Goal: Information Seeking & Learning: Learn about a topic

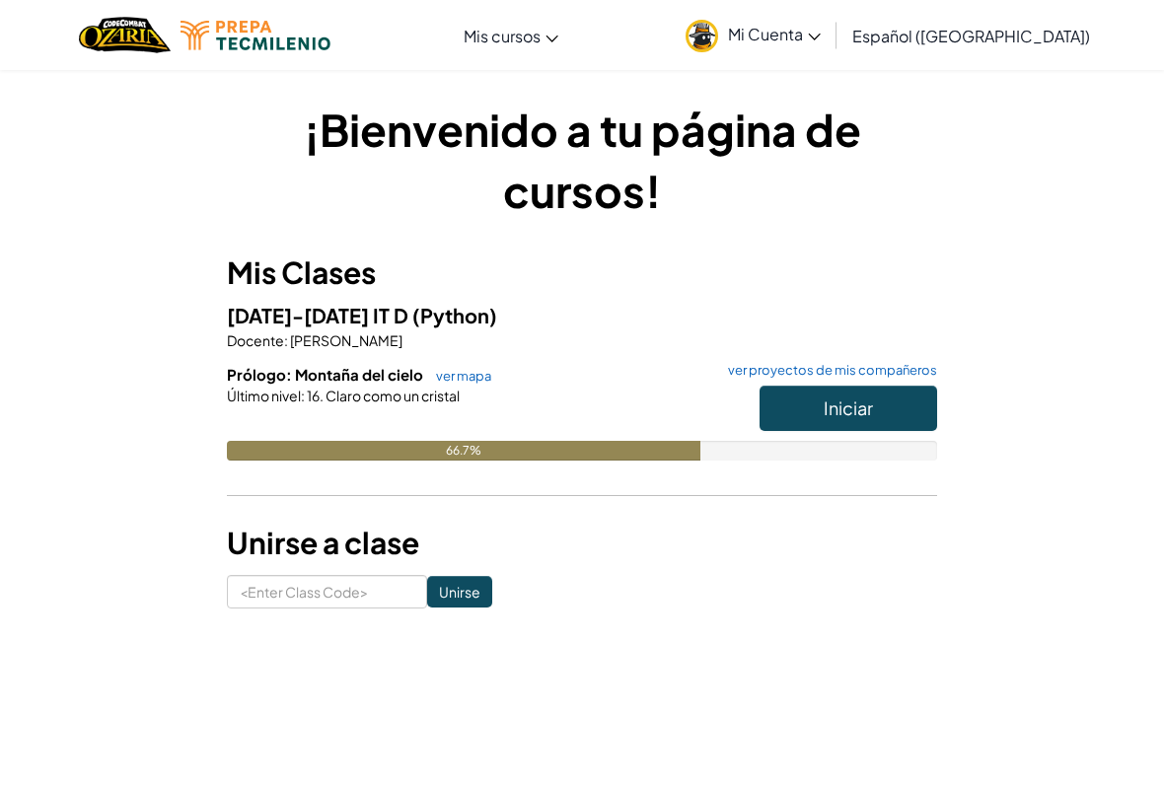
click at [898, 419] on button "Iniciar" at bounding box center [849, 408] width 178 height 45
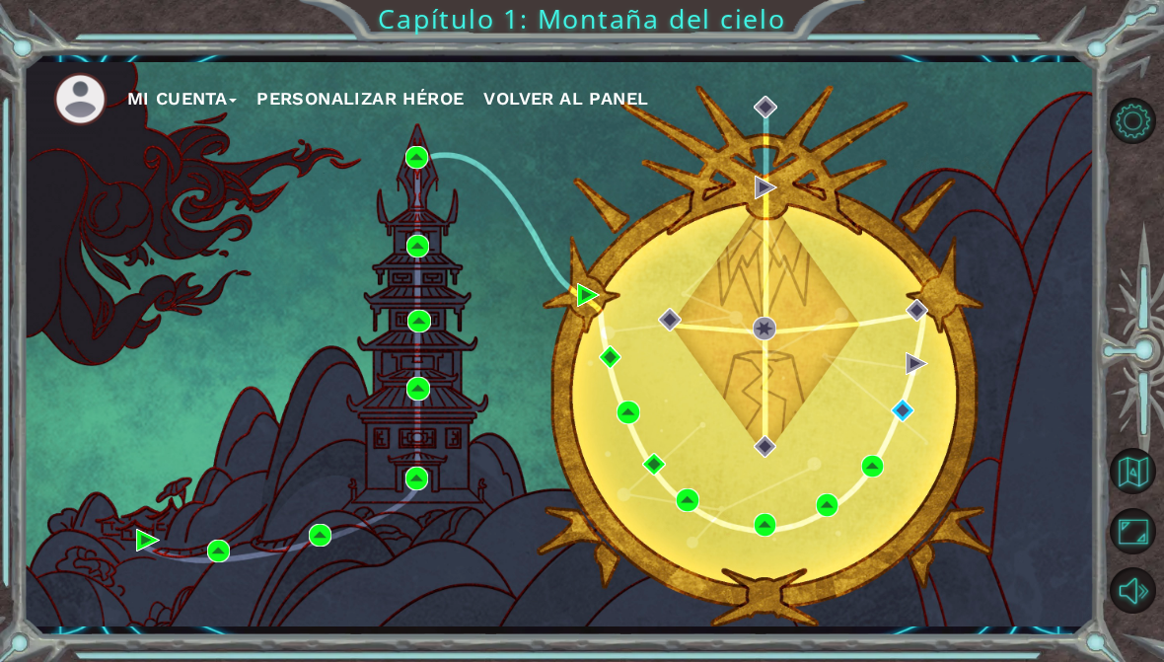
click at [837, 161] on div "Mi Cuenta Personalizar héroe Volver al panel" at bounding box center [559, 344] width 1071 height 565
click at [984, 418] on div "Mi Cuenta Personalizar héroe Volver al panel" at bounding box center [559, 344] width 1071 height 565
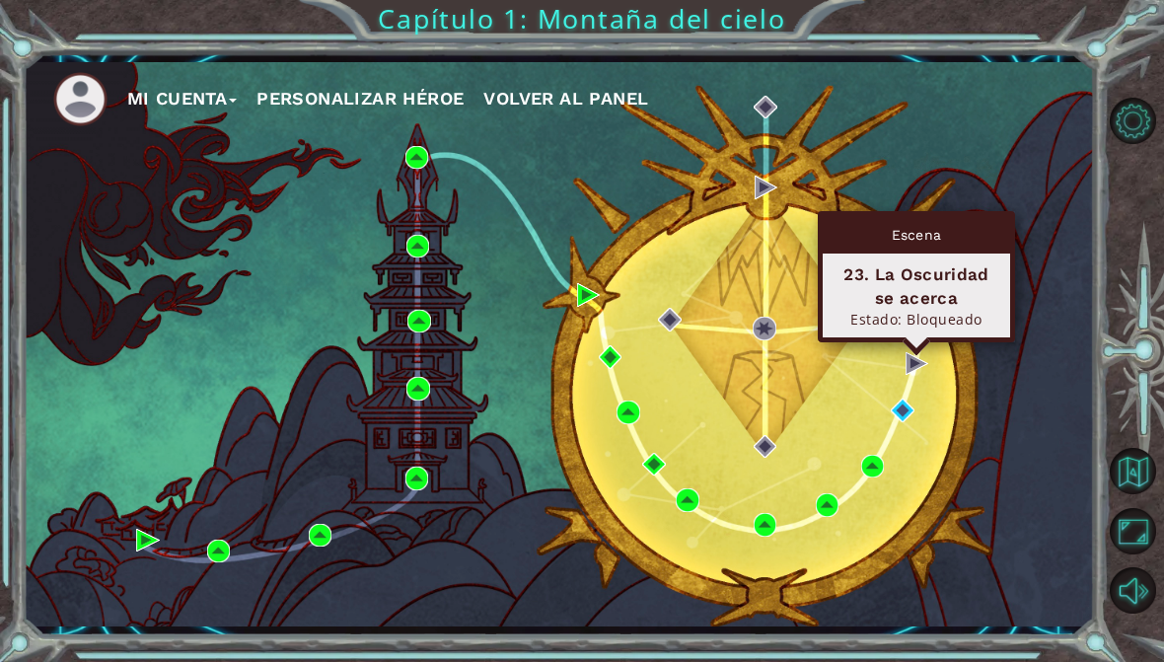
click at [1077, 266] on div "Mi Cuenta Personalizar héroe Volver al panel" at bounding box center [559, 344] width 1071 height 565
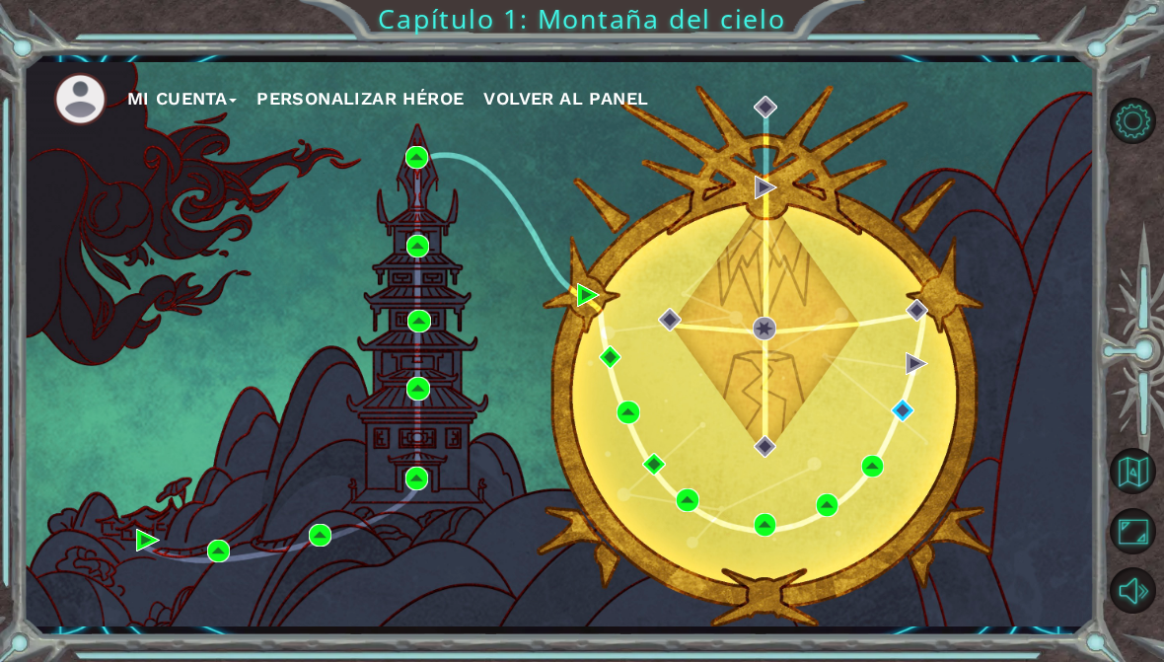
click at [901, 333] on div "Mi Cuenta Personalizar héroe Volver al panel" at bounding box center [559, 344] width 1071 height 565
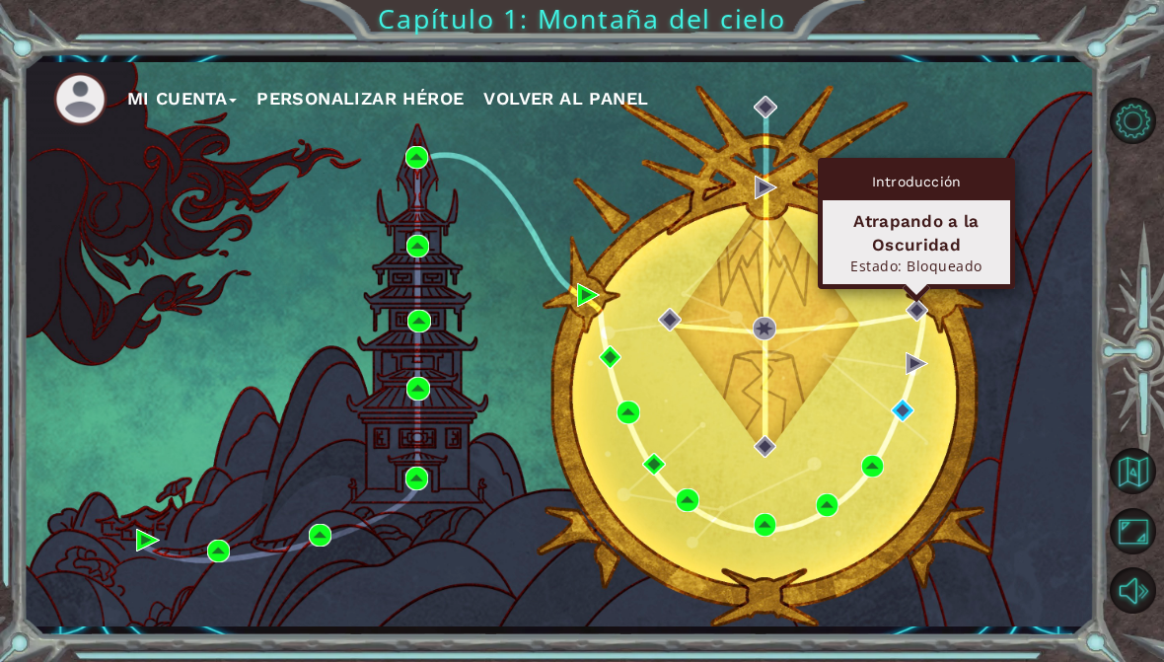
click at [1077, 237] on div "Mi Cuenta Personalizar héroe Volver al panel" at bounding box center [559, 344] width 1071 height 565
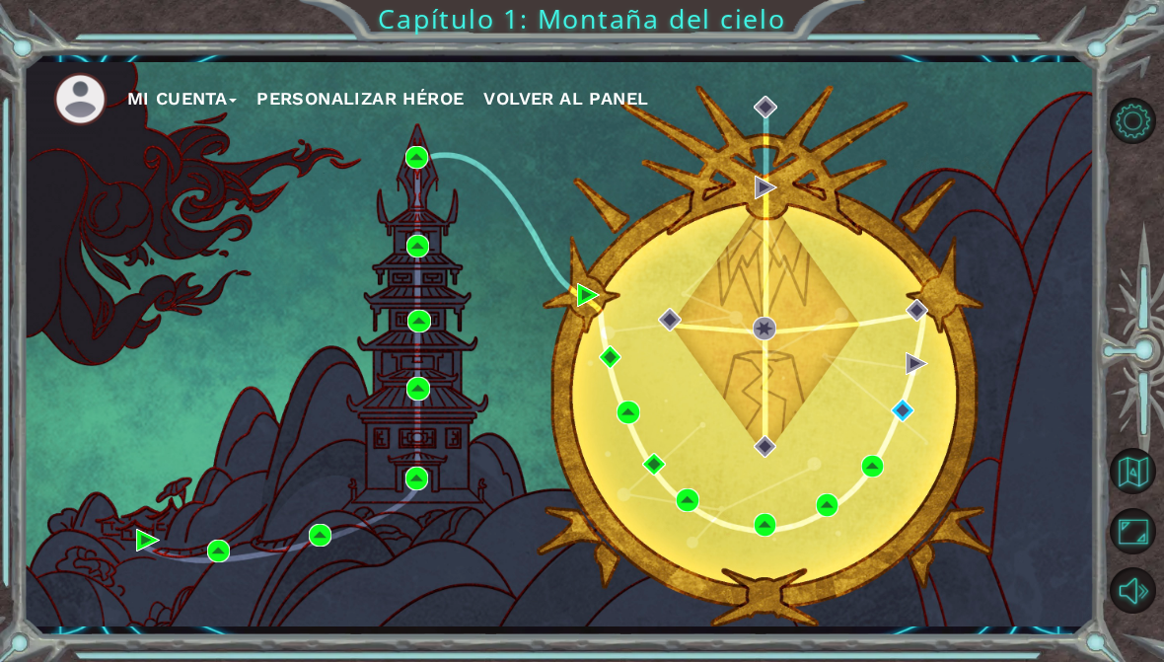
click at [916, 166] on div "Mi Cuenta Personalizar héroe Volver al panel" at bounding box center [559, 344] width 1071 height 565
click at [856, 188] on div "Mi Cuenta Personalizar héroe Volver al panel" at bounding box center [559, 344] width 1071 height 565
click at [787, 197] on div "Mi Cuenta Personalizar héroe Volver al panel" at bounding box center [559, 344] width 1071 height 565
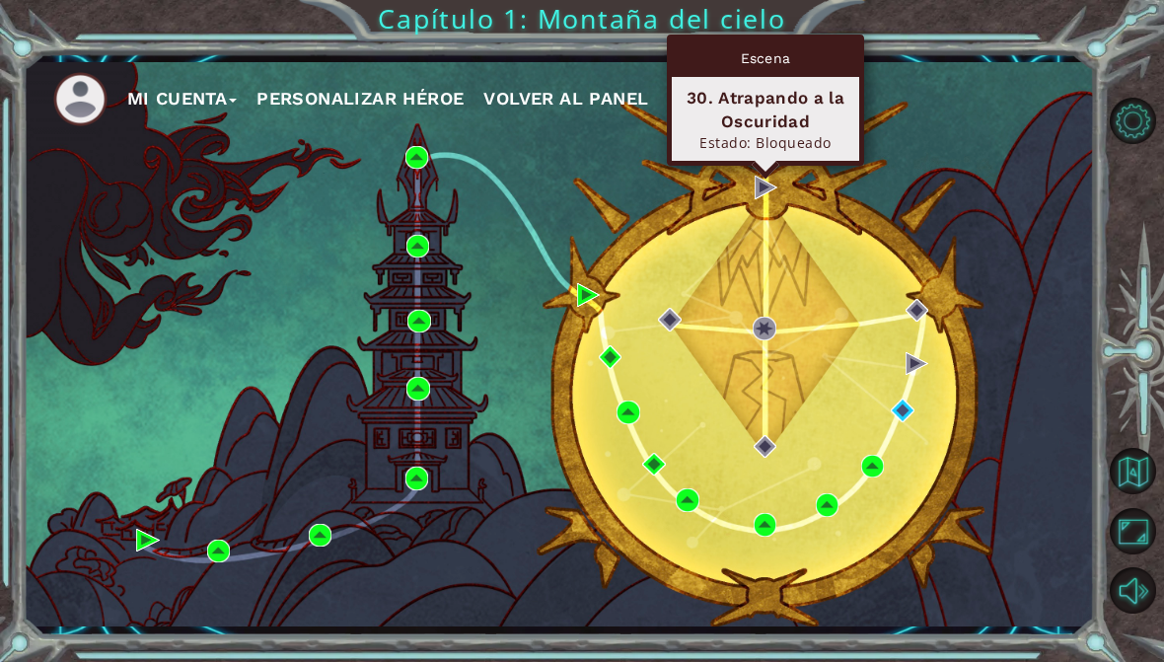
click at [893, 123] on ul "Mi Cuenta Personalizar héroe Volver al panel" at bounding box center [574, 99] width 1042 height 54
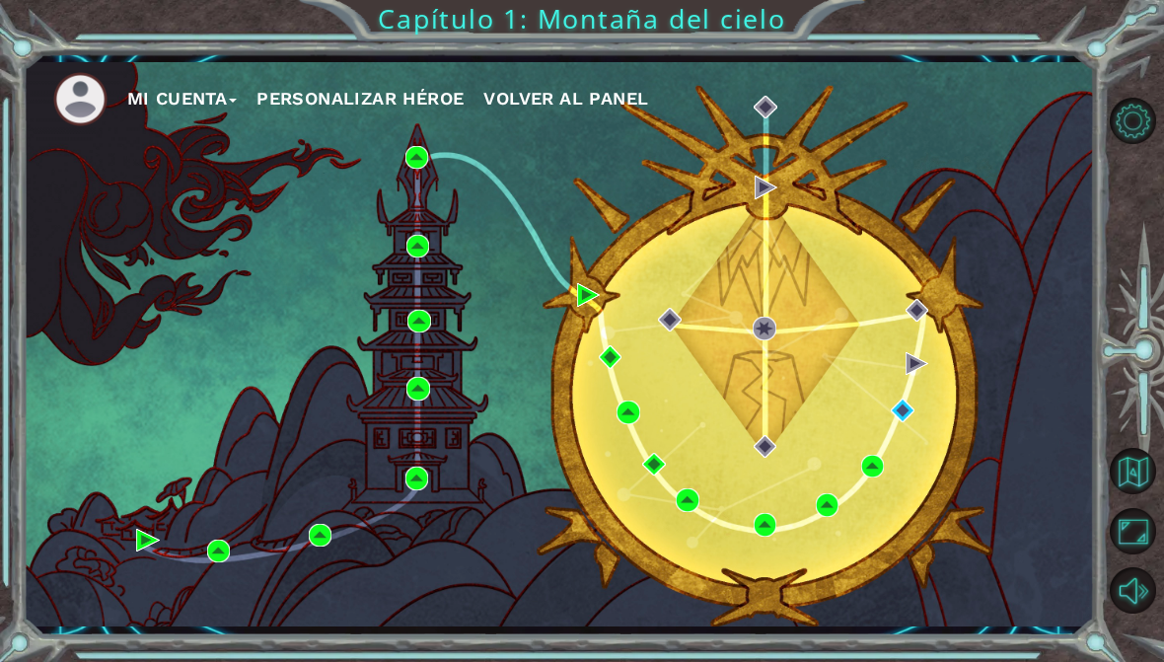
click at [771, 132] on div "Mi Cuenta Personalizar héroe Volver al panel" at bounding box center [559, 344] width 1071 height 565
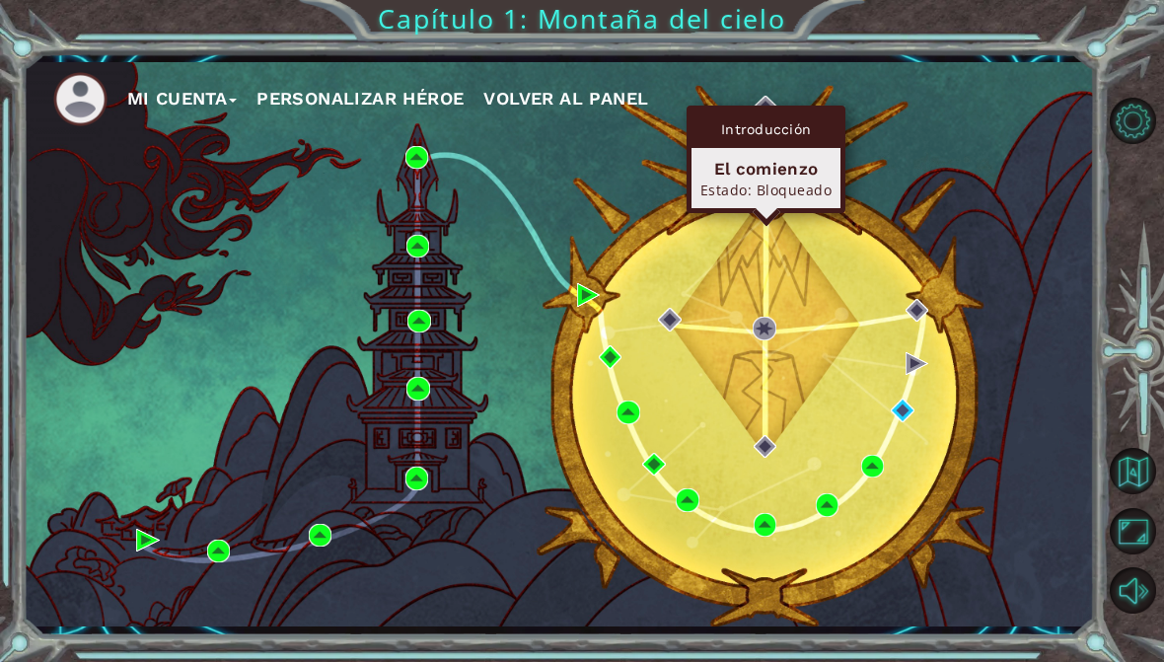
click at [913, 106] on ul "Mi Cuenta Personalizar héroe Volver al panel" at bounding box center [574, 99] width 1042 height 54
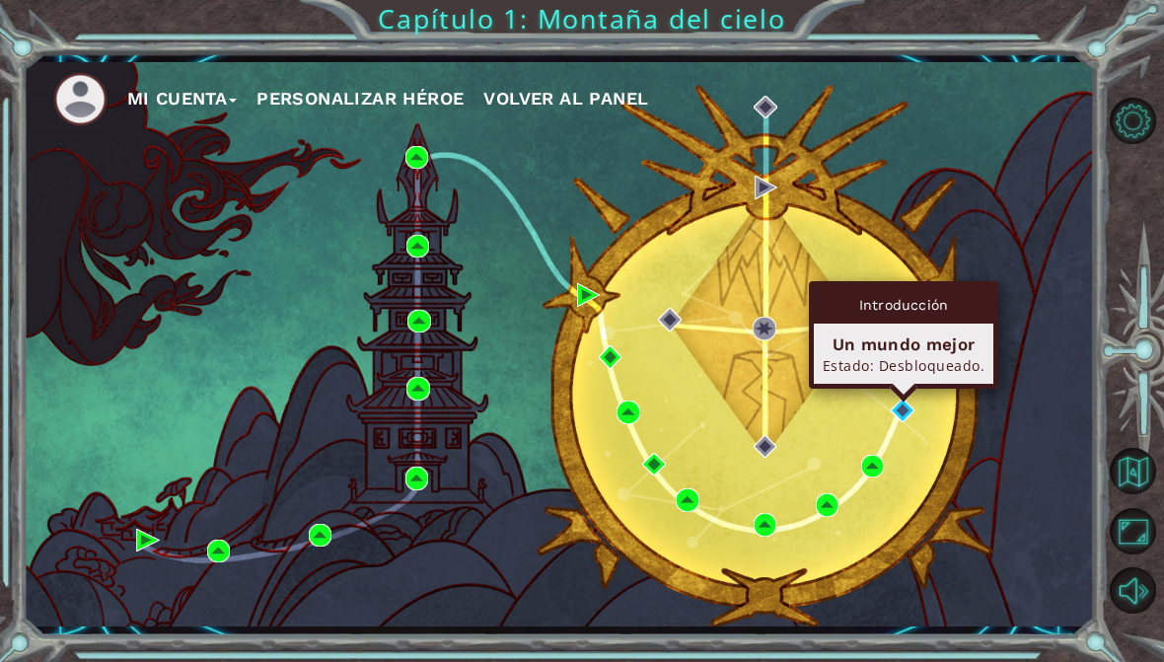
click at [903, 389] on div "Introducción Un mundo mejor Estado: Desbloqueado." at bounding box center [903, 335] width 189 height 108
click at [1041, 241] on div "Mi Cuenta Personalizar héroe Volver al panel" at bounding box center [559, 344] width 1071 height 565
click at [913, 359] on div "Estado: Desbloqueado." at bounding box center [904, 365] width 162 height 19
click at [946, 295] on div "Introducción" at bounding box center [904, 304] width 180 height 37
click at [916, 344] on div "Un mundo mejor" at bounding box center [904, 344] width 162 height 24
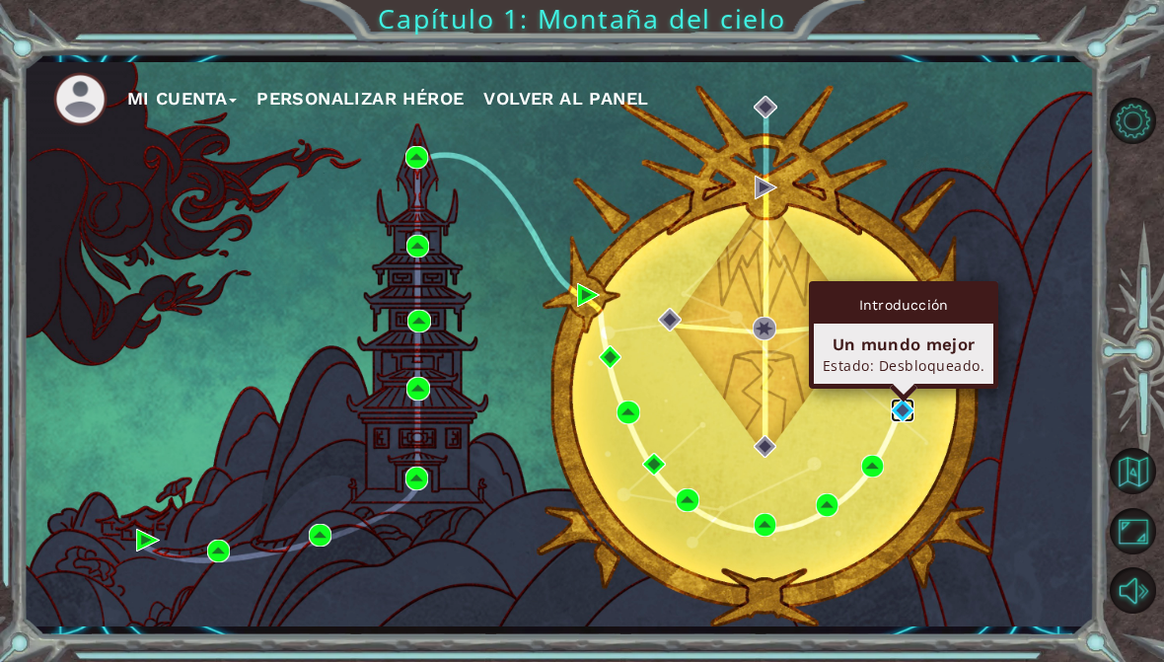
click at [905, 400] on img at bounding box center [902, 410] width 23 height 23
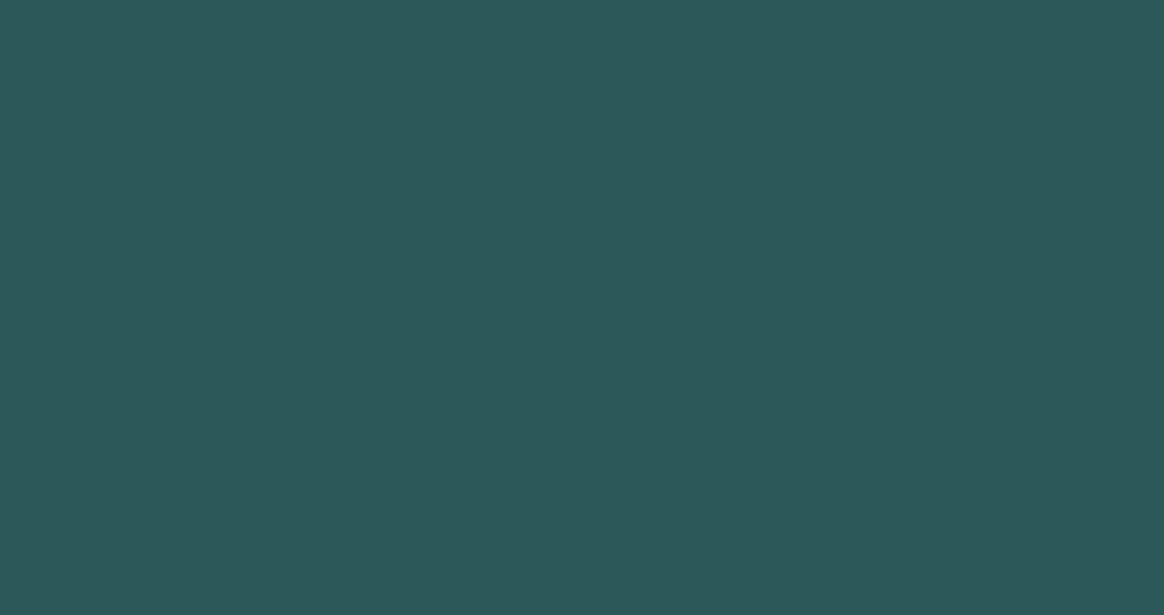
click at [903, 365] on body at bounding box center [582, 307] width 1164 height 615
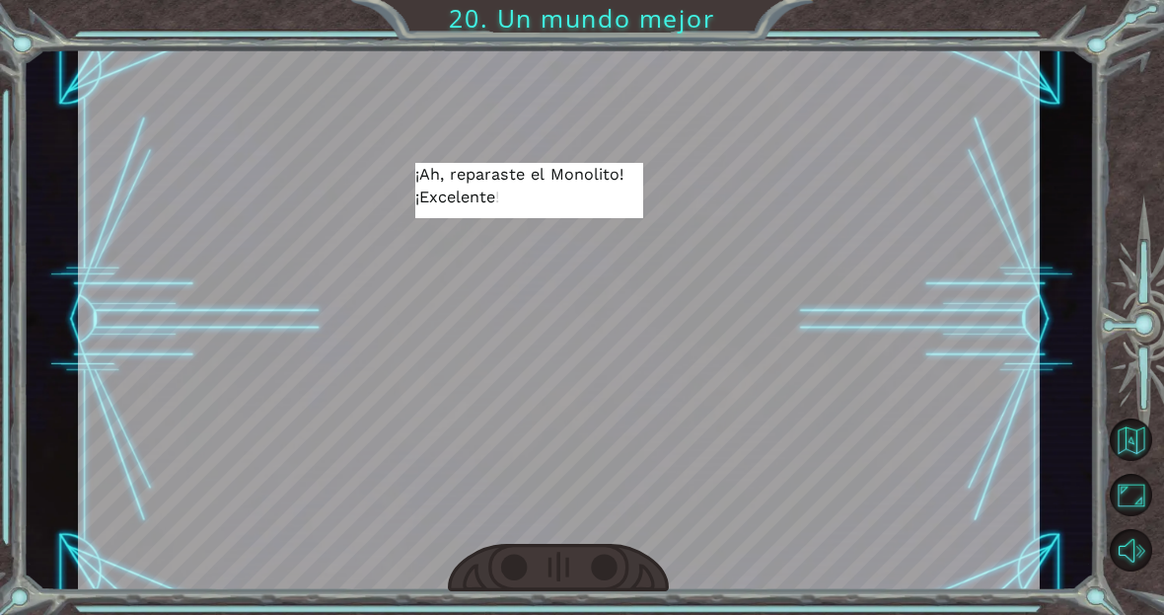
click at [904, 292] on div at bounding box center [559, 319] width 962 height 541
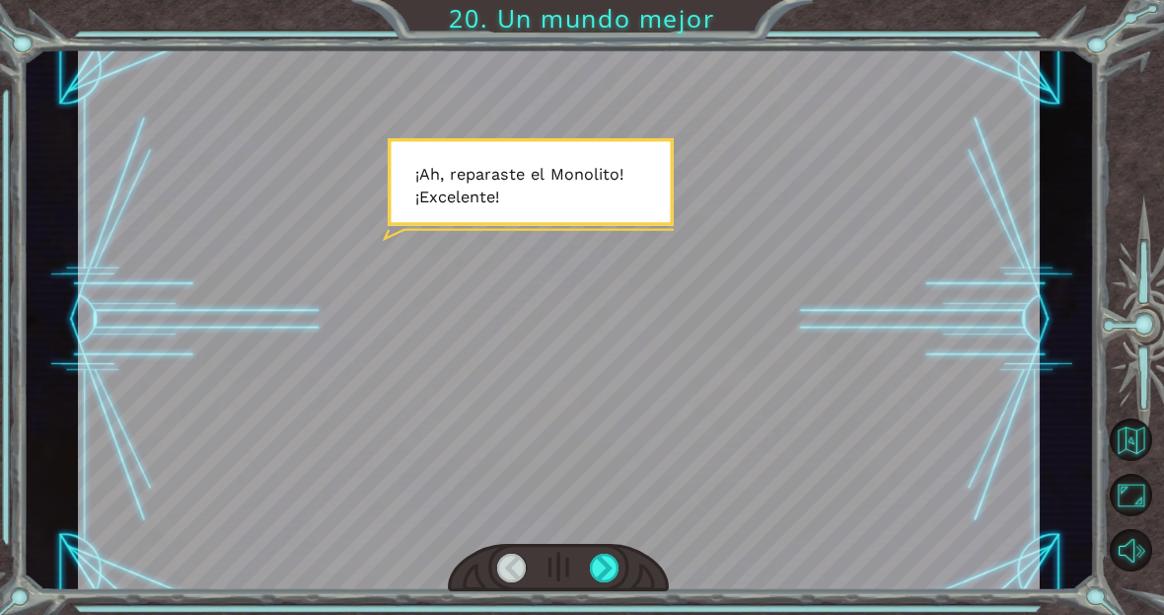
click at [891, 299] on div at bounding box center [559, 319] width 962 height 541
click at [902, 303] on div at bounding box center [559, 319] width 962 height 541
click at [882, 338] on div at bounding box center [559, 319] width 962 height 541
click at [861, 362] on div at bounding box center [559, 319] width 962 height 541
click at [851, 389] on div at bounding box center [559, 319] width 962 height 541
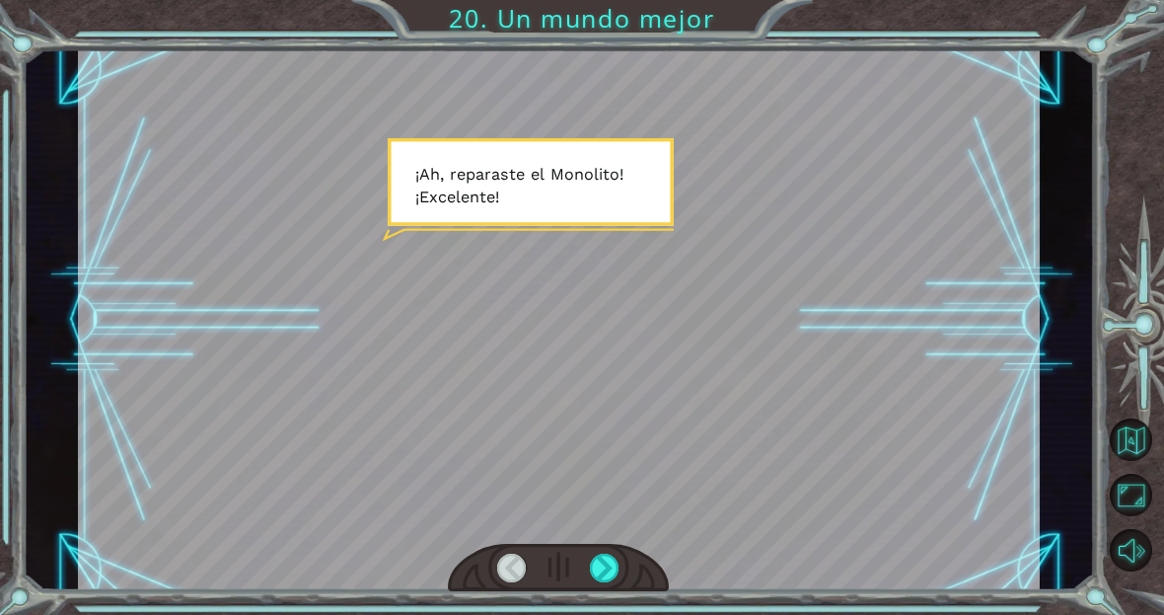
click at [844, 405] on div at bounding box center [559, 319] width 962 height 541
click at [840, 413] on div at bounding box center [559, 319] width 962 height 541
click at [609, 582] on div at bounding box center [605, 568] width 30 height 30
click at [611, 569] on div at bounding box center [605, 568] width 30 height 30
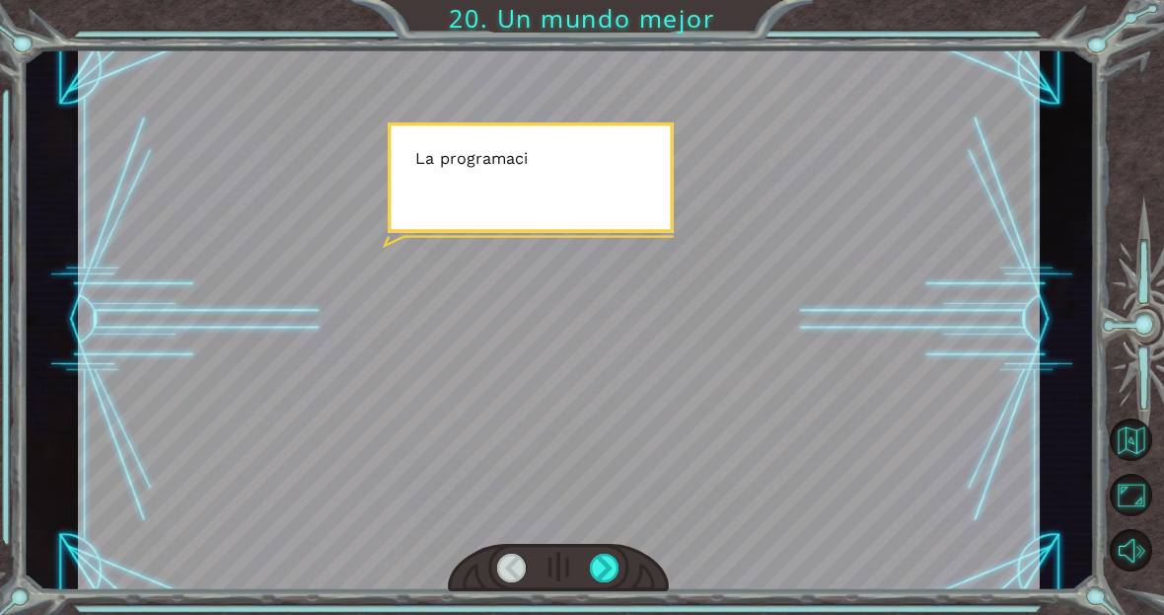
click at [612, 574] on div at bounding box center [605, 568] width 30 height 30
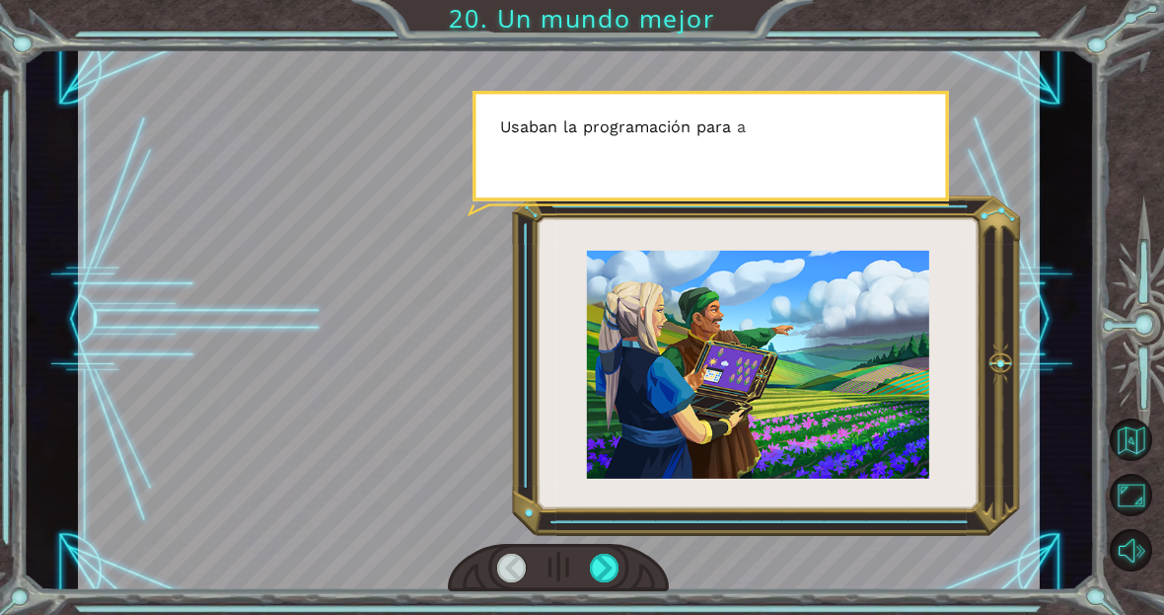
click at [621, 596] on div "¡ A h , r e p a r a s t e e l M o n o l i t o ! ¡ E x c e l e n t e ! Y t o d o…" at bounding box center [582, 307] width 1164 height 615
click at [620, 582] on div at bounding box center [605, 568] width 30 height 30
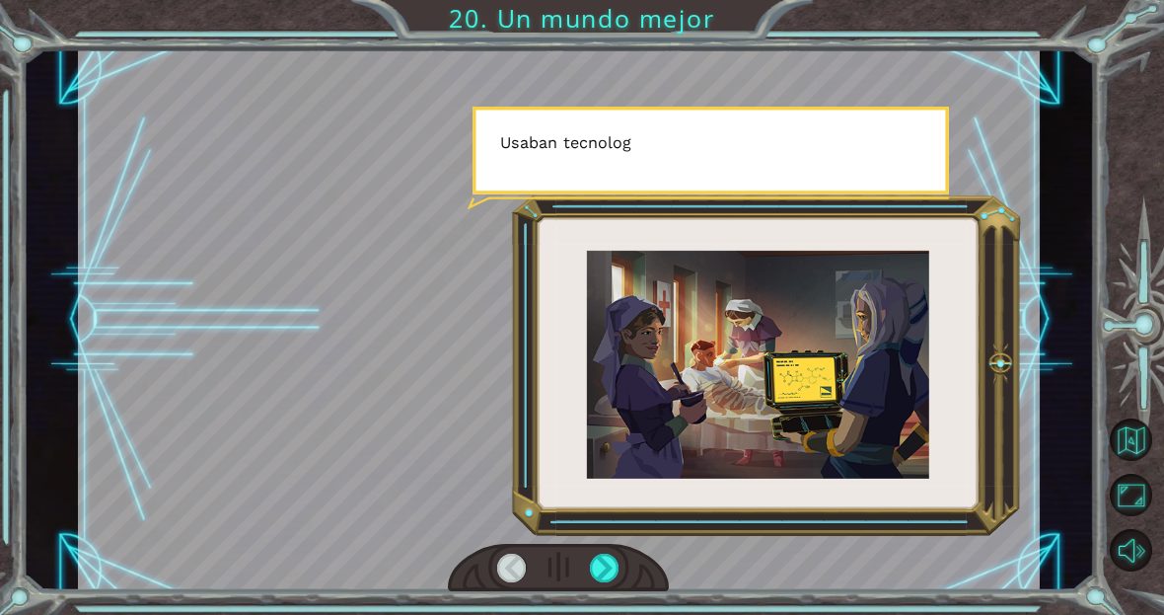
click at [619, 570] on div at bounding box center [605, 568] width 30 height 30
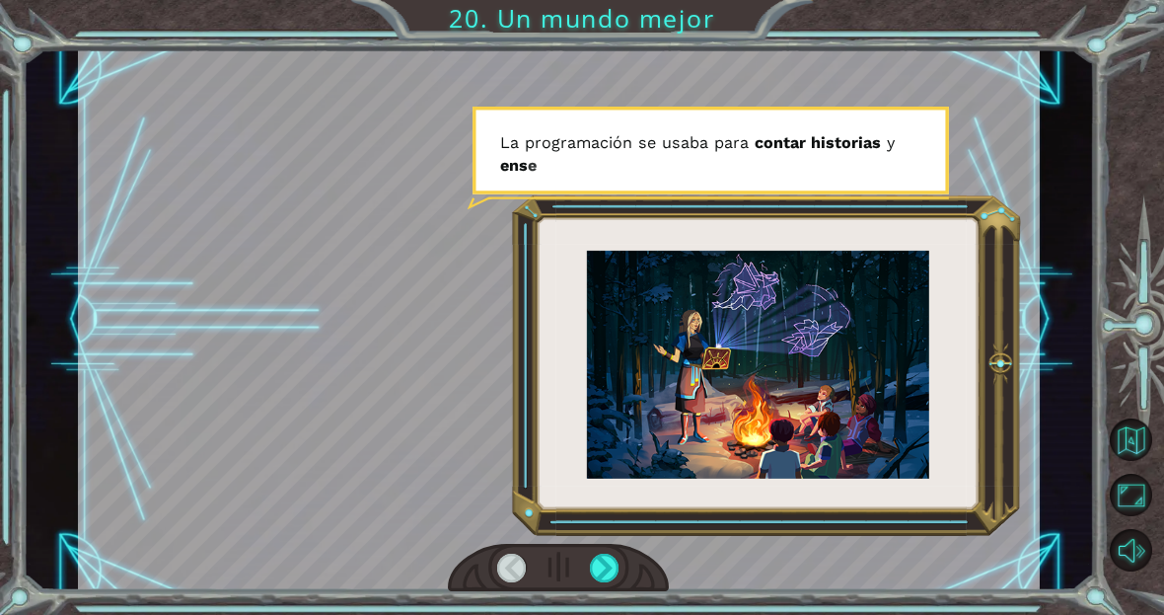
click at [619, 558] on div at bounding box center [605, 568] width 30 height 30
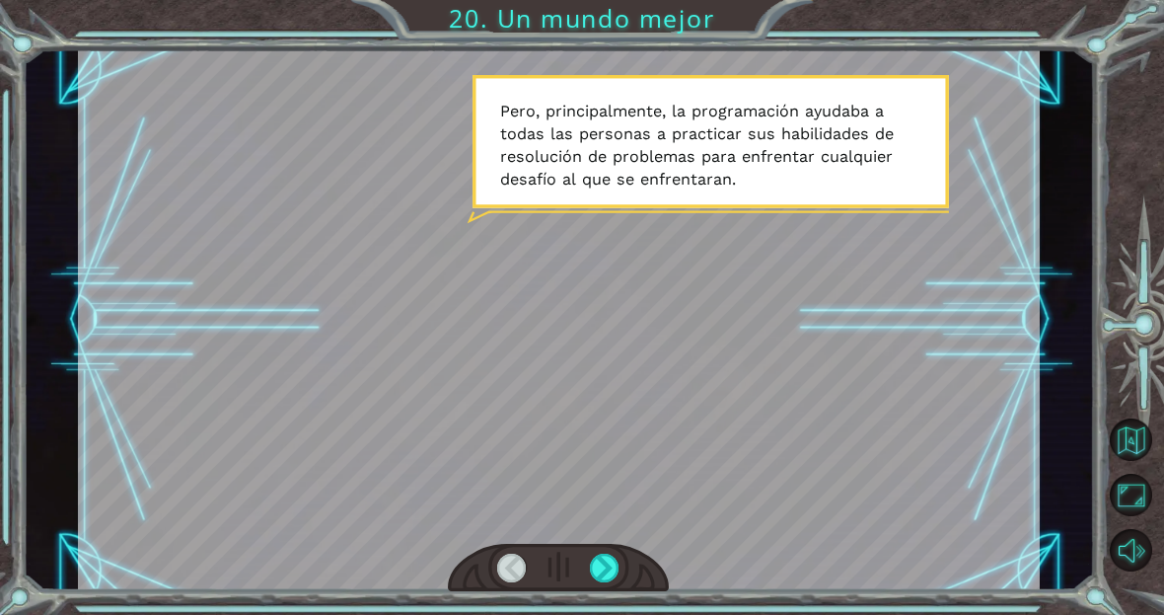
click at [611, 574] on div at bounding box center [605, 568] width 30 height 30
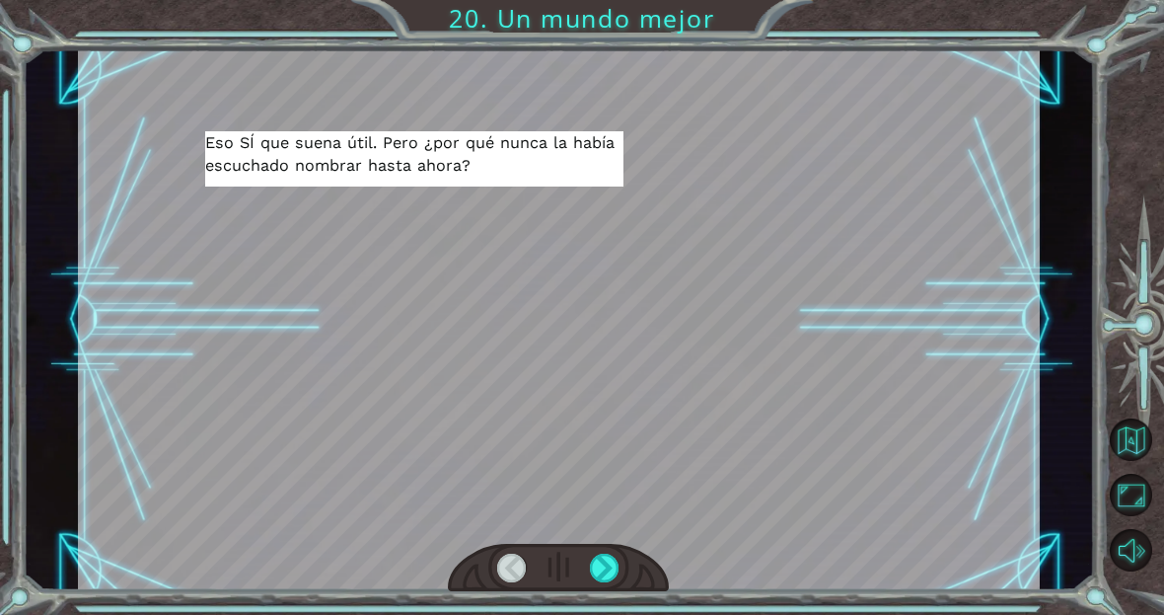
click at [620, 561] on div at bounding box center [605, 568] width 30 height 30
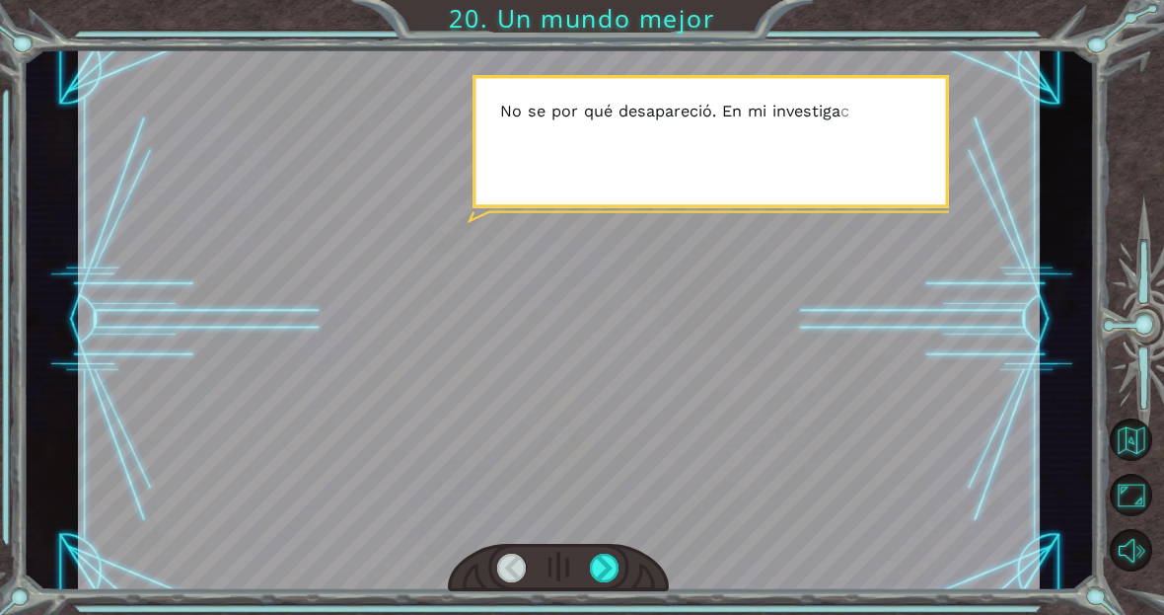
click at [620, 571] on div at bounding box center [605, 568] width 30 height 30
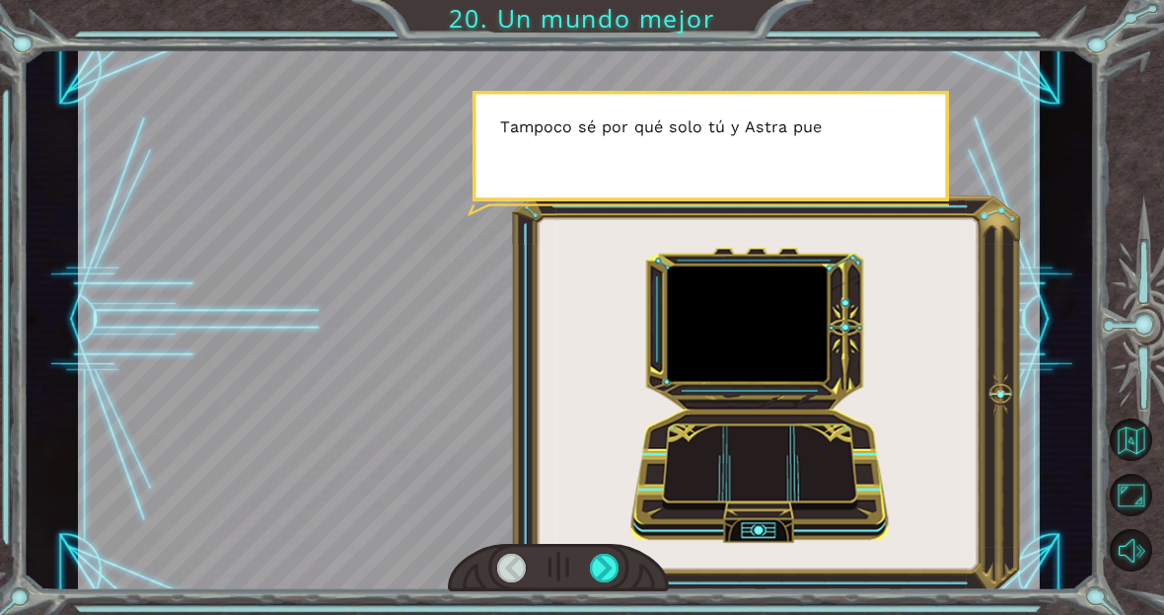
click at [619, 564] on div at bounding box center [605, 568] width 30 height 30
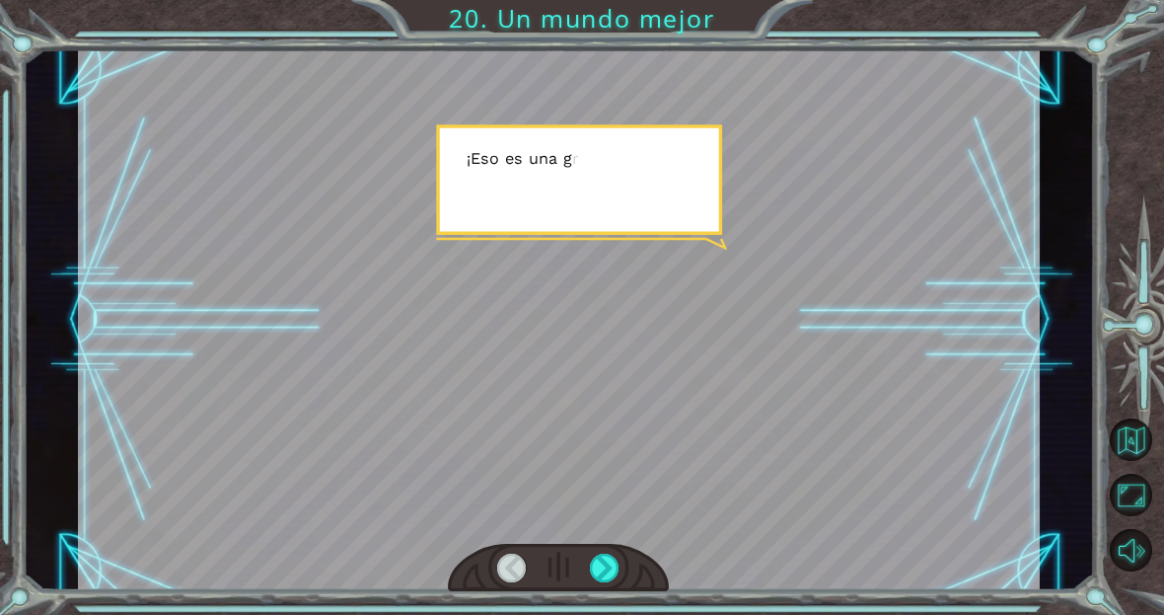
click at [619, 566] on div at bounding box center [605, 568] width 30 height 30
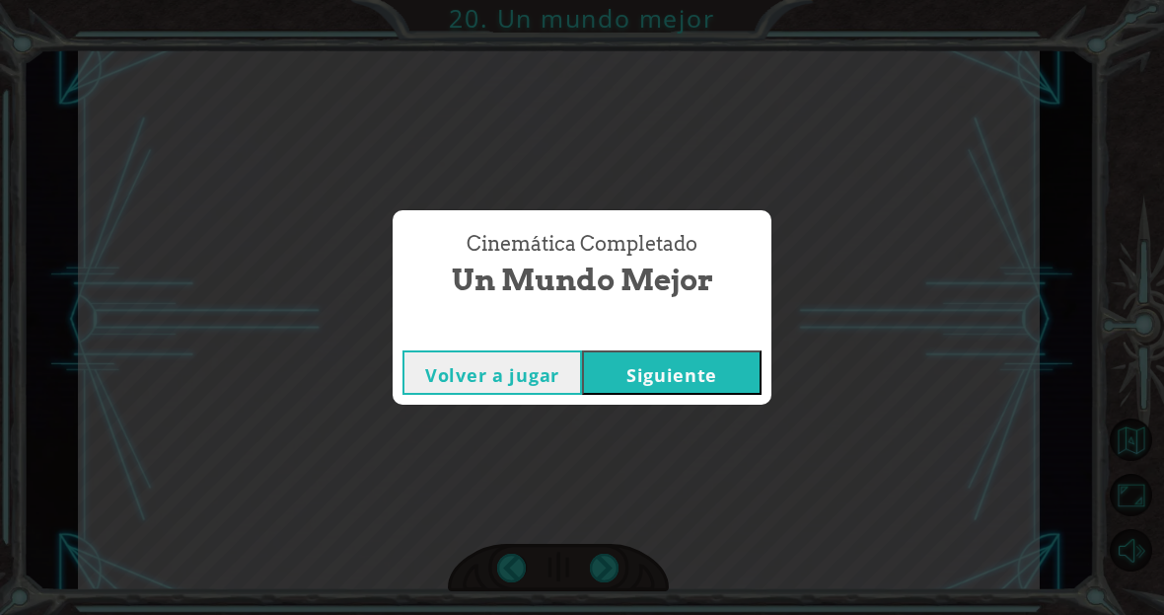
click at [706, 377] on button "Siguiente" at bounding box center [672, 372] width 180 height 44
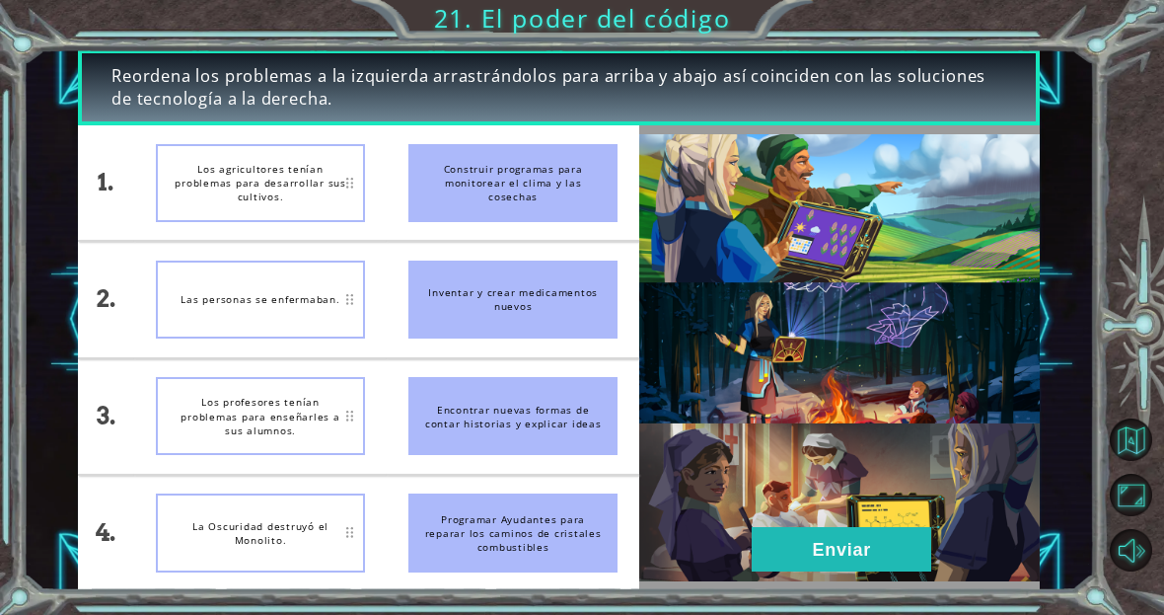
click at [831, 544] on button "Enviar" at bounding box center [842, 549] width 180 height 44
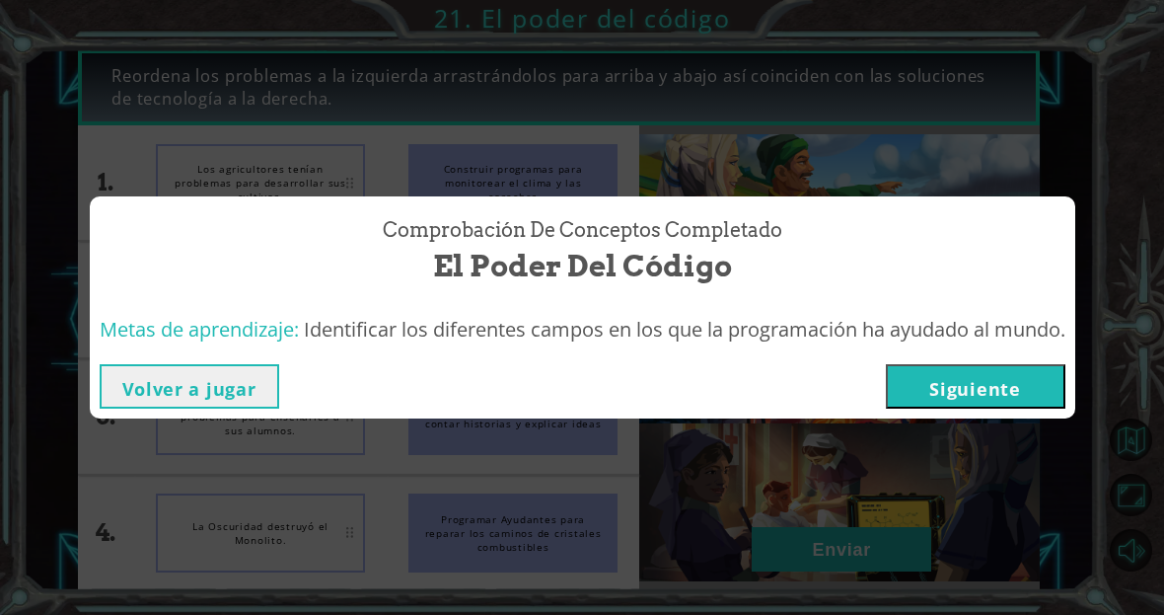
click at [955, 398] on button "Siguiente" at bounding box center [976, 386] width 180 height 44
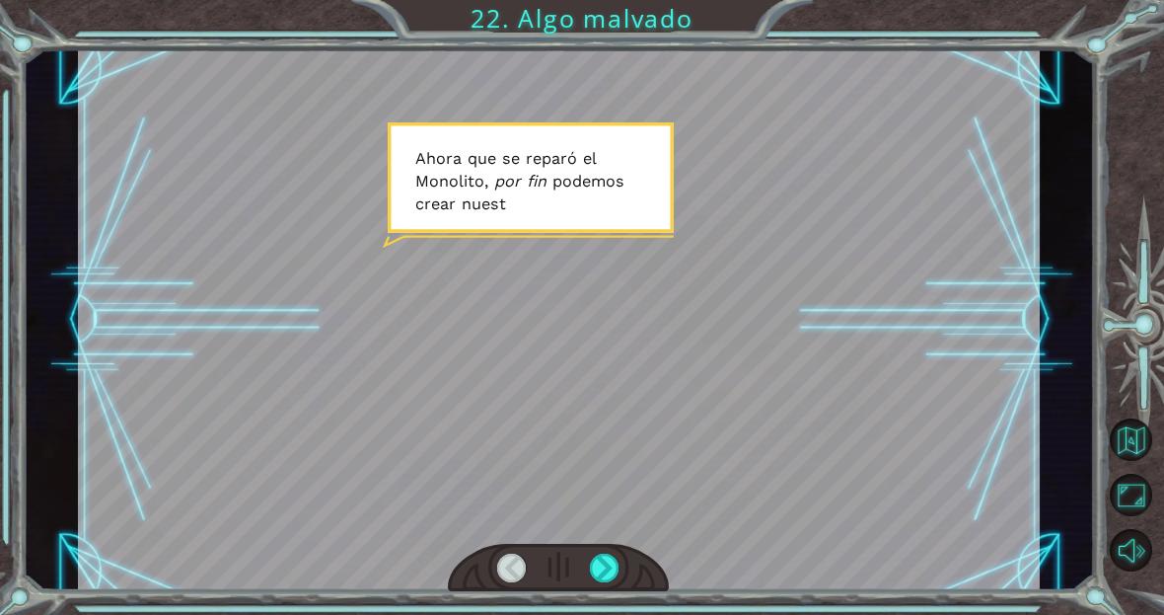
click at [852, 453] on div at bounding box center [559, 319] width 962 height 541
click at [605, 566] on div at bounding box center [605, 568] width 30 height 30
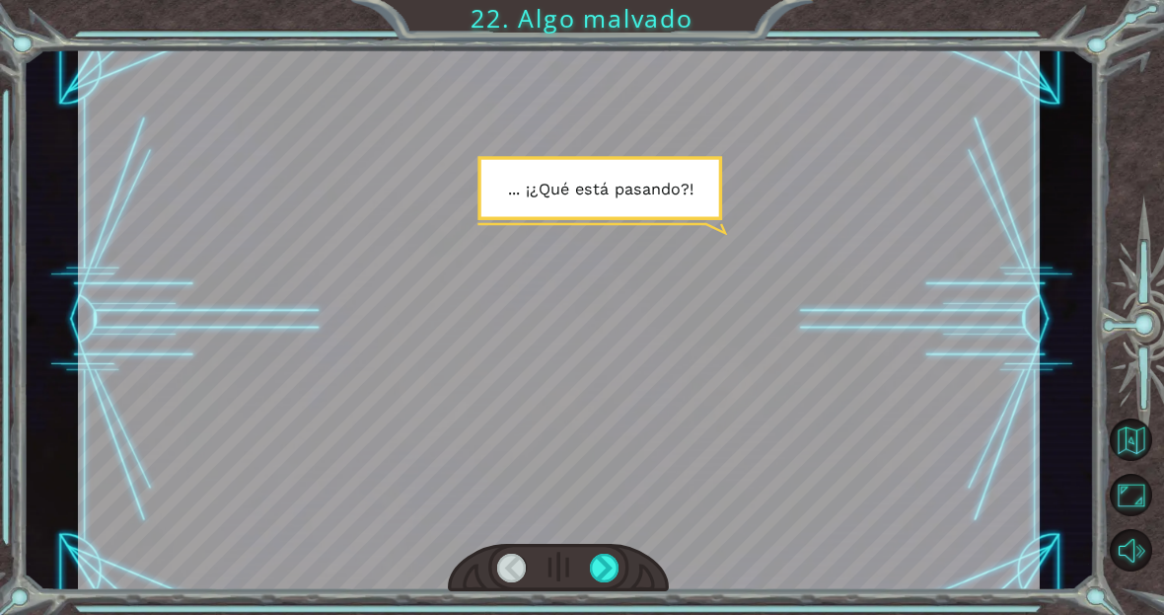
click at [609, 573] on div at bounding box center [605, 568] width 30 height 30
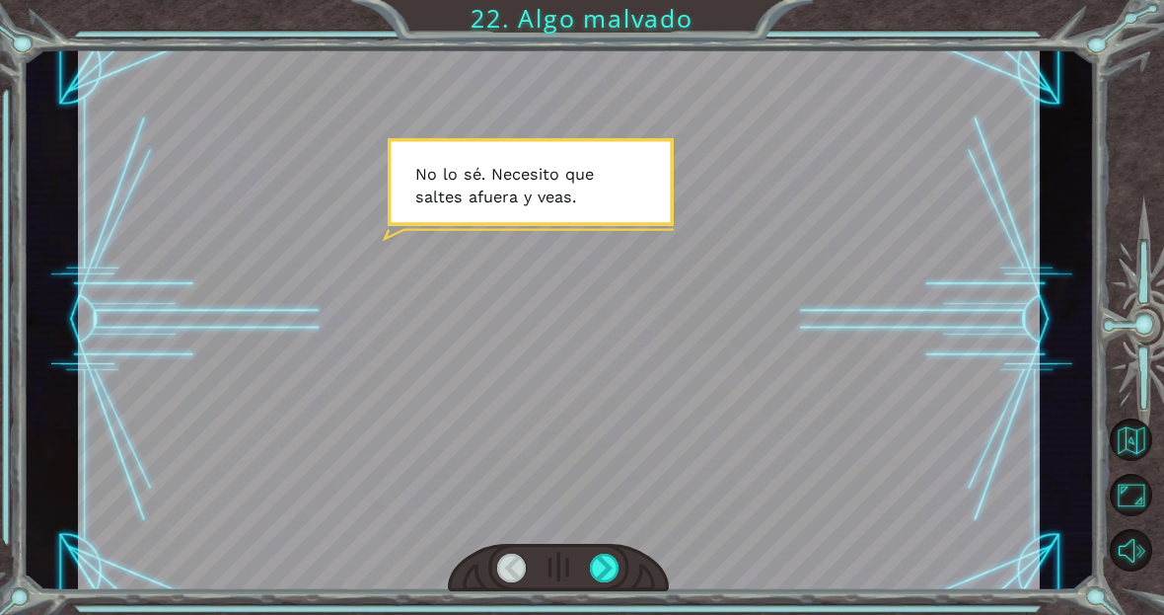
click at [598, 581] on div at bounding box center [605, 568] width 30 height 30
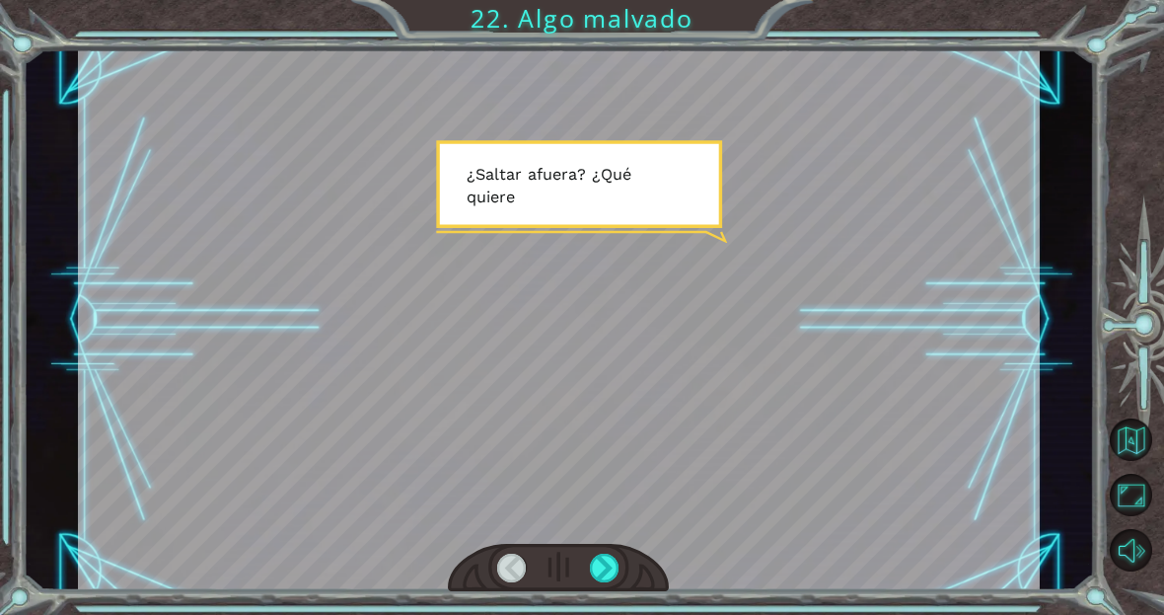
click at [611, 572] on div at bounding box center [605, 568] width 30 height 30
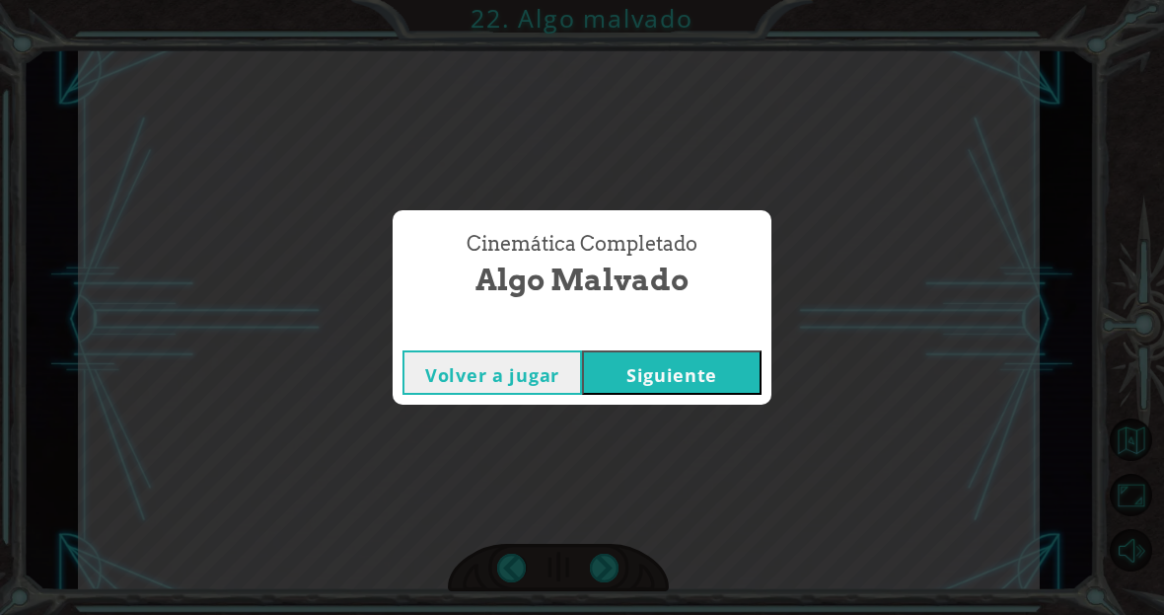
click at [714, 371] on button "Siguiente" at bounding box center [672, 372] width 180 height 44
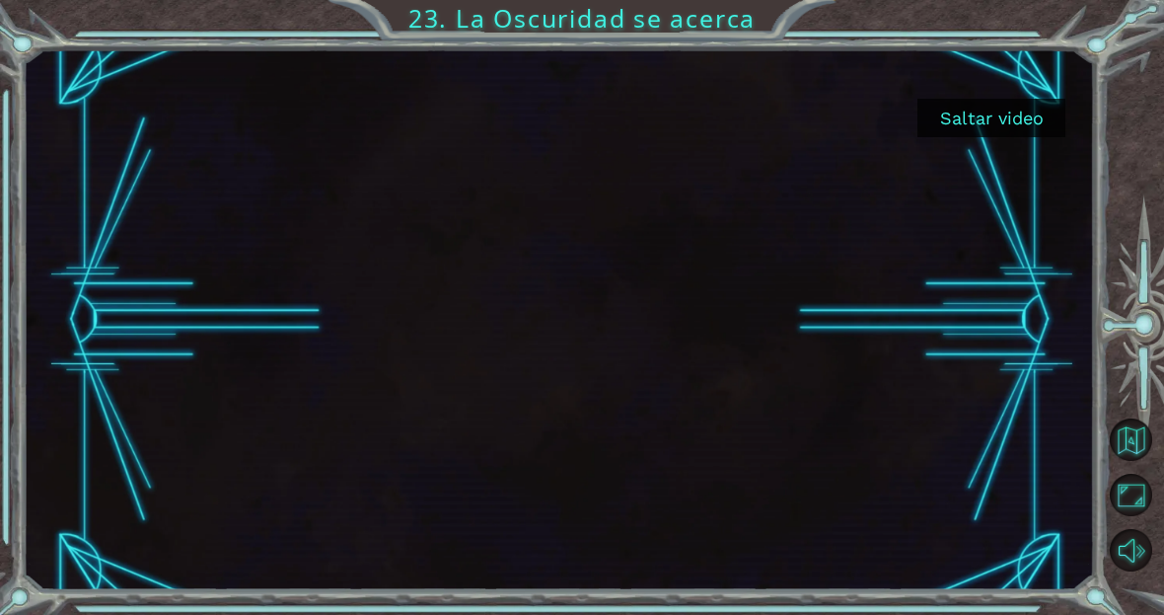
click at [987, 106] on button "Saltar video" at bounding box center [992, 118] width 148 height 38
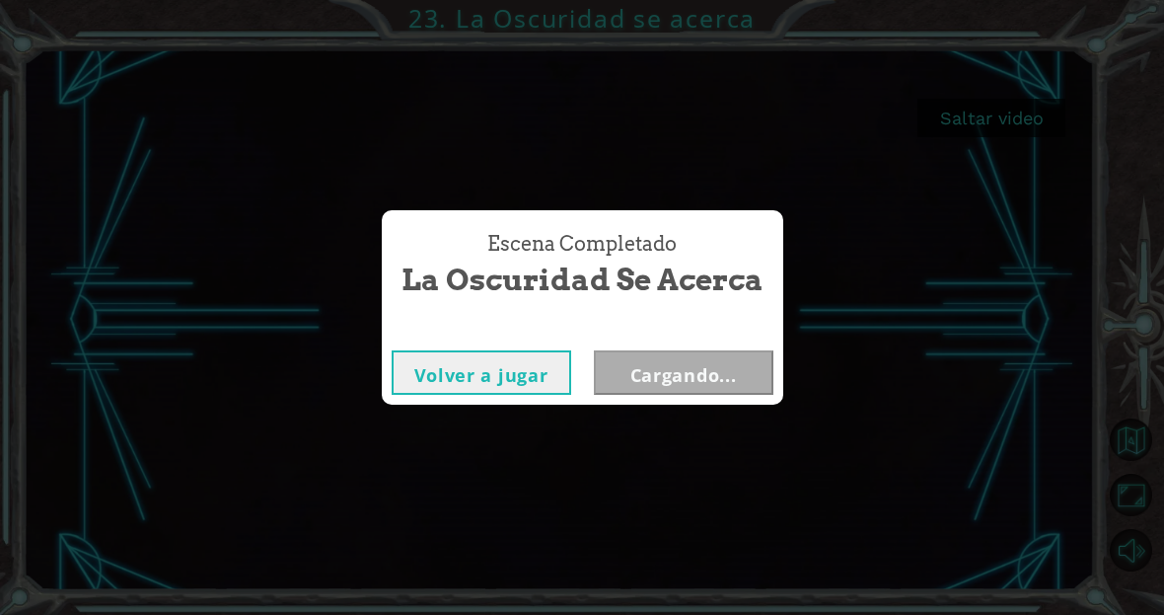
click at [967, 118] on div "Escena Completado La Oscuridad se acerca [PERSON_NAME] a jugar Cargando..." at bounding box center [582, 307] width 1164 height 615
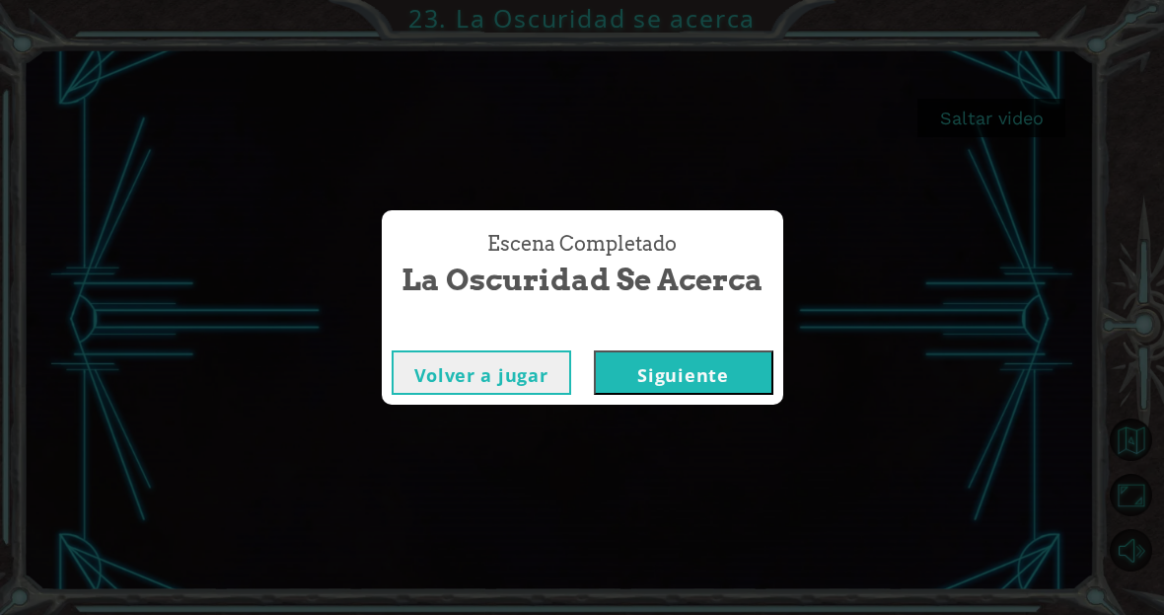
click at [726, 372] on button "Siguiente" at bounding box center [684, 372] width 180 height 44
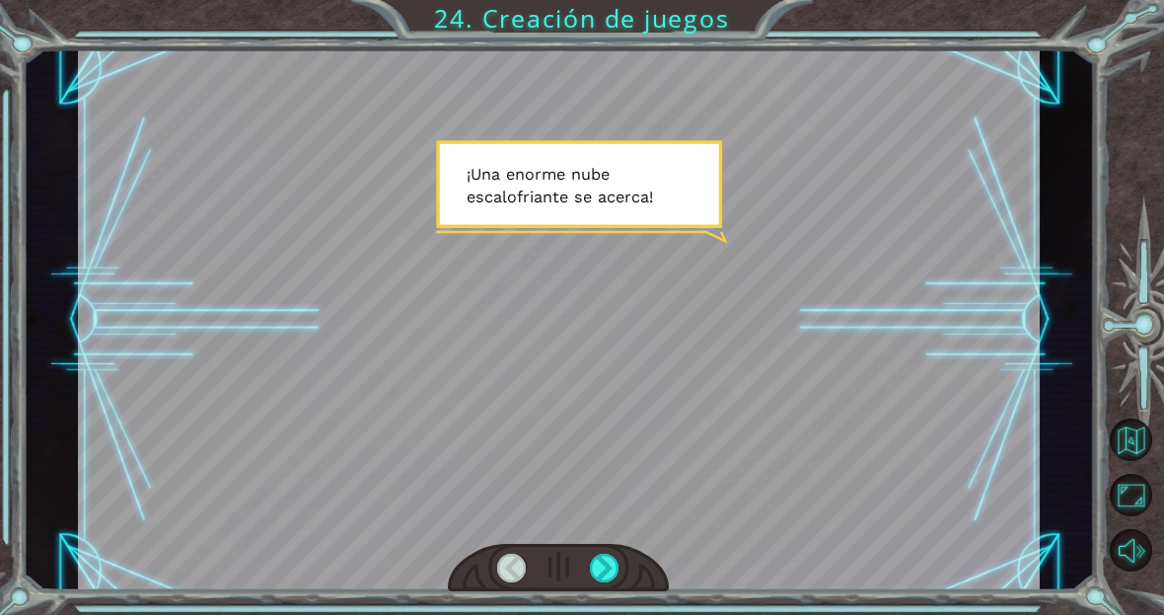
click at [594, 578] on div at bounding box center [605, 568] width 30 height 30
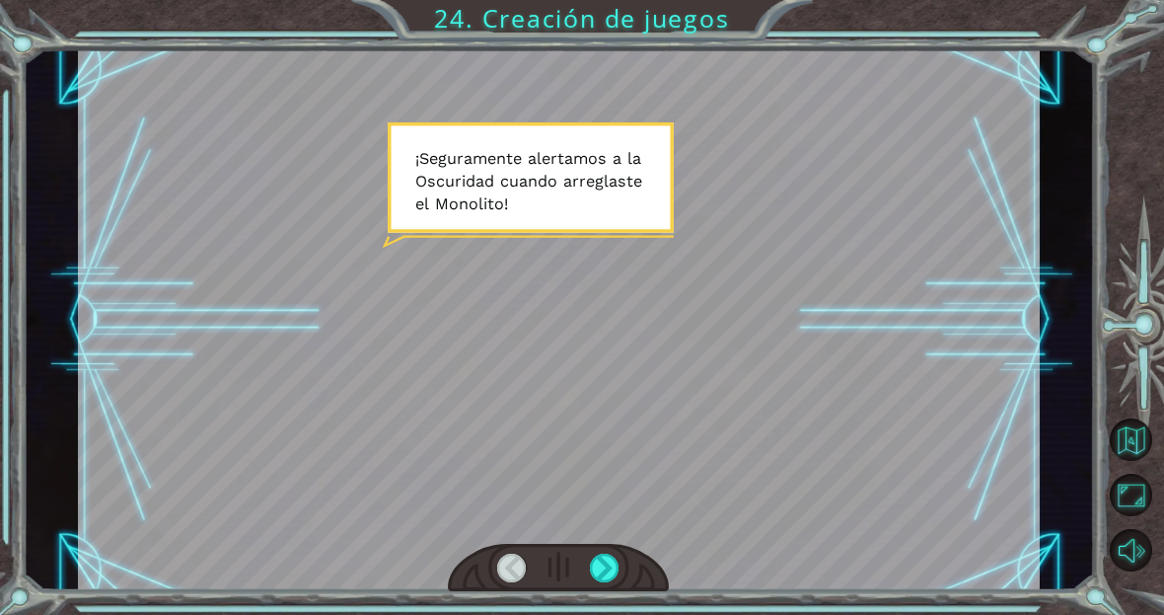
click at [619, 573] on div at bounding box center [605, 568] width 30 height 30
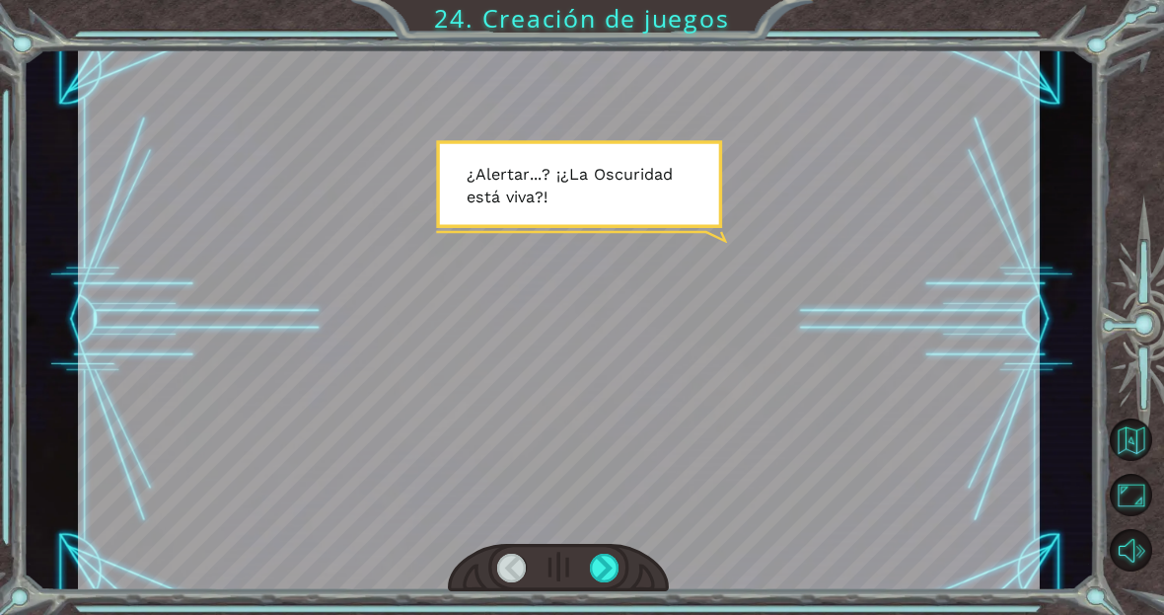
click at [613, 577] on div at bounding box center [605, 568] width 30 height 30
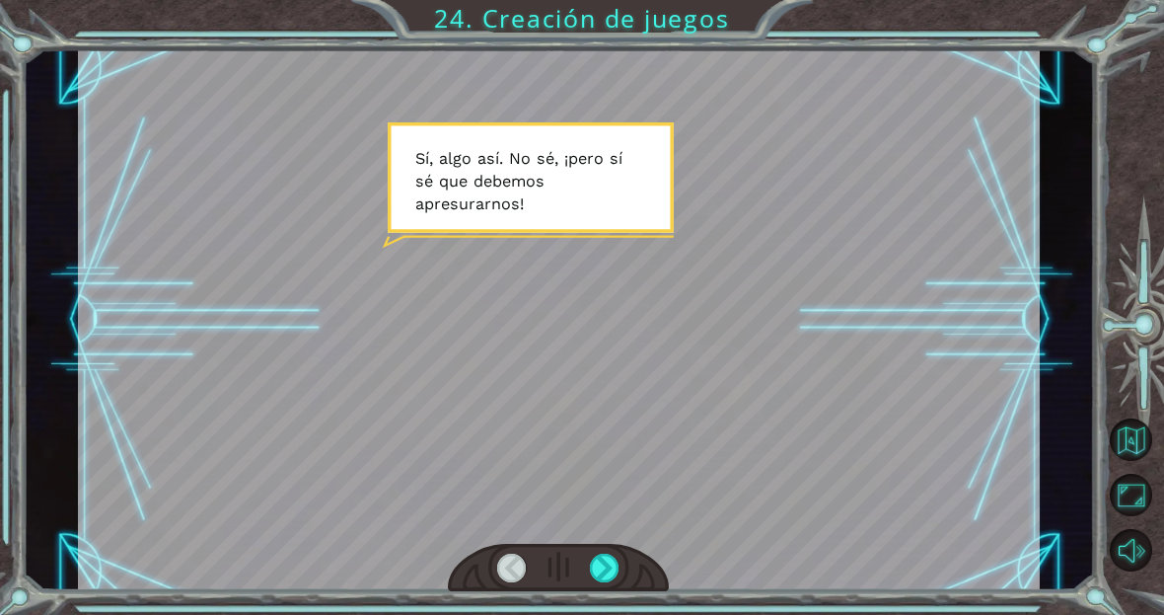
click at [620, 568] on div at bounding box center [605, 568] width 30 height 30
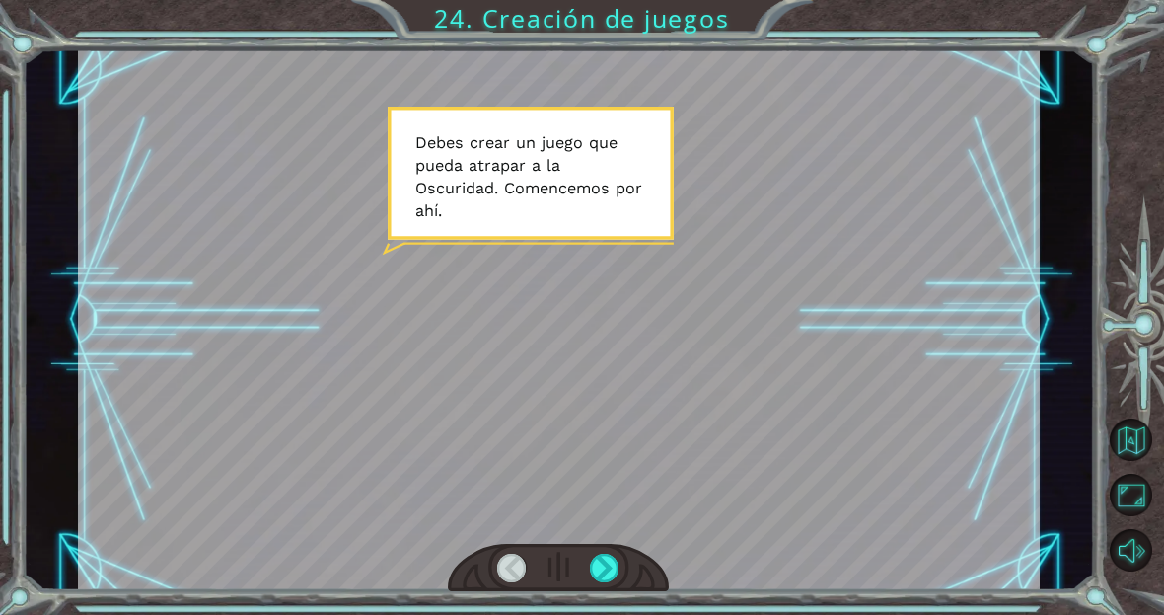
click at [604, 573] on div at bounding box center [605, 568] width 30 height 30
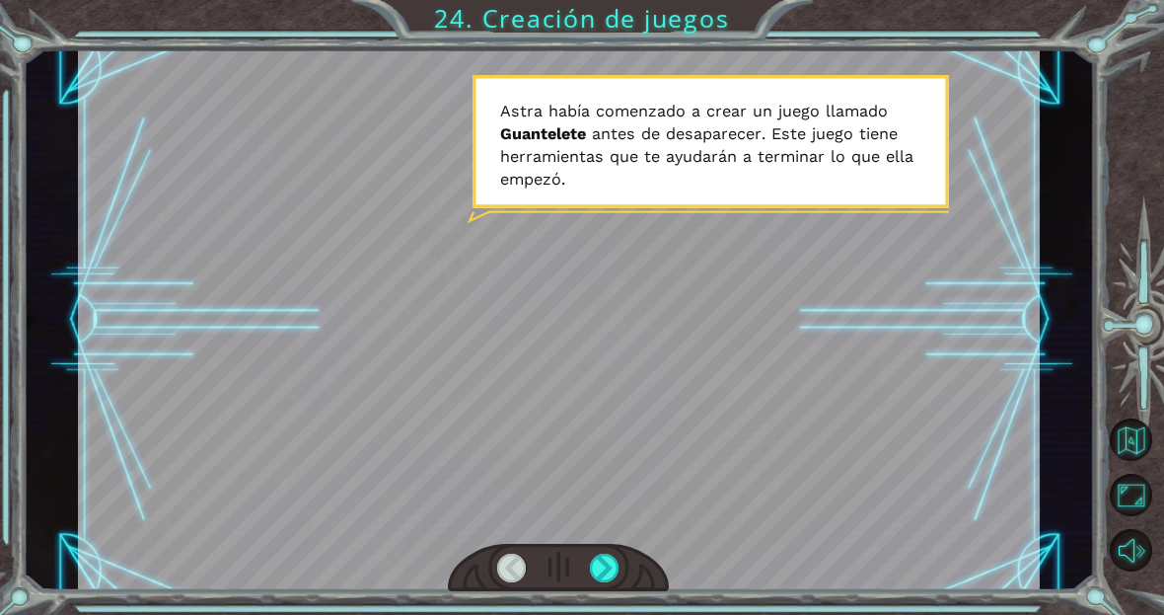
click at [609, 565] on div at bounding box center [605, 568] width 30 height 30
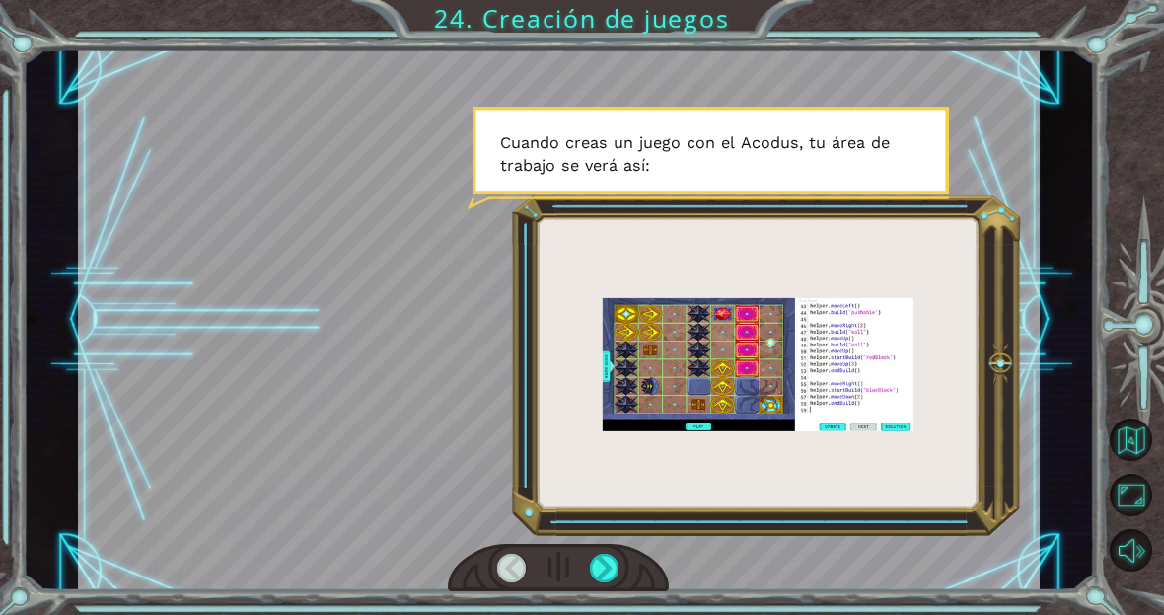
click at [610, 571] on div at bounding box center [605, 568] width 30 height 30
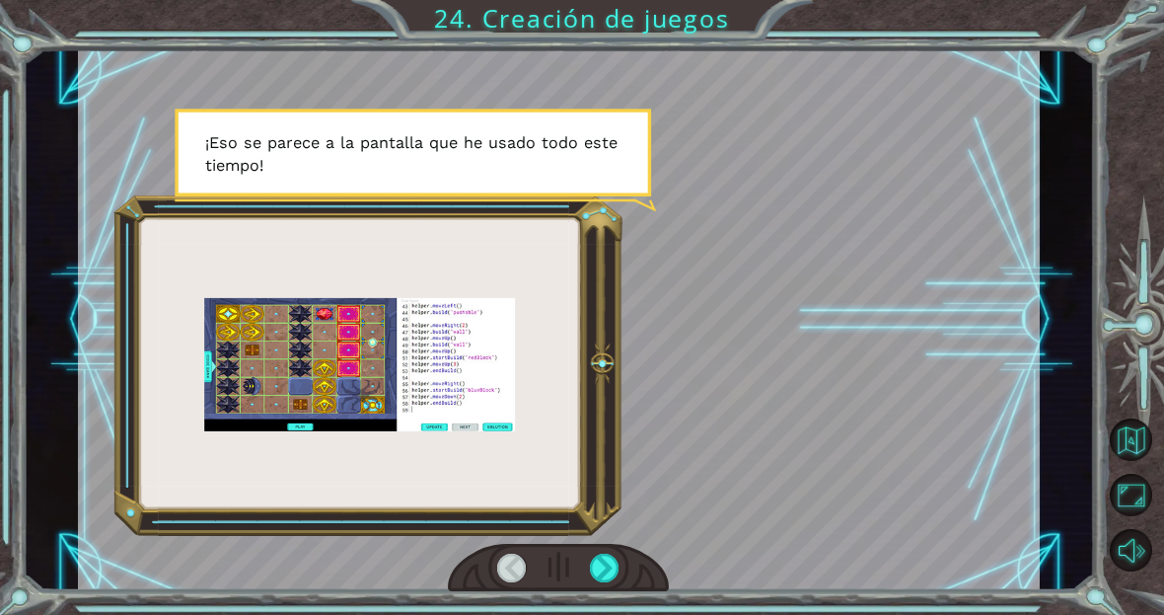
click at [606, 571] on div at bounding box center [605, 568] width 30 height 30
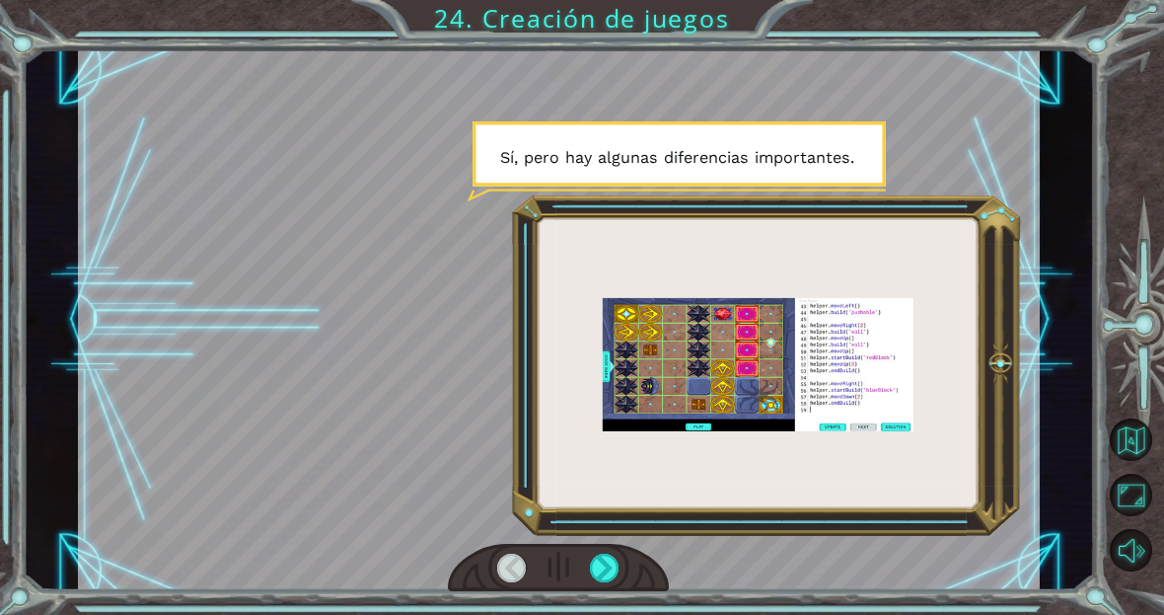
click at [620, 560] on div at bounding box center [605, 568] width 30 height 30
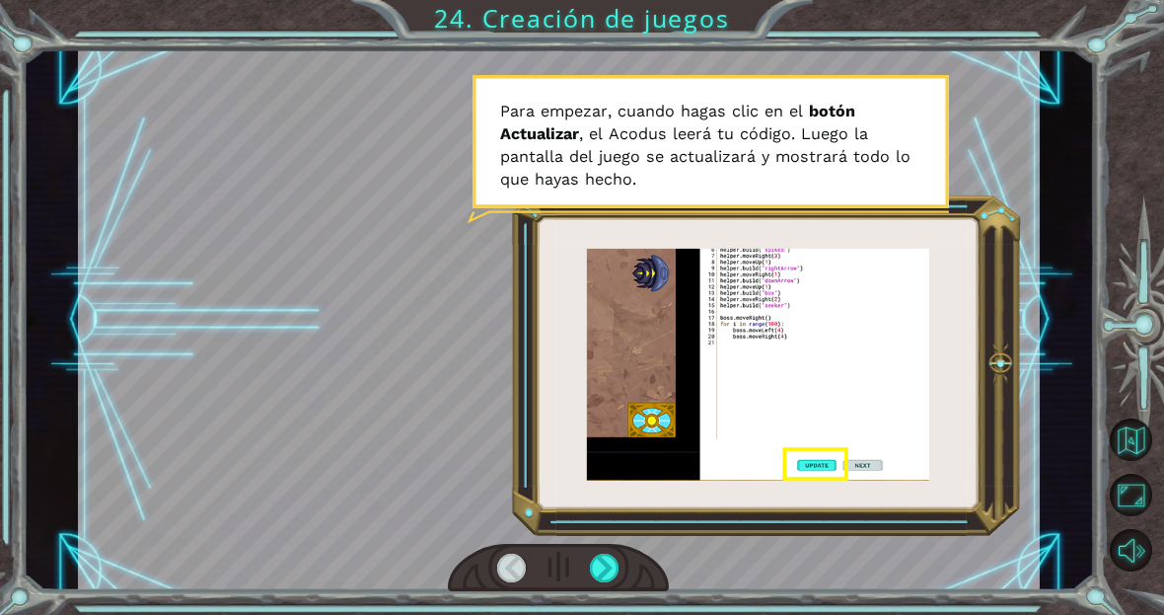
click at [635, 591] on div at bounding box center [558, 568] width 221 height 48
click at [611, 581] on div at bounding box center [605, 568] width 30 height 30
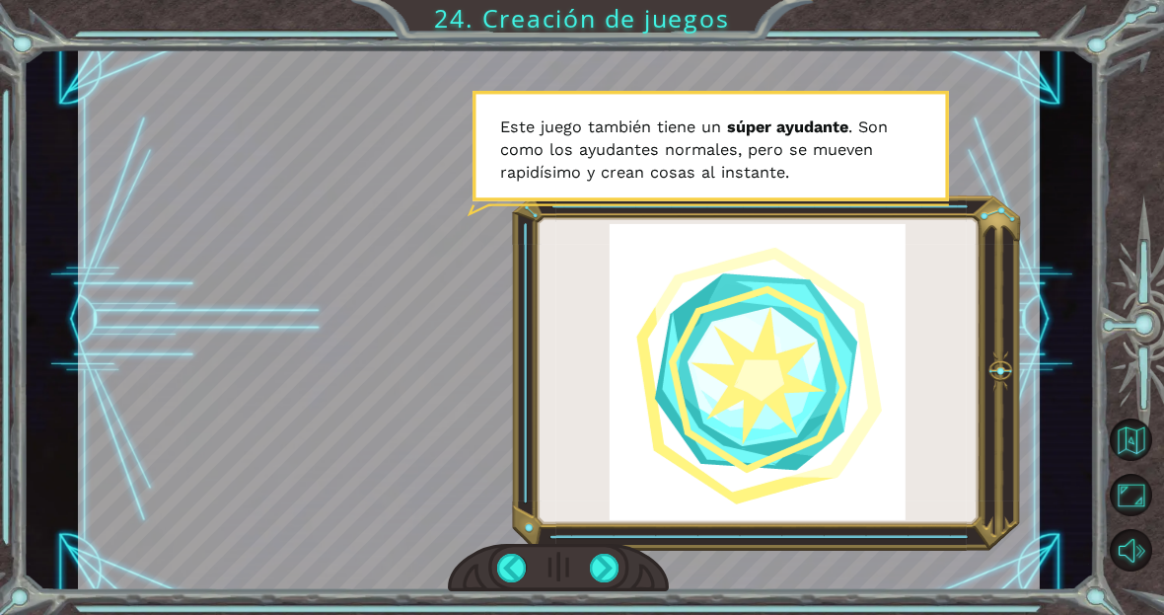
click at [904, 162] on div at bounding box center [559, 319] width 962 height 541
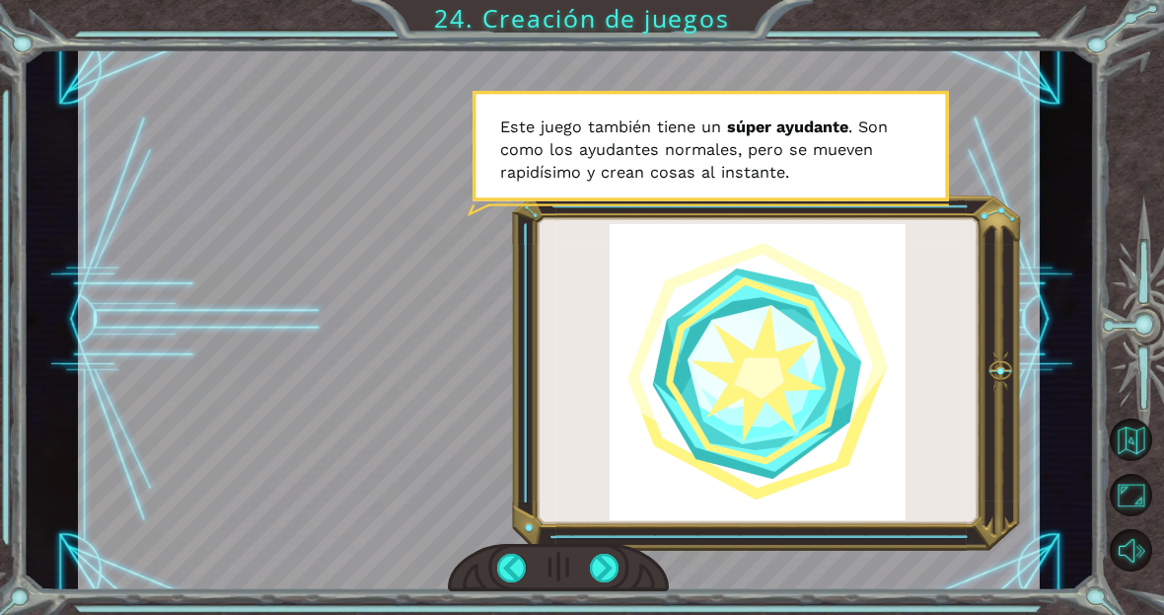
click at [842, 330] on div at bounding box center [559, 319] width 962 height 541
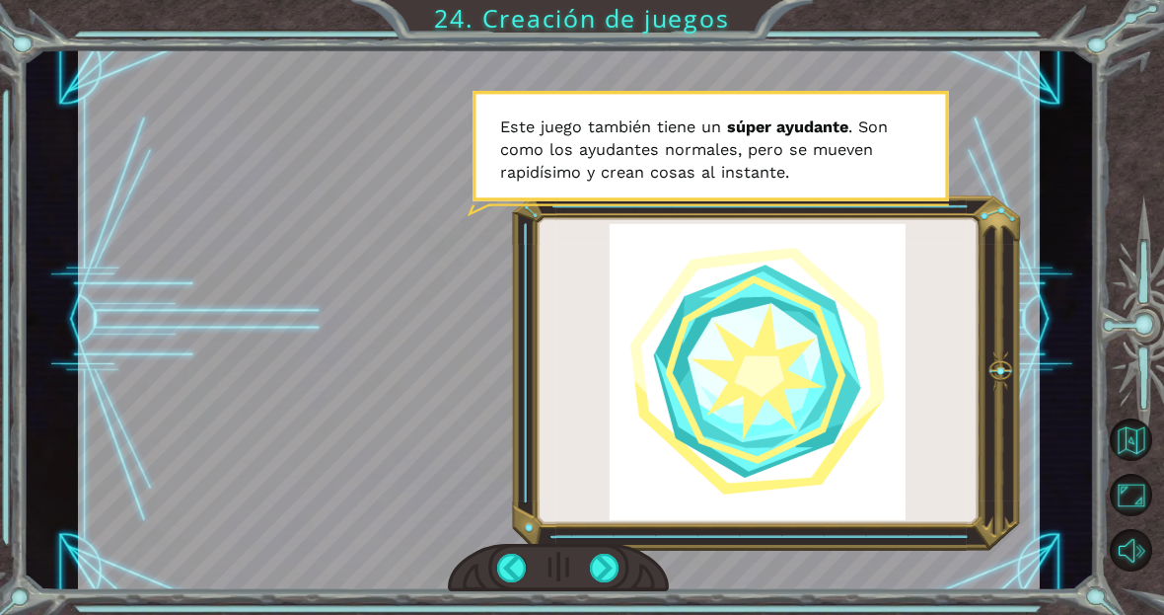
click at [940, 196] on div at bounding box center [559, 319] width 962 height 541
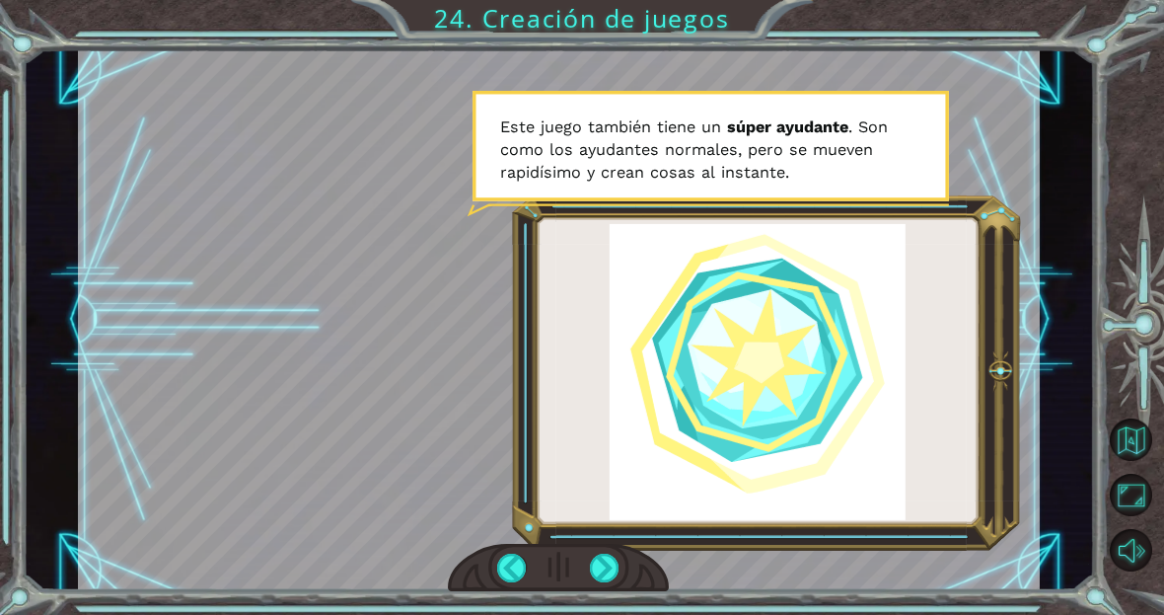
click at [974, 175] on div at bounding box center [559, 319] width 962 height 541
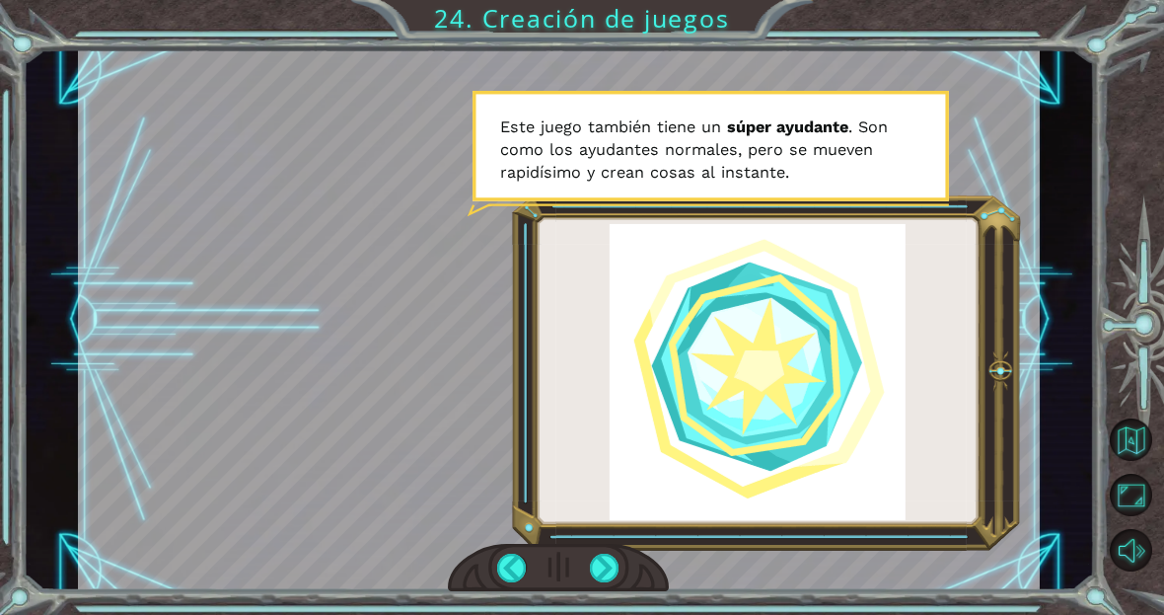
click at [618, 557] on div at bounding box center [605, 568] width 30 height 30
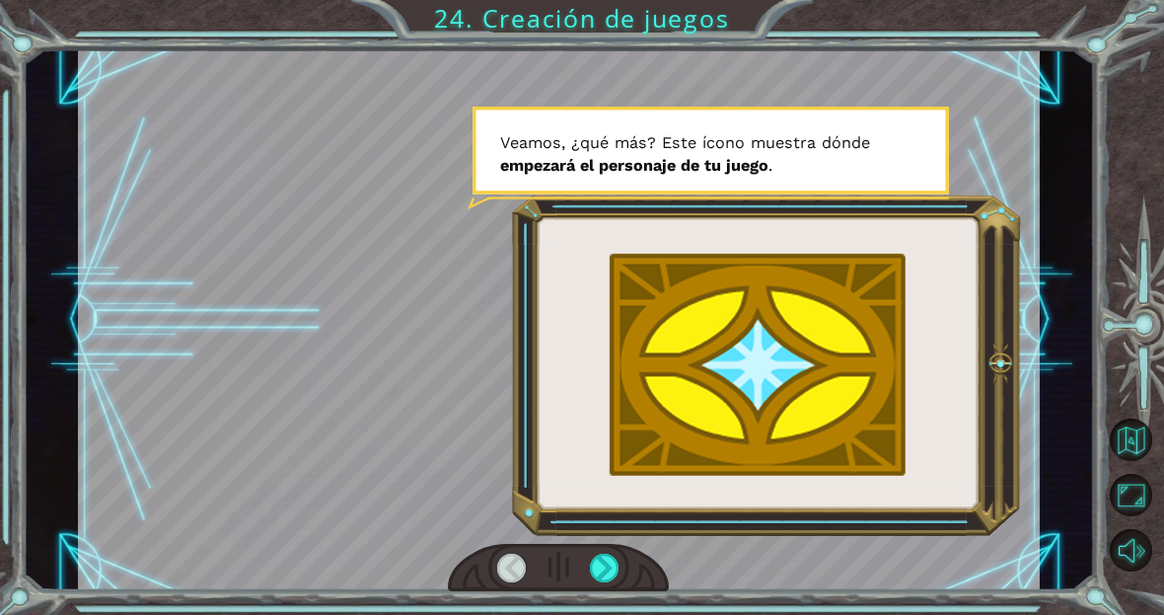
click at [634, 572] on div at bounding box center [558, 568] width 221 height 48
click at [622, 553] on div at bounding box center [558, 568] width 221 height 48
click at [614, 556] on div at bounding box center [605, 568] width 30 height 30
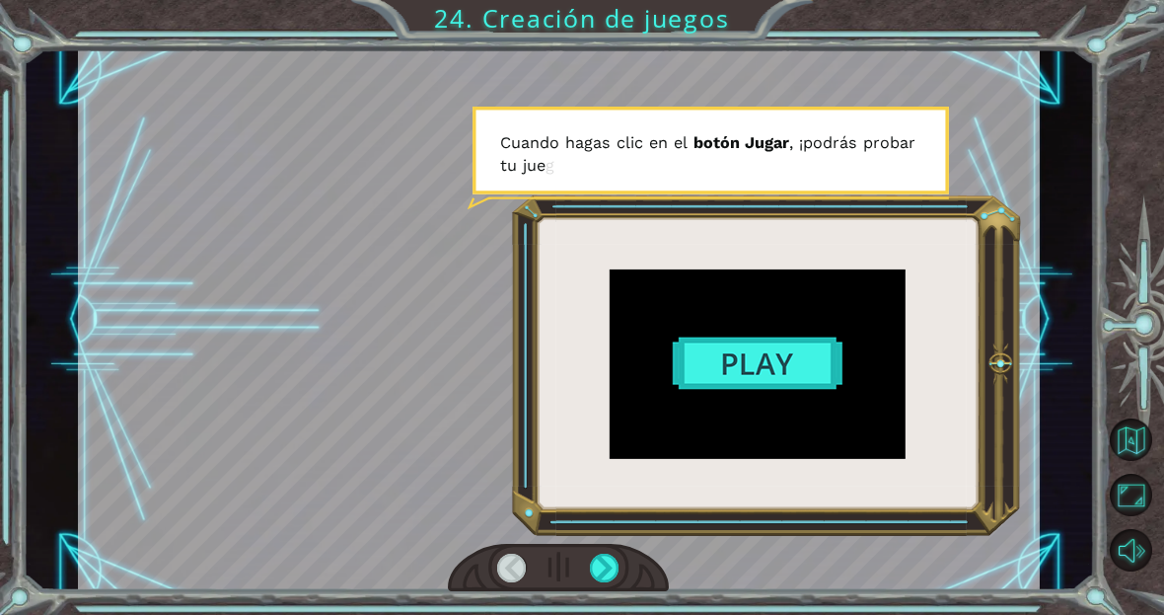
click at [614, 558] on div at bounding box center [605, 568] width 30 height 30
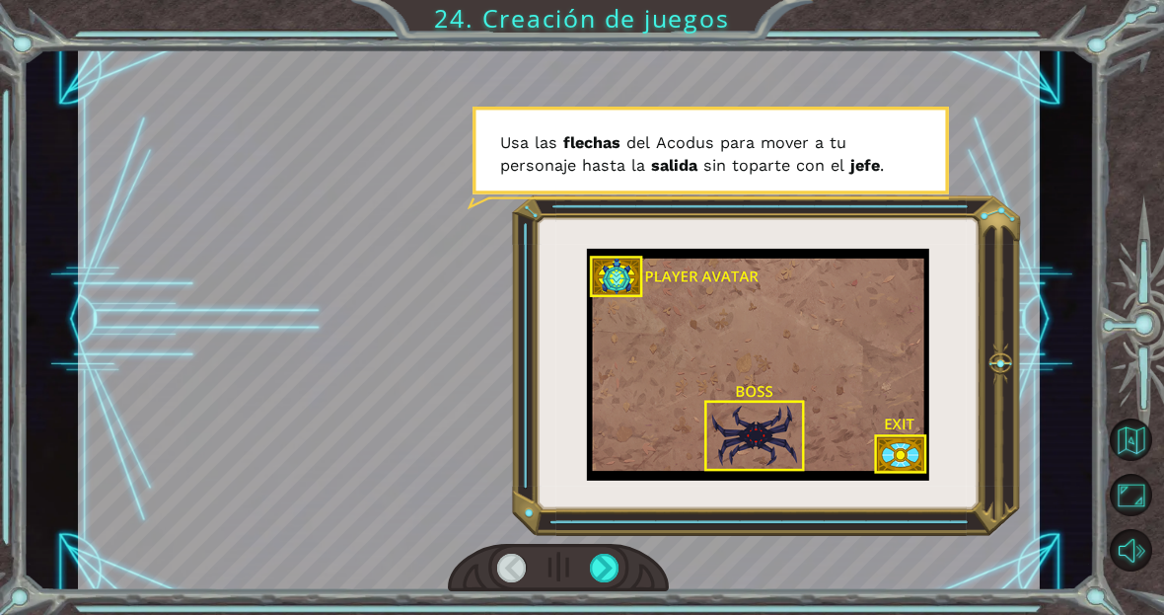
click at [618, 580] on div at bounding box center [605, 568] width 30 height 30
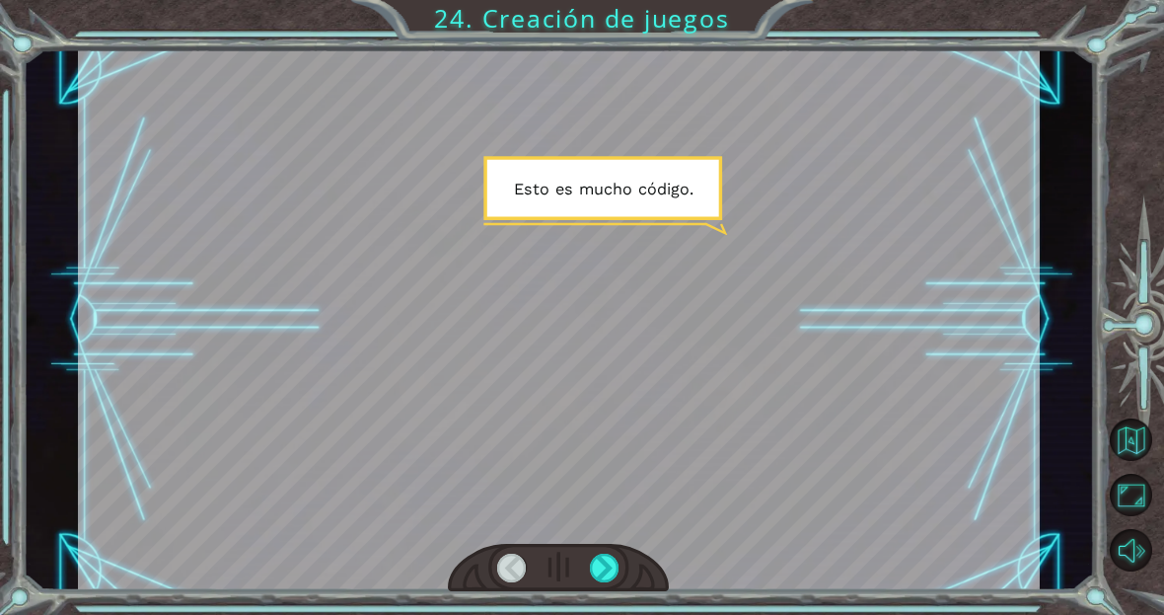
click at [631, 580] on div at bounding box center [558, 568] width 221 height 48
click at [634, 585] on div at bounding box center [558, 568] width 221 height 48
click at [620, 564] on div at bounding box center [605, 568] width 30 height 30
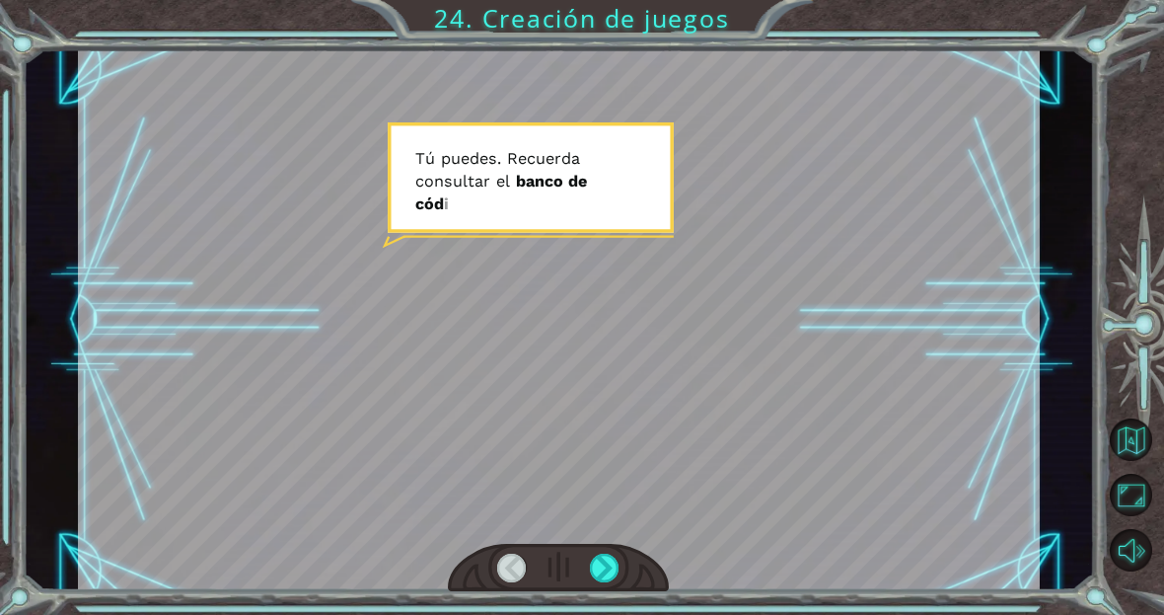
click at [620, 571] on div at bounding box center [605, 568] width 30 height 30
click at [620, 575] on div at bounding box center [605, 568] width 30 height 30
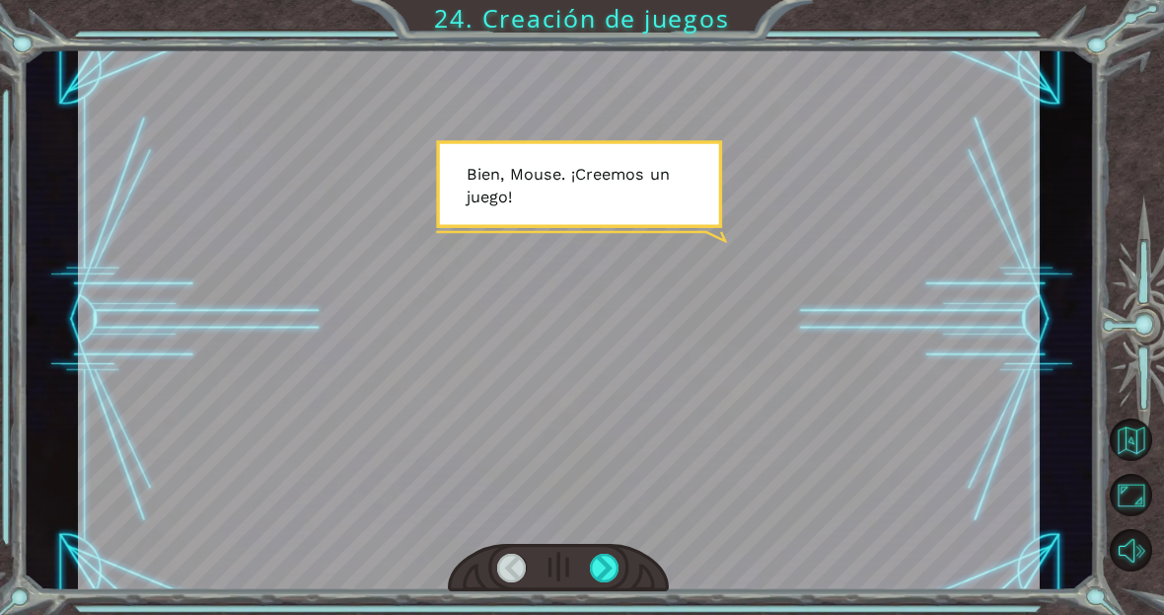
click at [635, 569] on div at bounding box center [558, 568] width 221 height 48
click at [615, 578] on div at bounding box center [605, 568] width 30 height 30
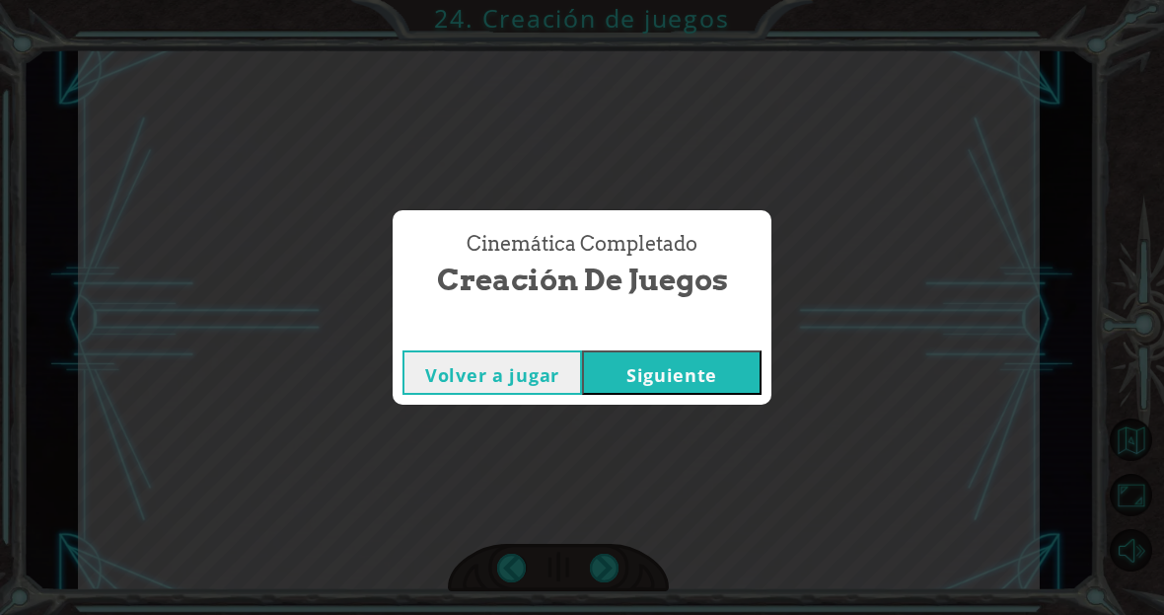
click at [720, 369] on button "Siguiente" at bounding box center [672, 372] width 180 height 44
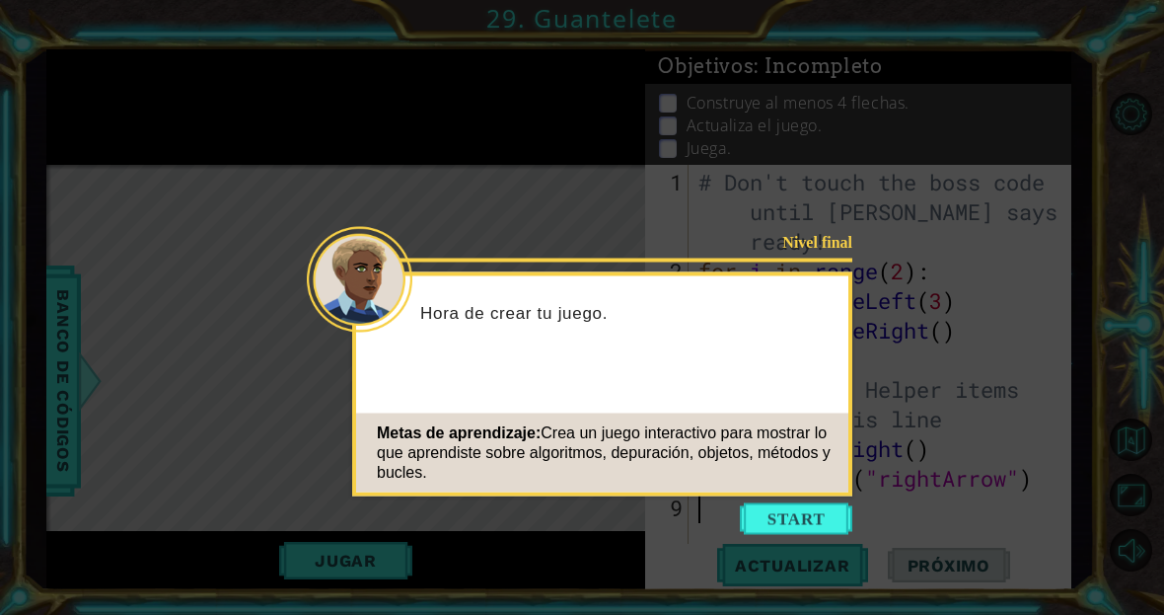
click at [770, 515] on button "Start" at bounding box center [796, 519] width 112 height 32
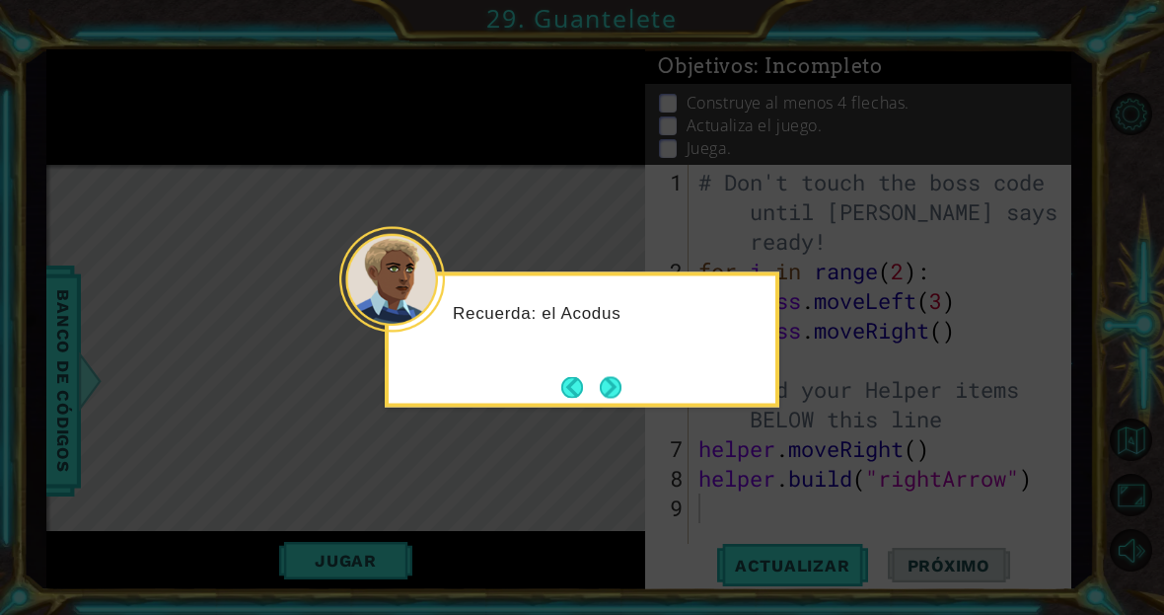
click at [616, 390] on button "Next" at bounding box center [611, 387] width 28 height 28
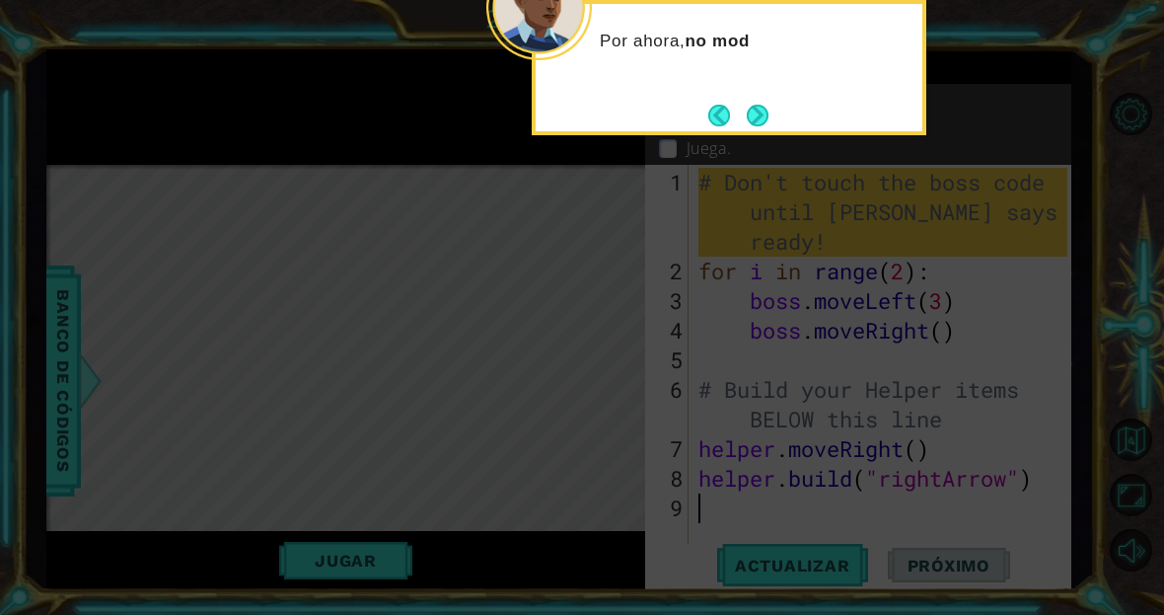
click at [759, 117] on button "Next" at bounding box center [758, 115] width 23 height 23
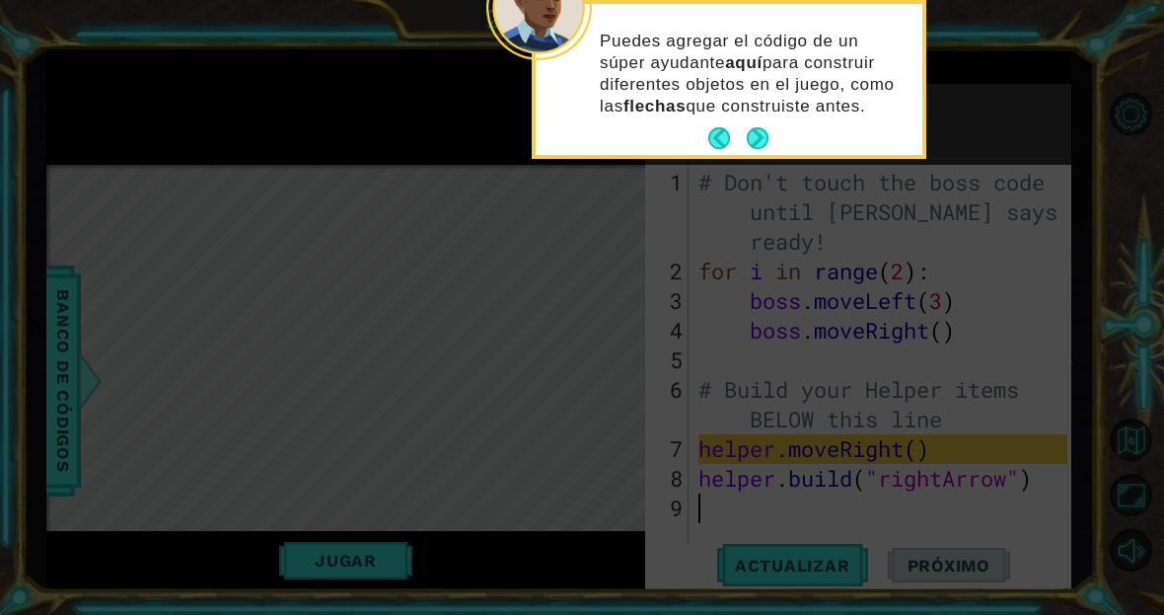
click at [774, 131] on div "Puedes agregar el código de un súper ayudante aquí para construir diferentes ob…" at bounding box center [729, 83] width 387 height 143
click at [784, 129] on div "Puedes agregar el código de un súper ayudante aquí para construir diferentes ob…" at bounding box center [729, 83] width 387 height 143
click at [751, 139] on button "Next" at bounding box center [757, 138] width 23 height 23
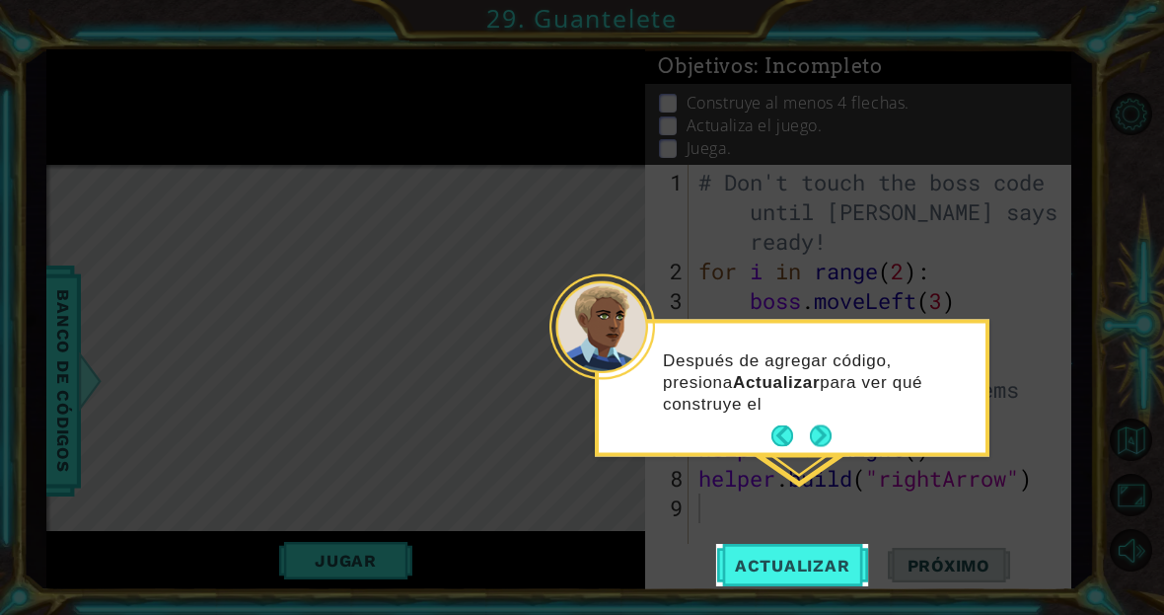
click at [831, 569] on span "Actualizar" at bounding box center [792, 565] width 155 height 20
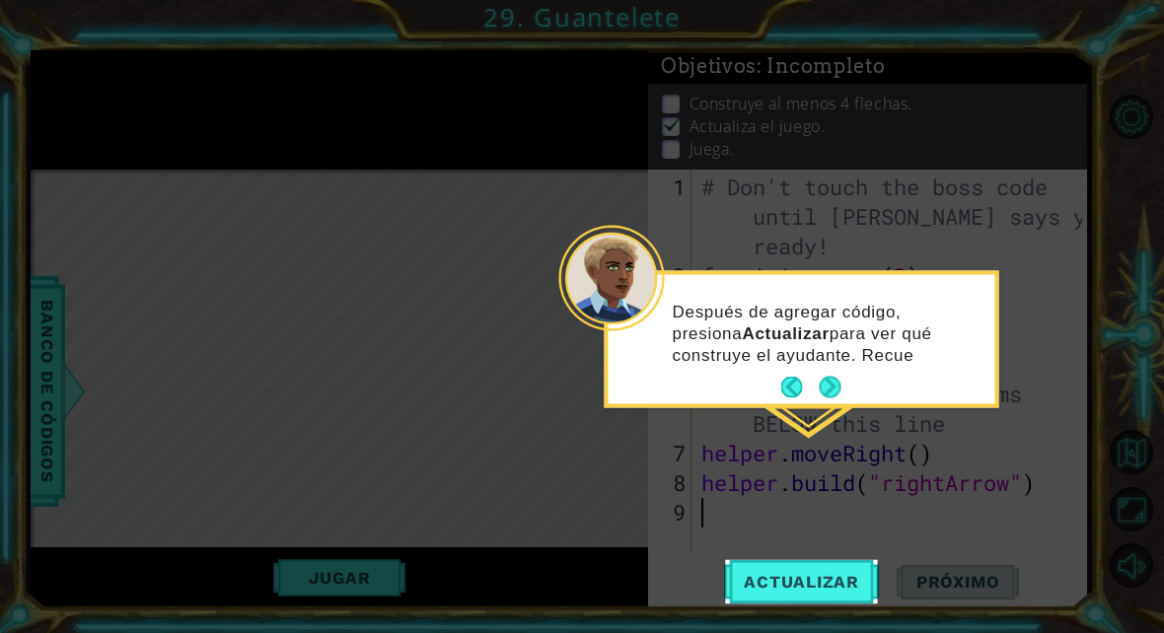
scroll to position [2, 0]
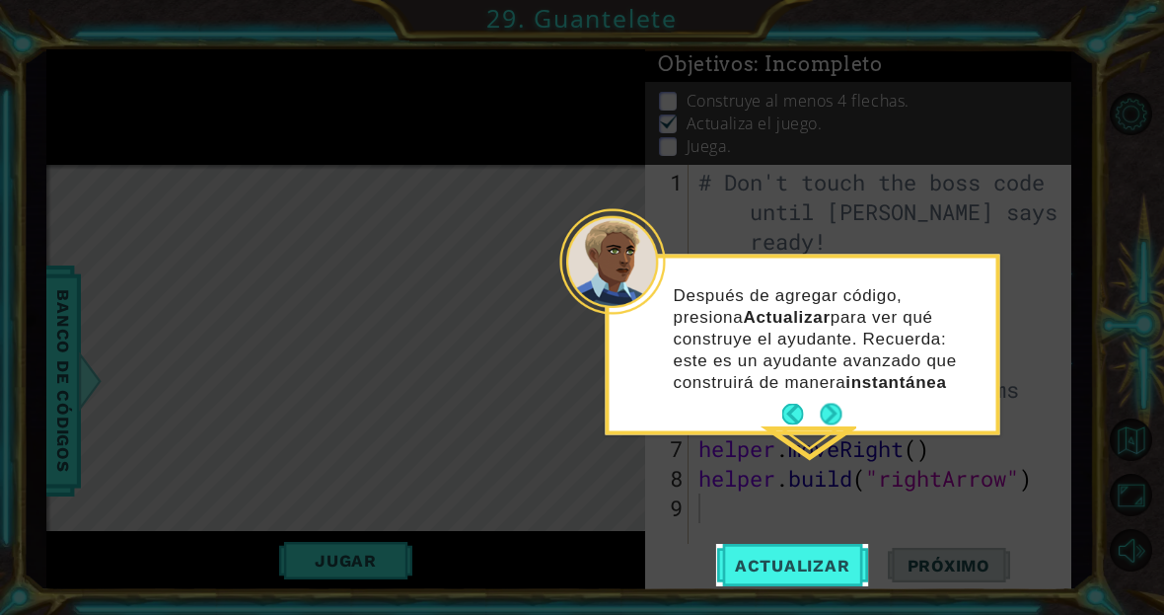
click at [832, 411] on button "Next" at bounding box center [831, 414] width 23 height 23
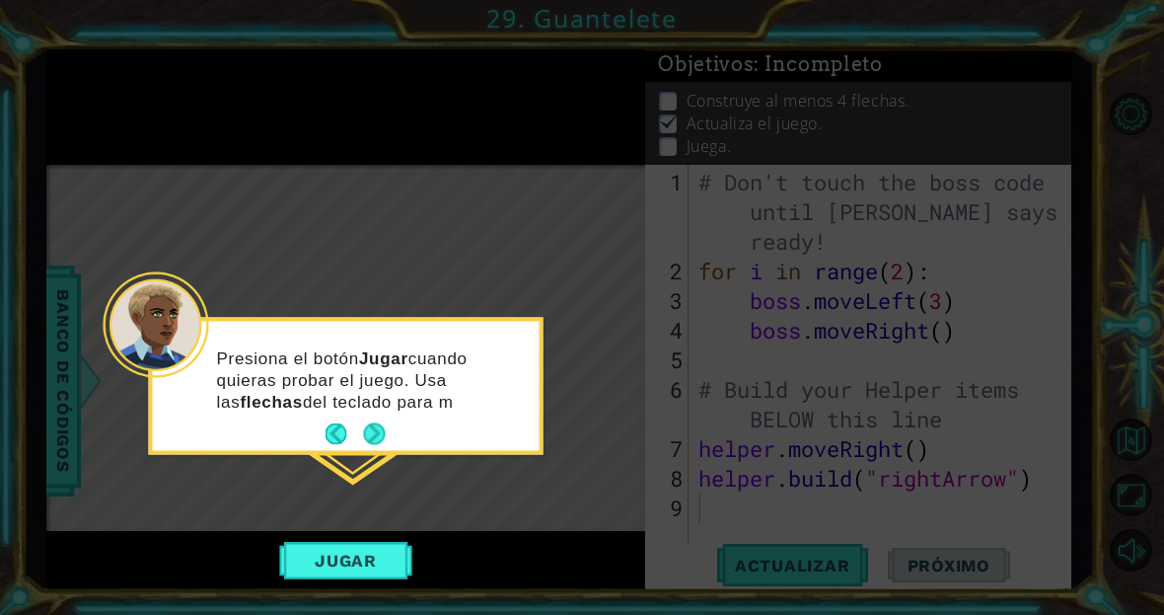
click at [366, 437] on button "Next" at bounding box center [374, 434] width 22 height 22
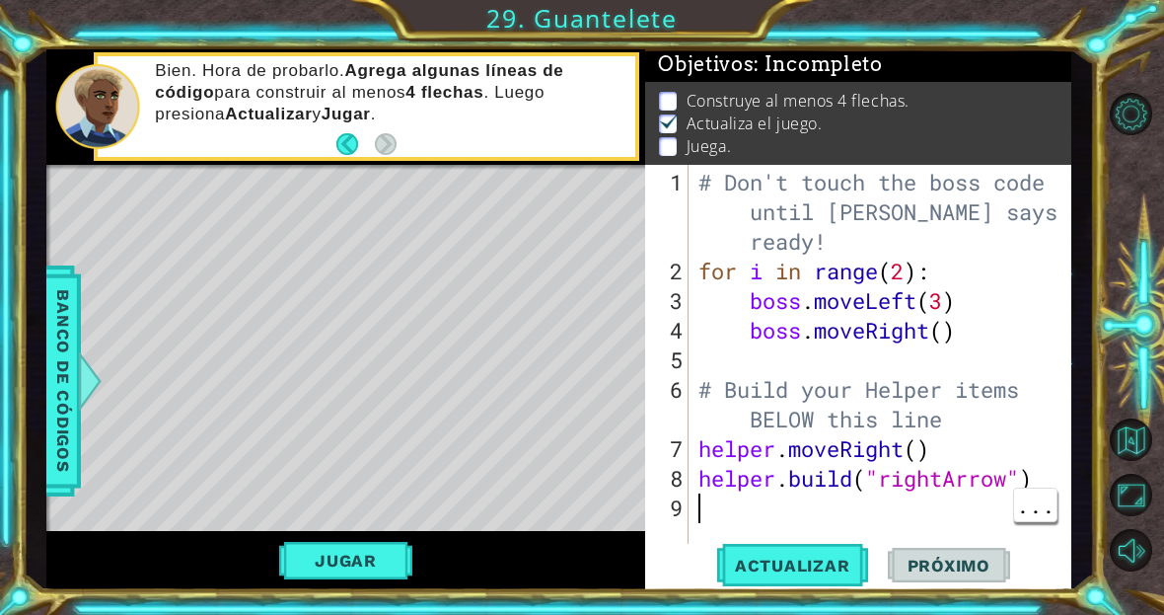
click at [903, 508] on div "# Don't touch the boss code until [PERSON_NAME] says you're ready! for i in ran…" at bounding box center [886, 419] width 382 height 503
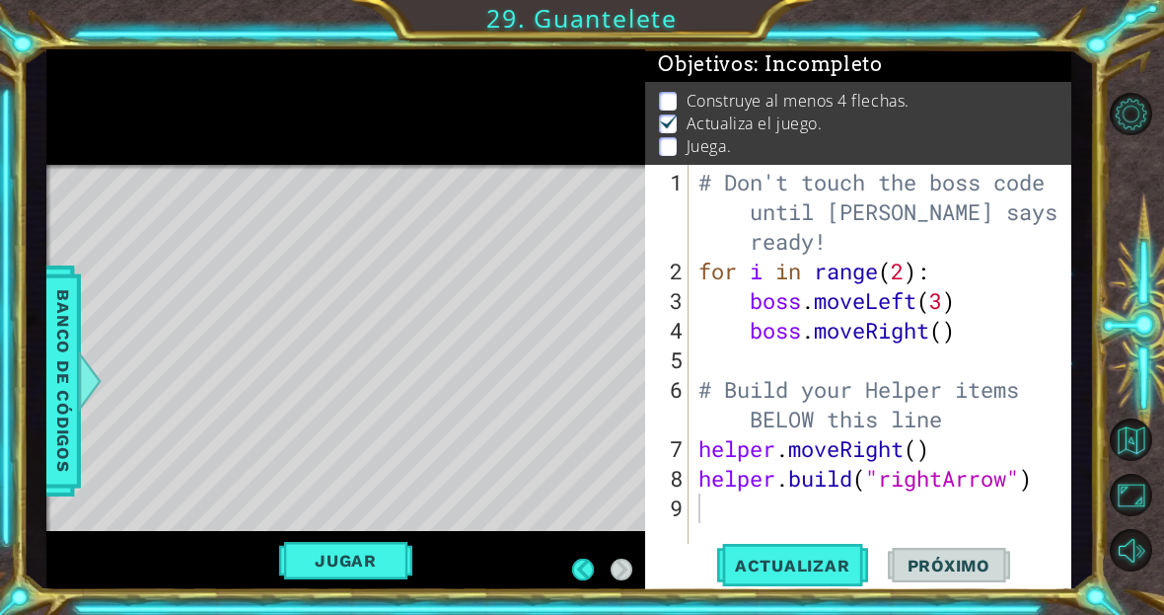
click at [857, 513] on div "# Don't touch the boss code until [PERSON_NAME] says you're ready! for i in ran…" at bounding box center [886, 419] width 382 height 503
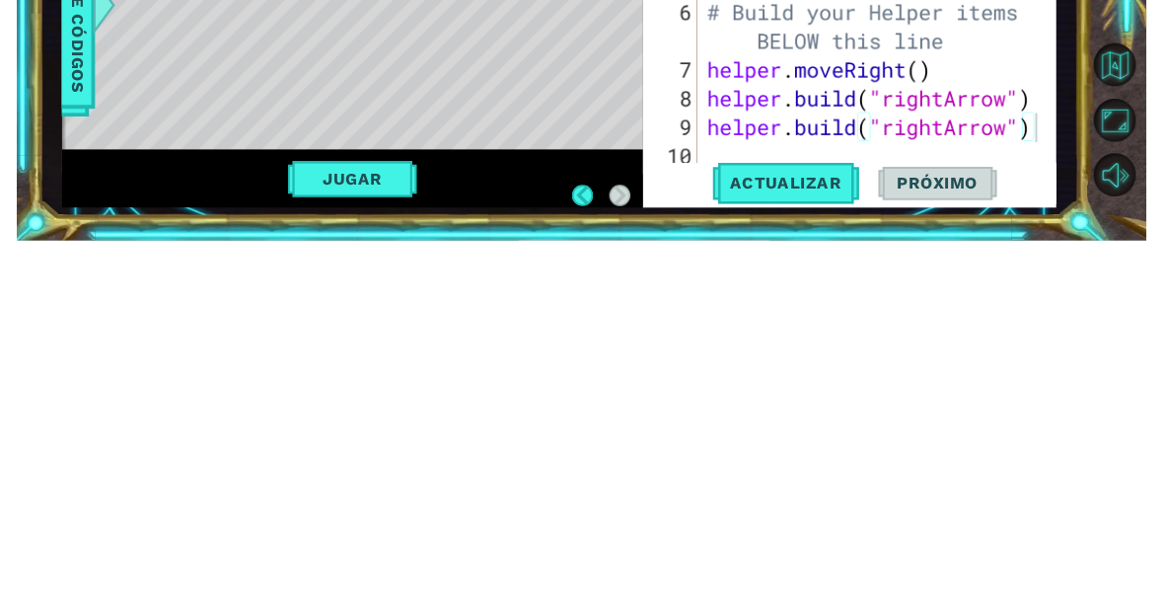
scroll to position [3, 0]
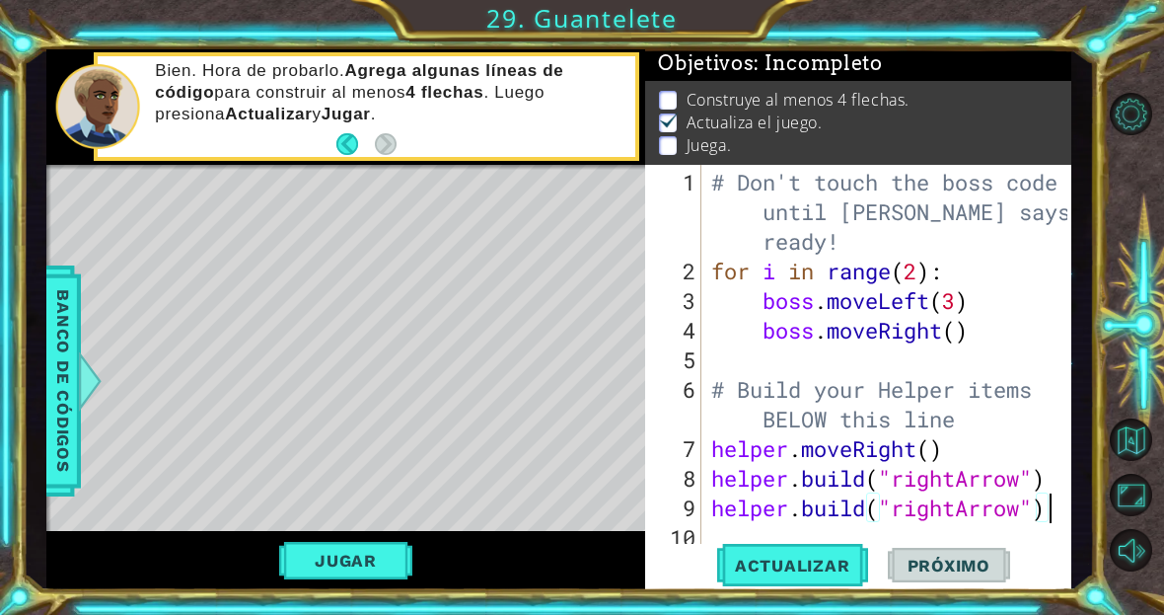
click at [329, 552] on button "Jugar" at bounding box center [345, 560] width 133 height 37
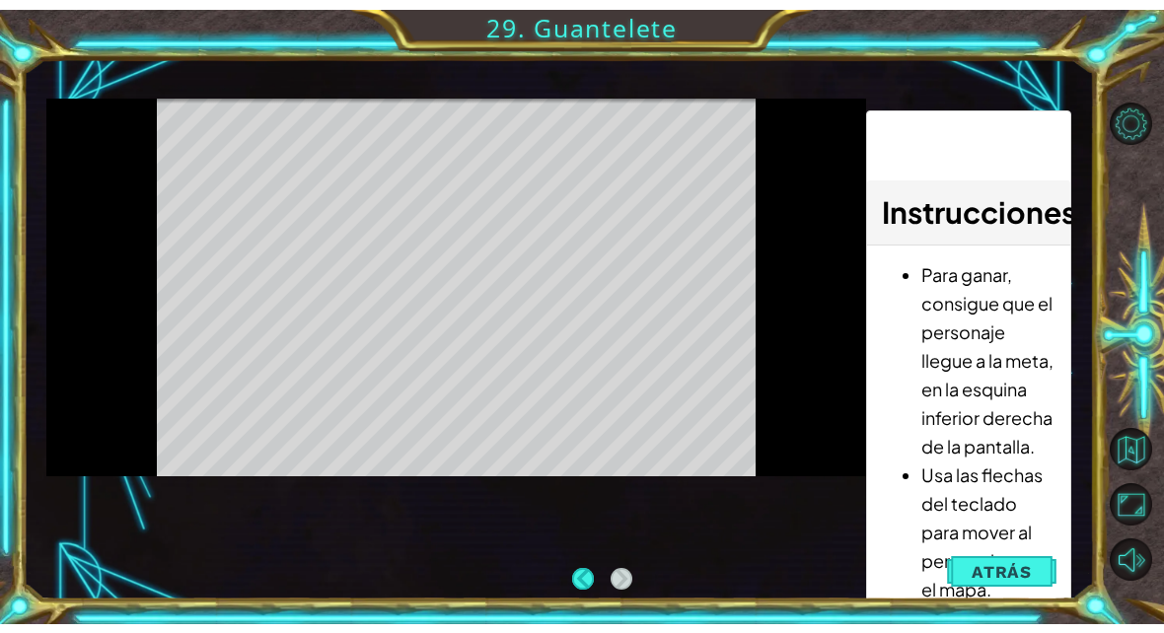
scroll to position [0, 0]
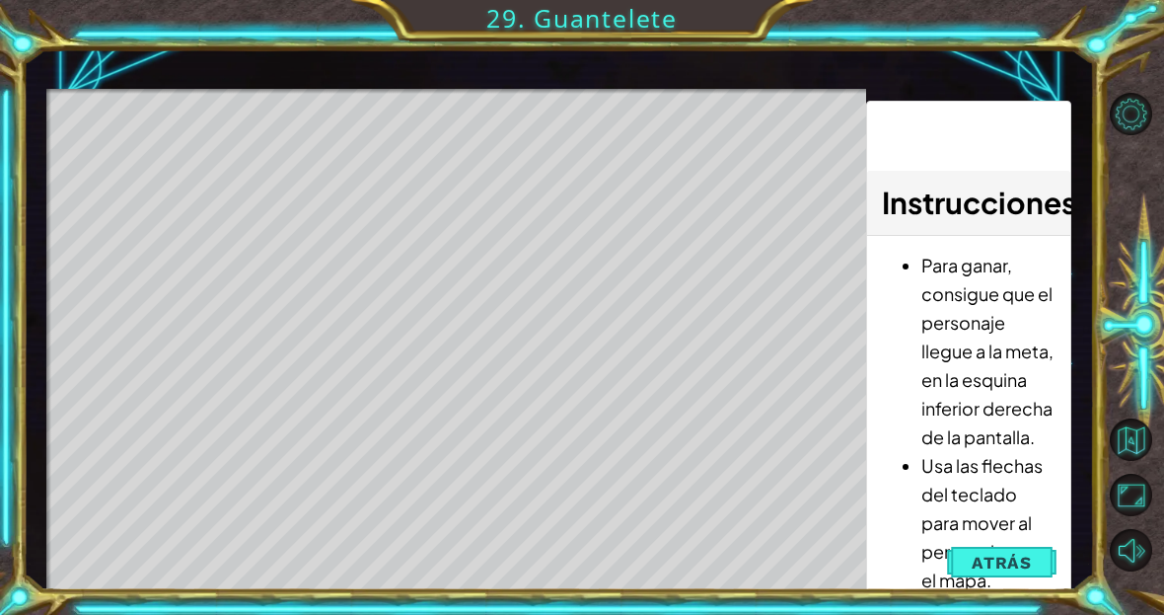
click at [1031, 568] on span "Atrás" at bounding box center [1002, 562] width 60 height 20
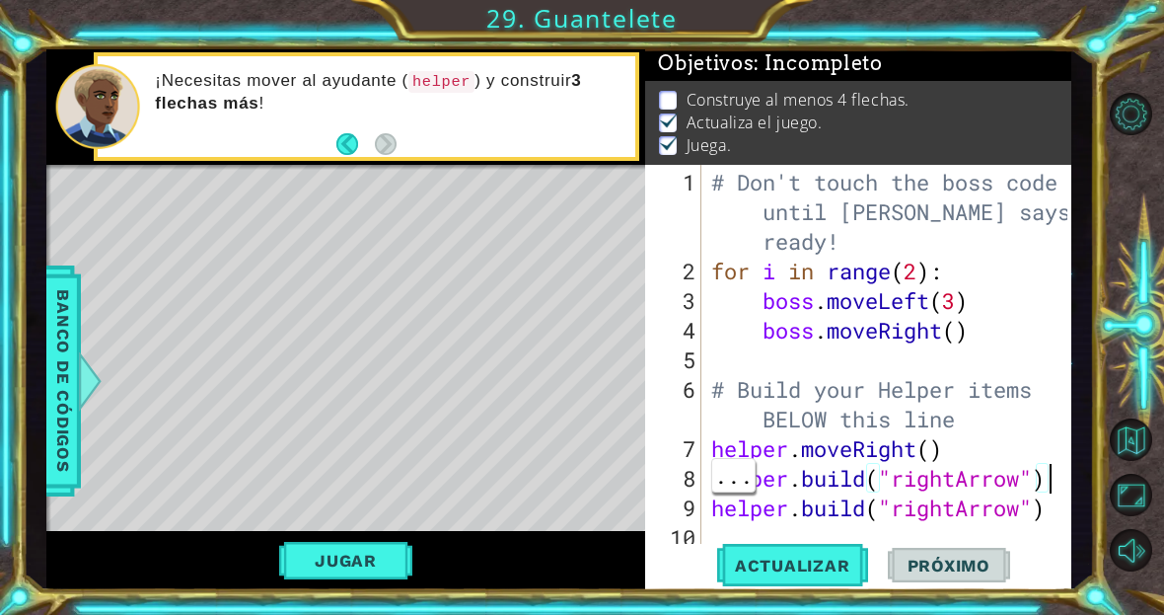
click at [1060, 476] on div "# Don't touch the boss code until [PERSON_NAME] says you're ready! for i in ran…" at bounding box center [891, 419] width 369 height 503
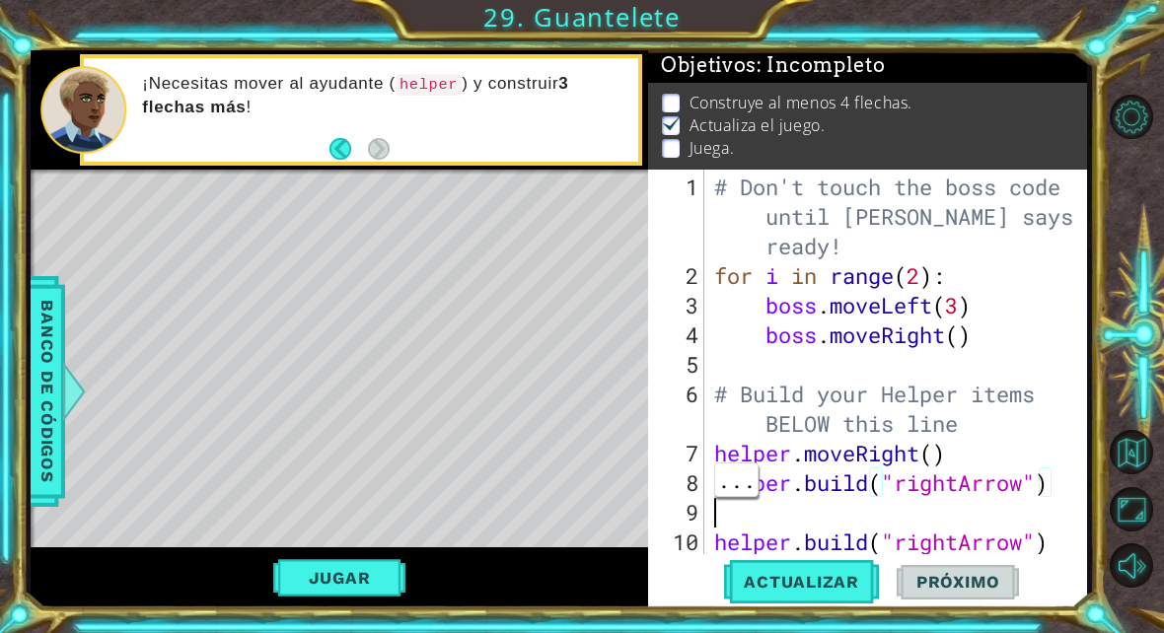
scroll to position [2, 0]
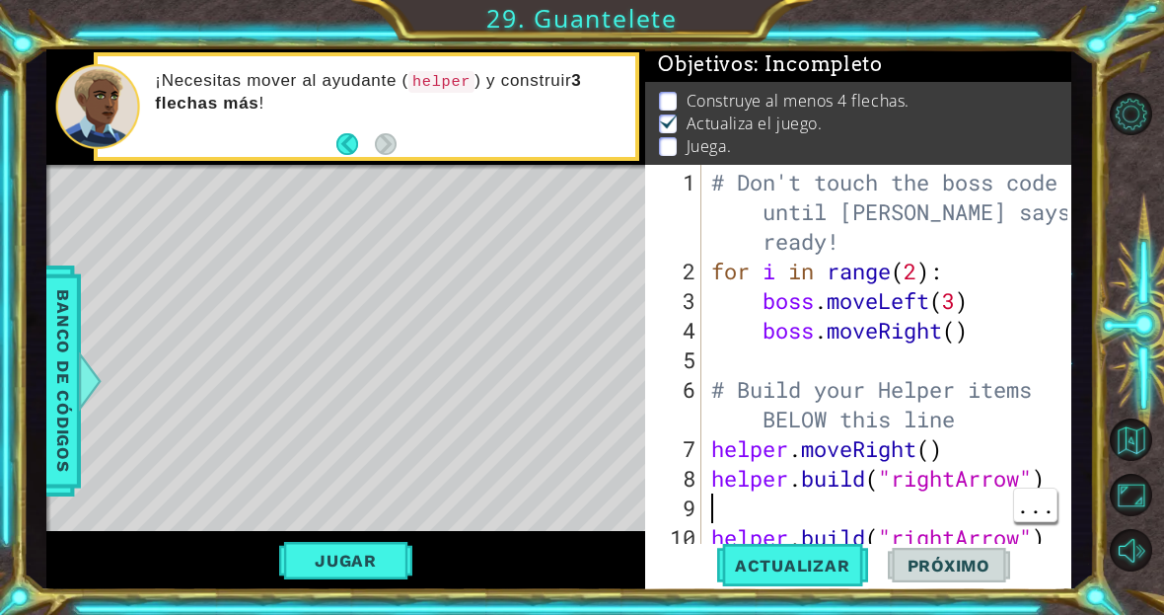
click at [725, 503] on div "# Don't touch the boss code until [PERSON_NAME] says you're ready! for i in ran…" at bounding box center [891, 419] width 369 height 503
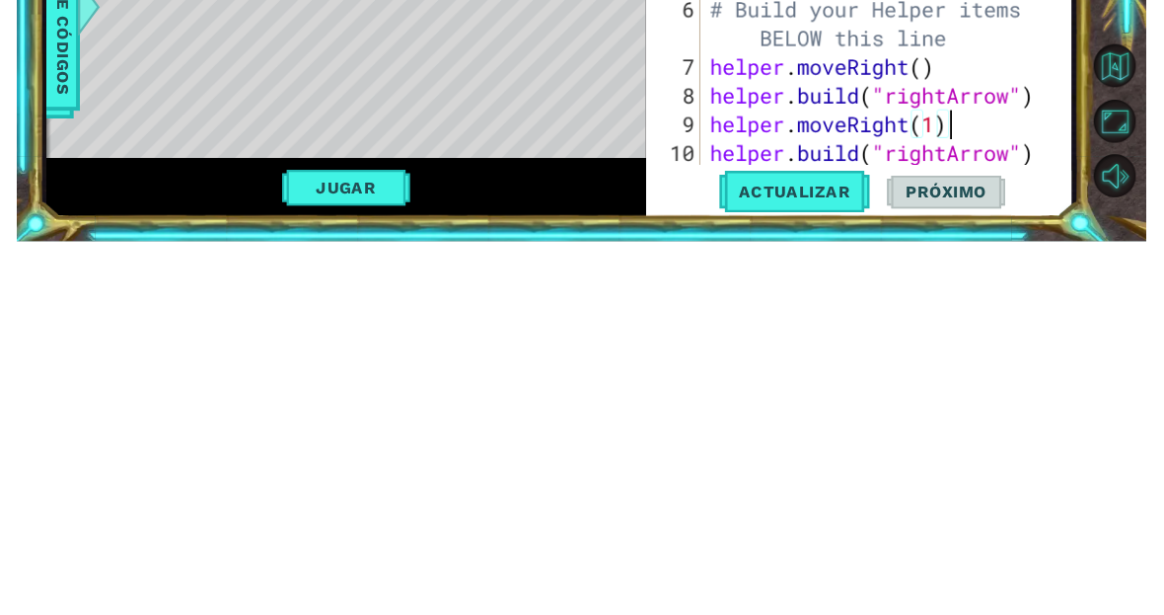
scroll to position [3, 0]
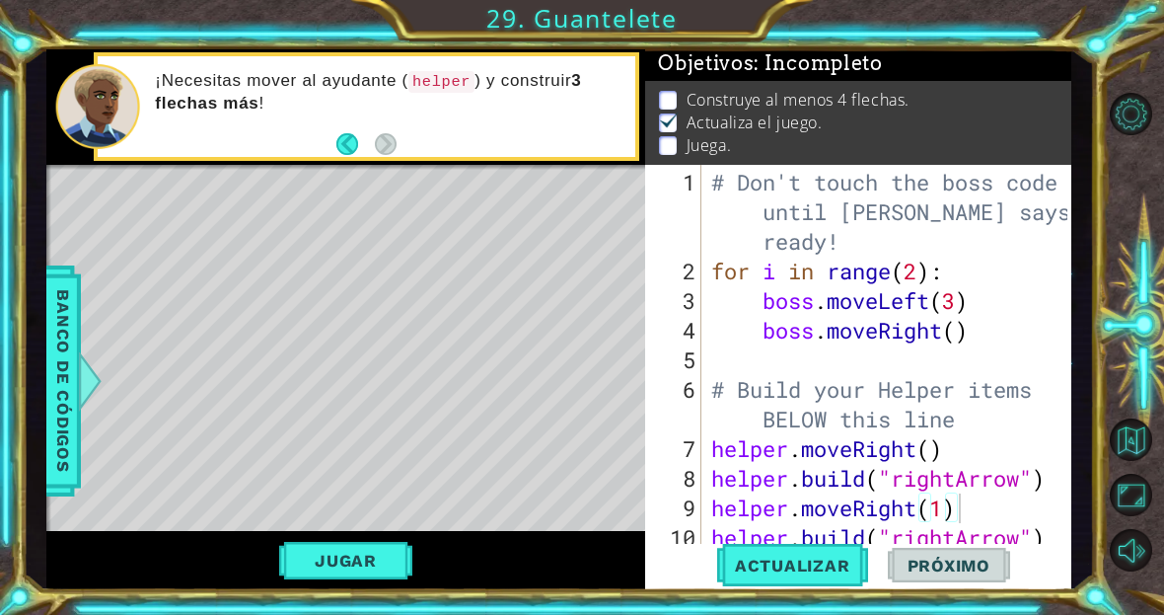
click at [324, 568] on button "Jugar" at bounding box center [345, 560] width 133 height 37
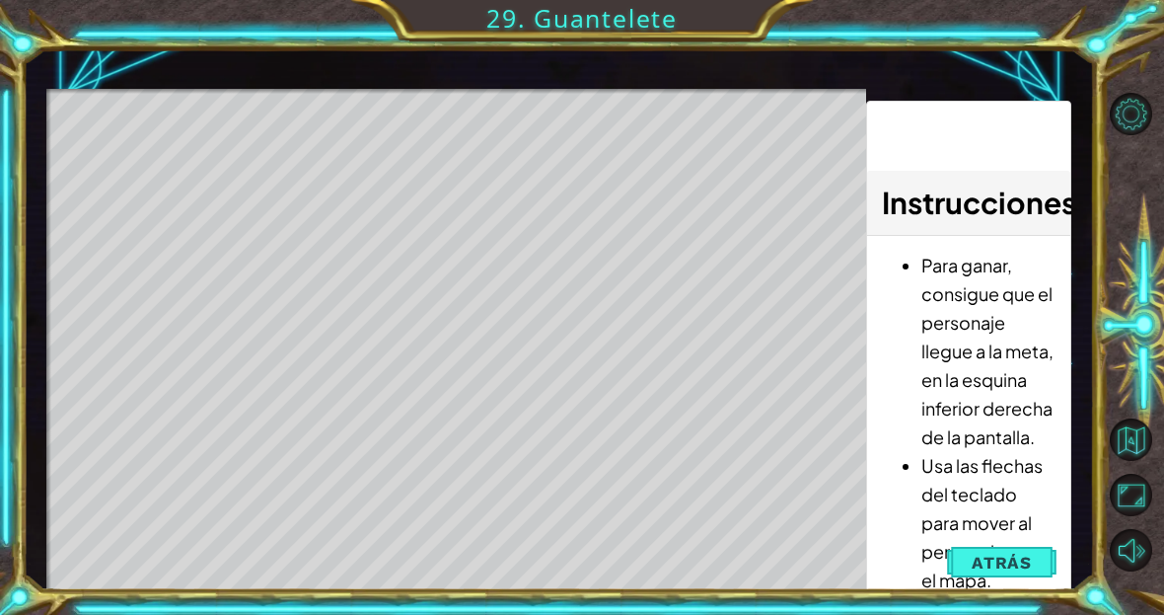
click at [1008, 563] on span "Atrás" at bounding box center [1002, 562] width 60 height 20
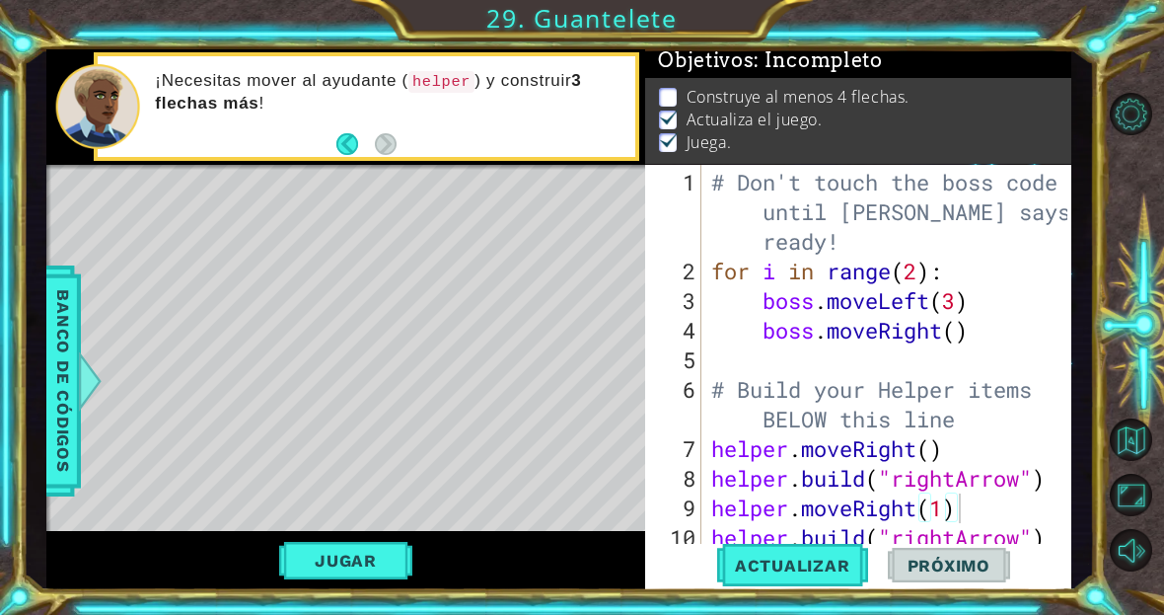
scroll to position [6, 0]
click at [77, 332] on span "Banco de códigos" at bounding box center [63, 380] width 32 height 204
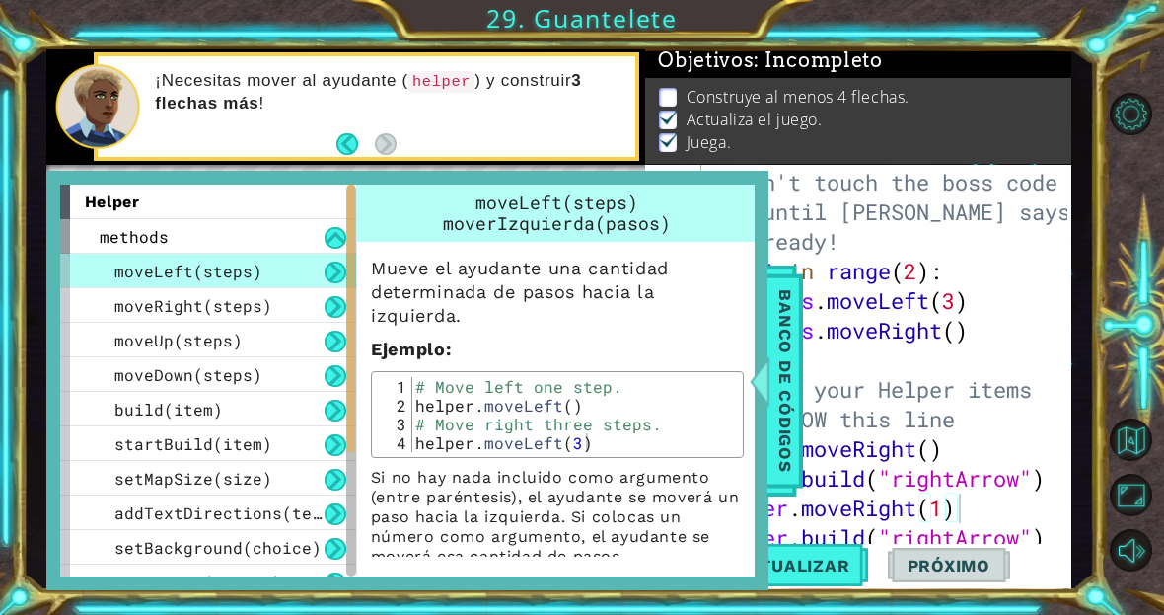
scroll to position [0, 0]
click at [789, 343] on span "Banco de códigos" at bounding box center [786, 380] width 32 height 204
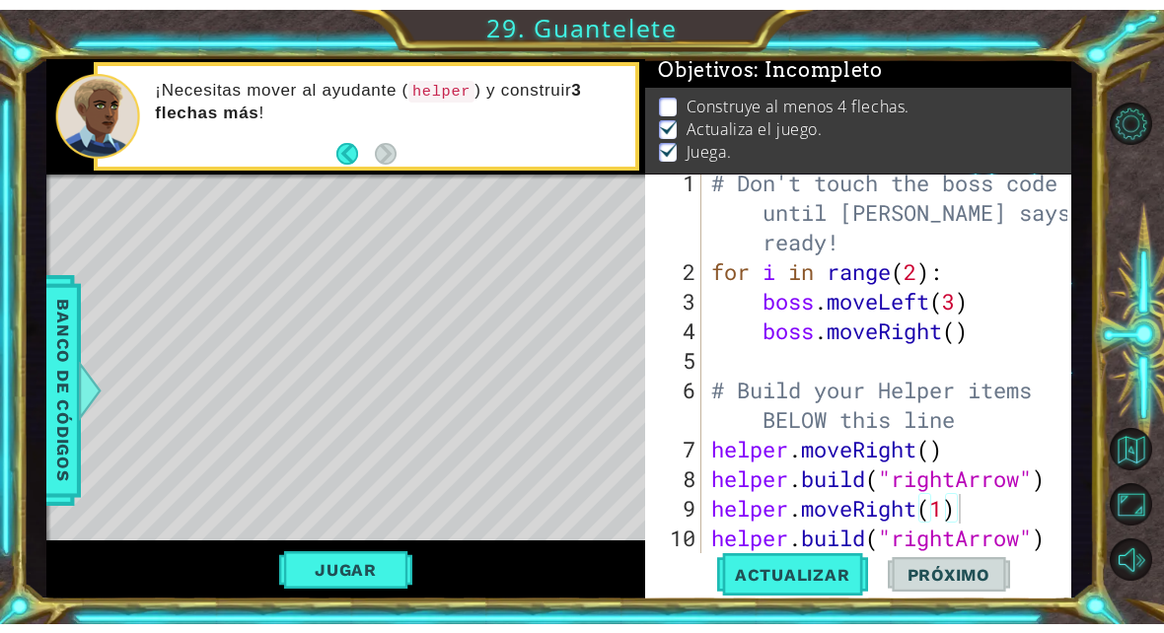
scroll to position [30, 0]
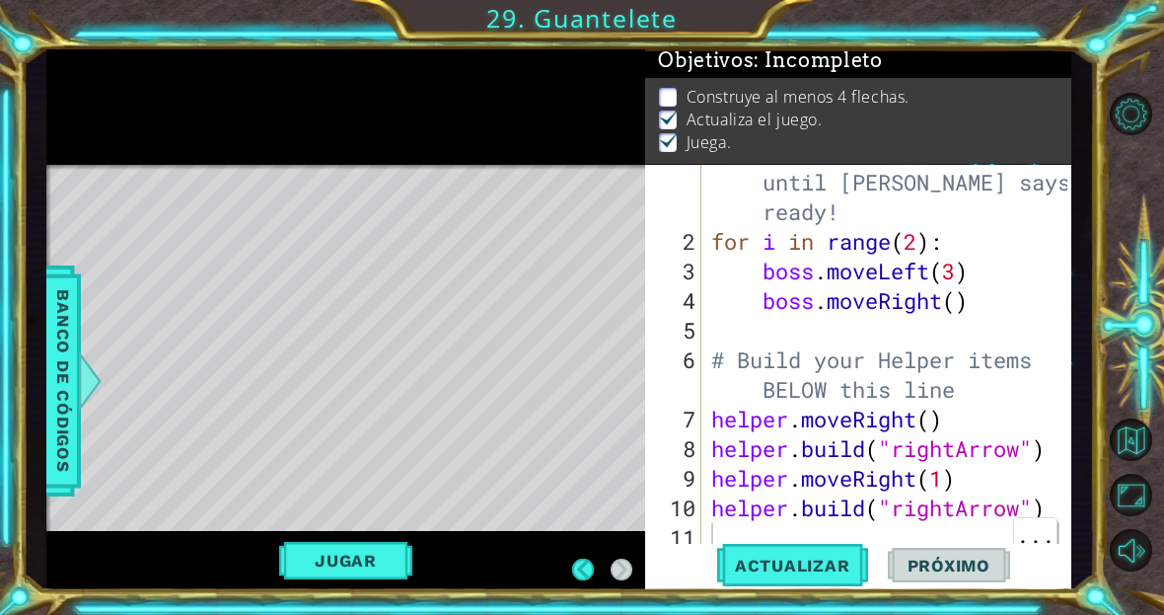
click at [730, 523] on div "# Don't touch the boss code until [PERSON_NAME] says you're ready! for i in ran…" at bounding box center [891, 389] width 369 height 503
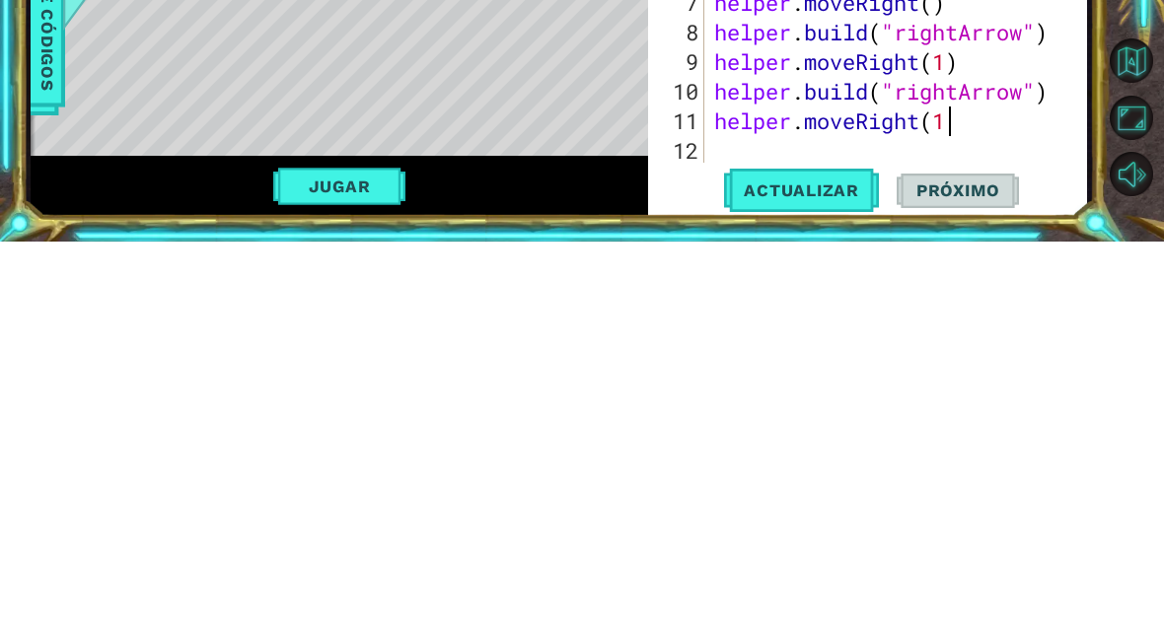
scroll to position [34, 60]
click at [1063, 110] on div at bounding box center [1073, 332] width 20 height 444
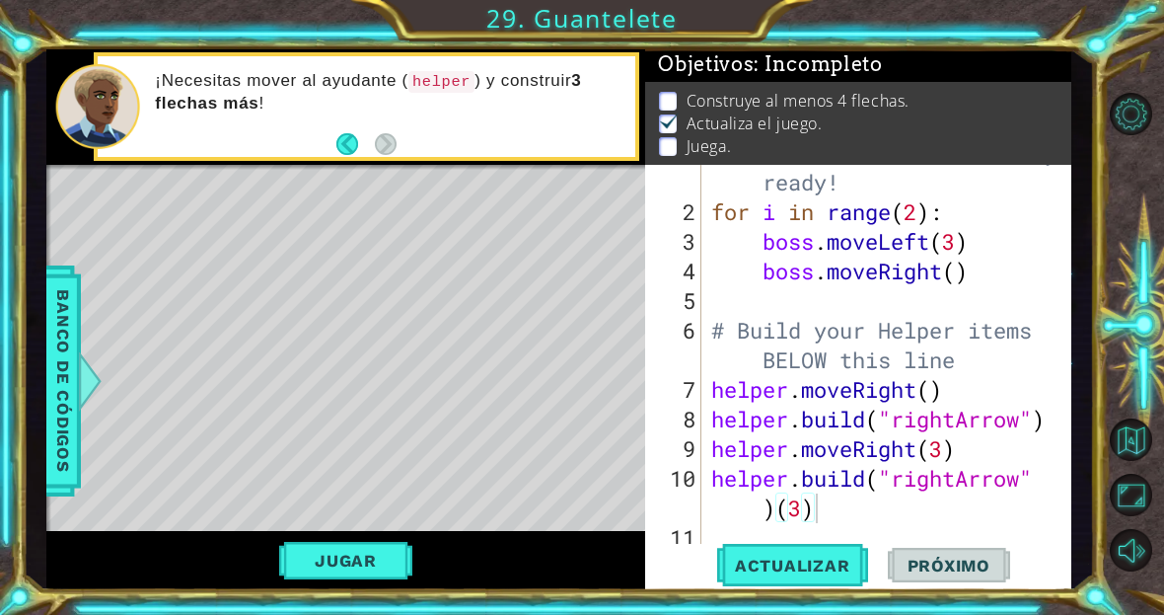
click at [330, 564] on button "Jugar" at bounding box center [345, 560] width 133 height 37
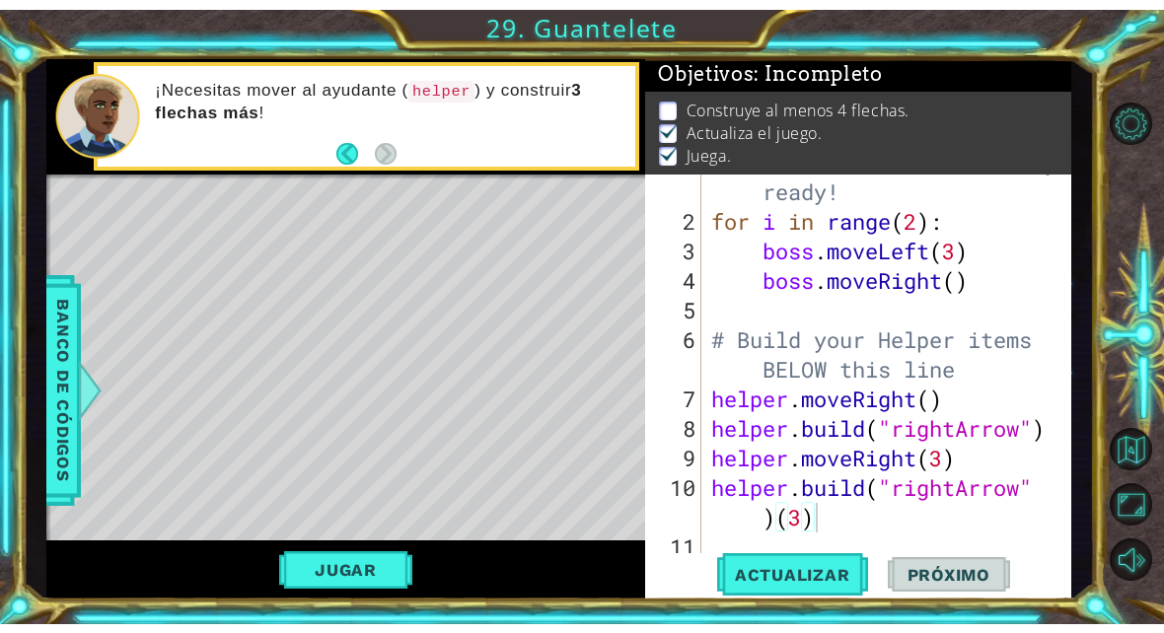
scroll to position [3, 0]
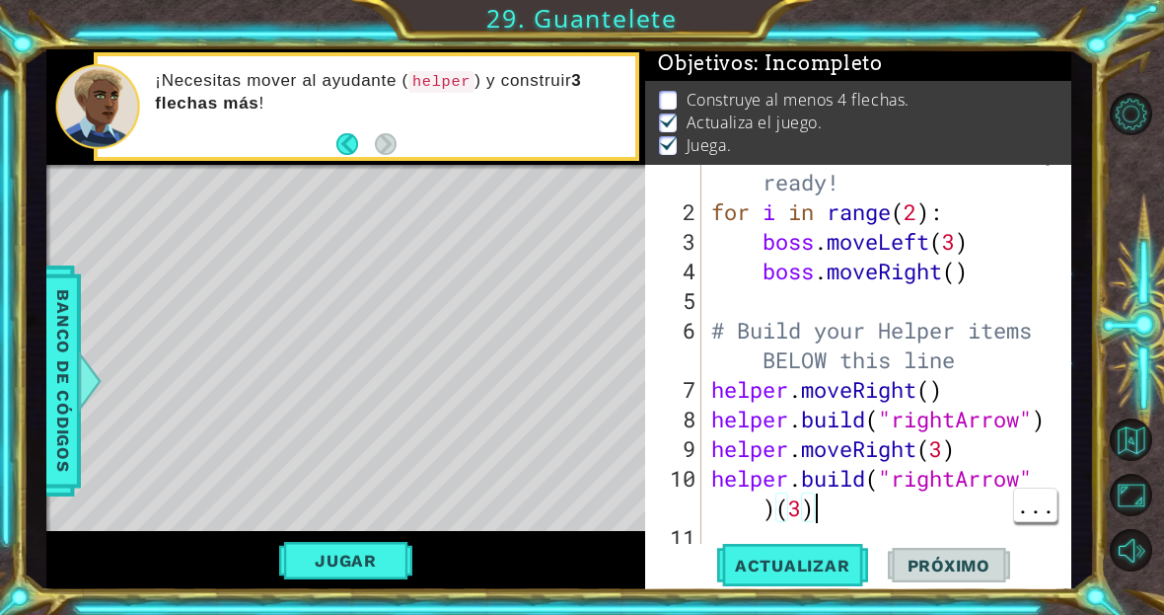
click at [838, 518] on div "# Don't touch the boss code until [PERSON_NAME] says you're ready! for i in ran…" at bounding box center [891, 360] width 369 height 503
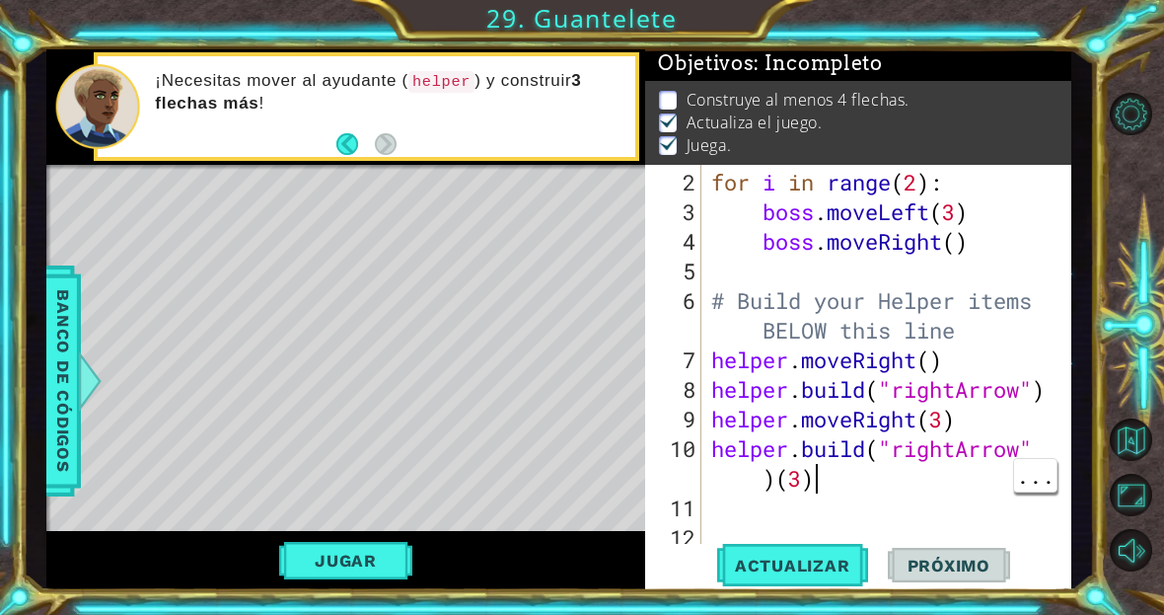
click at [830, 474] on div "for i in range ( 2 ) : boss . moveLeft ( 3 ) boss . moveRight ( ) # Build your …" at bounding box center [891, 390] width 369 height 444
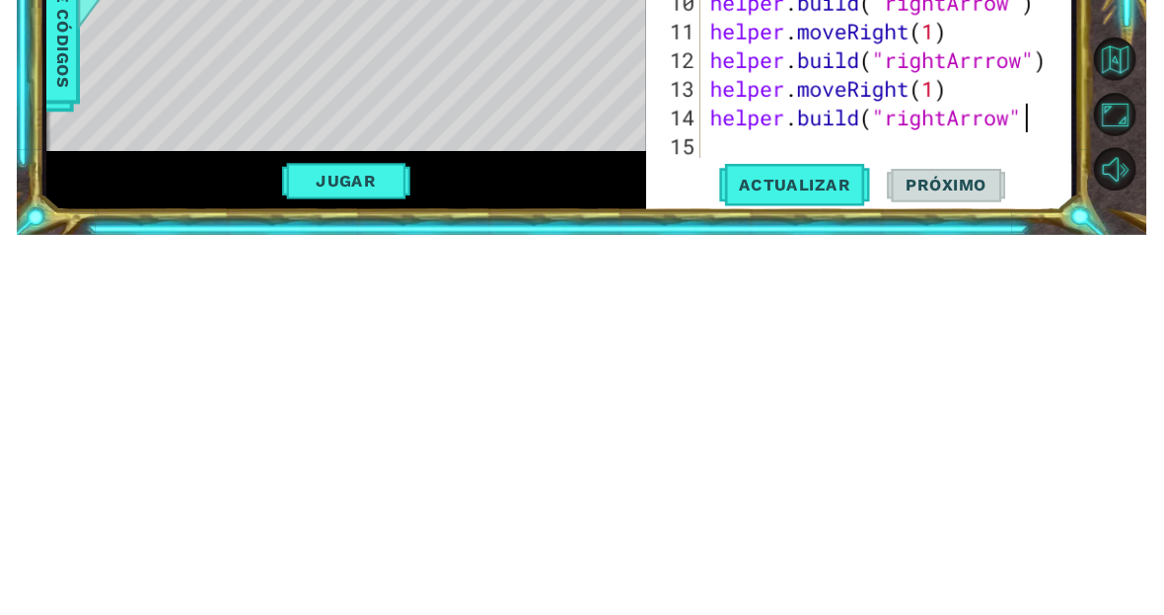
scroll to position [34, 203]
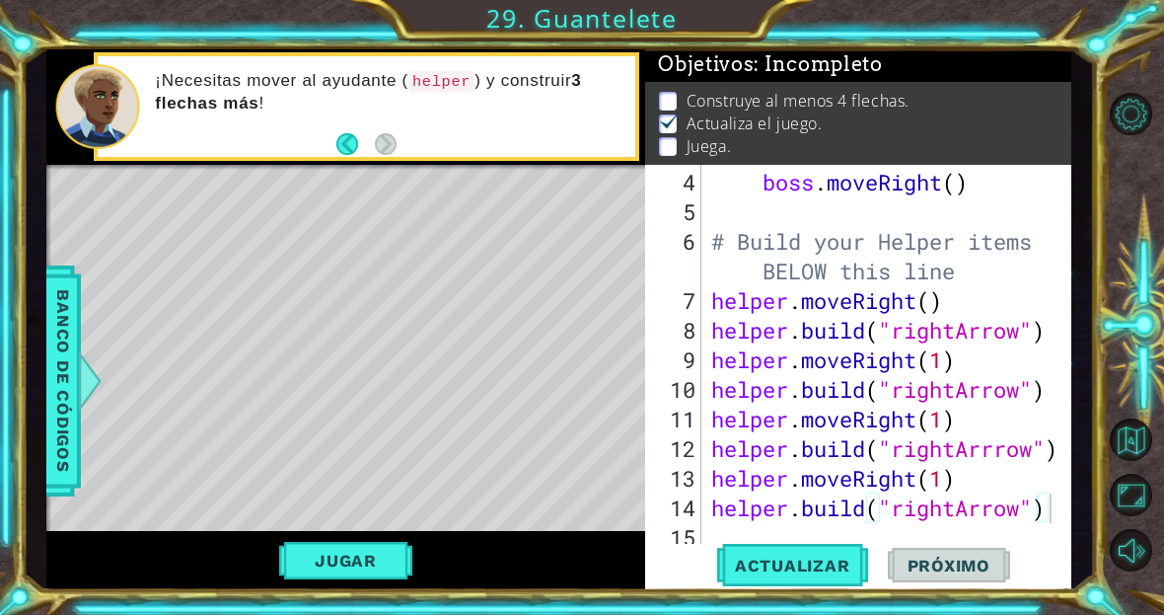
click at [842, 562] on span "Actualizar" at bounding box center [792, 565] width 155 height 20
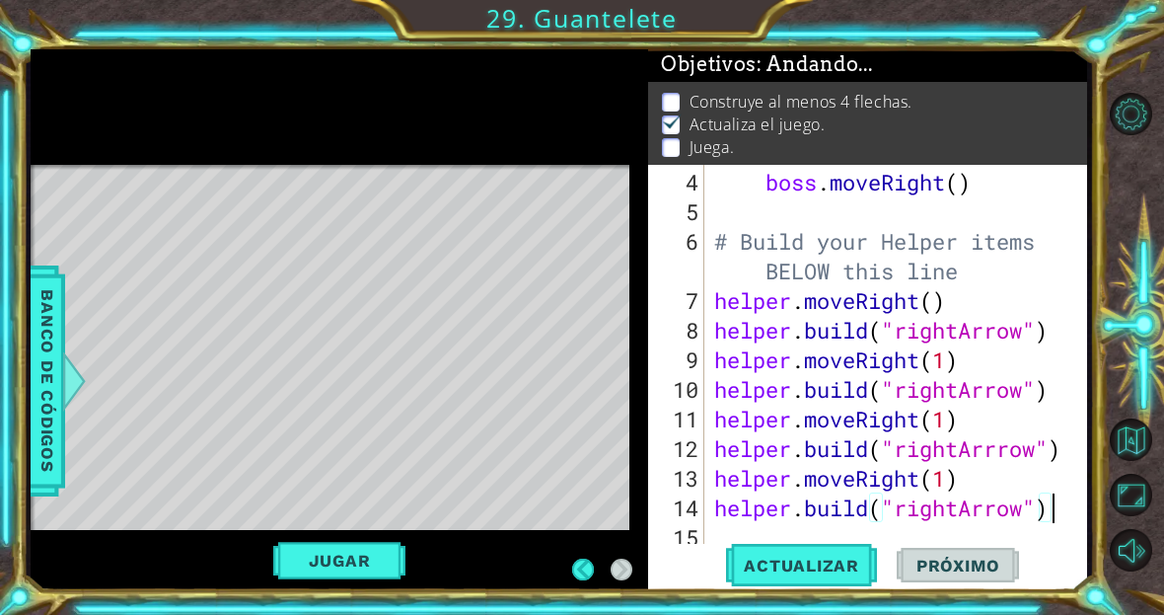
scroll to position [34, 108]
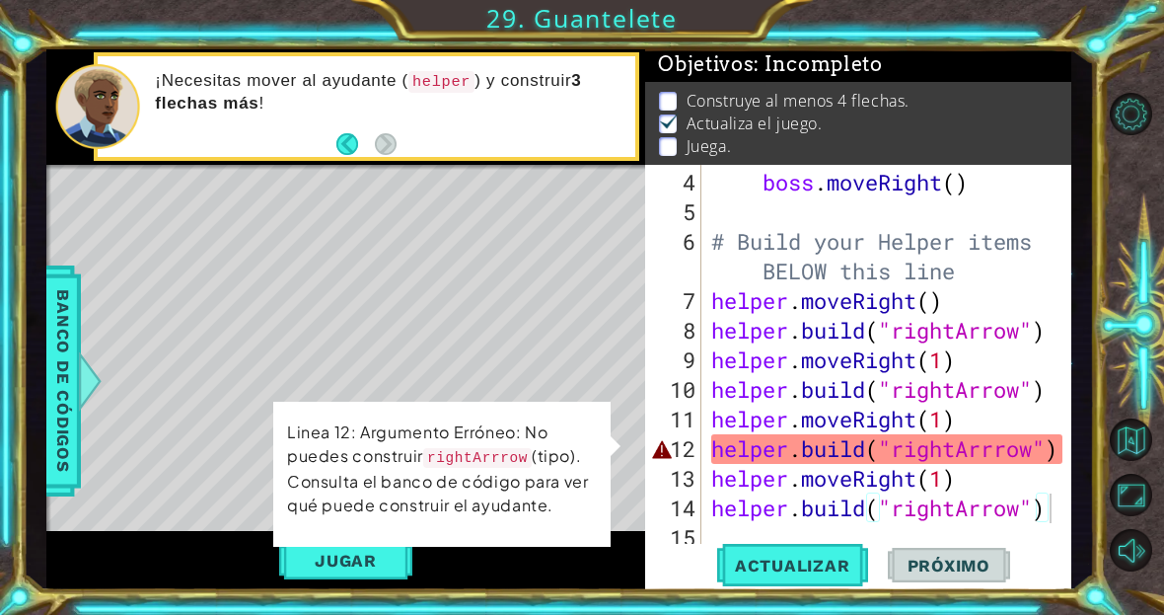
click at [327, 558] on button "Jugar" at bounding box center [345, 560] width 133 height 37
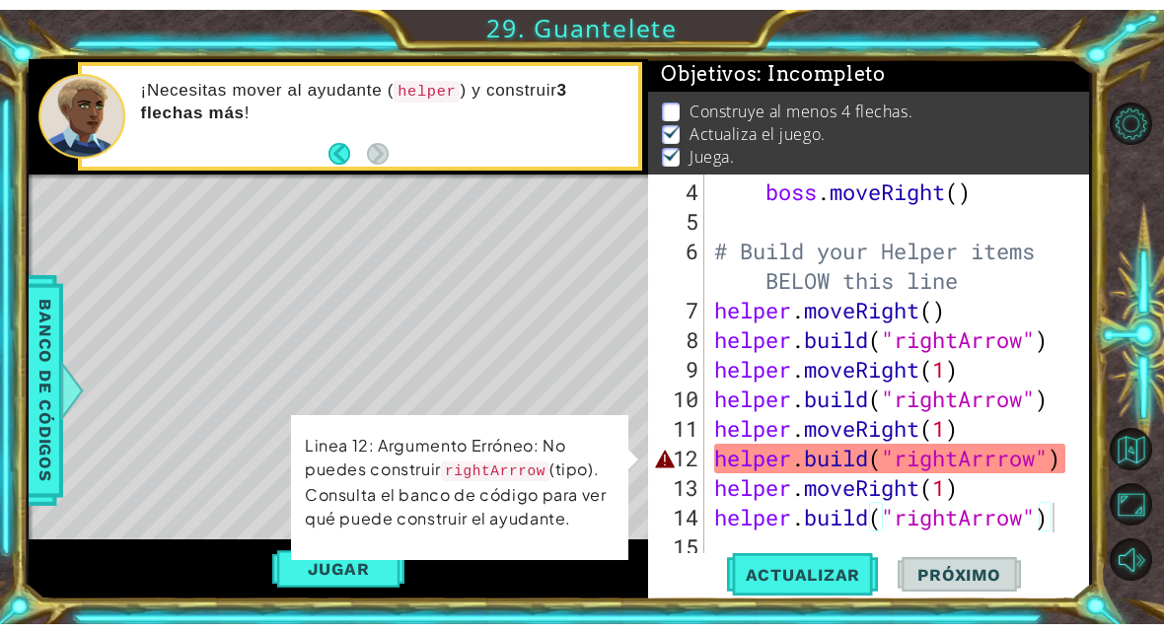
scroll to position [3, 0]
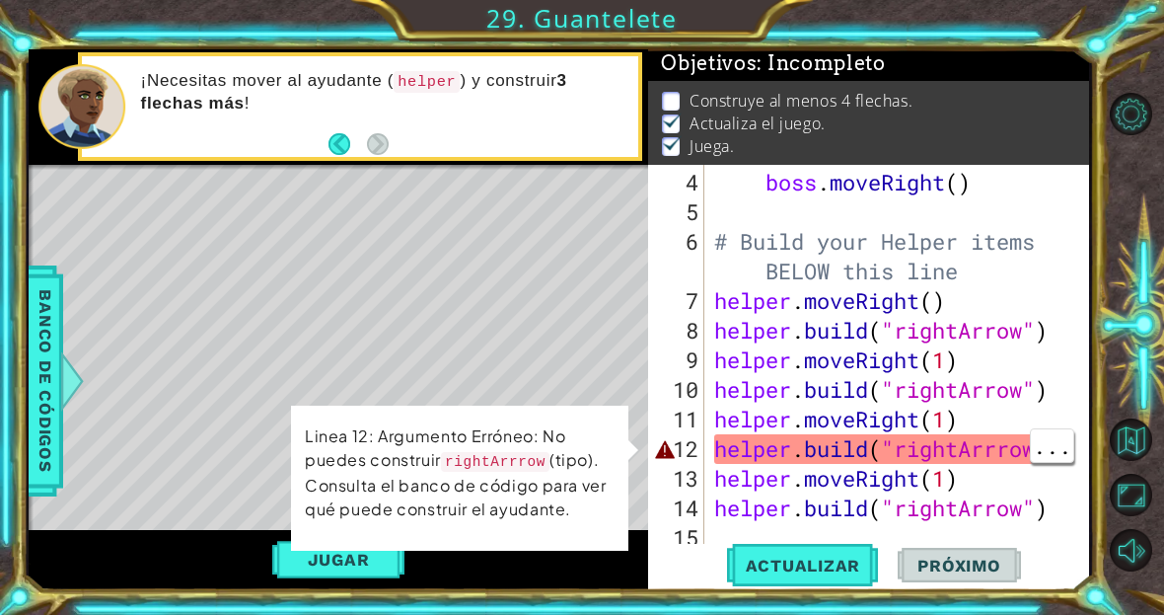
click at [1019, 447] on div "boss . moveRight ( ) # Build your Helper items BELOW this line helper . moveRig…" at bounding box center [902, 390] width 384 height 444
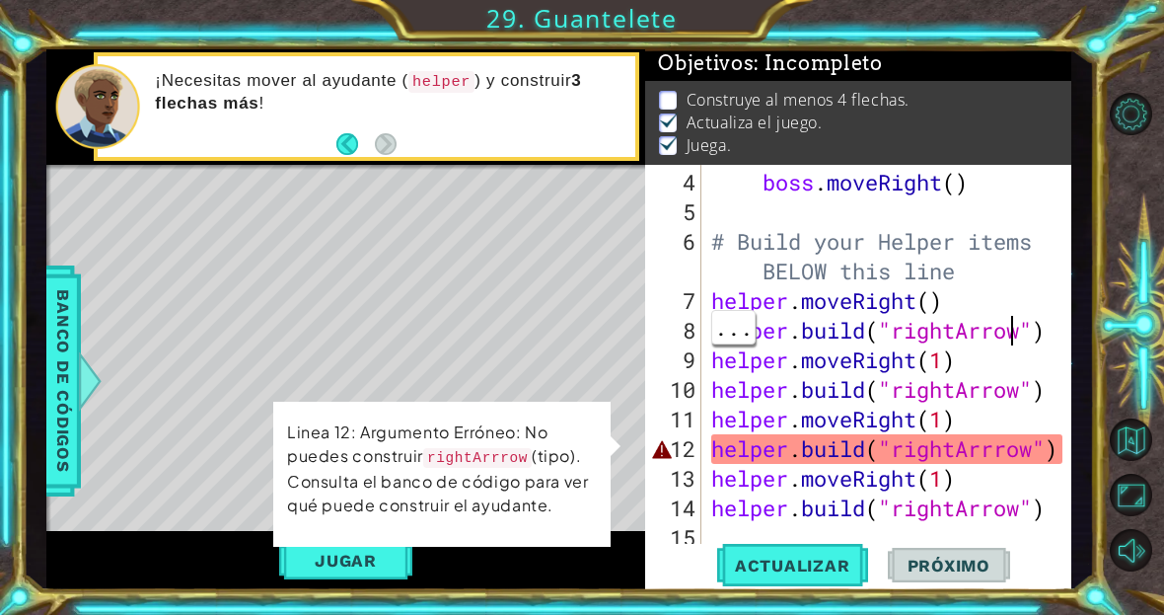
click at [1015, 323] on div "boss . moveRight ( ) # Build your Helper items BELOW this line helper . moveRig…" at bounding box center [891, 390] width 369 height 444
click at [349, 457] on p "Linea 12: Argumento Erróneo: No puedes construir rightArrrow (tipo). Consulta e…" at bounding box center [442, 468] width 310 height 97
click at [1026, 446] on div "boss . moveRight ( ) # Build your Helper items BELOW this line helper . moveRig…" at bounding box center [891, 390] width 369 height 444
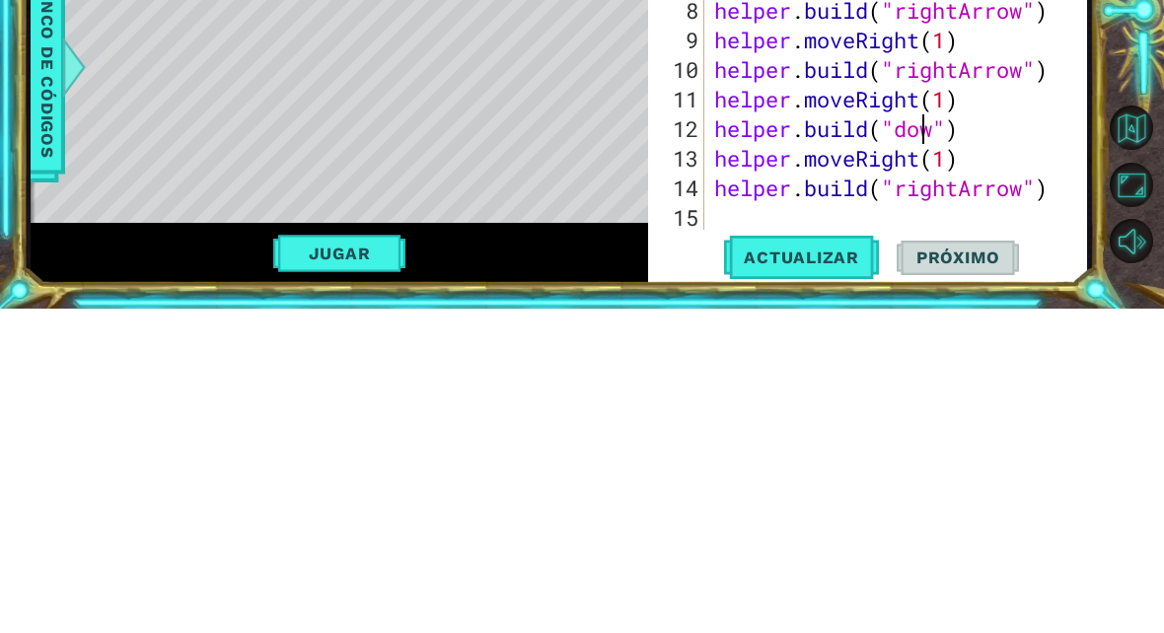
scroll to position [34, 87]
type textarea "abcde fg"
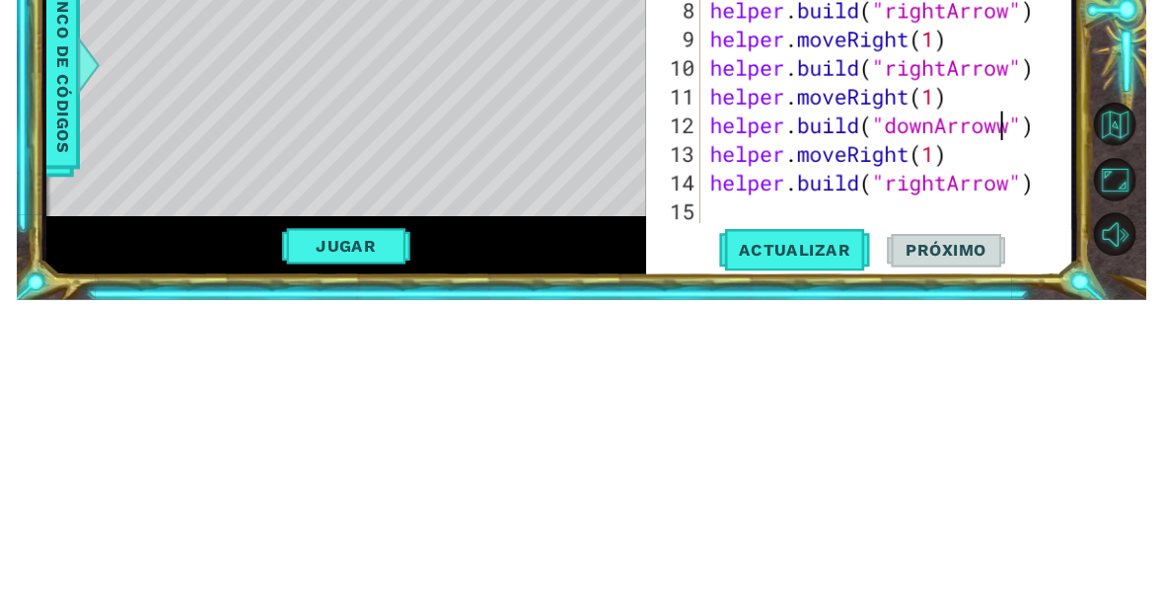
scroll to position [34, 108]
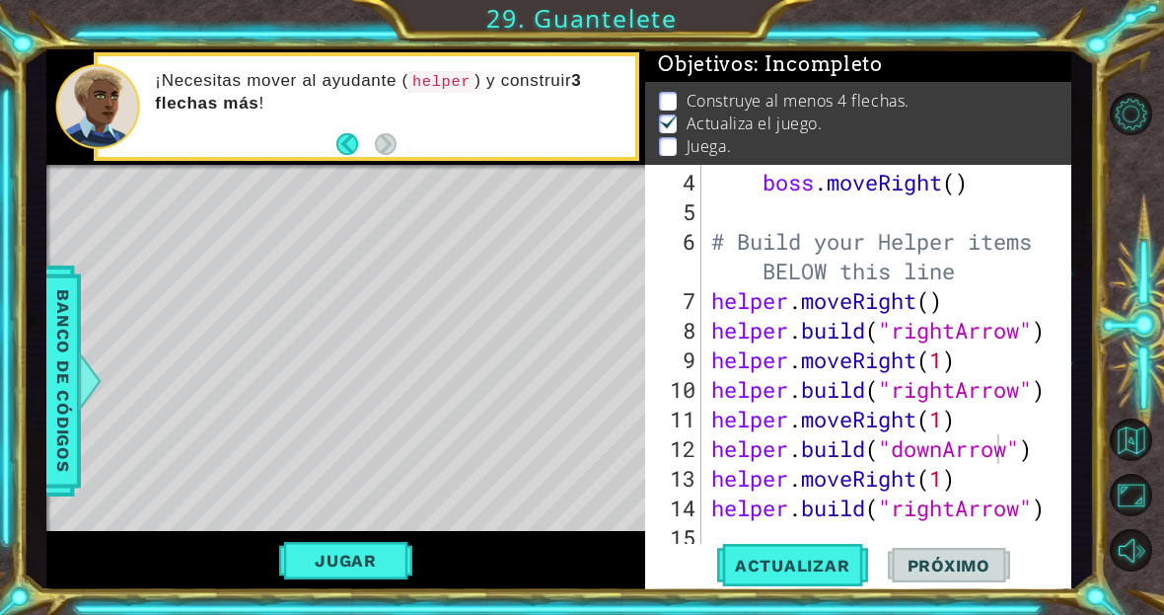
click at [330, 563] on button "Jugar" at bounding box center [345, 560] width 133 height 37
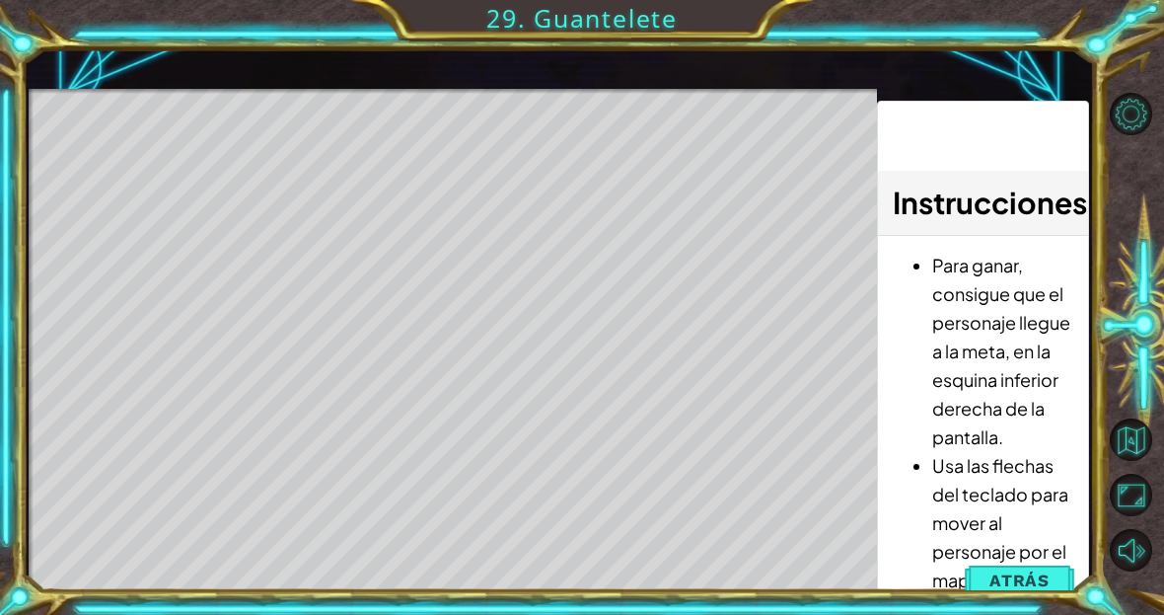
click at [1023, 577] on span "Atrás" at bounding box center [1020, 580] width 60 height 20
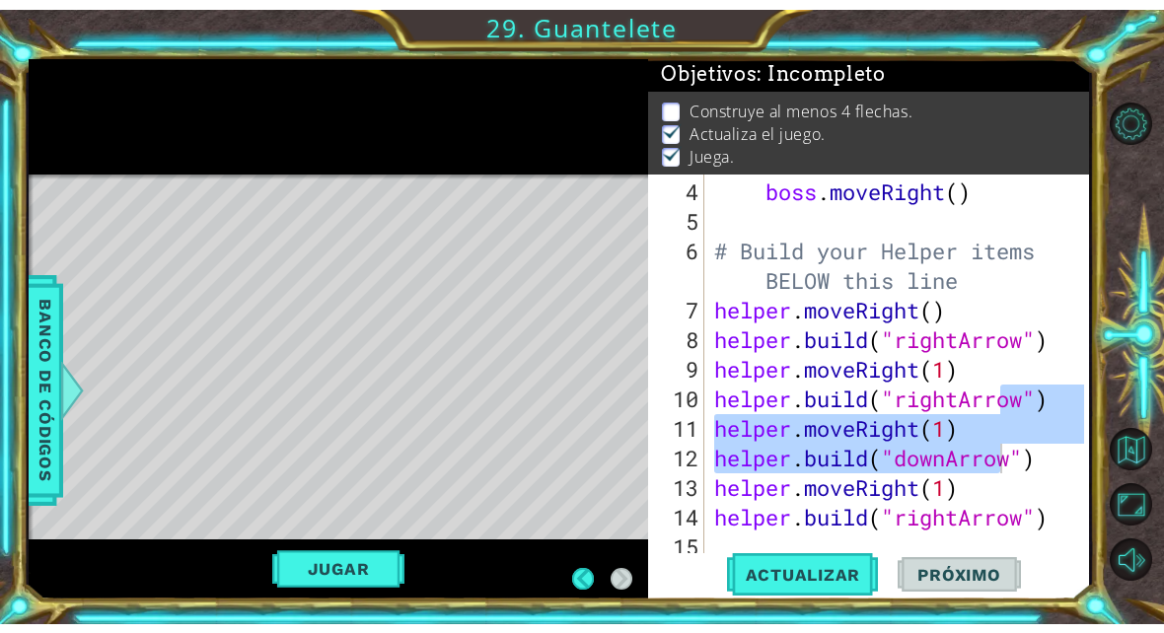
scroll to position [3, 0]
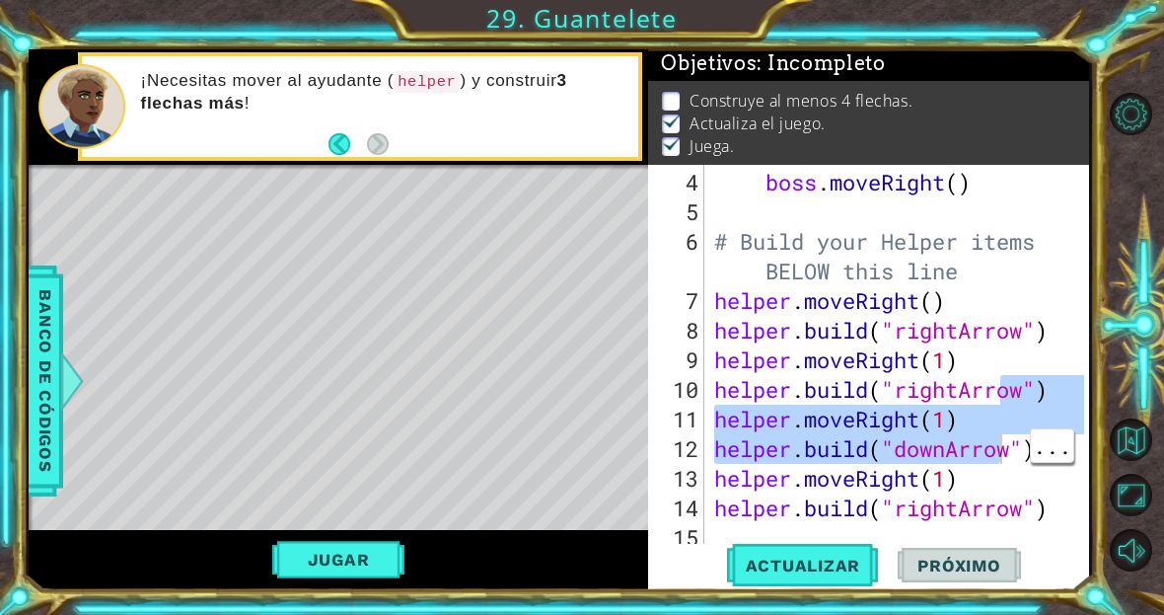
click at [976, 563] on span "Próximo" at bounding box center [959, 565] width 122 height 20
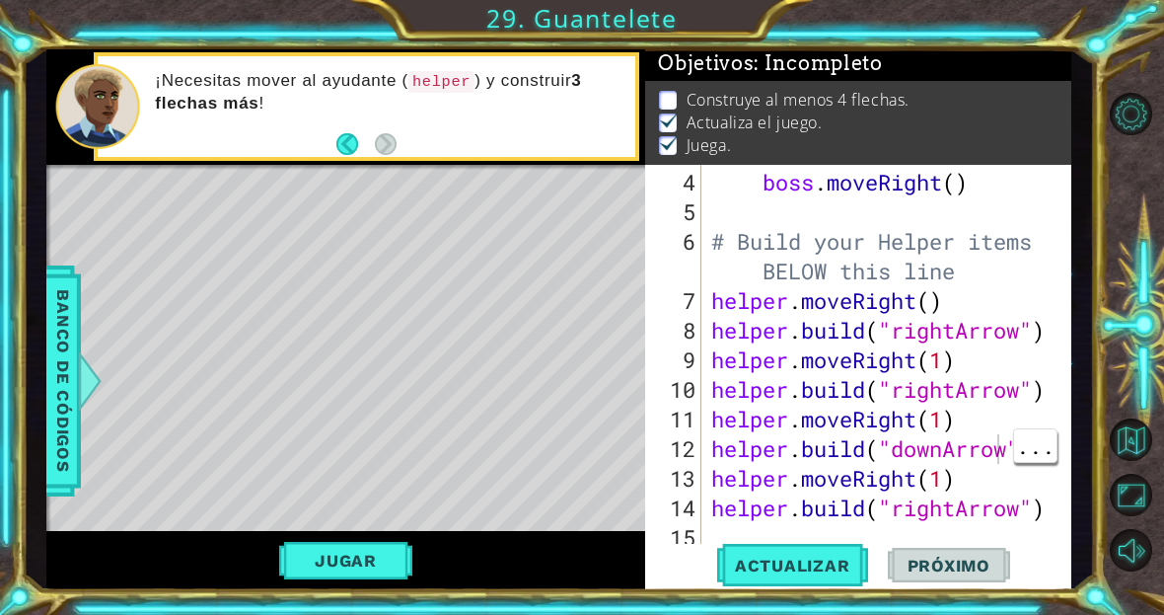
click at [818, 585] on button "Actualizar" at bounding box center [792, 565] width 155 height 42
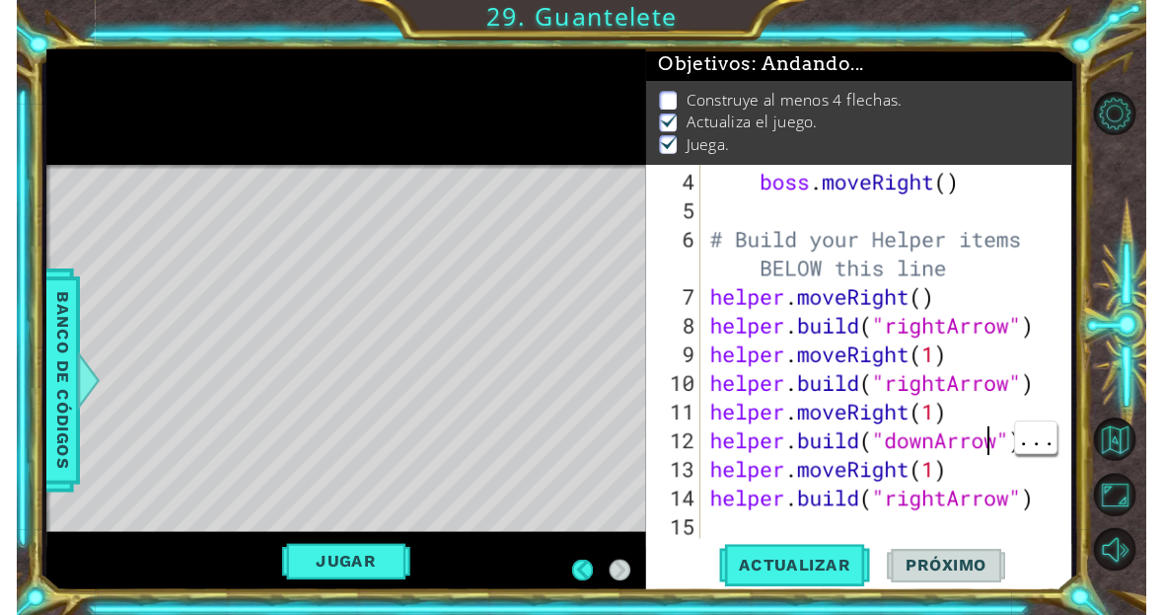
scroll to position [2, 0]
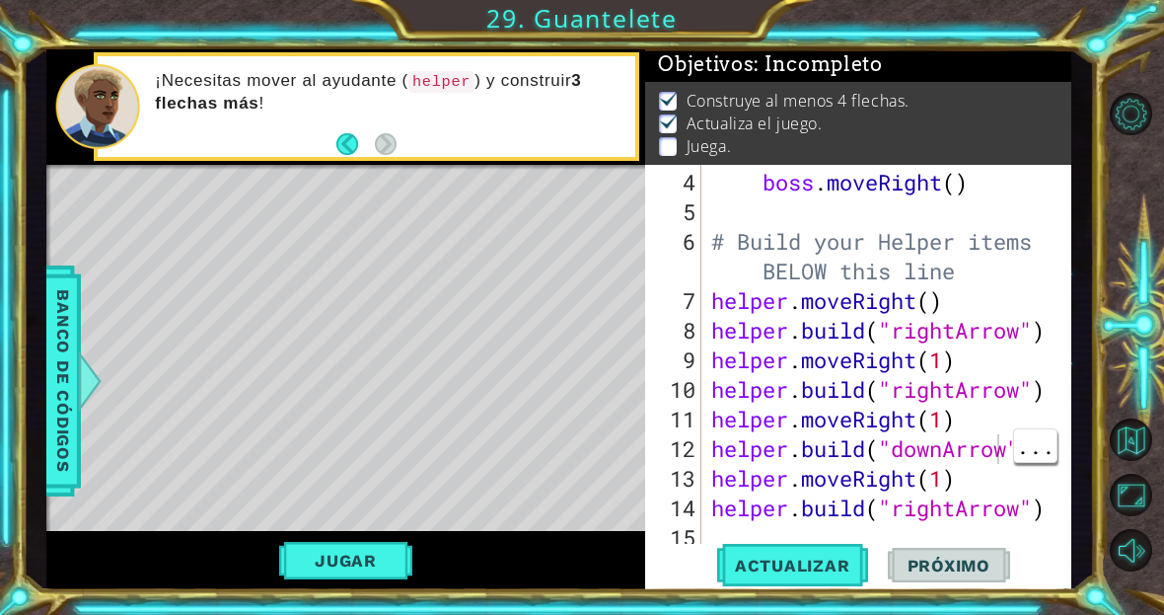
click at [313, 526] on div "Level Map" at bounding box center [502, 455] width 912 height 581
click at [346, 552] on button "Jugar" at bounding box center [345, 560] width 133 height 37
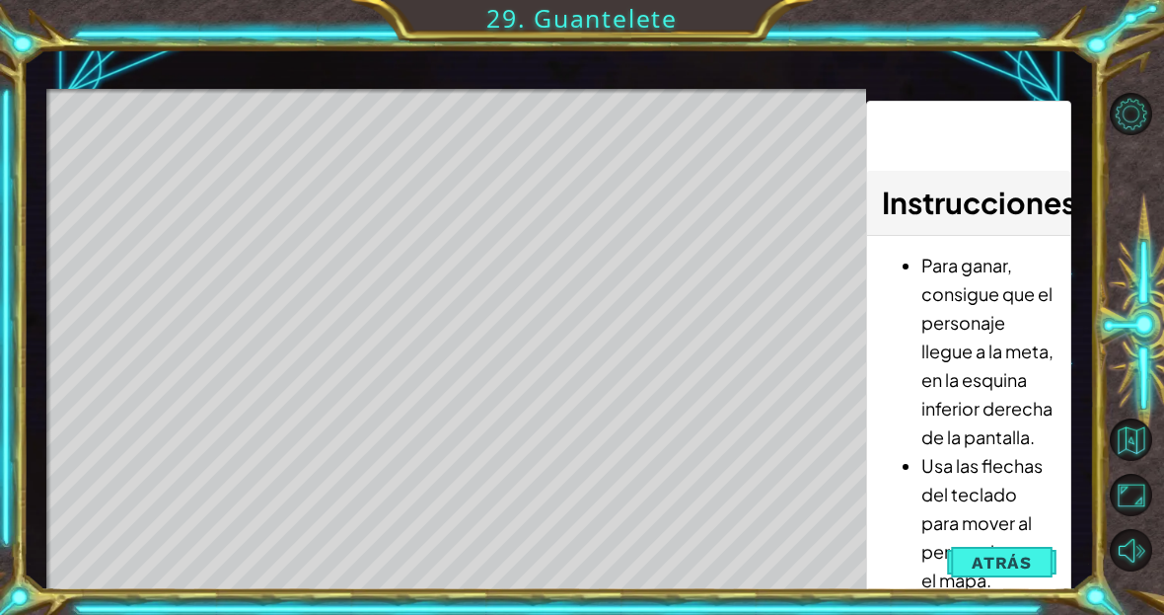
click at [1034, 575] on button "Atrás" at bounding box center [1002, 562] width 110 height 39
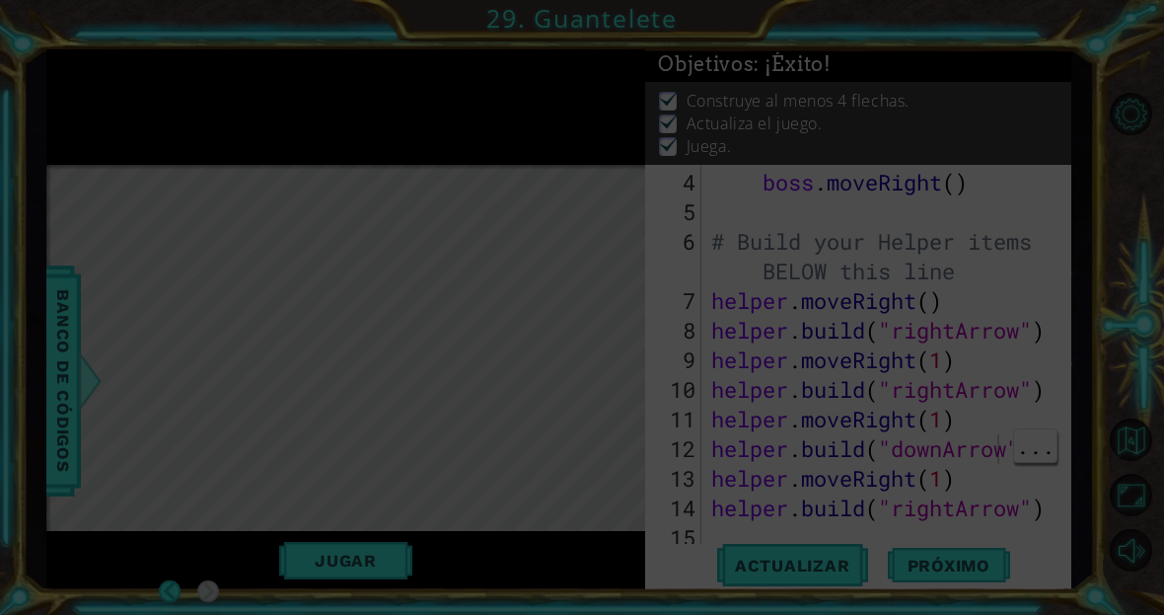
scroll to position [0, 0]
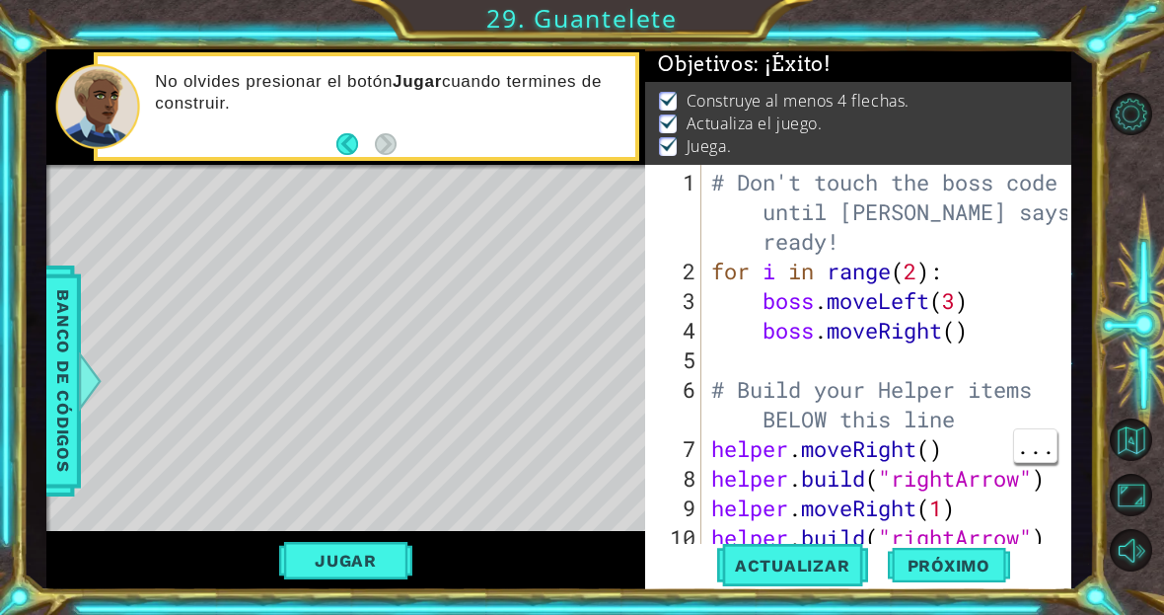
click at [949, 564] on span "Próximo" at bounding box center [949, 565] width 122 height 20
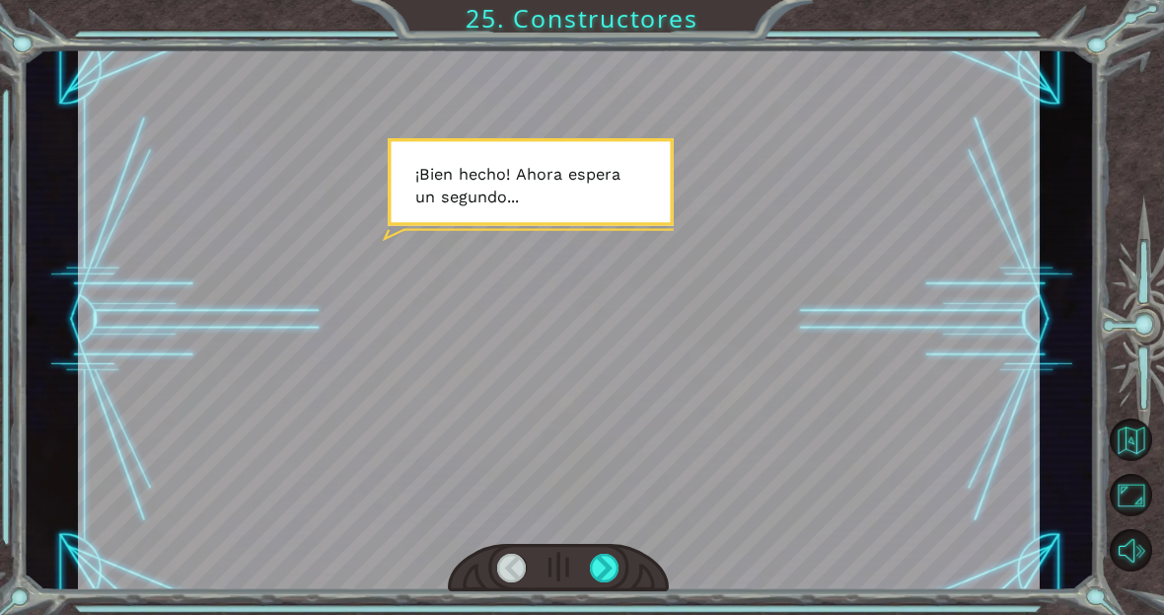
click at [615, 561] on div at bounding box center [605, 568] width 30 height 30
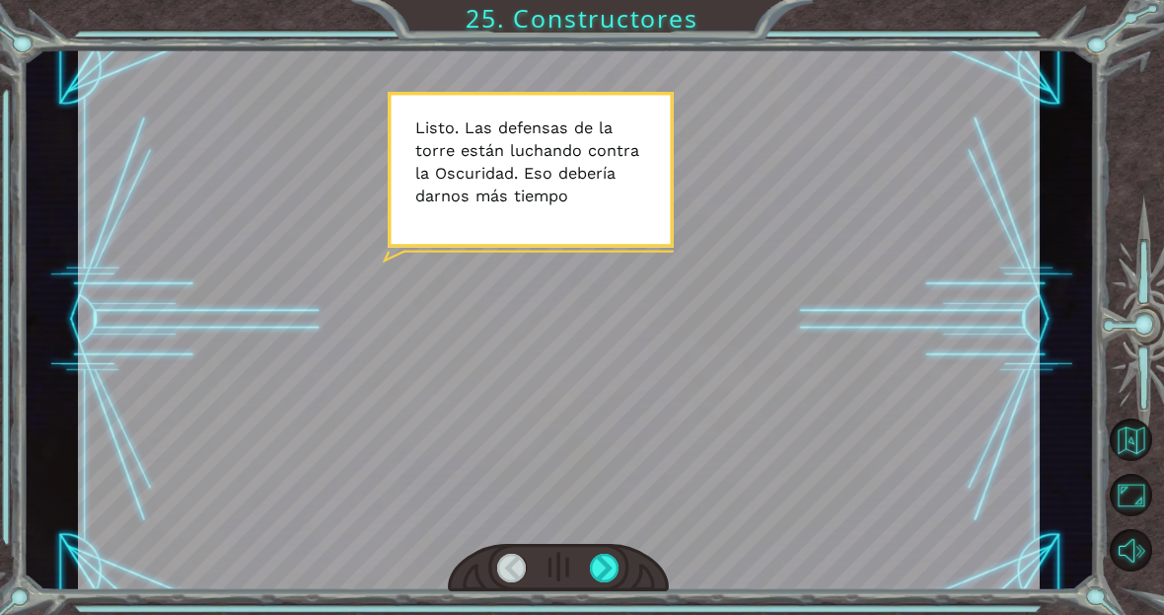
click at [603, 580] on div at bounding box center [605, 568] width 30 height 30
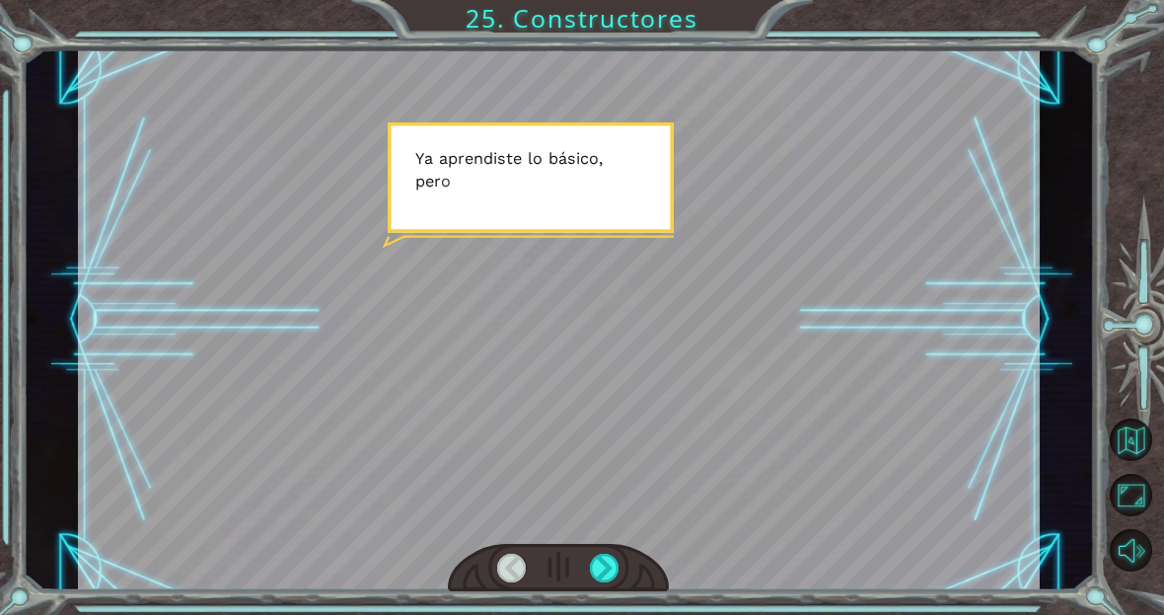
click at [615, 578] on div at bounding box center [605, 568] width 30 height 30
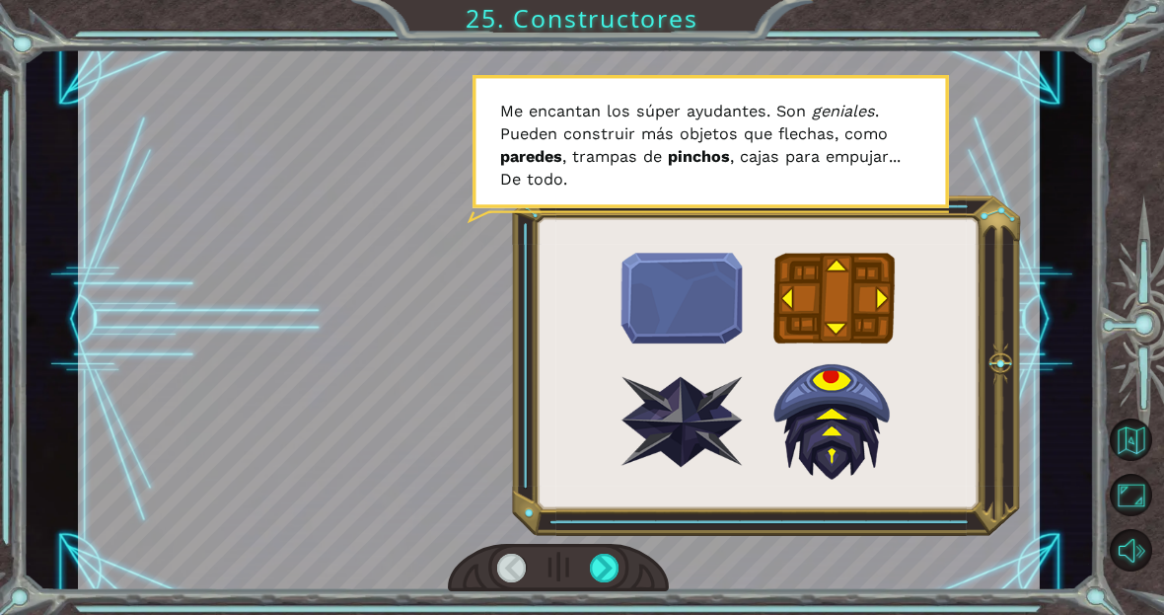
click at [604, 567] on div at bounding box center [605, 568] width 30 height 30
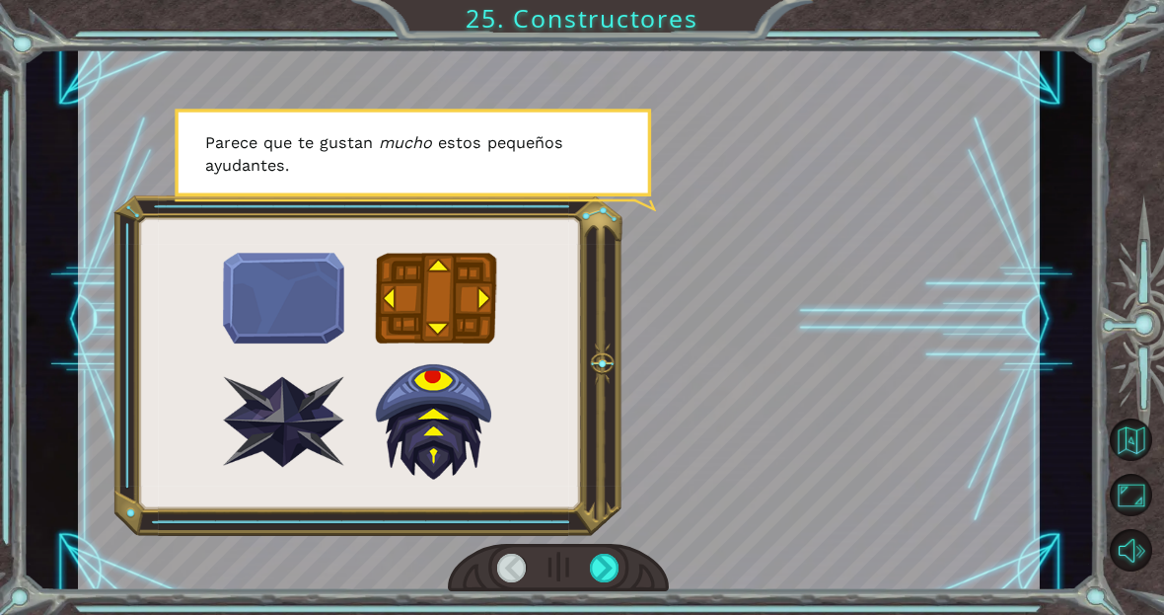
click at [640, 582] on div at bounding box center [558, 568] width 221 height 48
click at [611, 556] on div at bounding box center [605, 568] width 30 height 30
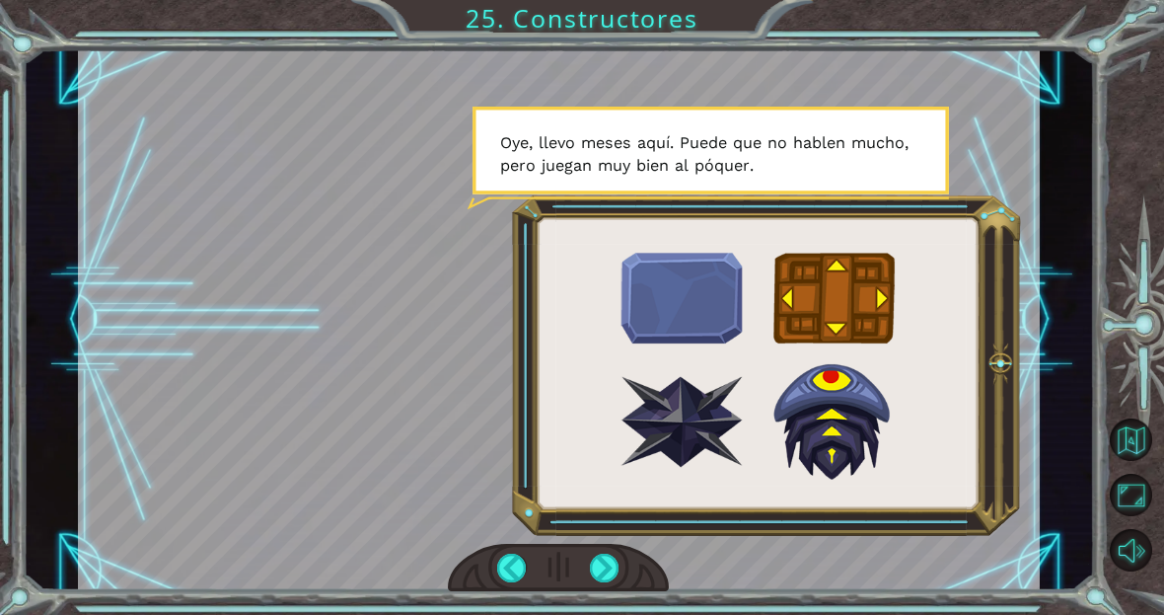
click at [606, 565] on div at bounding box center [605, 568] width 30 height 30
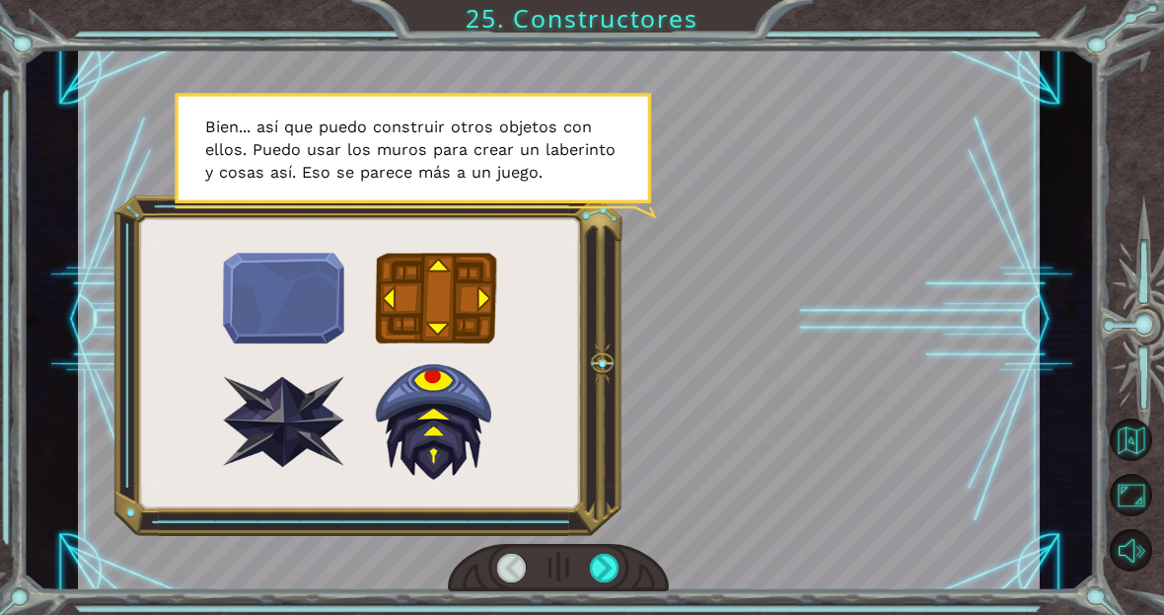
click at [612, 564] on div at bounding box center [605, 568] width 30 height 30
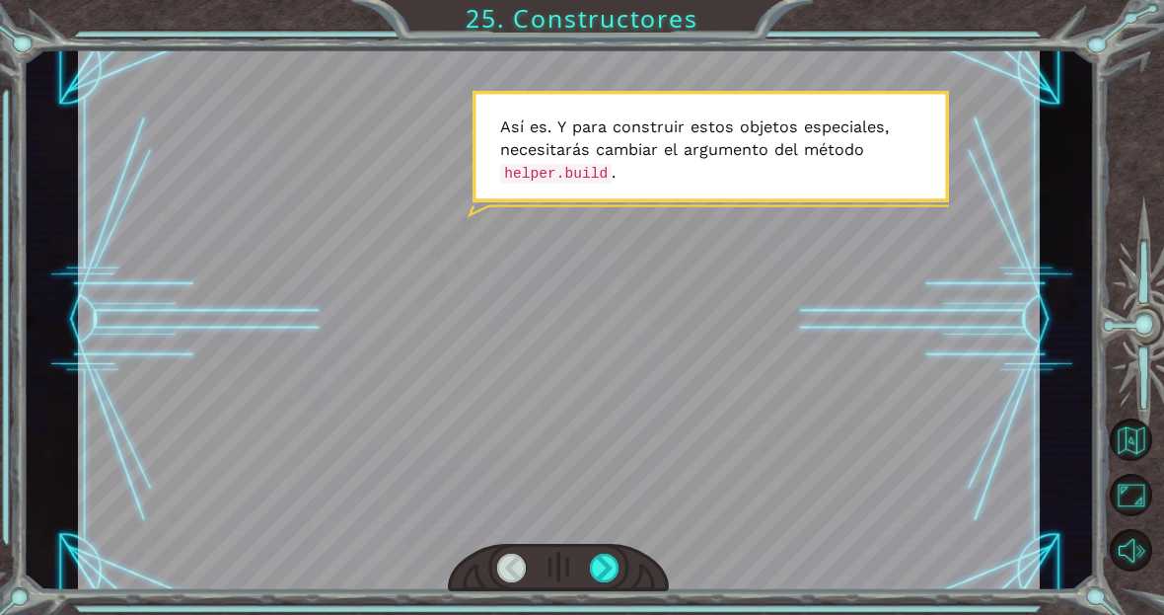
click at [618, 563] on div at bounding box center [605, 568] width 30 height 30
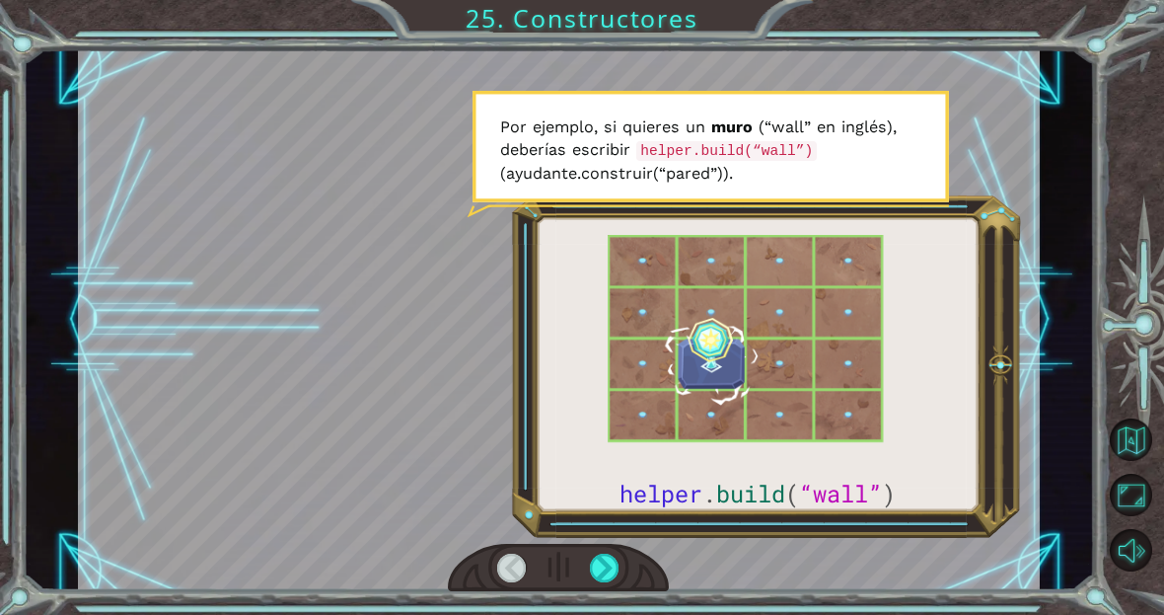
click at [608, 577] on div at bounding box center [605, 568] width 30 height 30
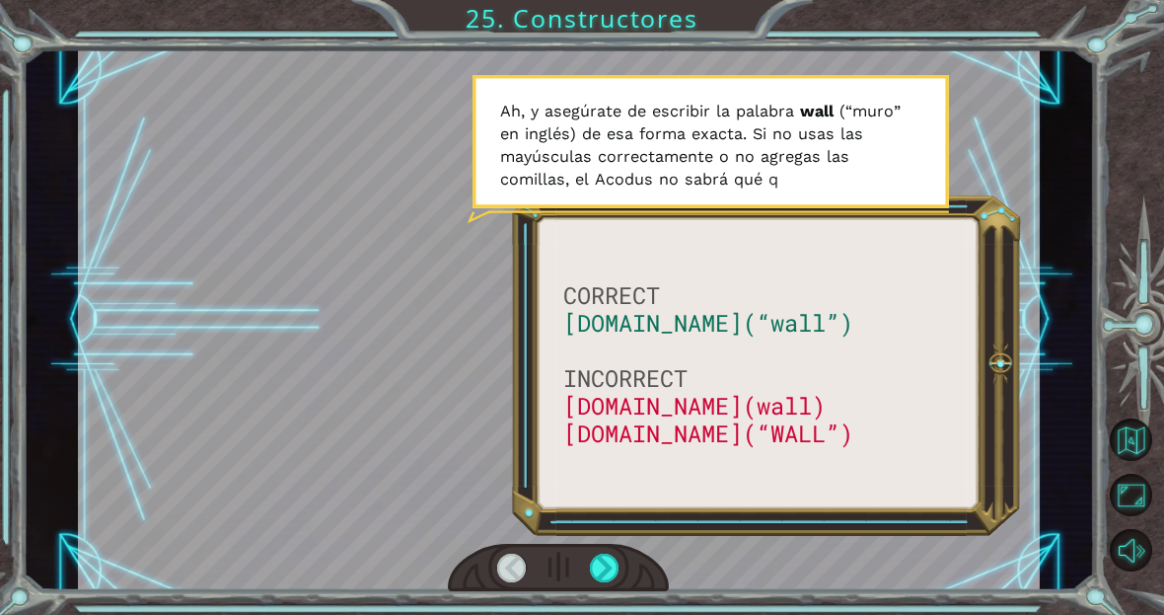
click at [613, 578] on div at bounding box center [605, 568] width 30 height 30
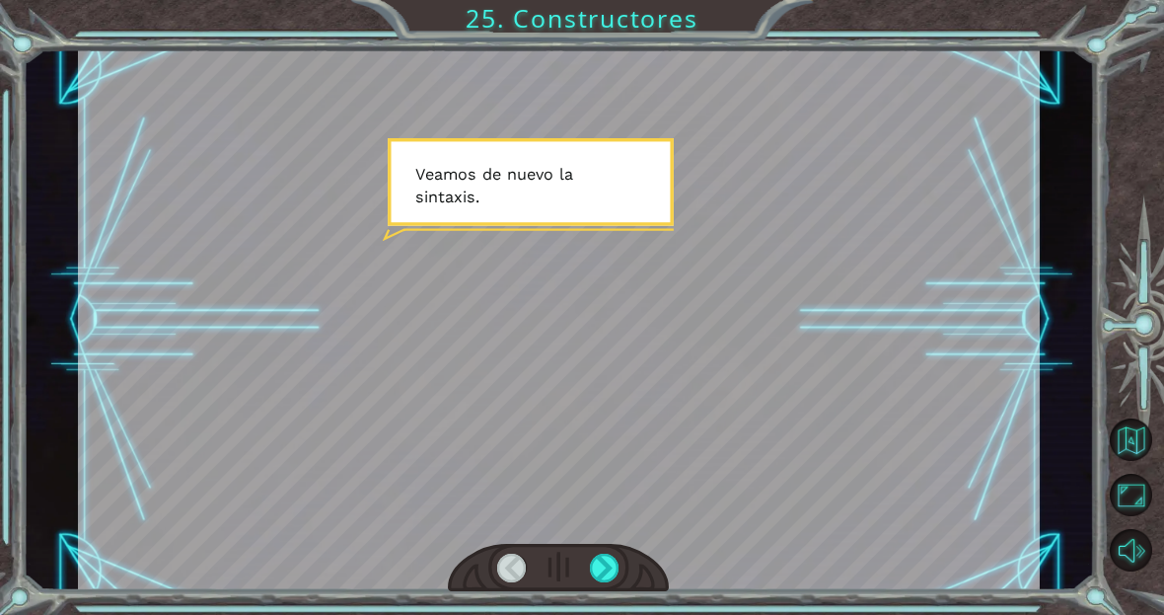
click at [620, 559] on div at bounding box center [605, 568] width 30 height 30
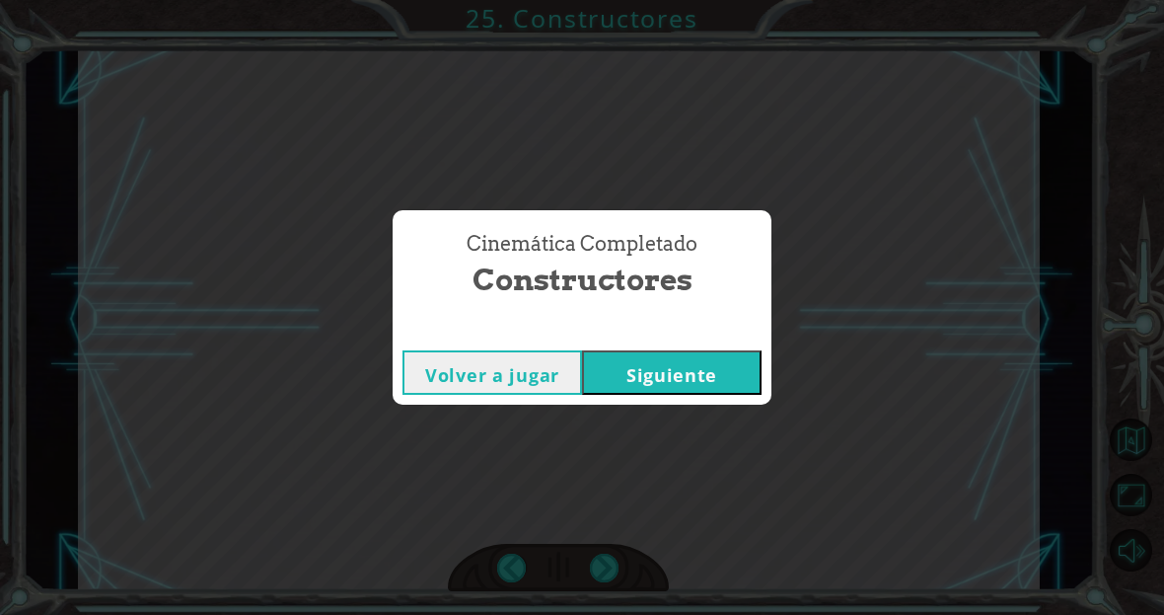
click at [713, 359] on button "Siguiente" at bounding box center [672, 372] width 180 height 44
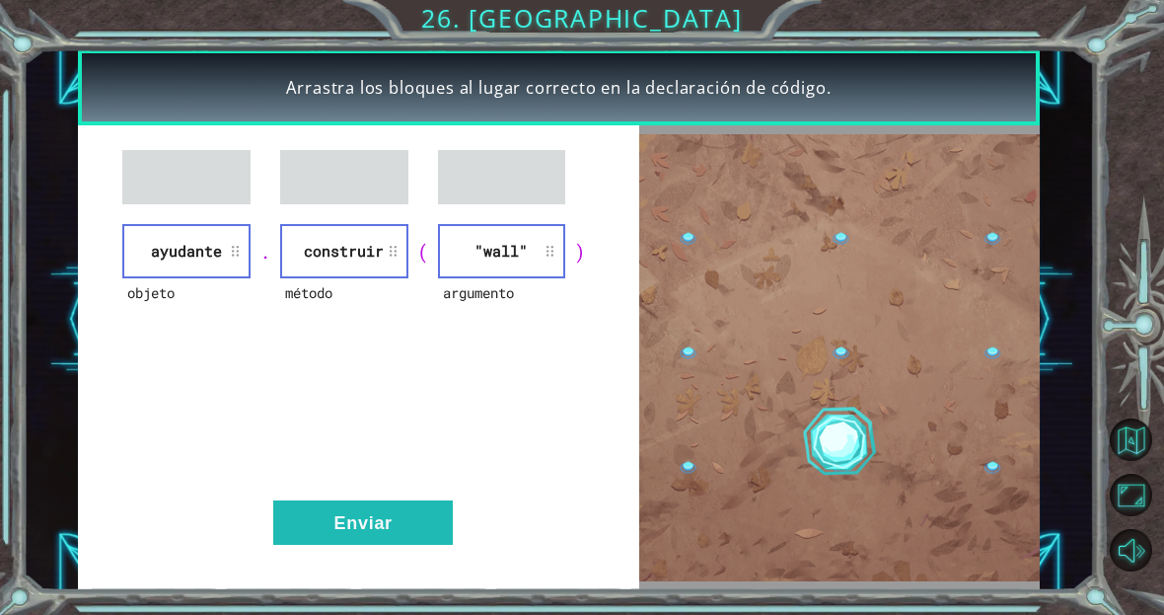
click at [347, 514] on button "Enviar" at bounding box center [363, 522] width 180 height 44
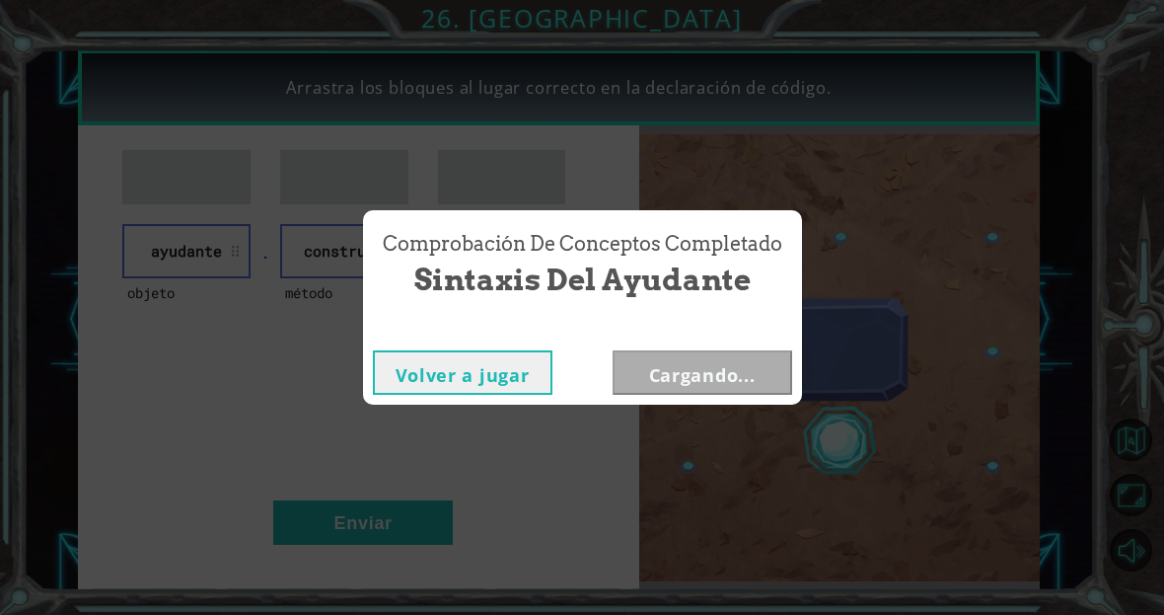
click at [390, 529] on div "Comprobación de conceptos Completado Sintaxis del Ayudante Volver a jugar Carga…" at bounding box center [582, 307] width 1164 height 615
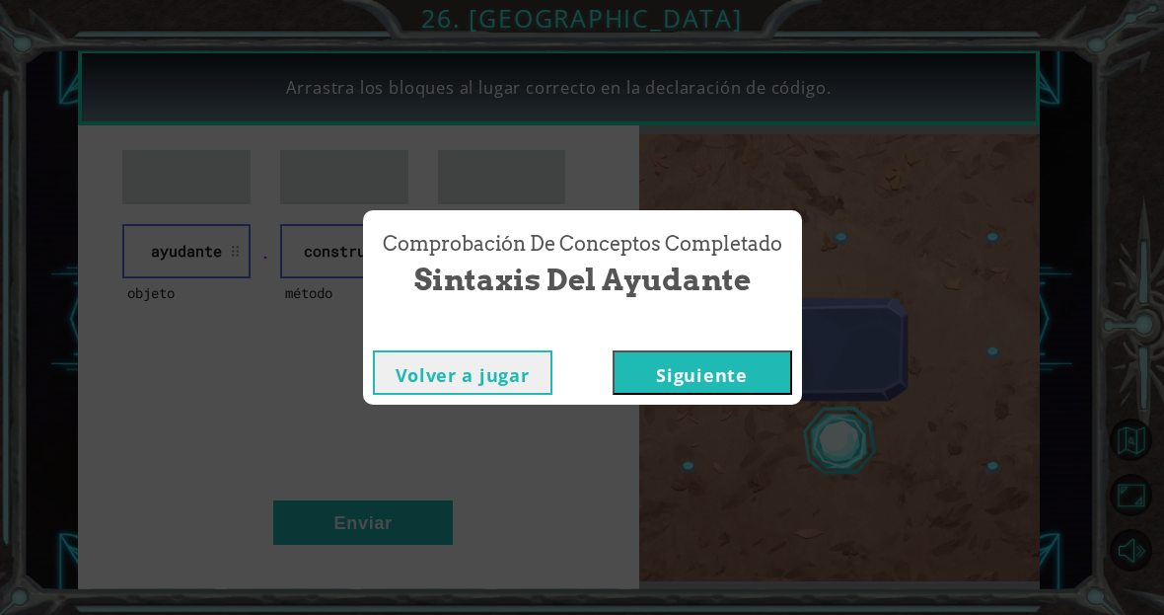
click at [727, 383] on button "Siguiente" at bounding box center [703, 372] width 180 height 44
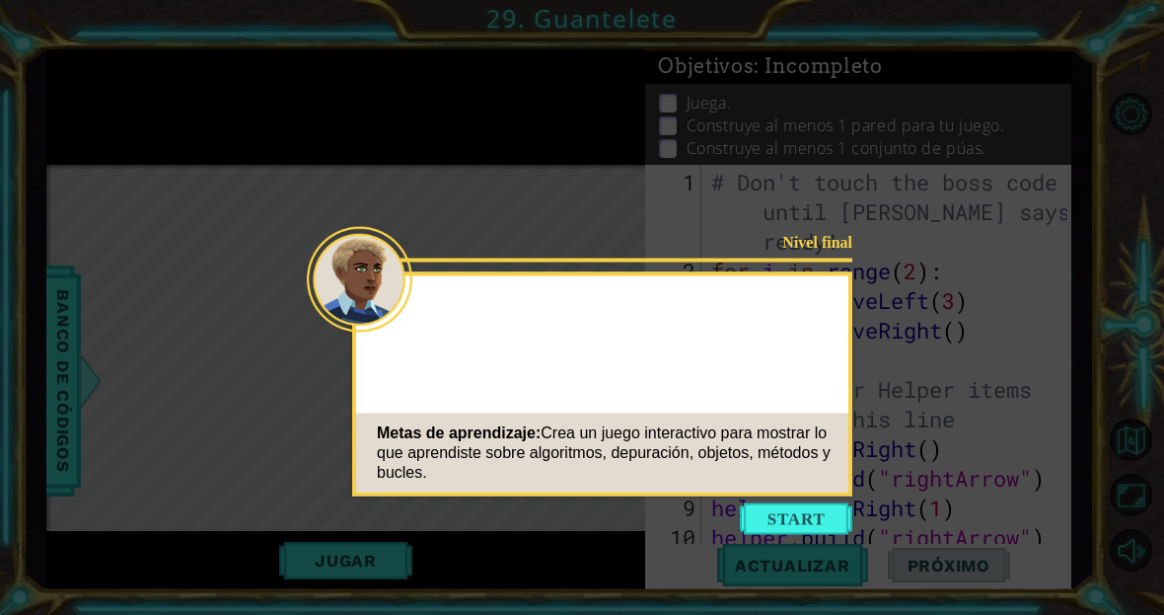
click at [781, 394] on div "Nivel final Metas de aprendizaje: Crea un juego interactivo para mostrar lo que…" at bounding box center [602, 384] width 500 height 224
click at [809, 495] on div "Nivel final Hora de crear tu juego. Metas de aprendizaje: Crea un juego interac…" at bounding box center [602, 384] width 500 height 224
click at [824, 520] on button "Start" at bounding box center [796, 519] width 112 height 32
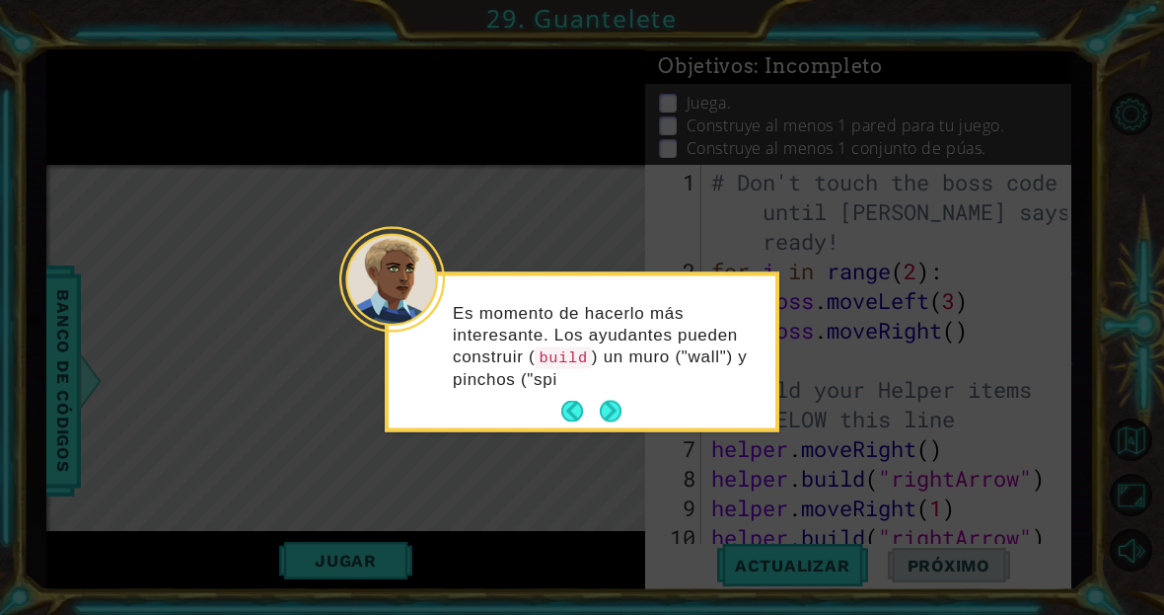
click at [606, 400] on button "Next" at bounding box center [611, 412] width 24 height 24
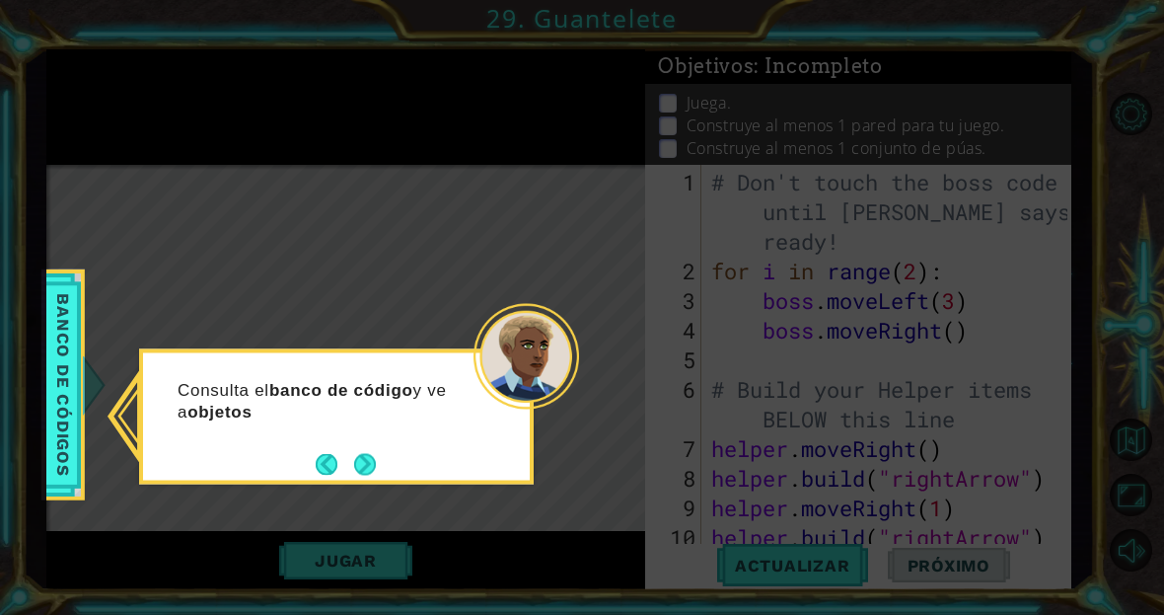
click at [376, 458] on button "Next" at bounding box center [364, 463] width 23 height 23
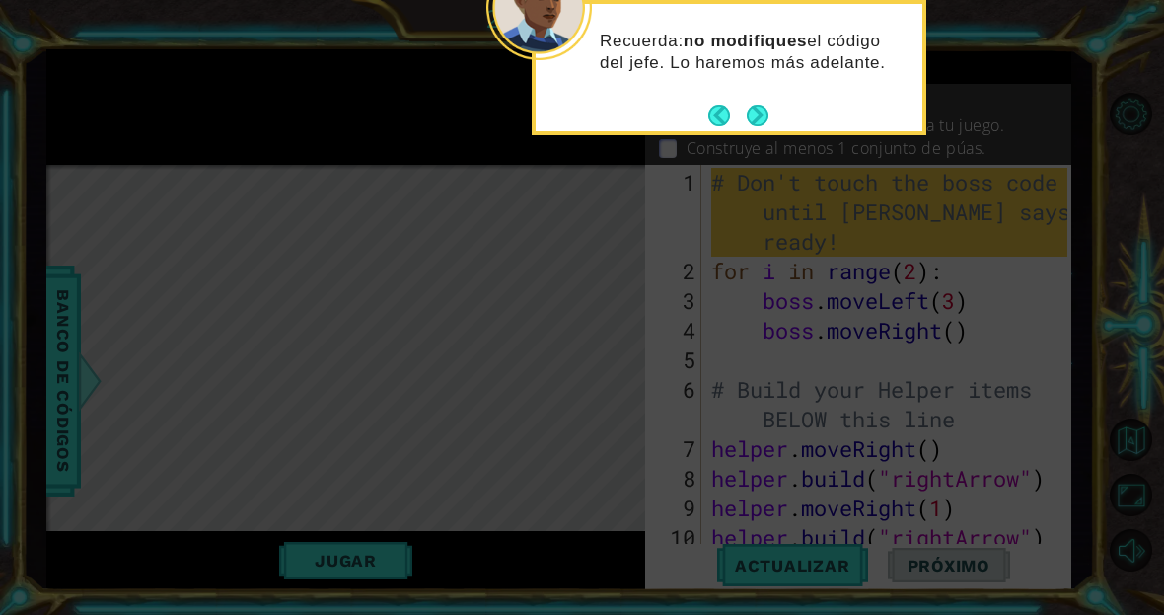
click at [763, 118] on button "Next" at bounding box center [758, 115] width 23 height 23
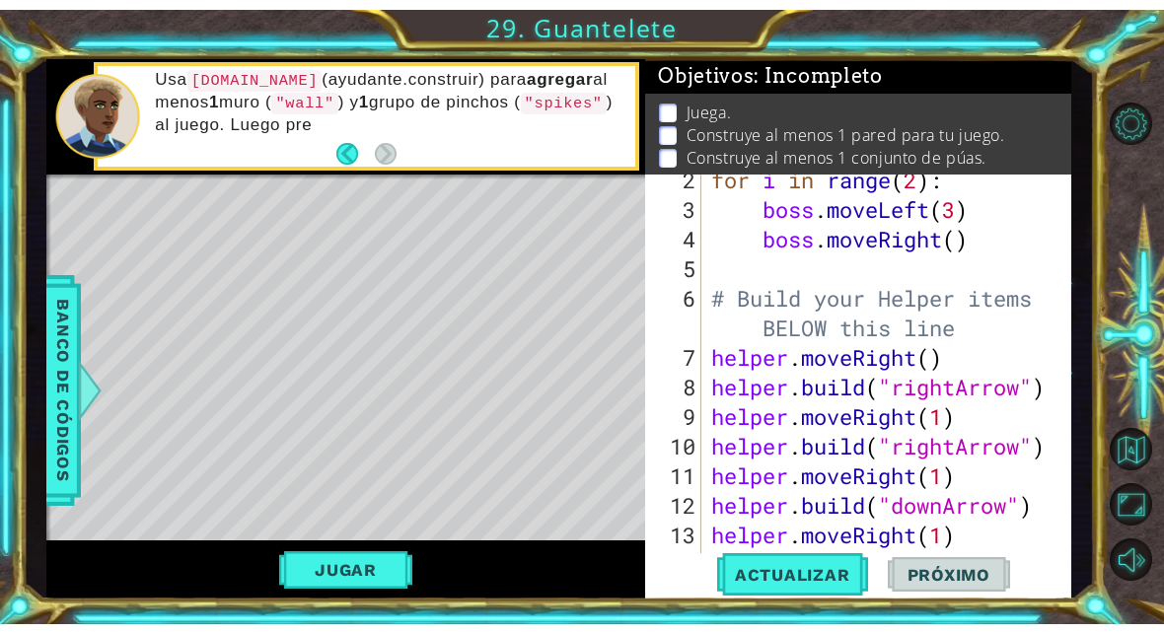
scroll to position [148, 0]
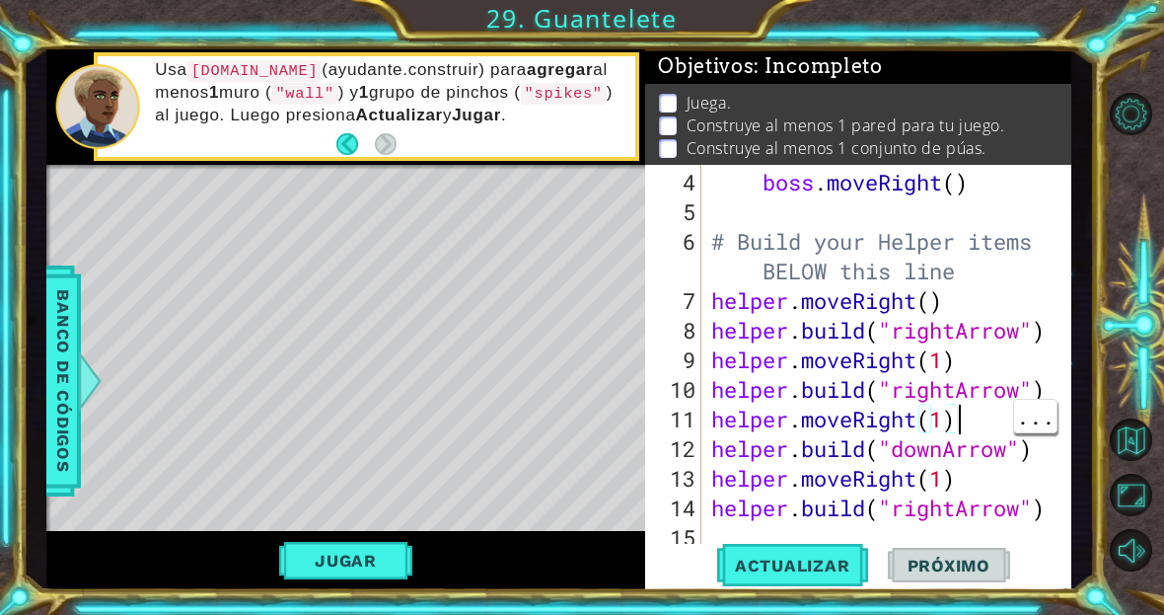
click at [1048, 428] on div at bounding box center [1058, 283] width 20 height 533
click at [1003, 515] on div "boss . moveRight ( ) # Build your Helper items BELOW this line helper . moveRig…" at bounding box center [891, 390] width 369 height 444
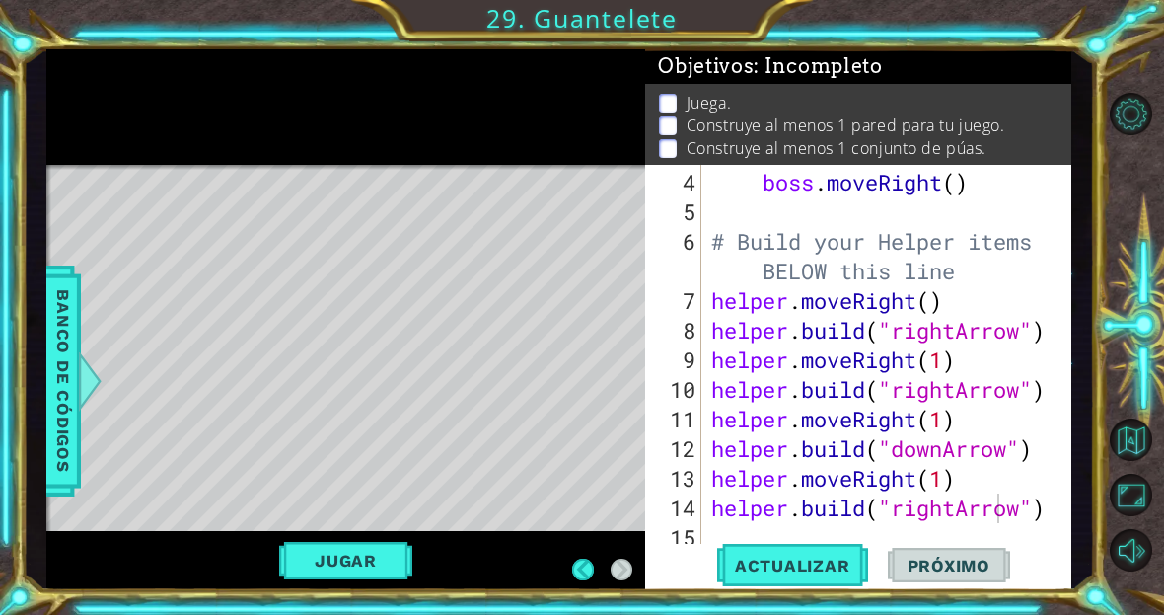
click at [1041, 519] on div "boss . moveRight ( ) # Build your Helper items BELOW this line helper . moveRig…" at bounding box center [891, 390] width 369 height 444
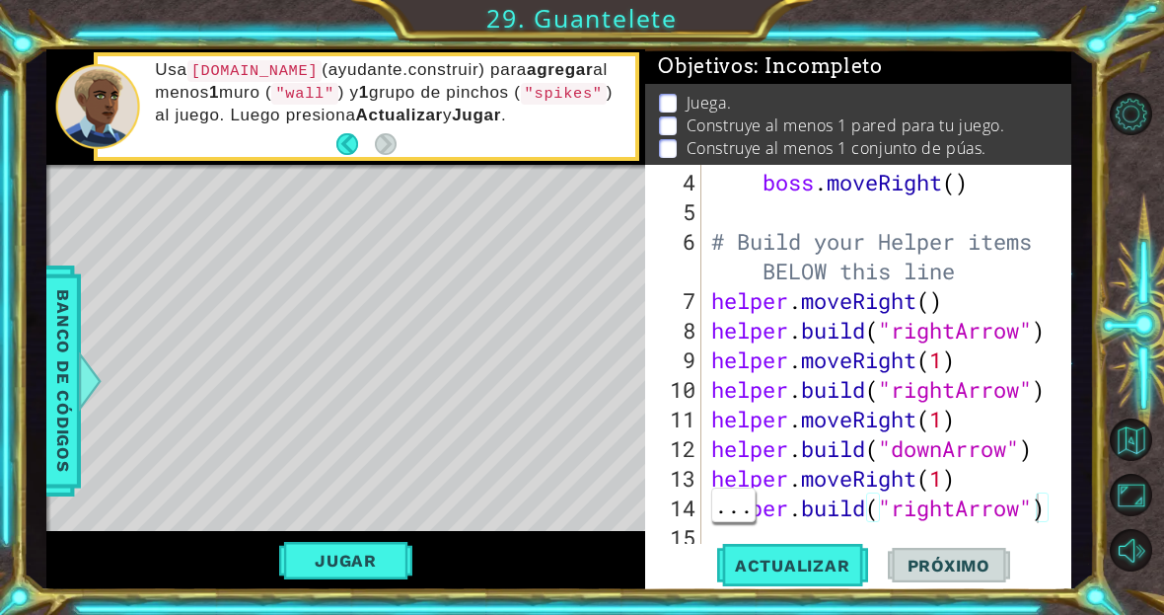
click at [385, 563] on button "Jugar" at bounding box center [345, 560] width 133 height 37
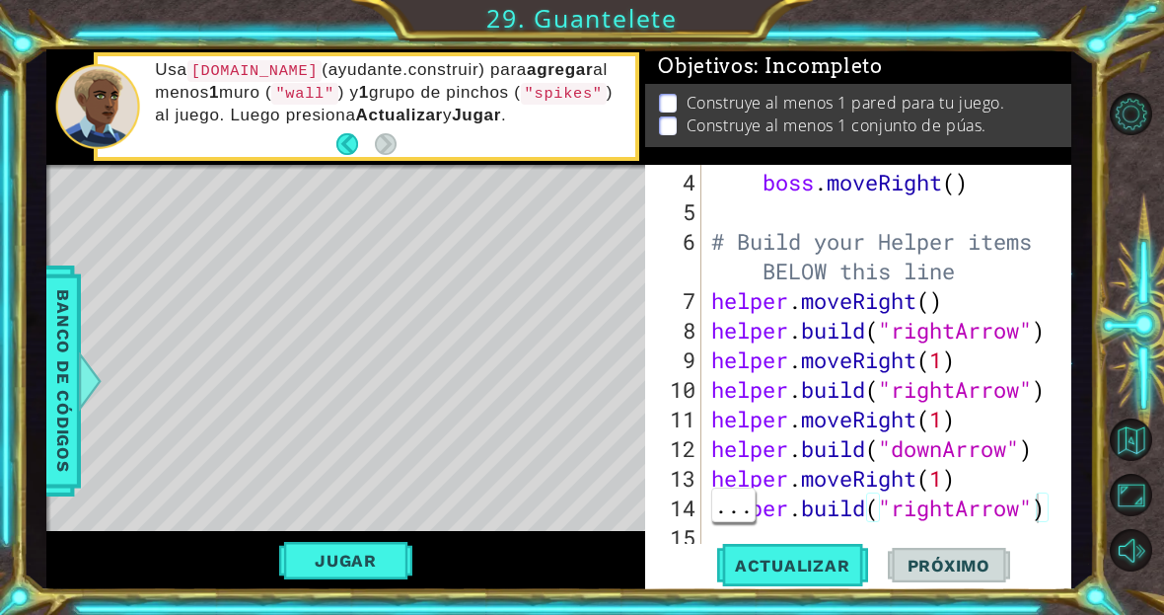
click at [1057, 530] on div at bounding box center [1058, 283] width 20 height 533
click at [967, 529] on div "boss . moveRight ( ) # Build your Helper items BELOW this line helper . moveRig…" at bounding box center [891, 390] width 369 height 444
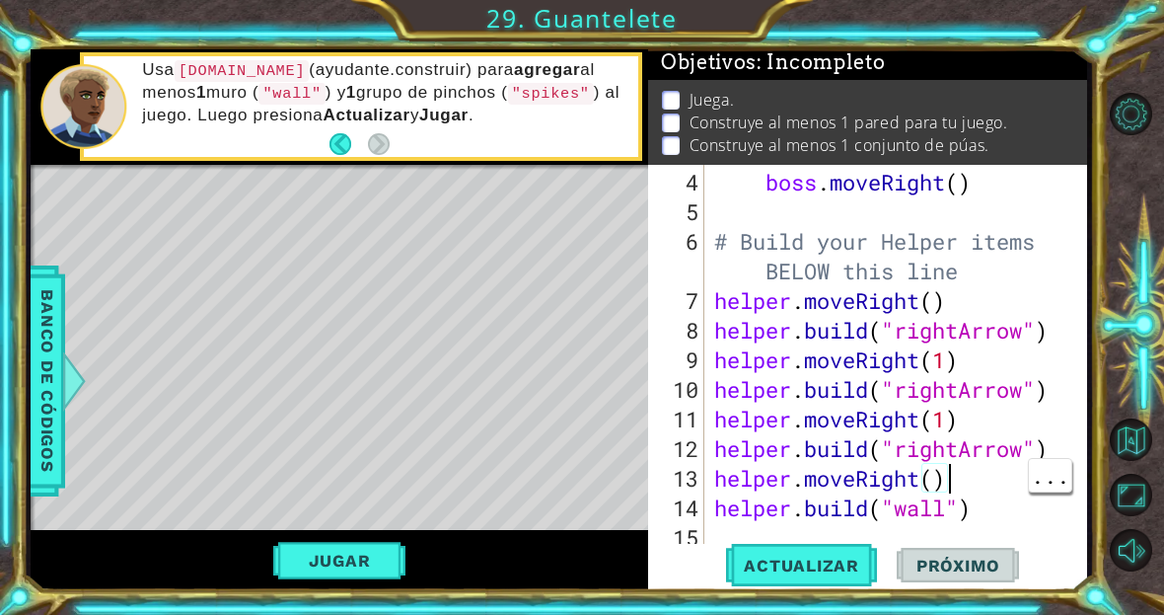
scroll to position [3, 0]
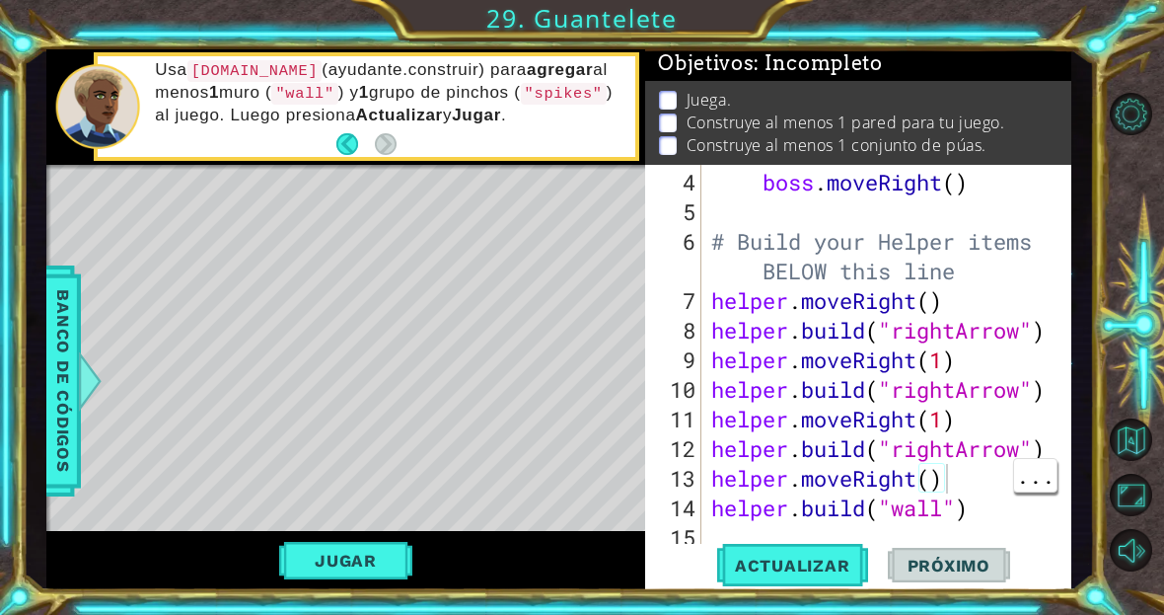
click at [340, 574] on button "Jugar" at bounding box center [345, 560] width 133 height 37
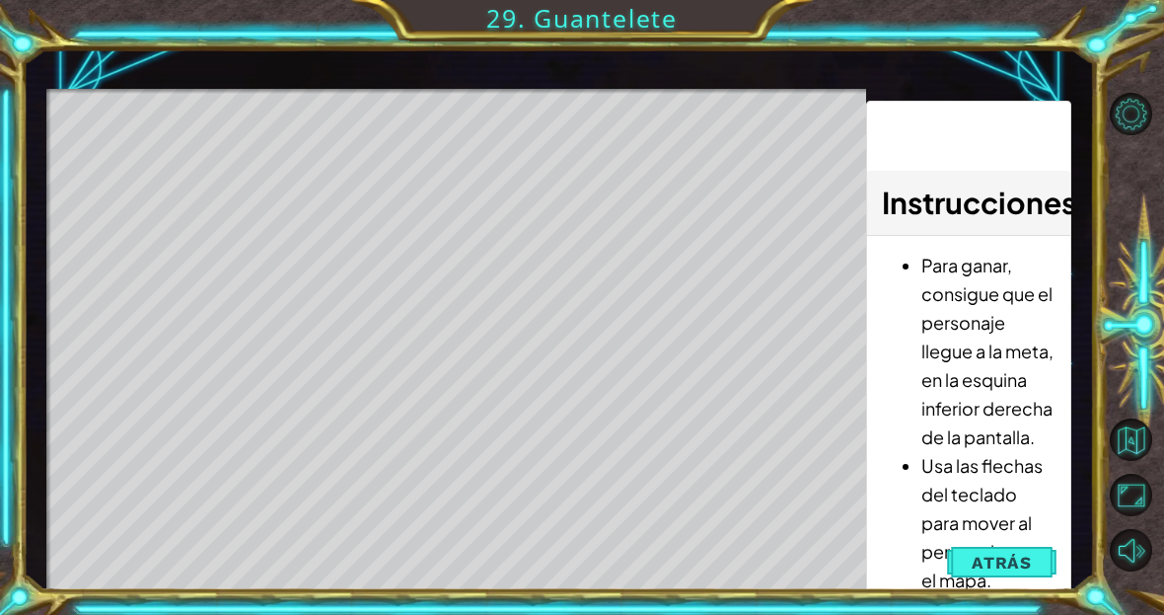
click at [1015, 564] on span "Atrás" at bounding box center [1002, 562] width 60 height 20
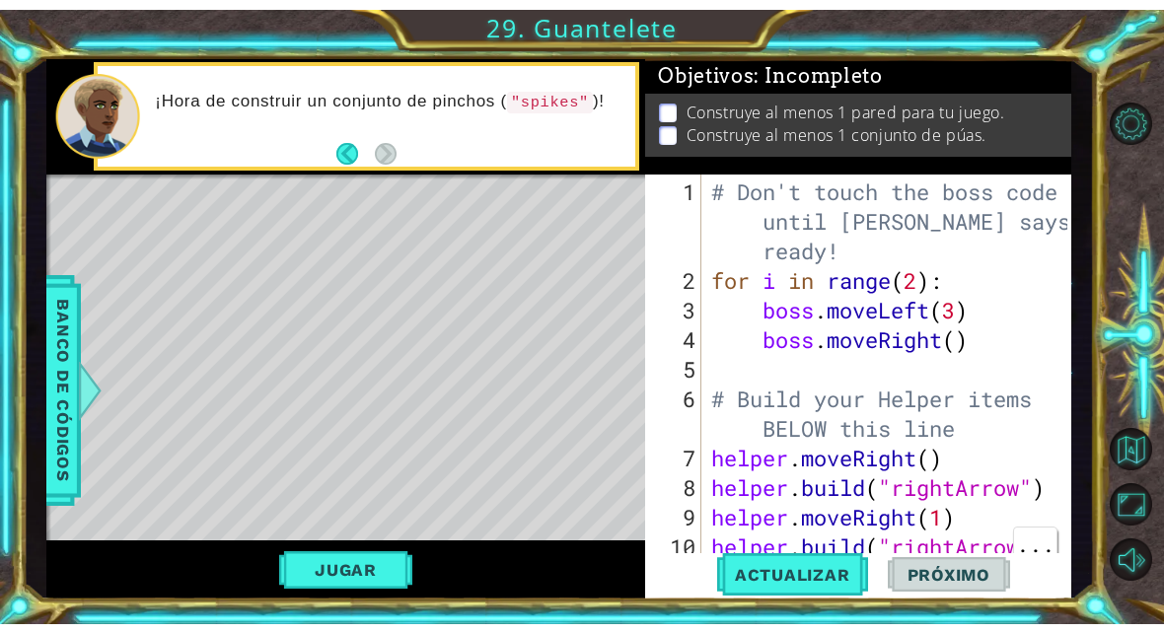
scroll to position [148, 0]
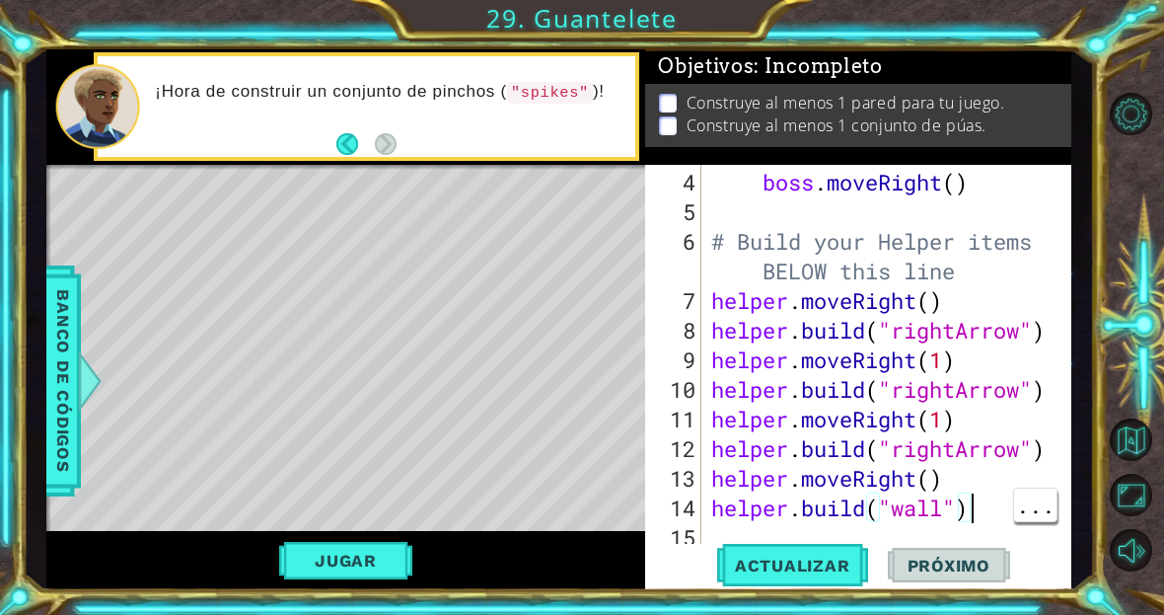
click at [986, 508] on div "boss . moveRight ( ) # Build your Helper items BELOW this line helper . moveRig…" at bounding box center [891, 390] width 369 height 444
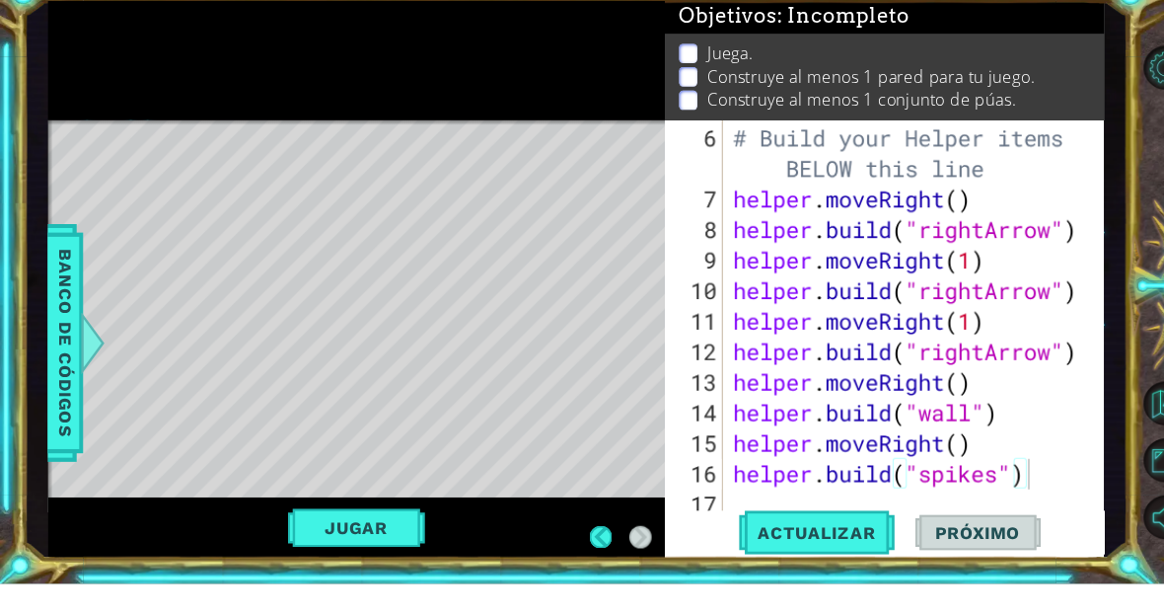
scroll to position [0, 0]
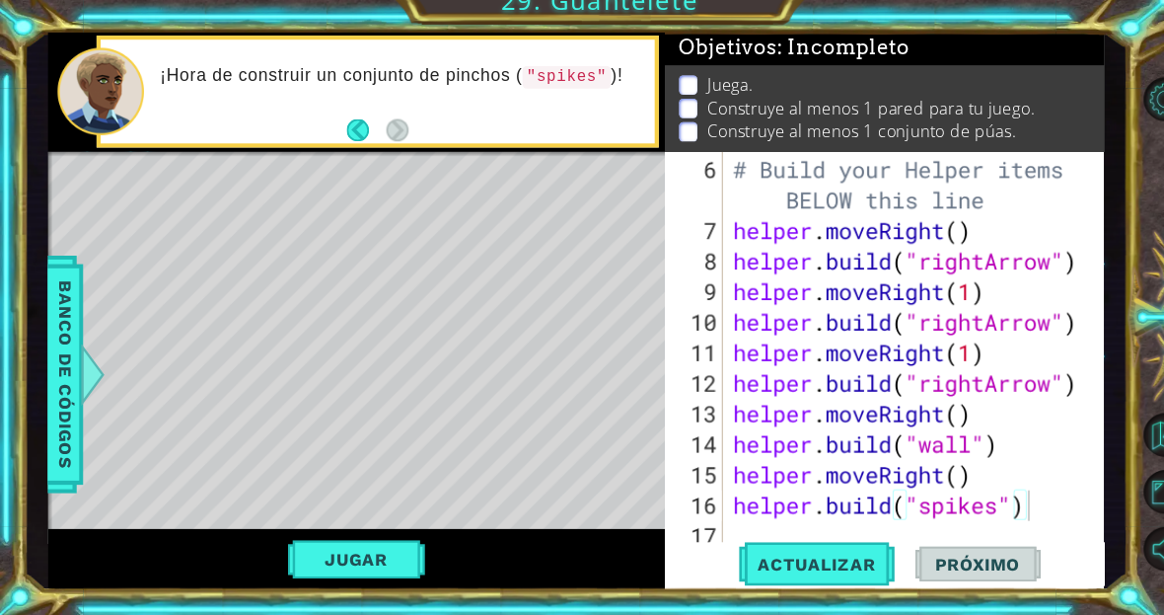
click at [822, 555] on span "Actualizar" at bounding box center [792, 565] width 155 height 20
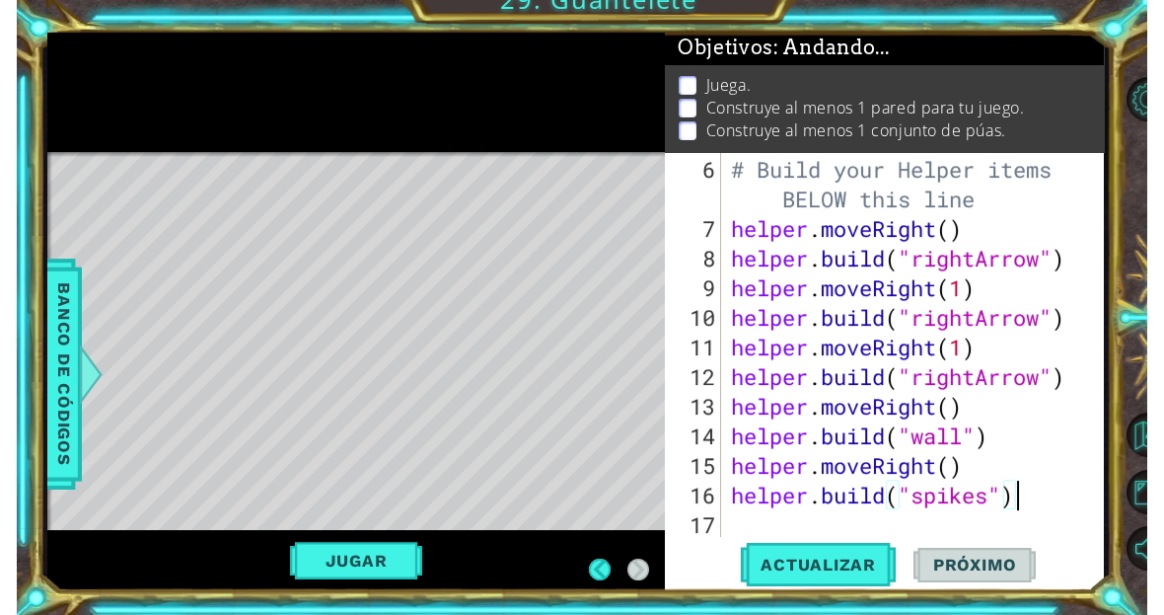
scroll to position [2, 0]
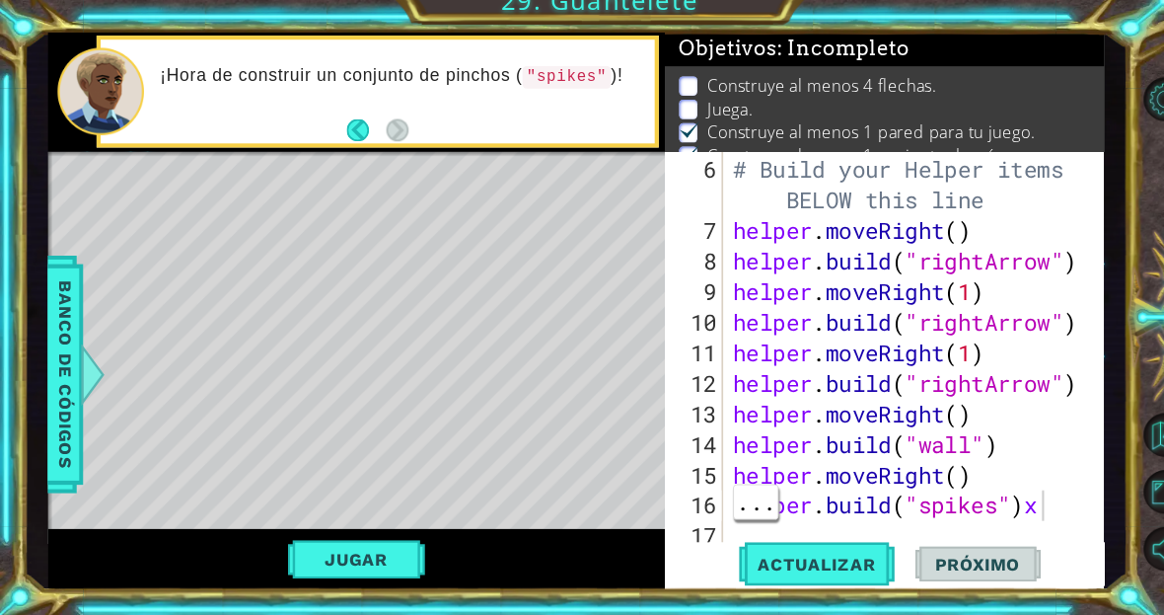
click at [1025, 494] on div "# Build your Helper items BELOW this line helper . moveRight ( ) helper . build…" at bounding box center [891, 405] width 369 height 474
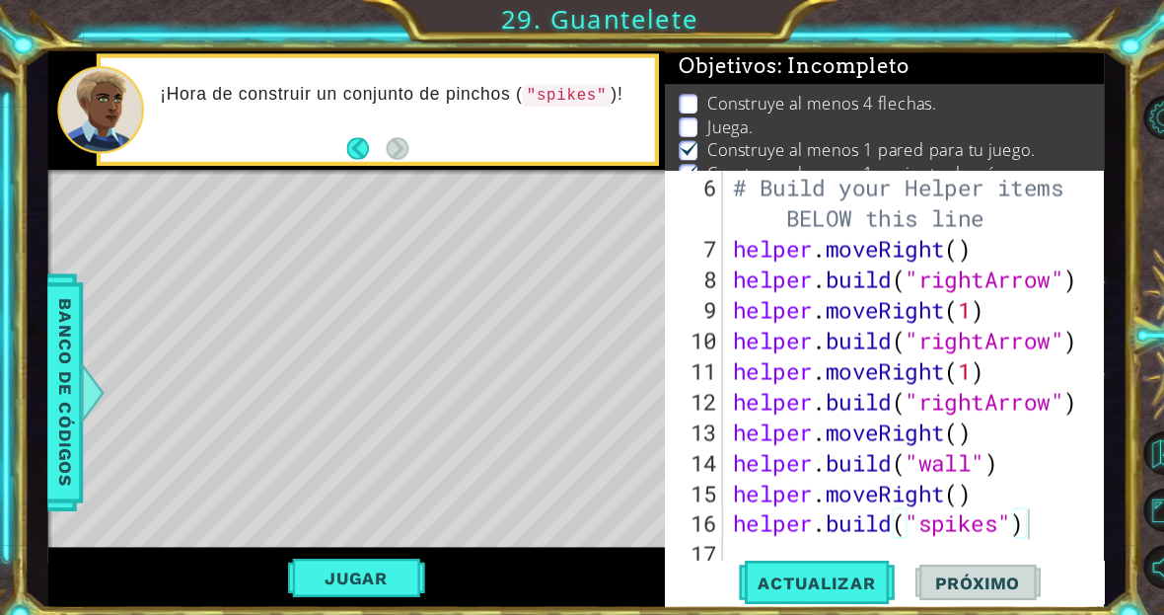
click at [356, 562] on button "Jugar" at bounding box center [345, 560] width 133 height 37
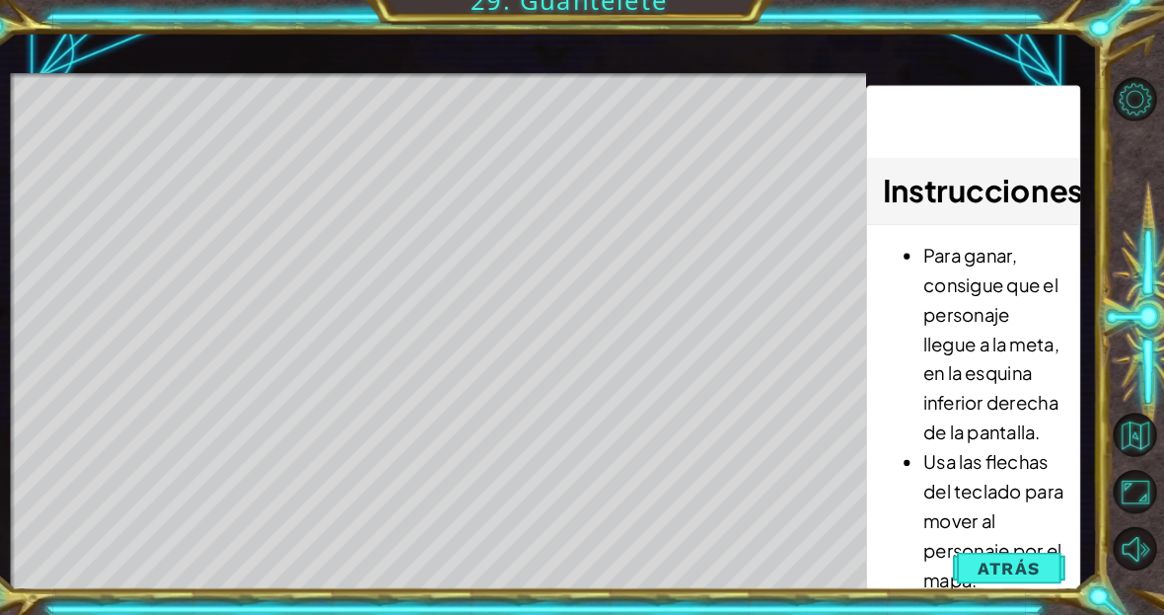
click at [990, 559] on span "Atrás" at bounding box center [1009, 569] width 60 height 20
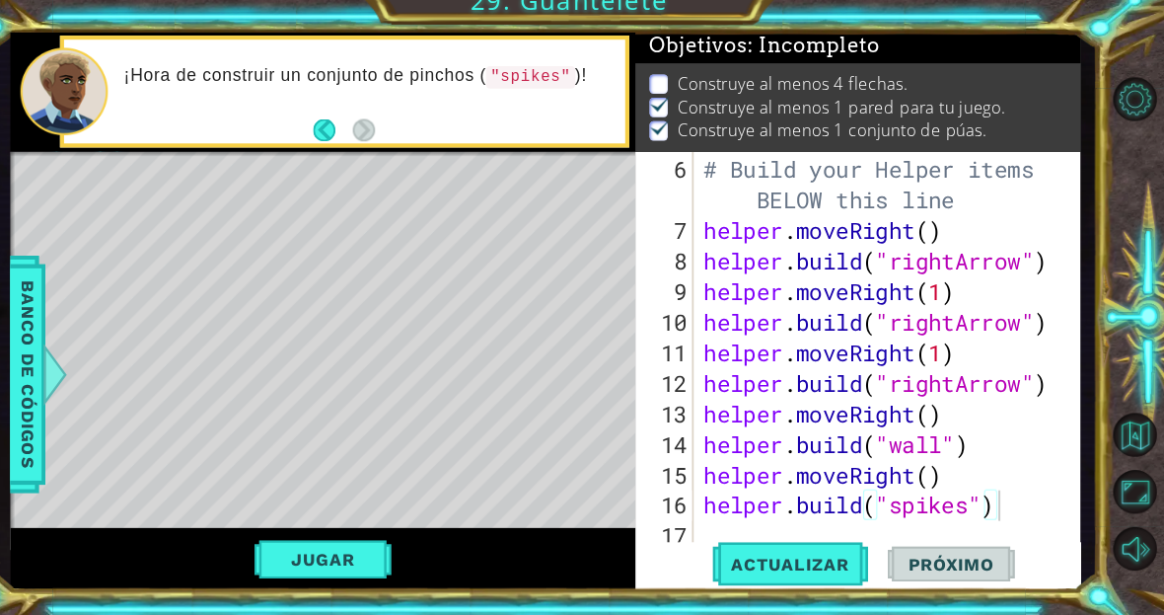
scroll to position [3, 0]
click at [949, 398] on div "# Build your Helper items BELOW this line helper . moveRight ( ) helper . build…" at bounding box center [895, 405] width 375 height 474
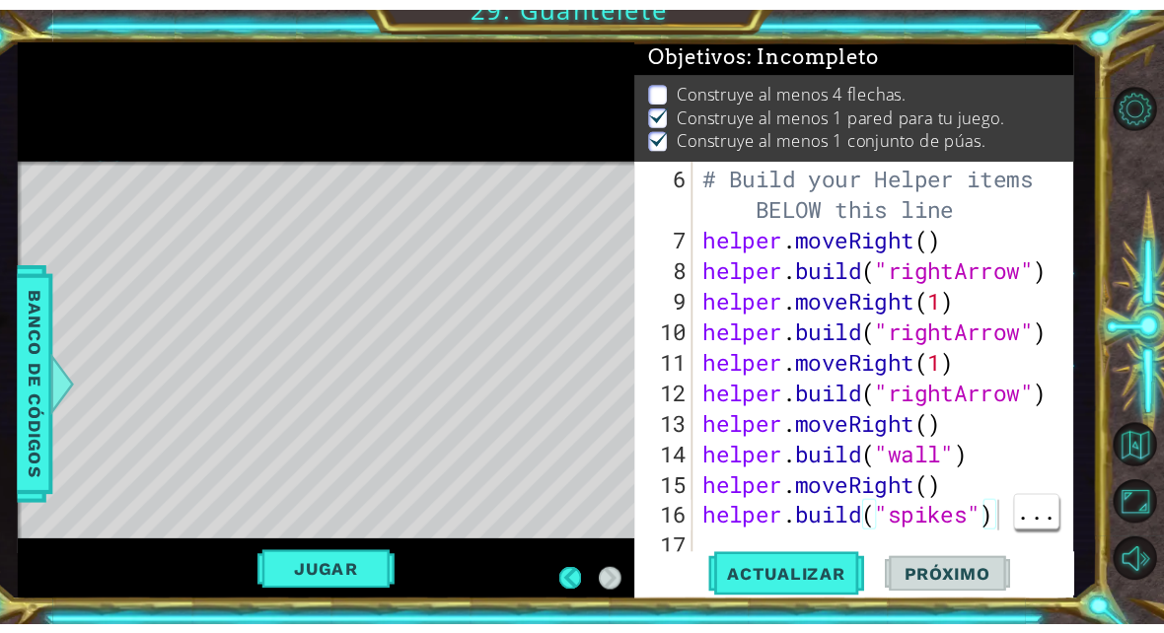
scroll to position [0, 0]
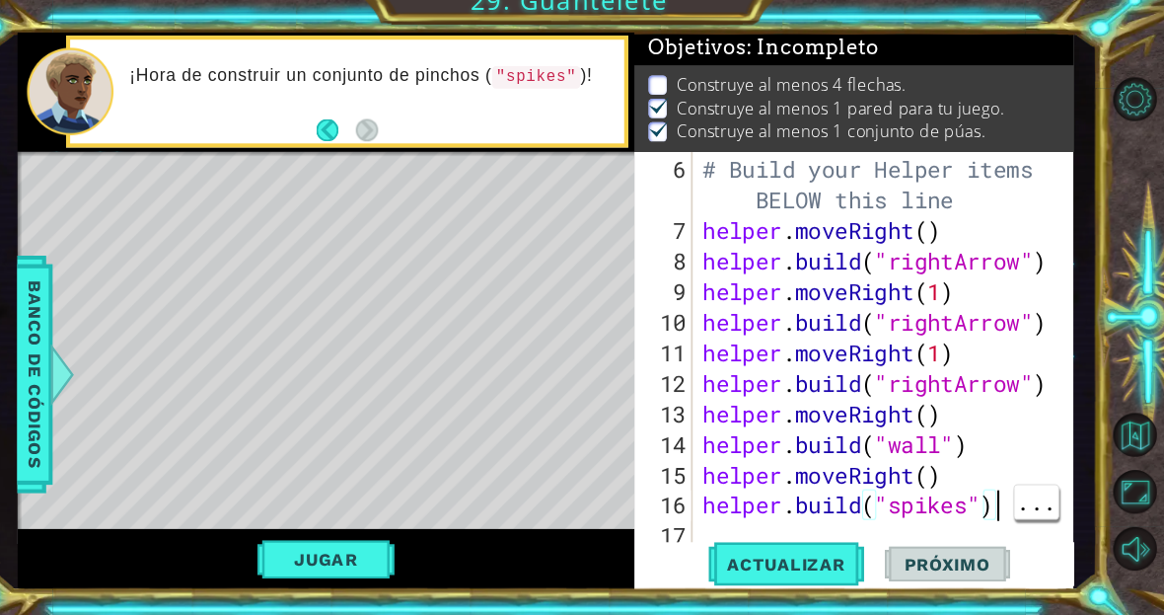
click at [971, 495] on div "# Build your Helper items BELOW this line helper . moveRight ( ) helper . build…" at bounding box center [891, 405] width 369 height 474
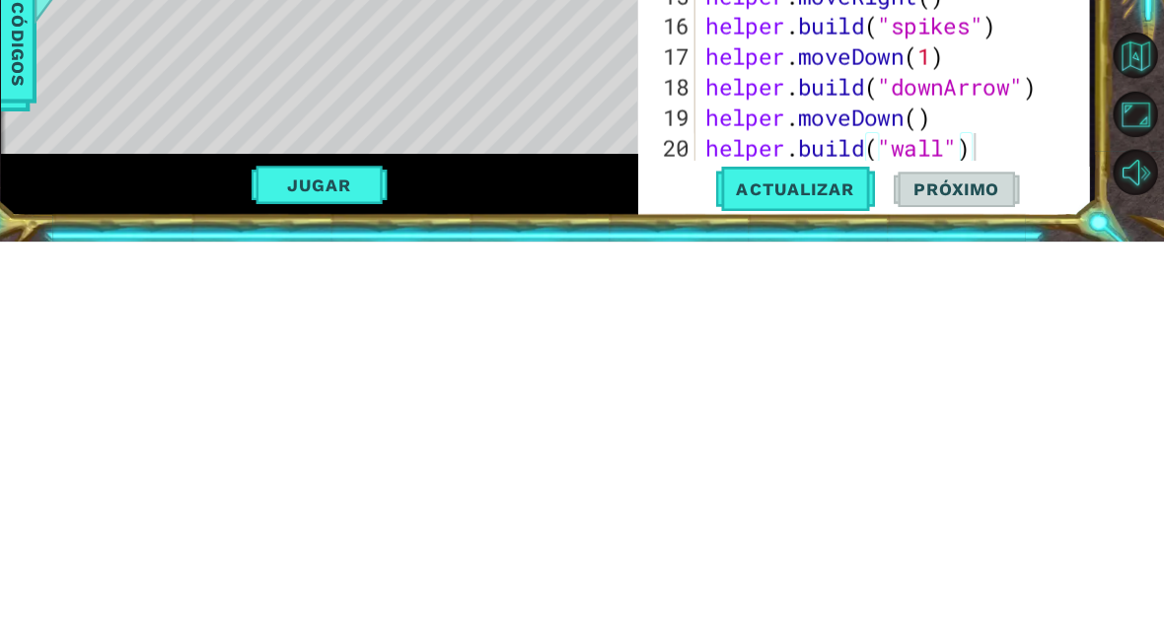
scroll to position [26, 0]
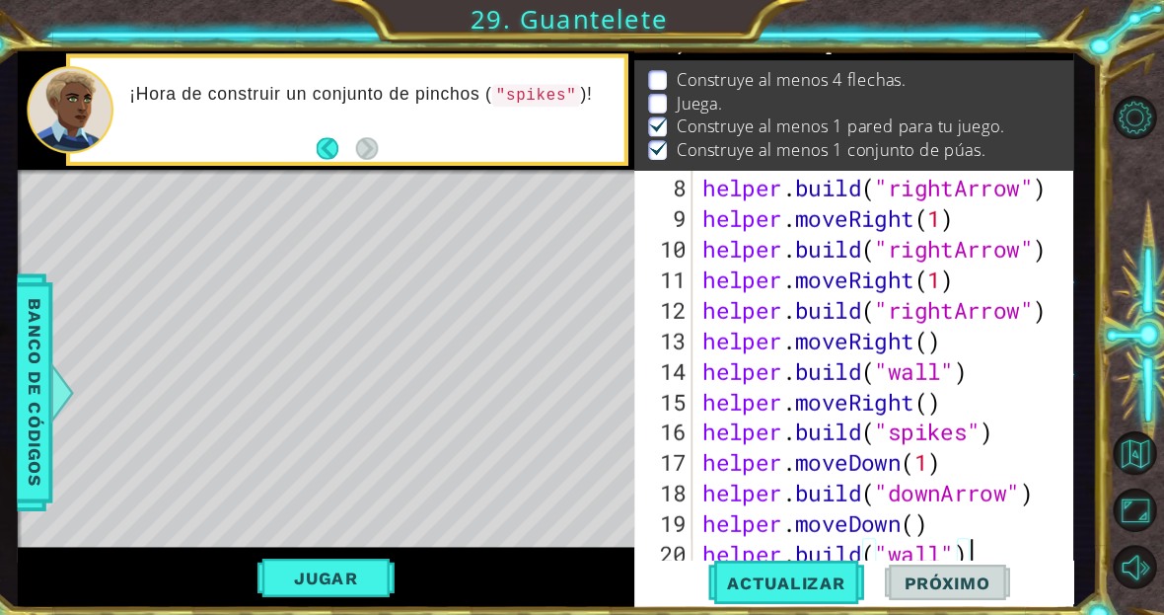
click at [810, 556] on span "Actualizar" at bounding box center [792, 565] width 155 height 20
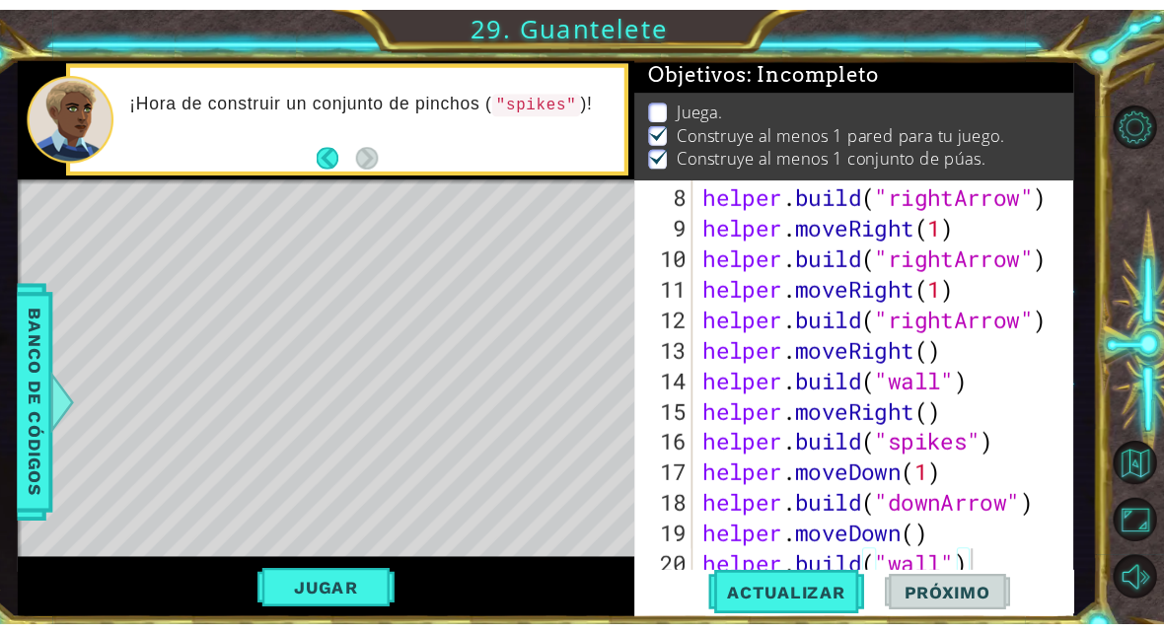
scroll to position [355, 0]
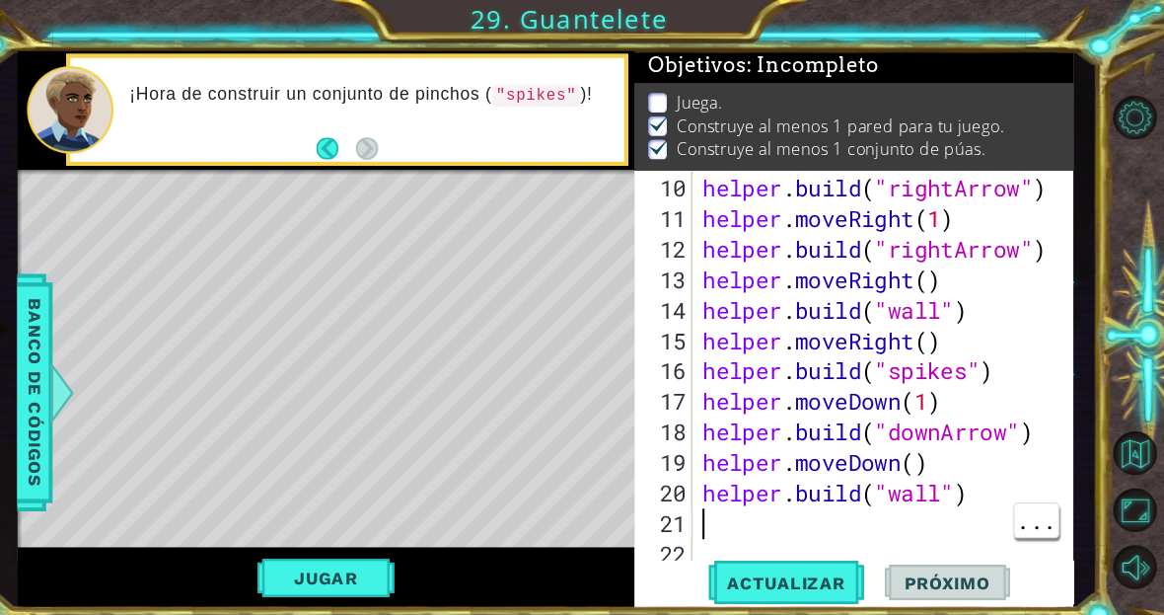
click at [790, 503] on div "helper . build ( "rightArrow" ) helper . moveRight ( 1 ) helper . build ( "righ…" at bounding box center [891, 390] width 369 height 444
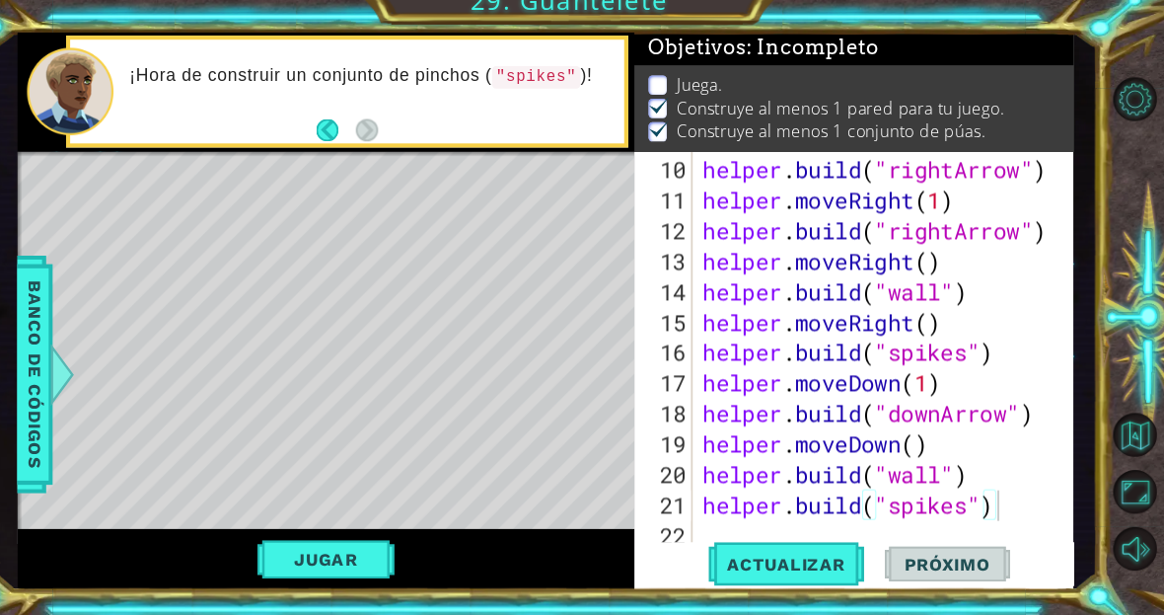
scroll to position [34, 108]
click at [314, 551] on button "Jugar" at bounding box center [345, 560] width 133 height 37
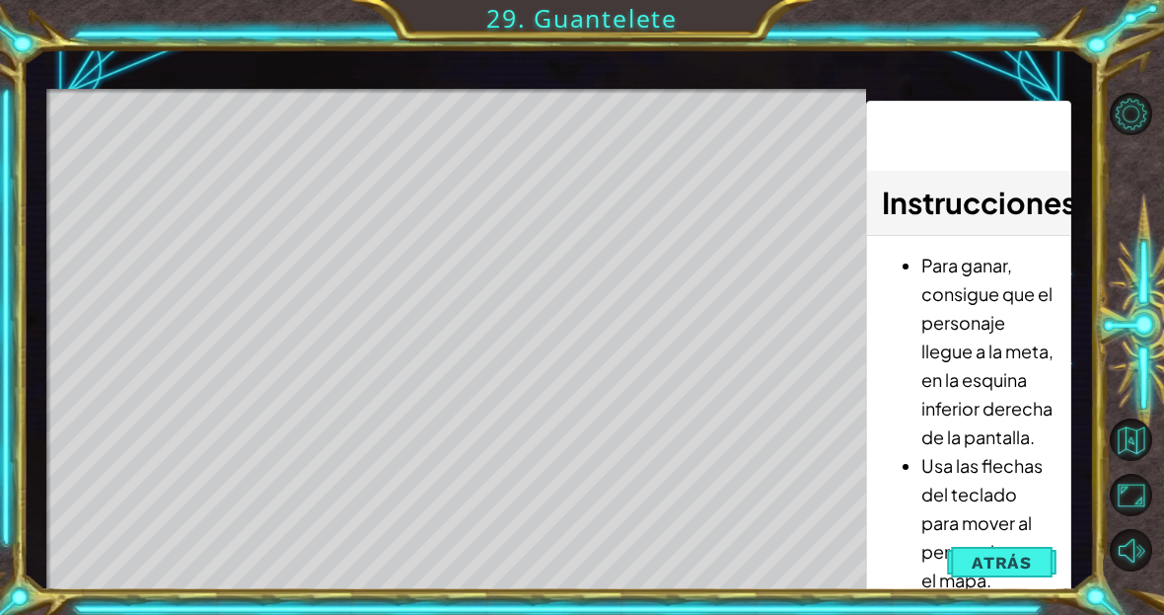
click at [997, 558] on span "Atrás" at bounding box center [1002, 562] width 60 height 20
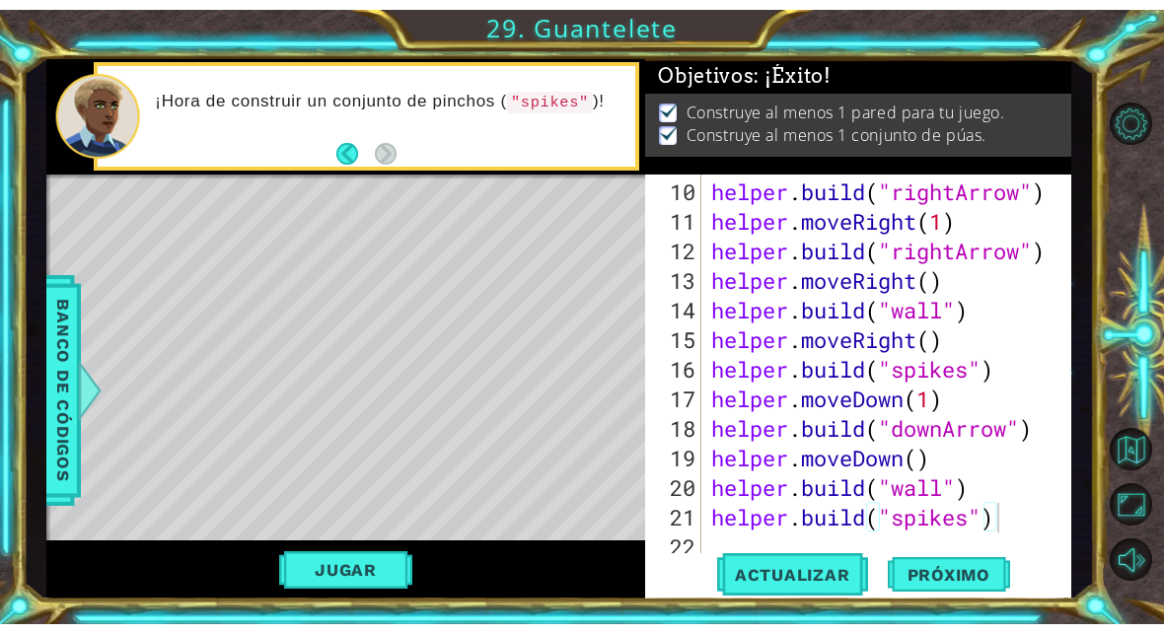
scroll to position [0, 0]
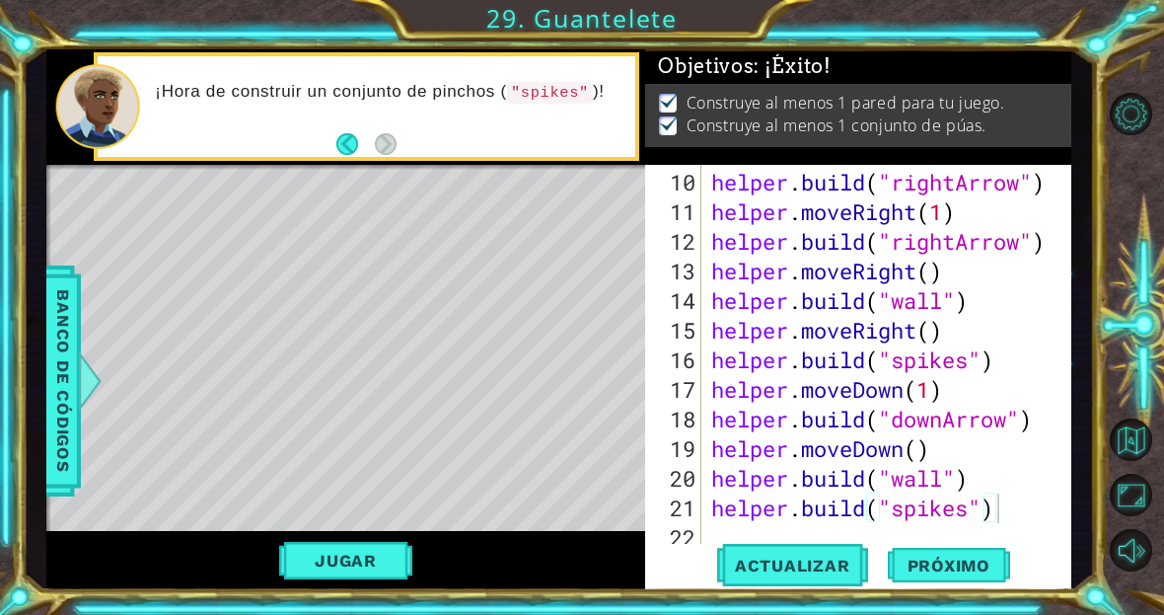
click at [975, 566] on span "Próximo" at bounding box center [949, 562] width 122 height 20
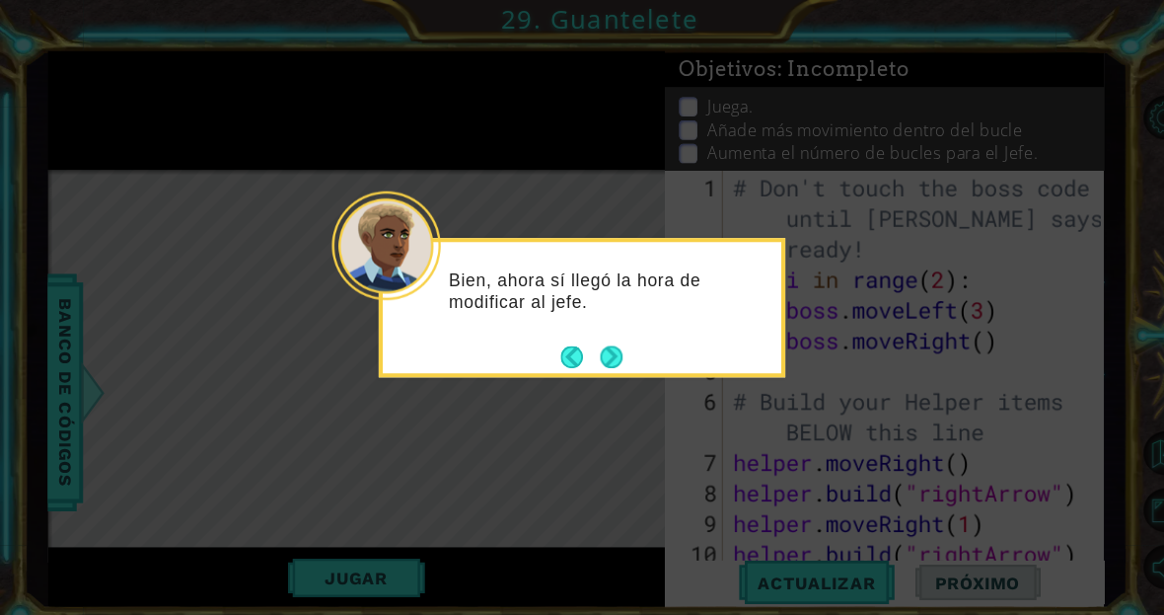
click at [599, 339] on button "Next" at bounding box center [593, 345] width 23 height 23
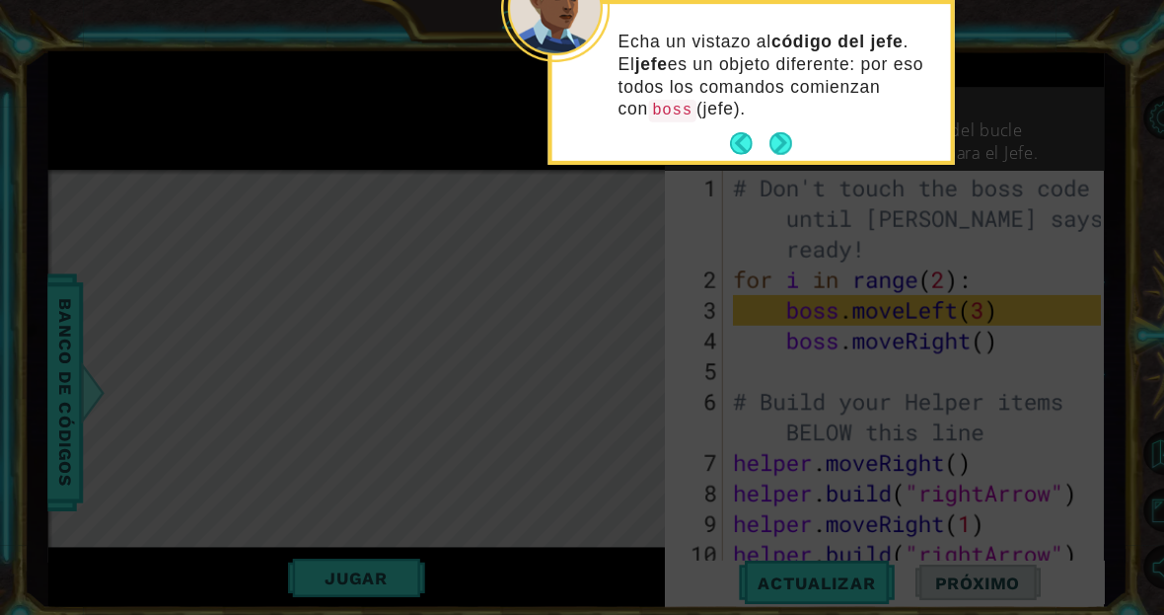
click at [762, 146] on button "Next" at bounding box center [758, 139] width 24 height 24
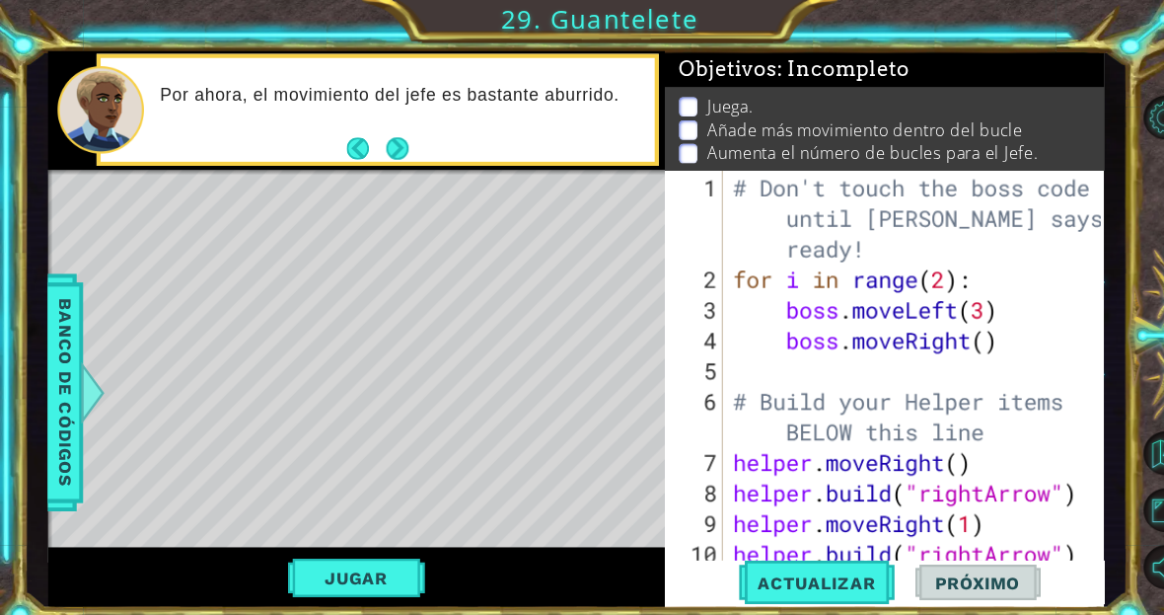
click at [389, 137] on button "Next" at bounding box center [386, 144] width 24 height 24
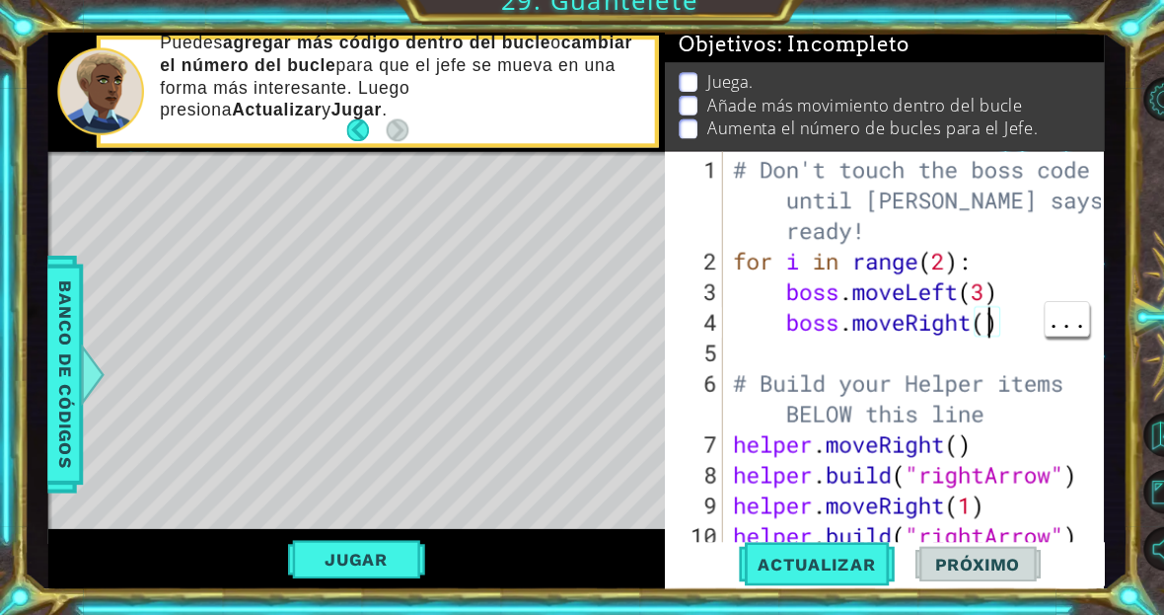
click at [959, 318] on div "# Don't touch the boss code until [PERSON_NAME] says you're ready! for i in ran…" at bounding box center [891, 419] width 369 height 503
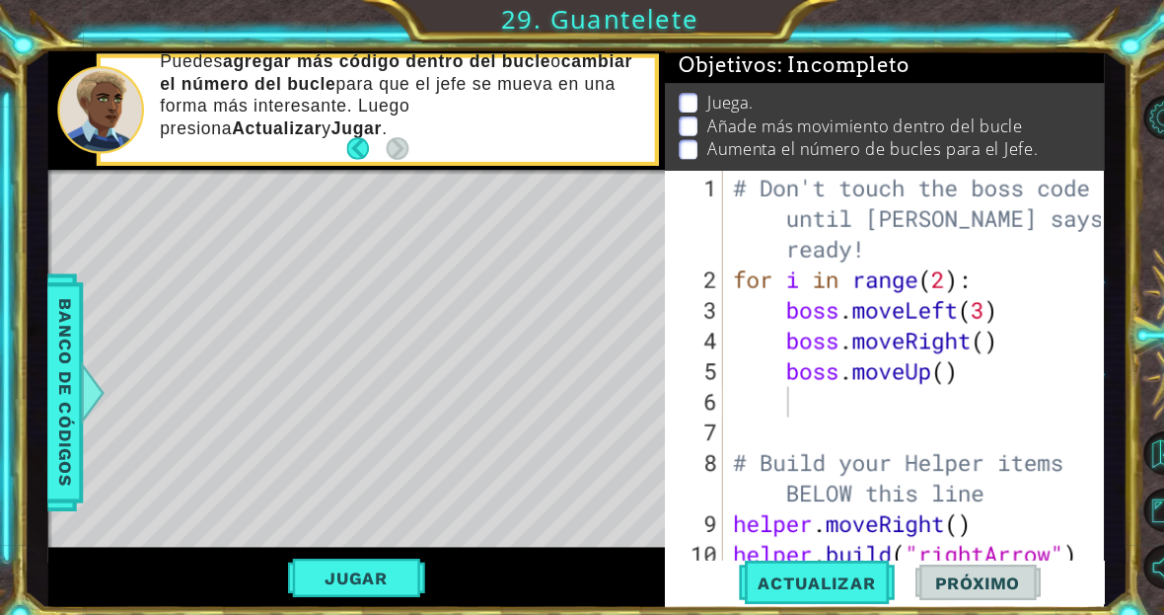
click at [817, 564] on span "Actualizar" at bounding box center [792, 565] width 155 height 20
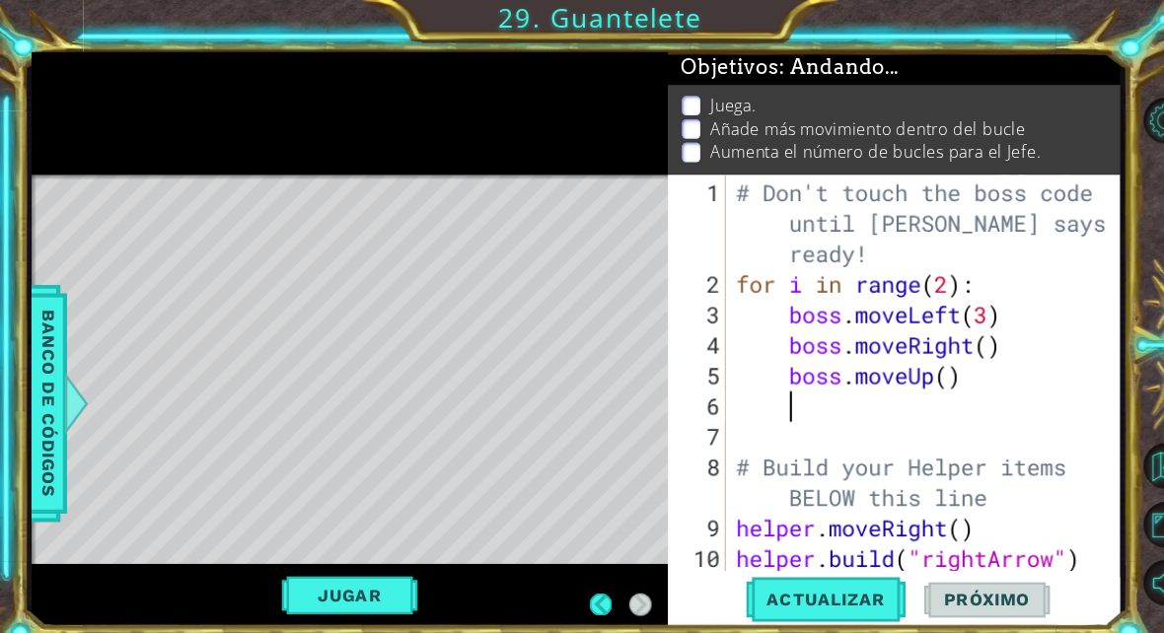
scroll to position [2, 0]
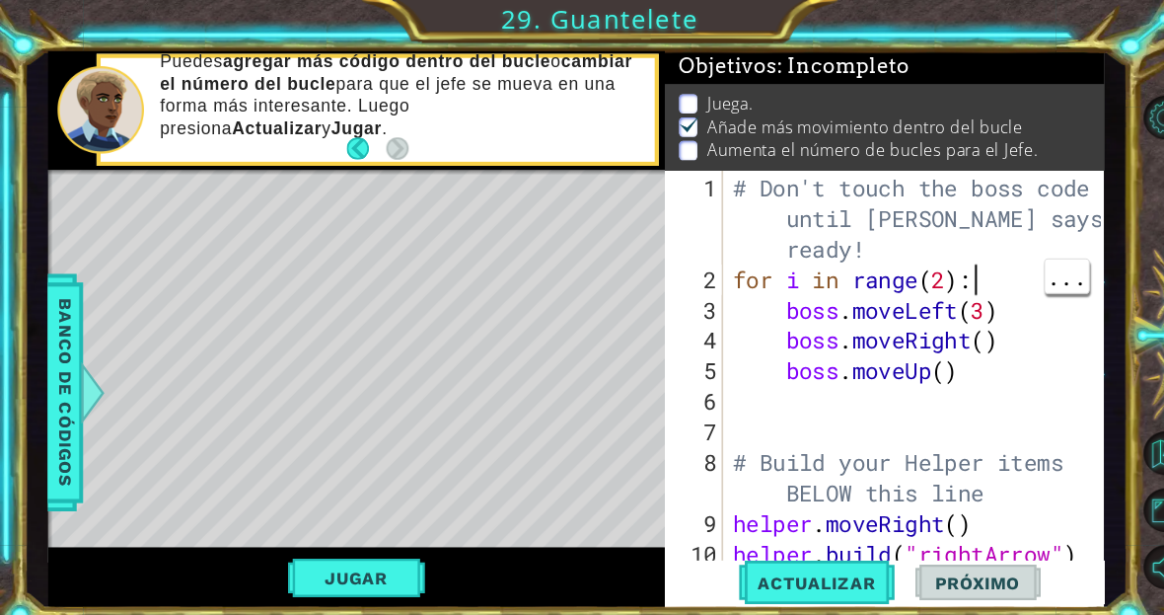
click at [997, 258] on div "# Don't touch the boss code until [PERSON_NAME] says you're ready! for i in ran…" at bounding box center [891, 419] width 369 height 503
click at [784, 403] on div "# Don't touch the boss code until [PERSON_NAME] says you're ready! for i in ran…" at bounding box center [891, 419] width 369 height 503
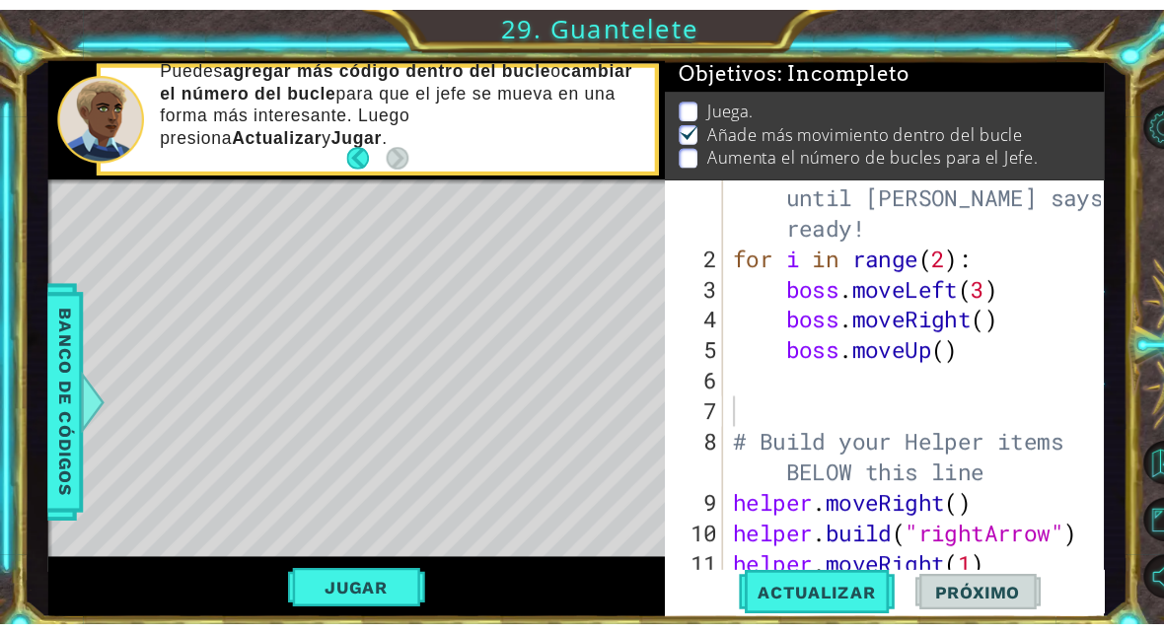
scroll to position [29, 0]
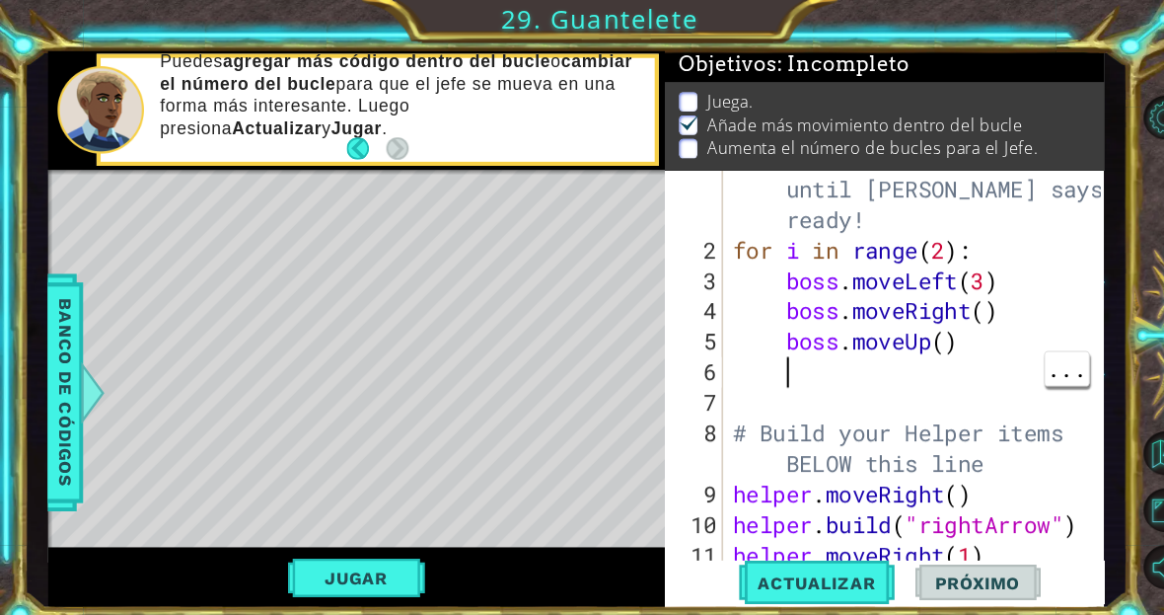
click at [793, 370] on div "# Don't touch the boss code until [PERSON_NAME] says you're ready! for i in ran…" at bounding box center [891, 390] width 369 height 503
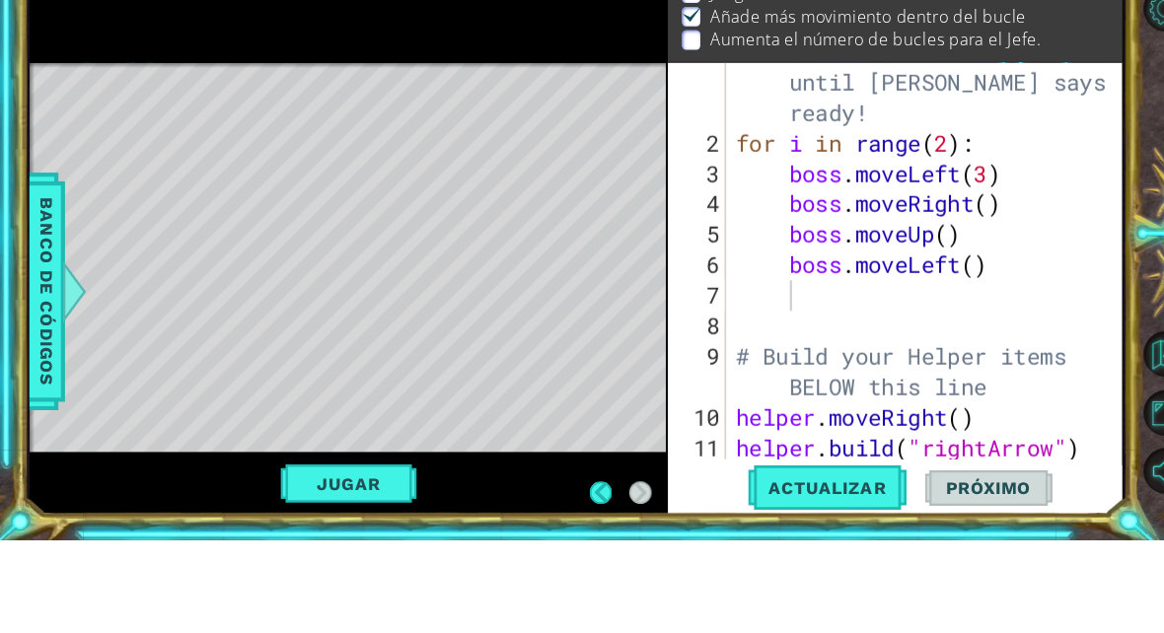
scroll to position [3, 0]
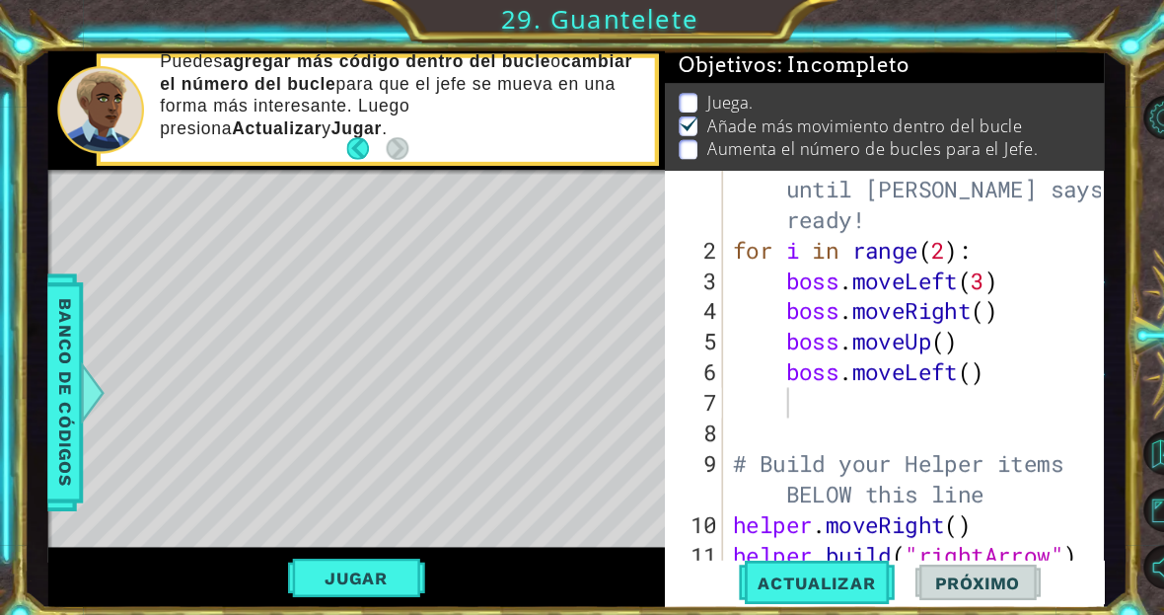
click at [825, 571] on span "Actualizar" at bounding box center [792, 565] width 155 height 20
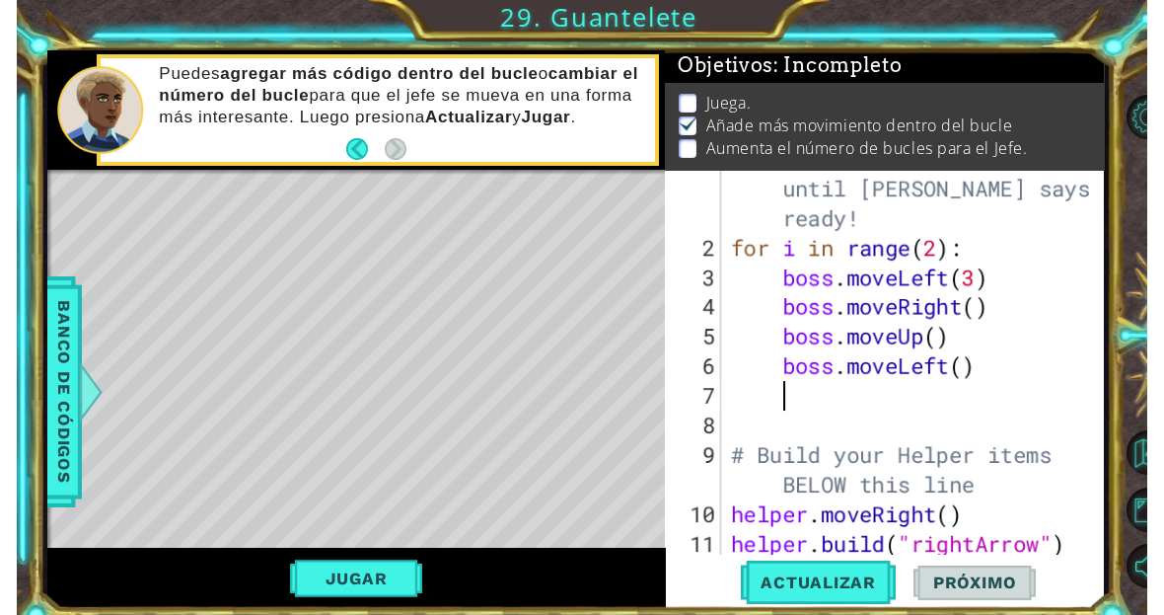
scroll to position [2, 0]
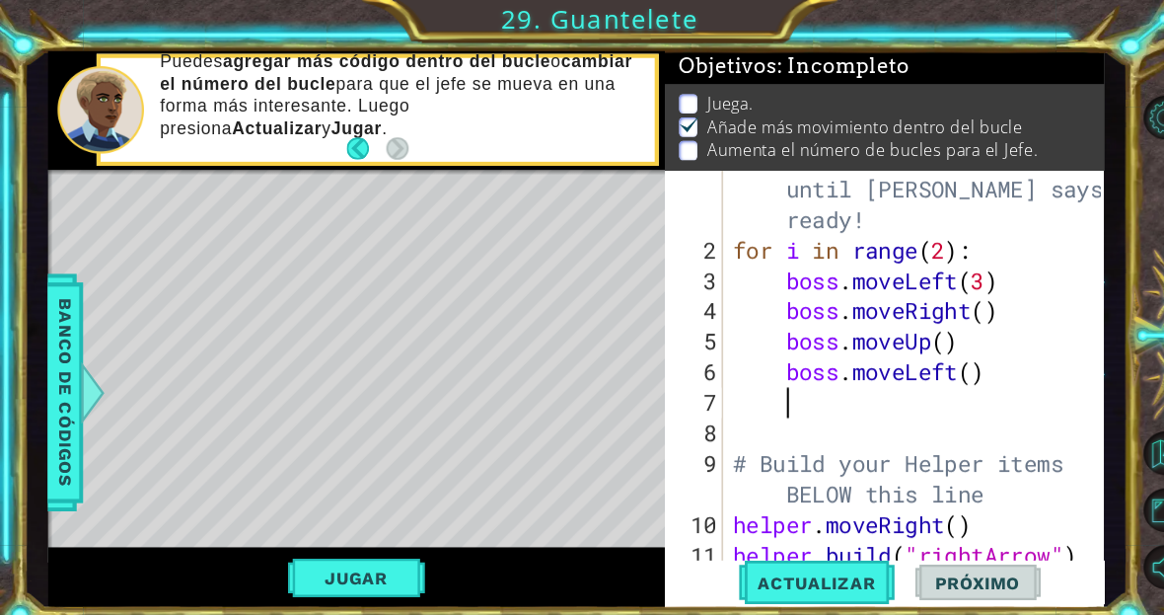
click at [352, 590] on div "Jugar" at bounding box center [345, 561] width 599 height 60
click at [346, 547] on button "Jugar" at bounding box center [345, 560] width 133 height 37
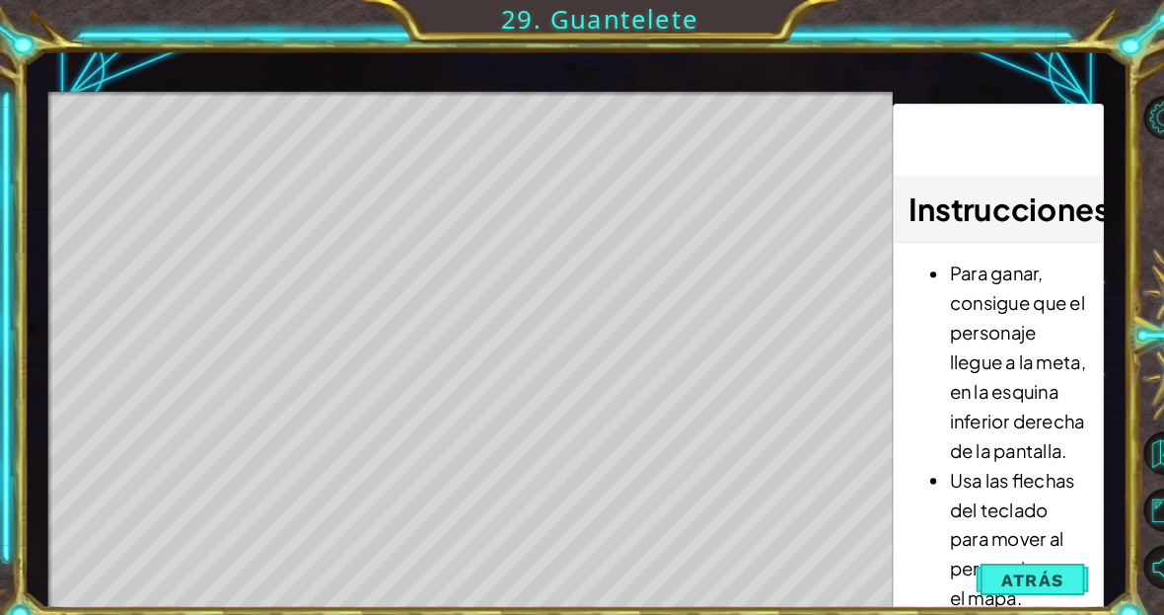
click at [1013, 558] on span "Atrás" at bounding box center [1002, 562] width 60 height 20
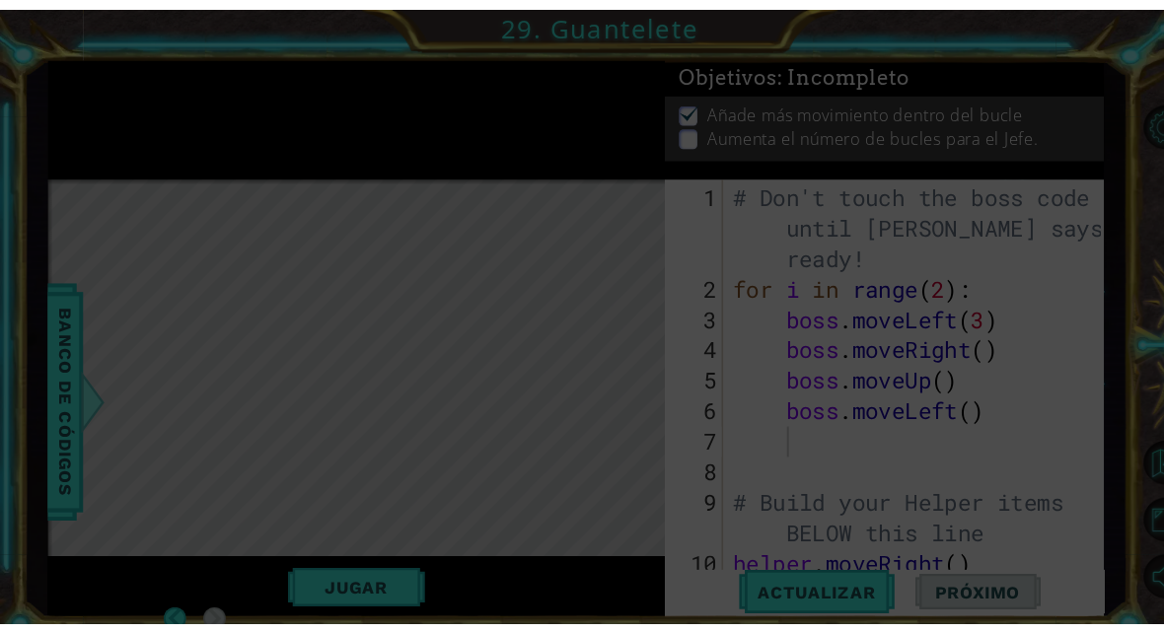
scroll to position [0, 0]
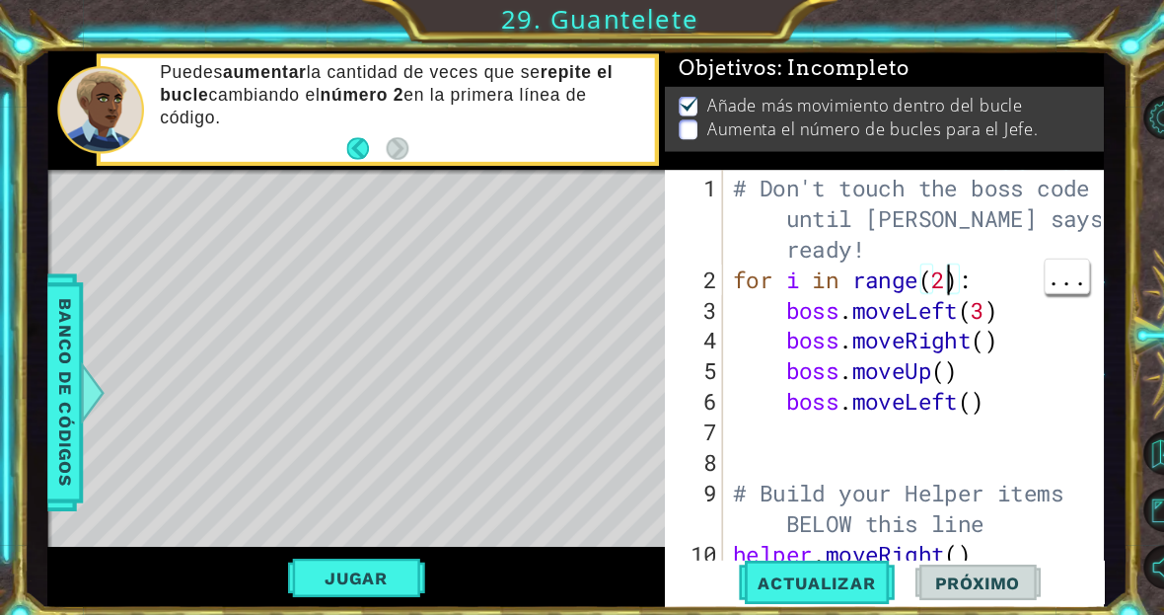
click at [915, 274] on div "# Don't touch the boss code until [PERSON_NAME] says you're ready! for i in ran…" at bounding box center [891, 419] width 369 height 503
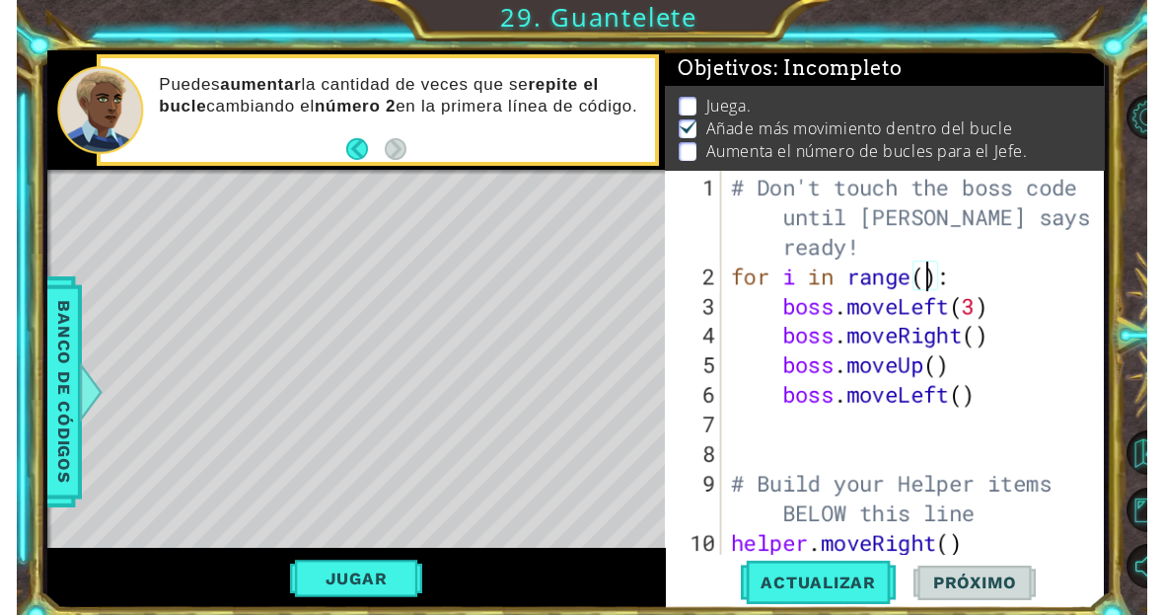
scroll to position [34, 47]
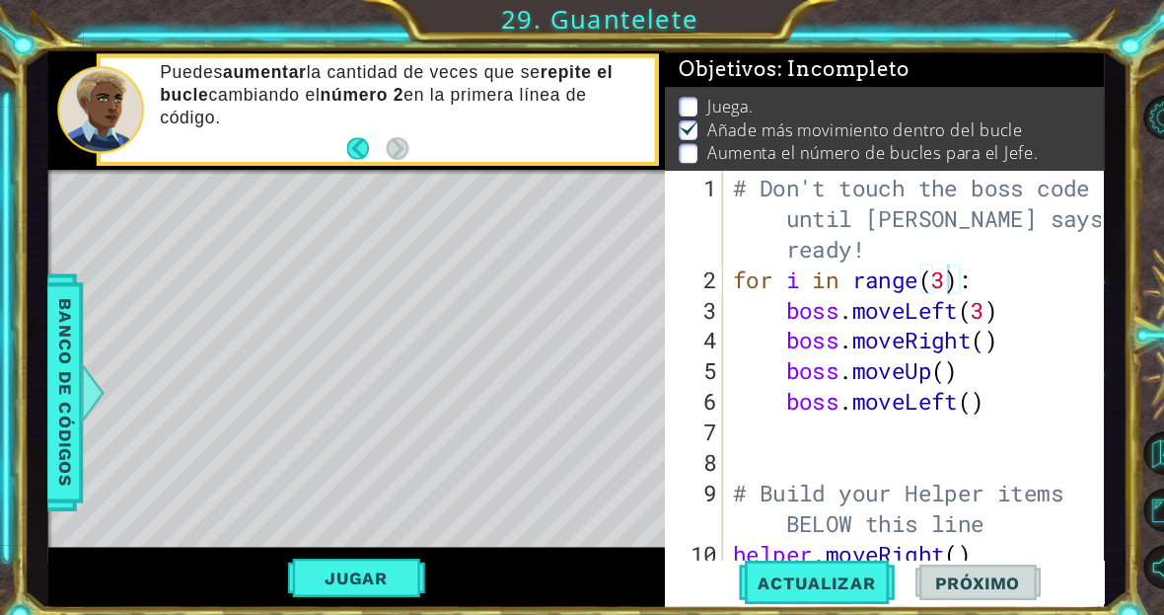
type textarea "abcde fg"
click at [361, 572] on button "Jugar" at bounding box center [345, 560] width 133 height 37
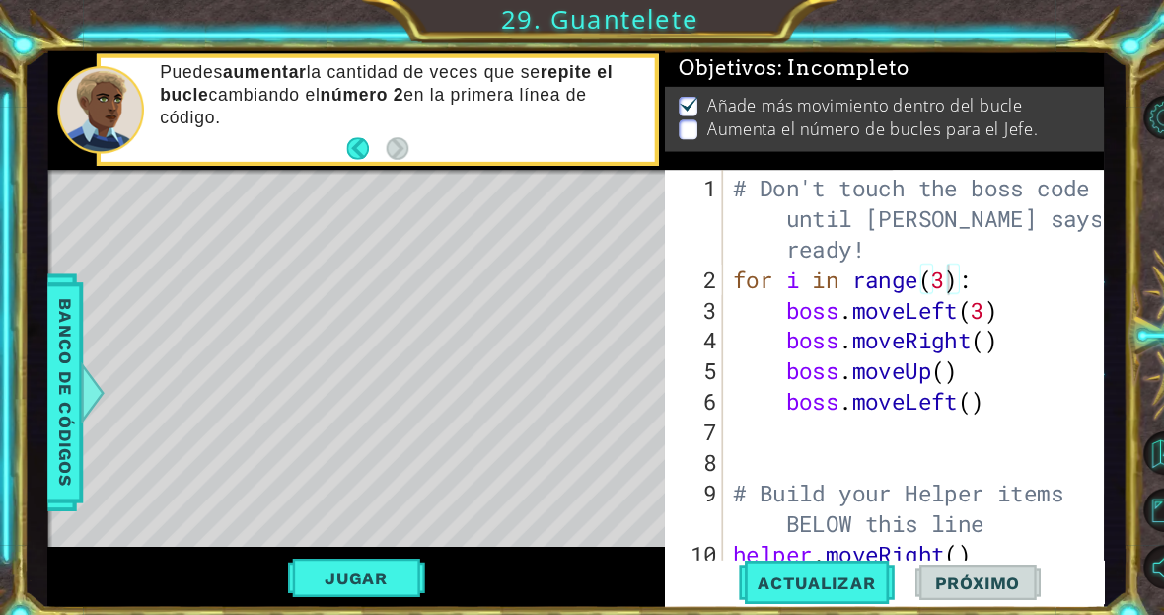
click at [826, 552] on button "Actualizar" at bounding box center [792, 565] width 155 height 42
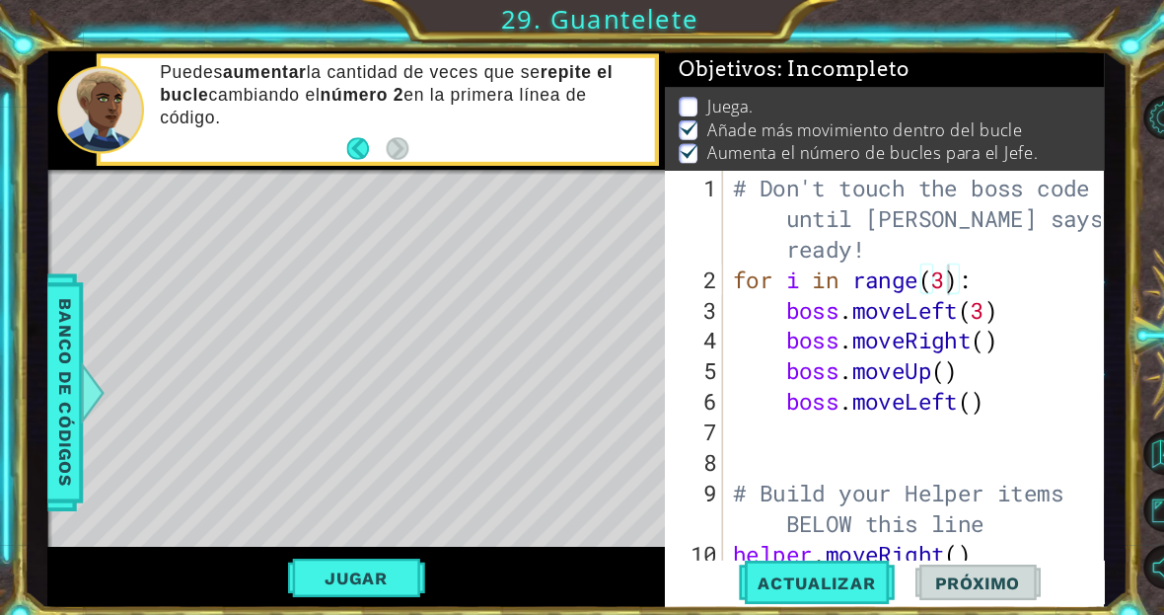
click at [383, 560] on button "Jugar" at bounding box center [345, 560] width 133 height 37
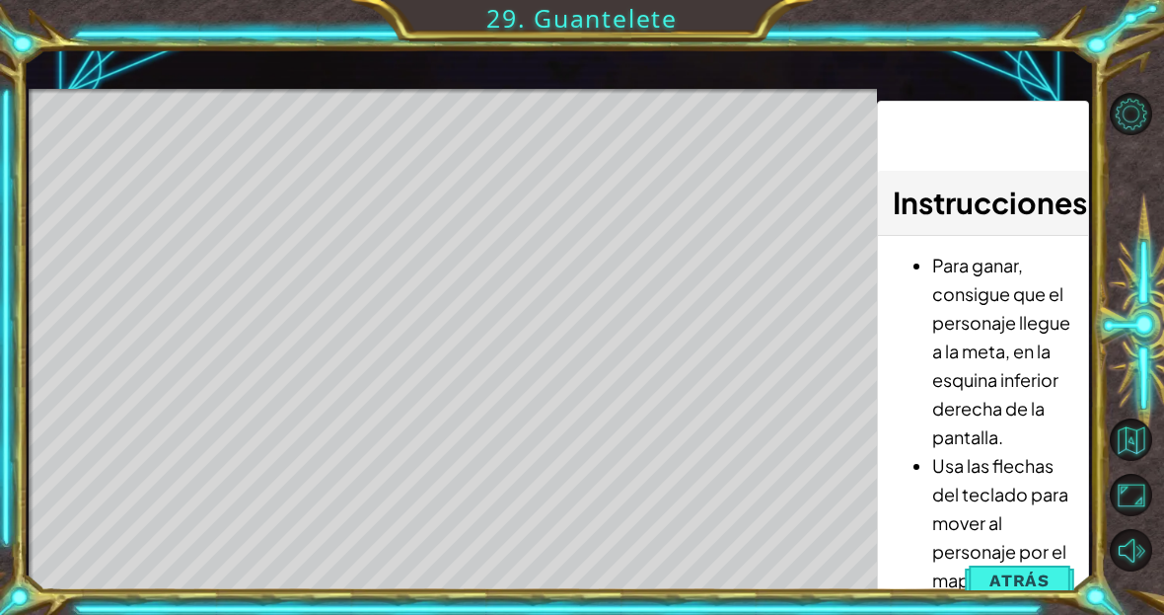
click at [1030, 576] on span "Atrás" at bounding box center [1020, 580] width 60 height 20
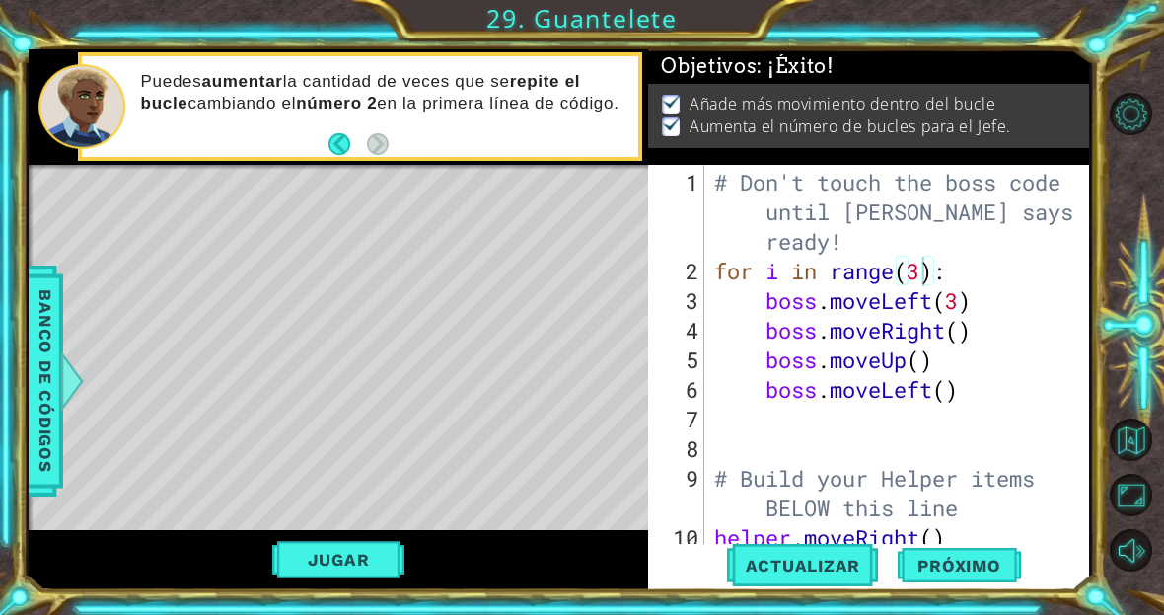
click at [979, 565] on span "Próximo" at bounding box center [959, 565] width 122 height 20
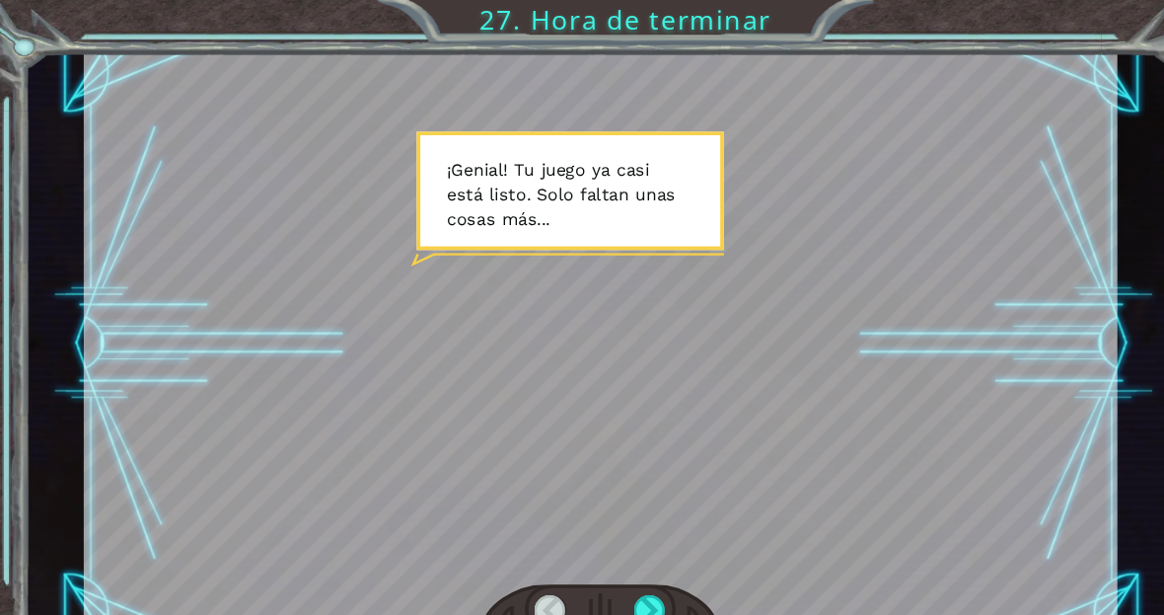
click at [619, 230] on div at bounding box center [559, 319] width 962 height 541
click at [653, 281] on div at bounding box center [559, 319] width 962 height 541
click at [646, 277] on div at bounding box center [559, 319] width 962 height 541
click at [608, 562] on div at bounding box center [605, 568] width 30 height 30
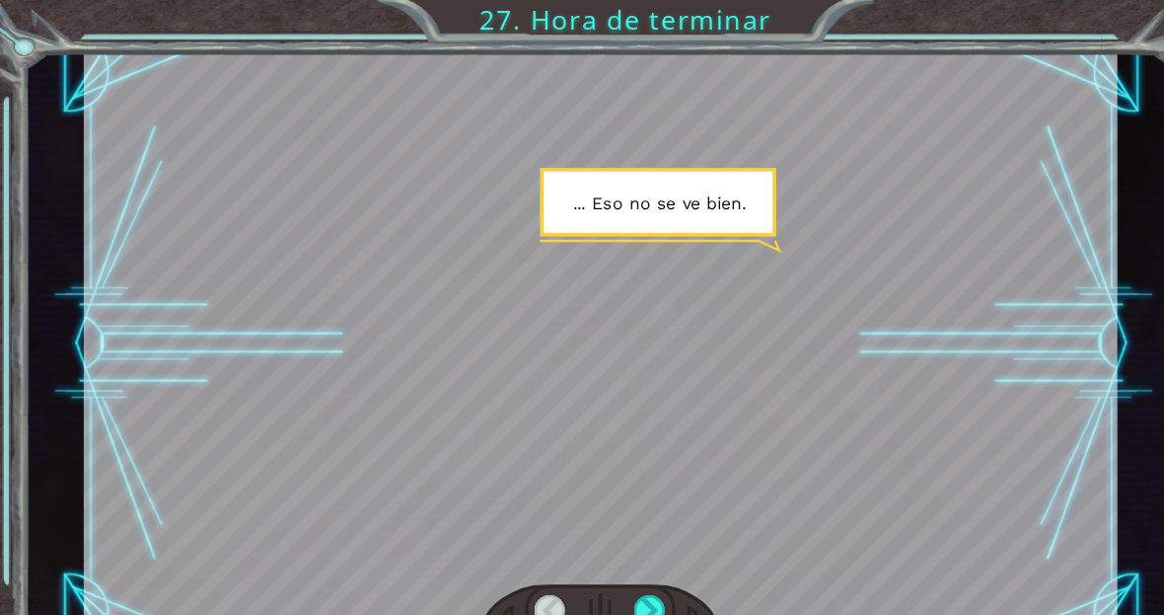
click at [617, 557] on div at bounding box center [605, 568] width 30 height 30
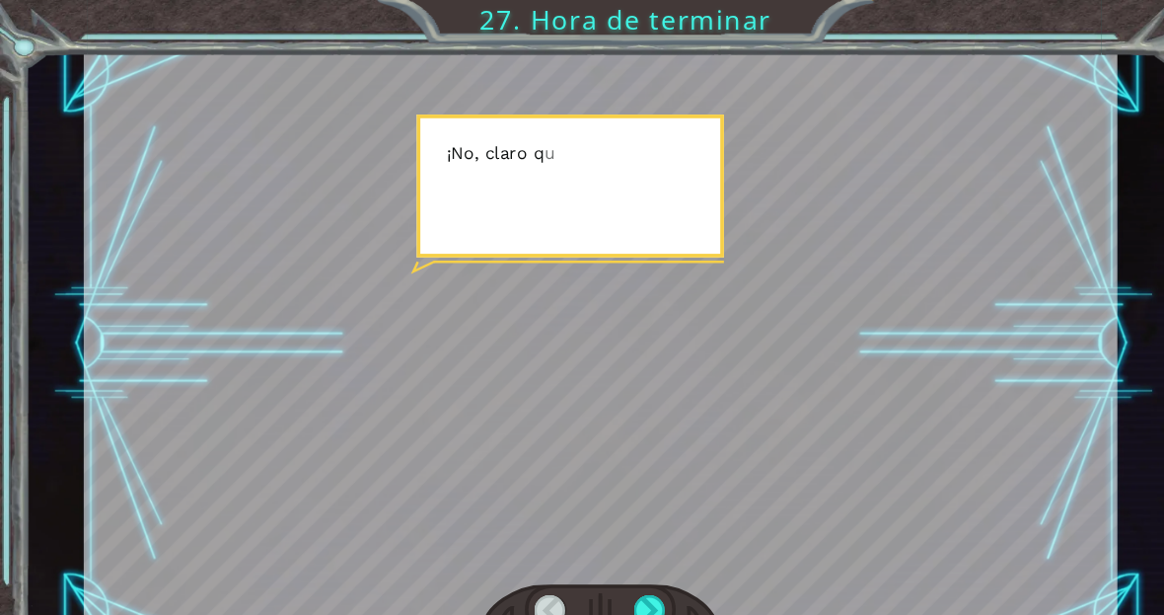
click at [610, 558] on div at bounding box center [605, 568] width 30 height 30
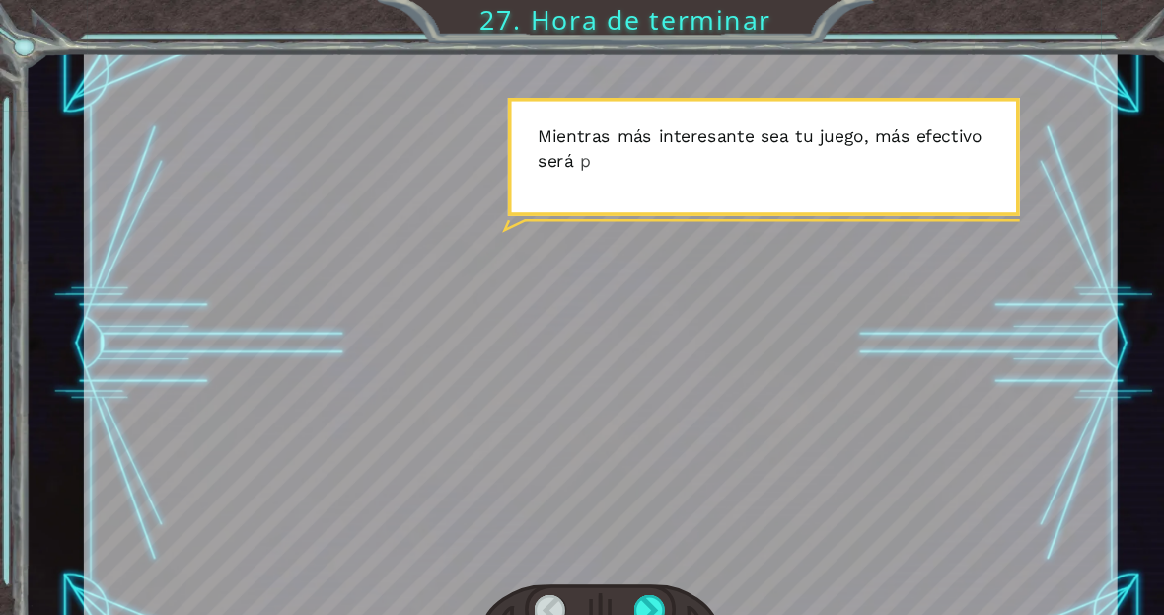
click at [606, 559] on div at bounding box center [605, 568] width 30 height 30
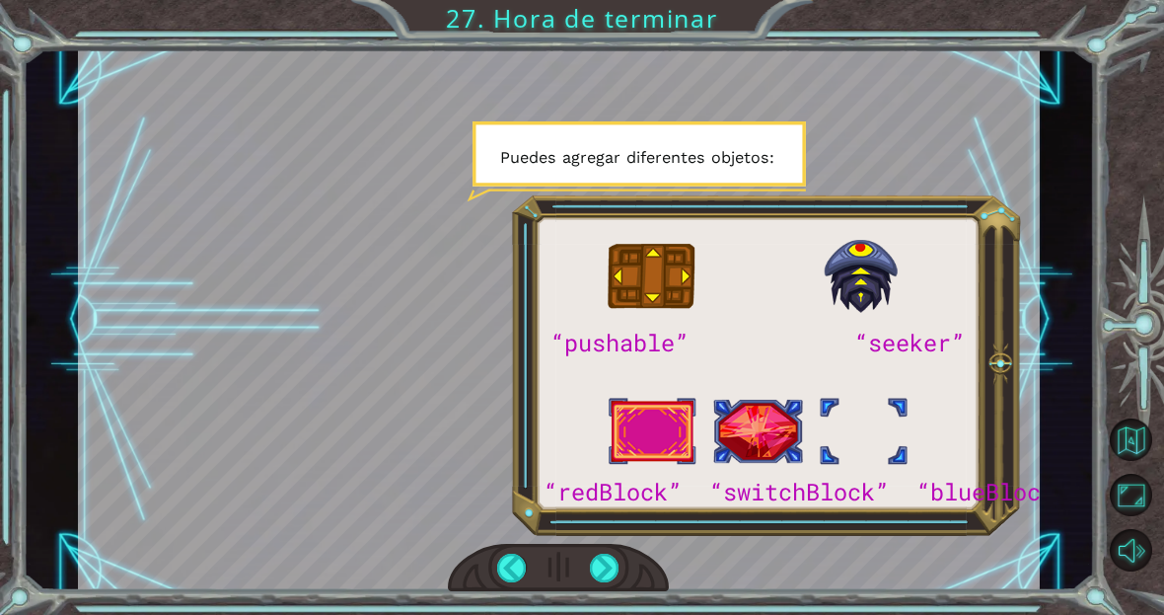
click at [613, 566] on div at bounding box center [605, 568] width 30 height 30
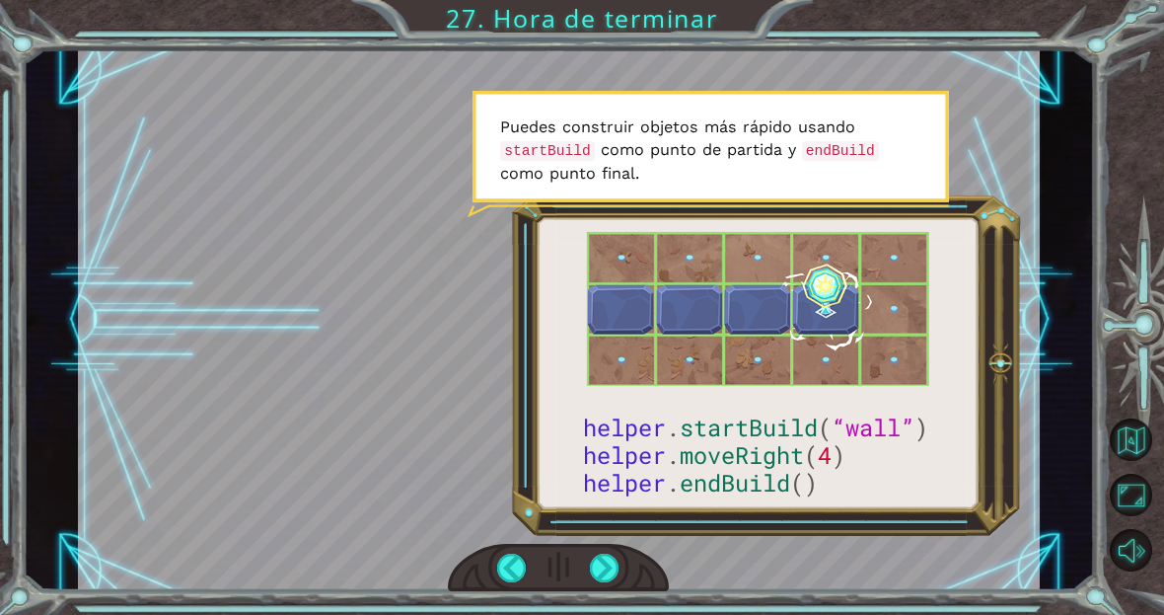
click at [611, 567] on div at bounding box center [605, 568] width 30 height 30
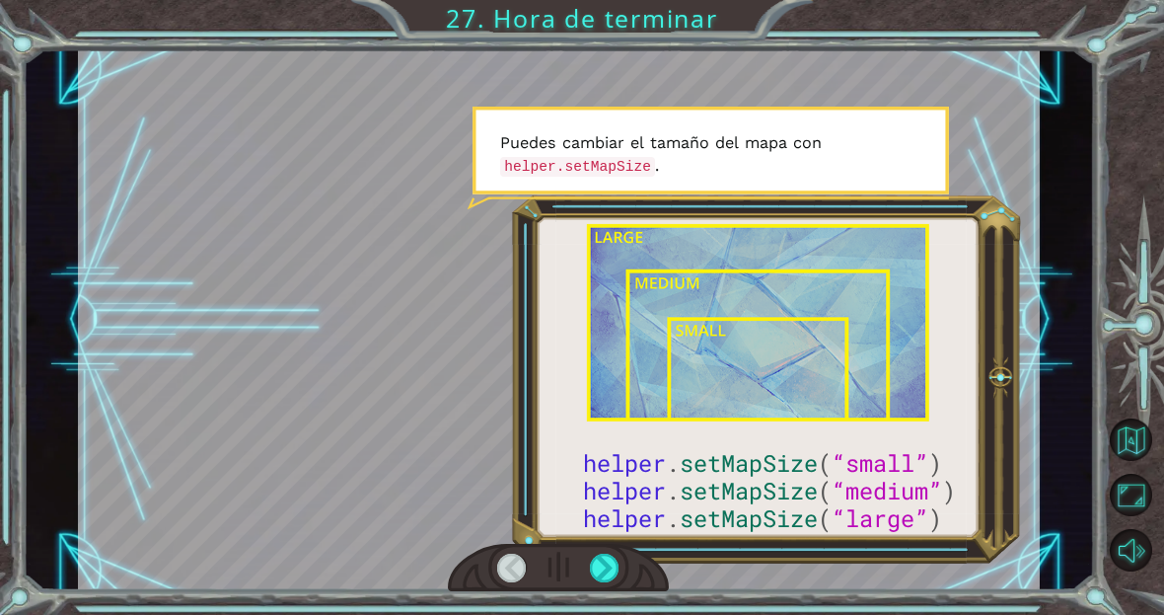
click at [615, 561] on div at bounding box center [605, 568] width 30 height 30
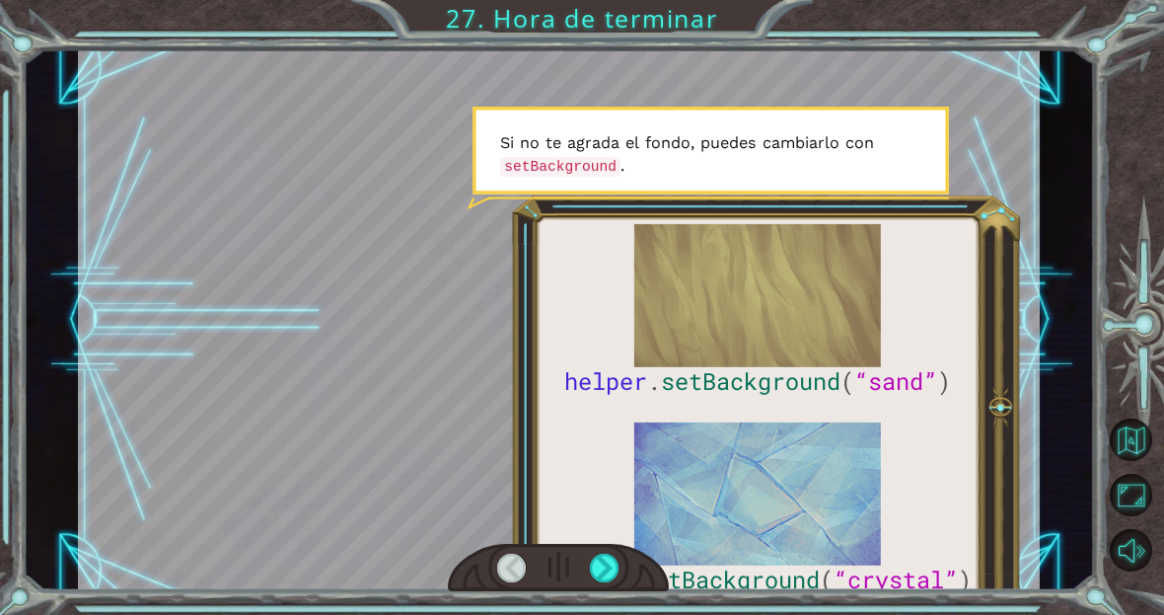
click at [604, 573] on div at bounding box center [605, 568] width 30 height 30
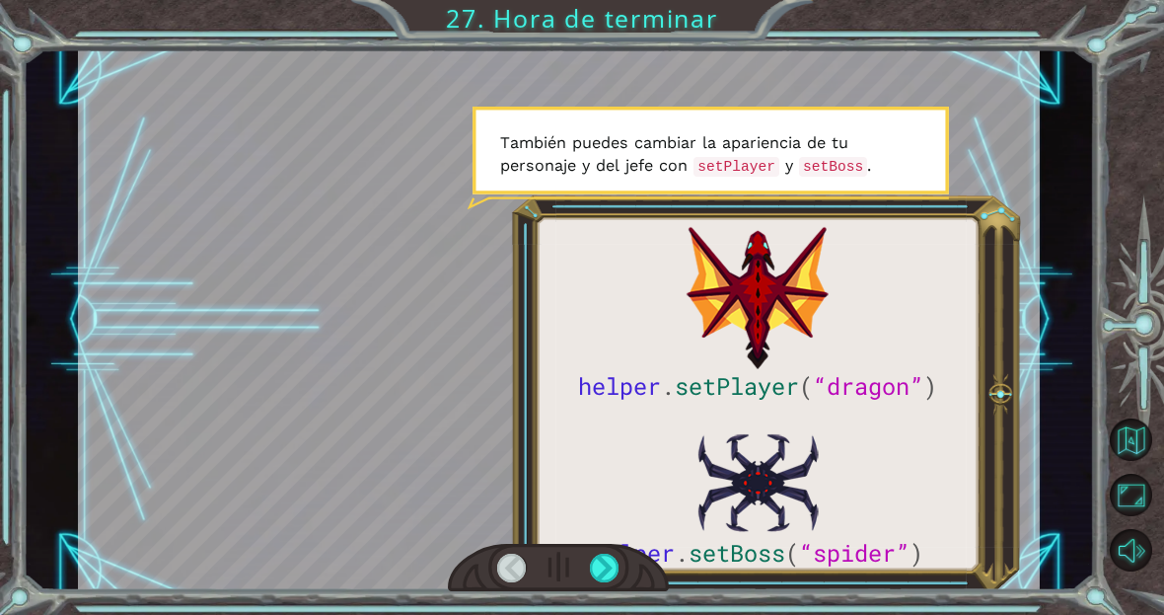
click at [603, 564] on div at bounding box center [605, 568] width 30 height 30
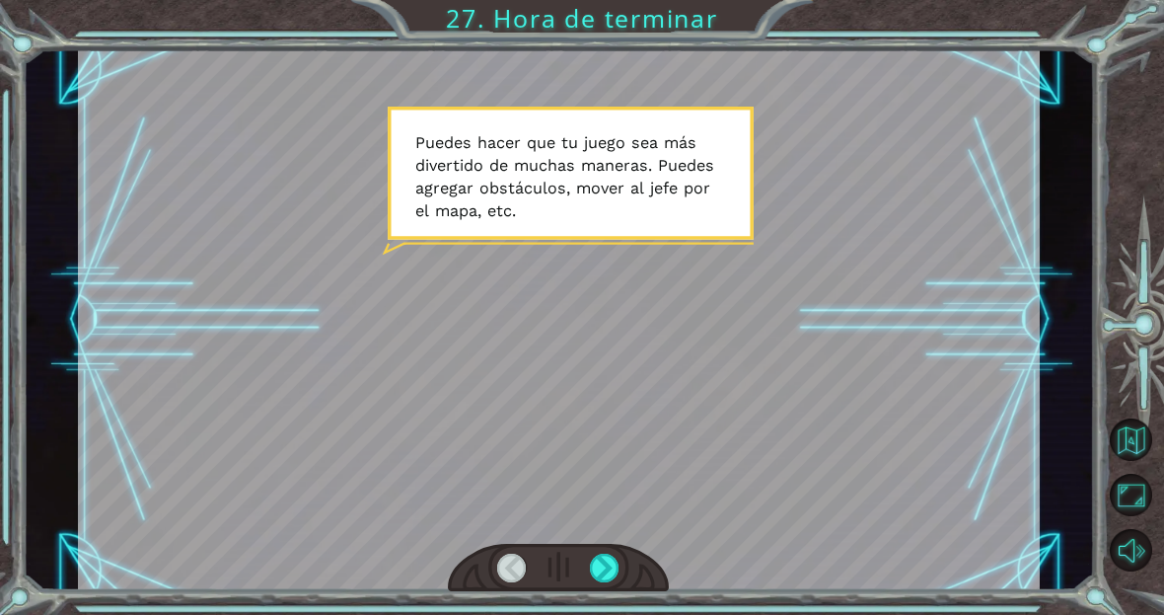
click at [595, 580] on div at bounding box center [605, 568] width 30 height 30
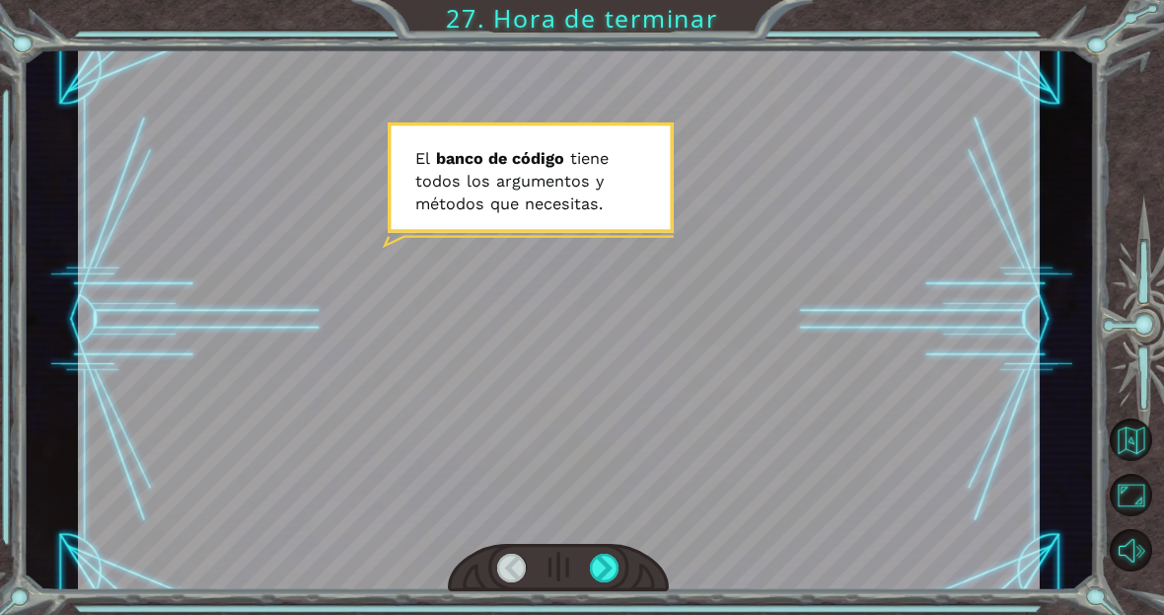
click at [614, 580] on div at bounding box center [605, 568] width 30 height 30
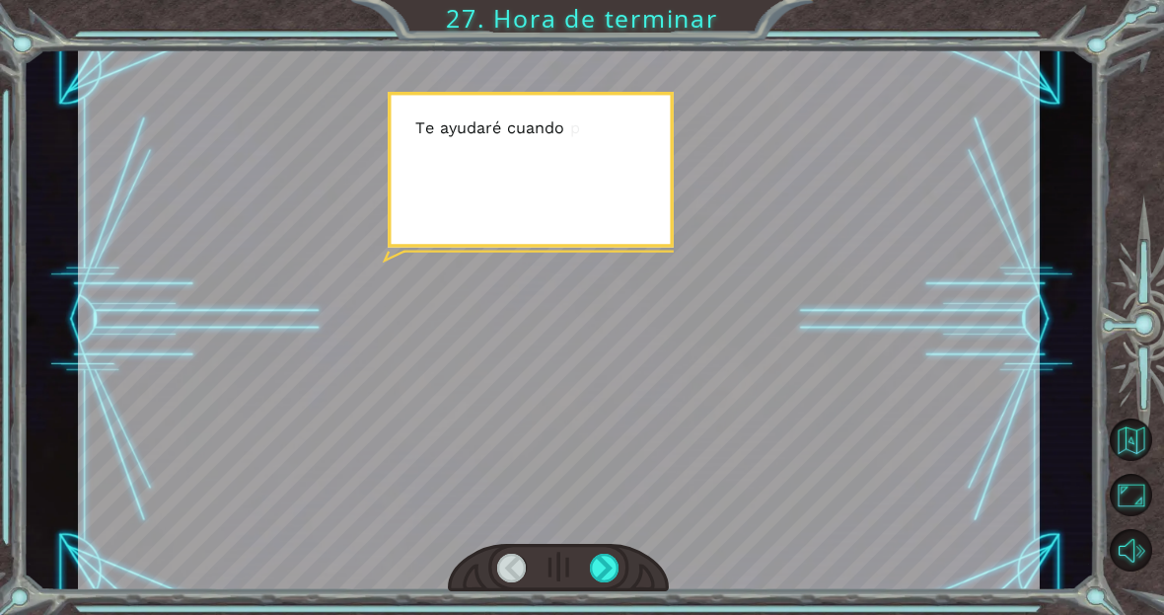
click at [613, 580] on div at bounding box center [605, 568] width 30 height 30
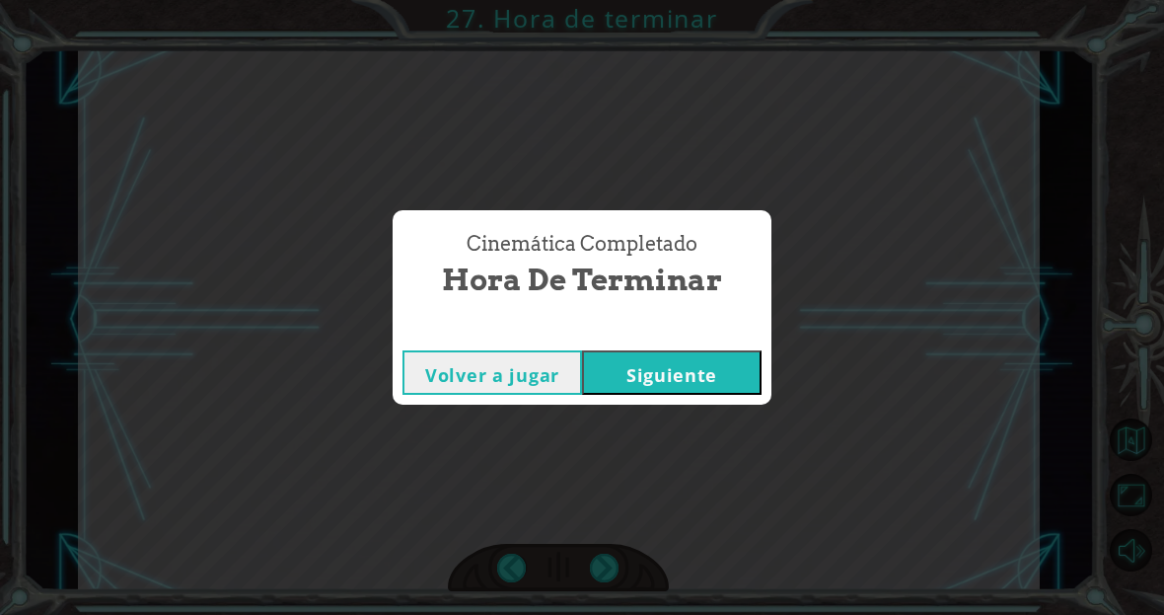
click at [702, 414] on div "Cinemática Completado Hora de terminar Volver a jugar [GEOGRAPHIC_DATA]" at bounding box center [582, 307] width 1164 height 615
click at [720, 391] on button "Siguiente" at bounding box center [672, 372] width 180 height 44
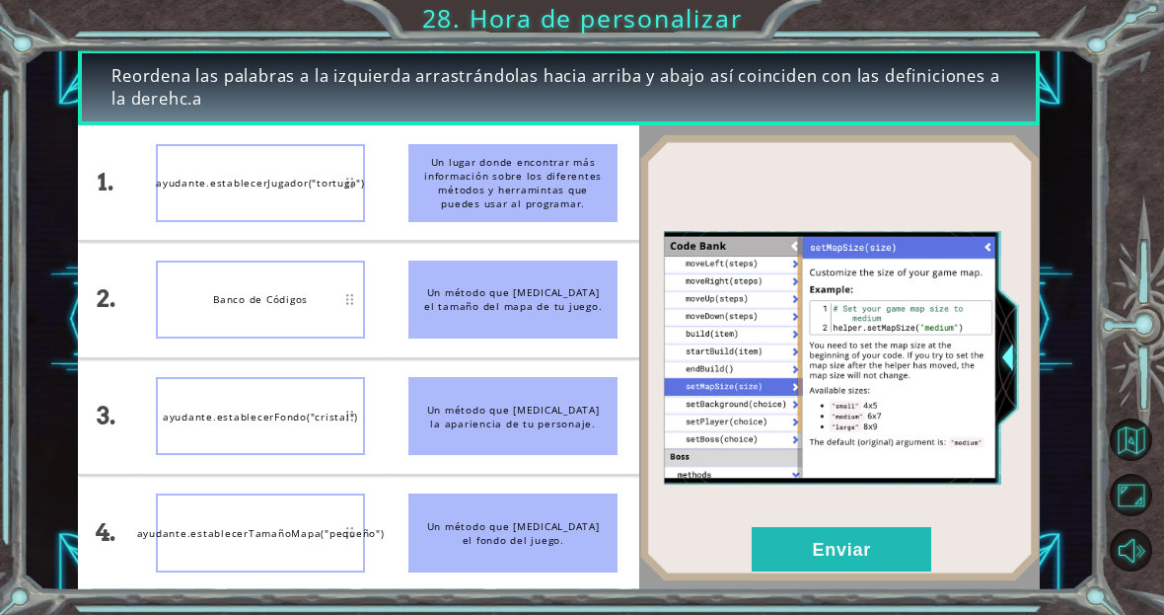
click at [134, 368] on li "ayudante.establecerFondo("cristal")" at bounding box center [260, 416] width 253 height 114
click at [787, 552] on button "Enviar" at bounding box center [842, 549] width 180 height 44
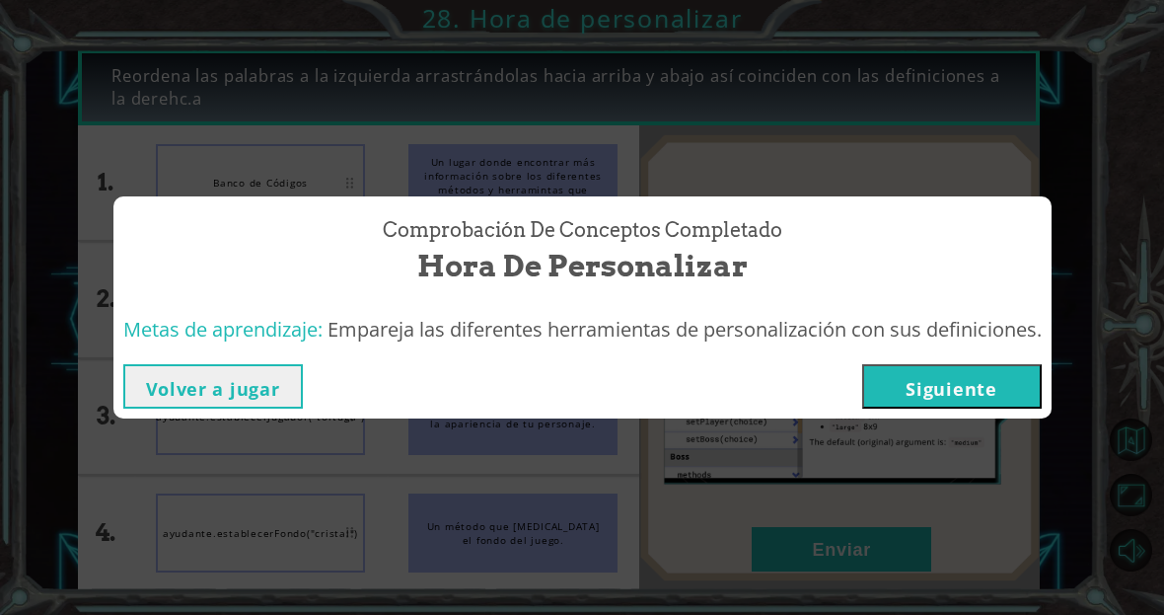
click at [932, 395] on button "Siguiente" at bounding box center [952, 386] width 180 height 44
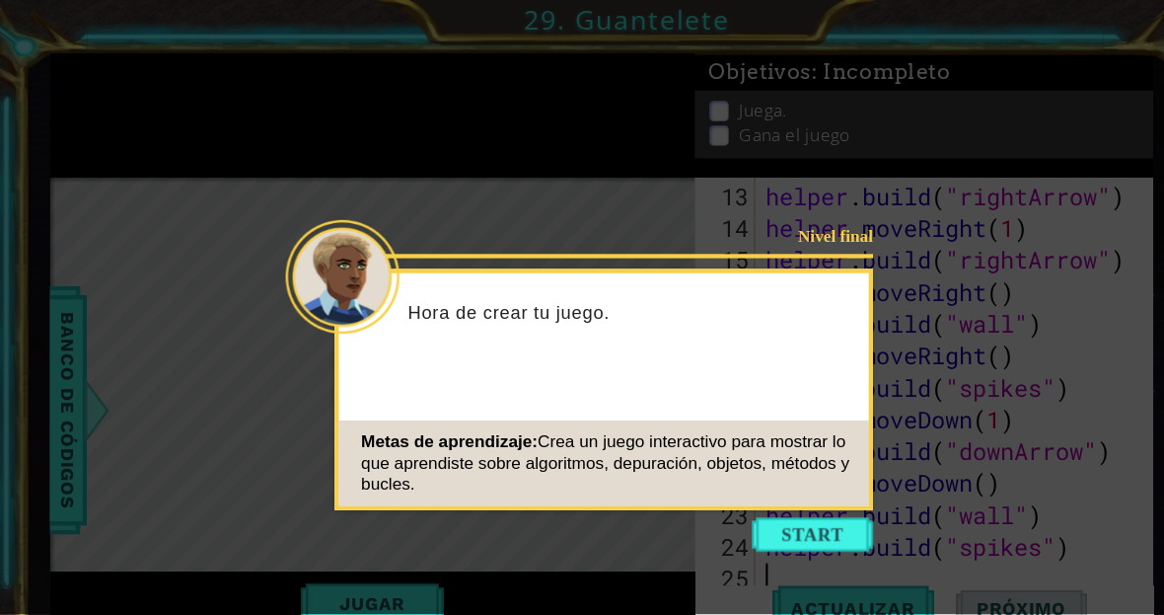
scroll to position [444, 0]
click at [731, 500] on button "Start" at bounding box center [755, 496] width 112 height 32
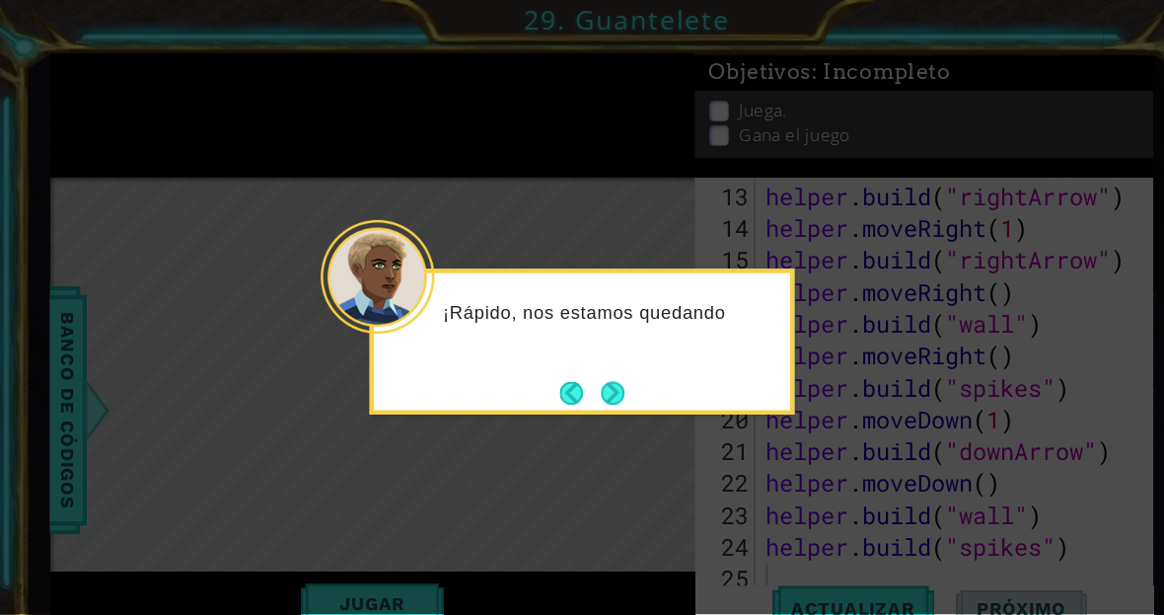
click at [578, 360] on button "Next" at bounding box center [569, 364] width 22 height 22
click at [577, 354] on button "Next" at bounding box center [569, 365] width 22 height 22
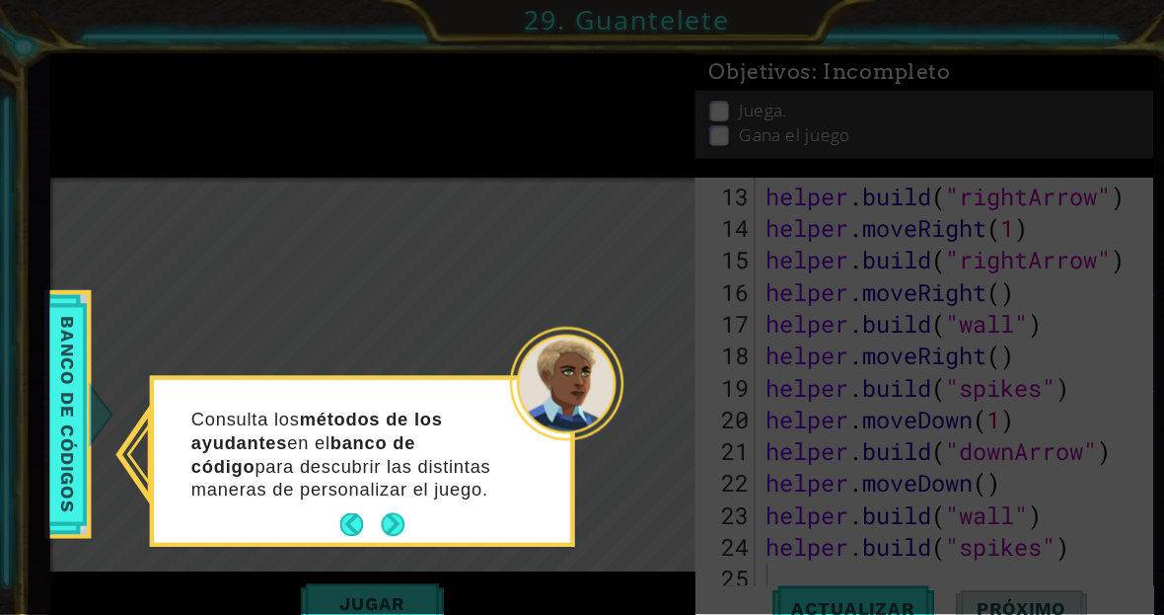
click at [372, 498] on button "Next" at bounding box center [365, 488] width 22 height 22
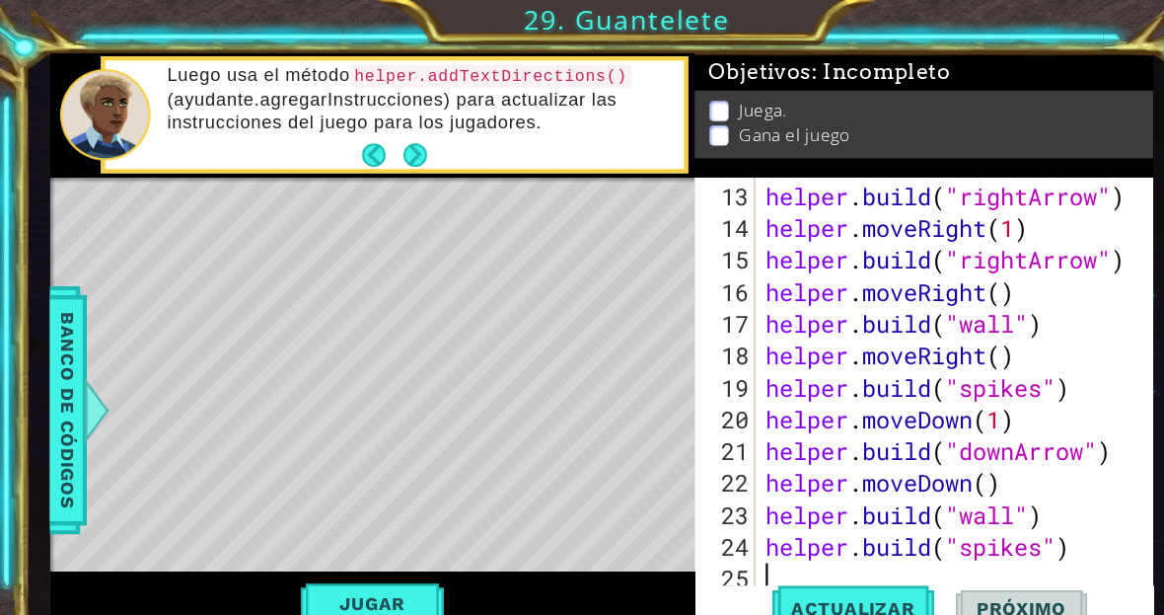
click at [381, 147] on button "Next" at bounding box center [386, 144] width 36 height 36
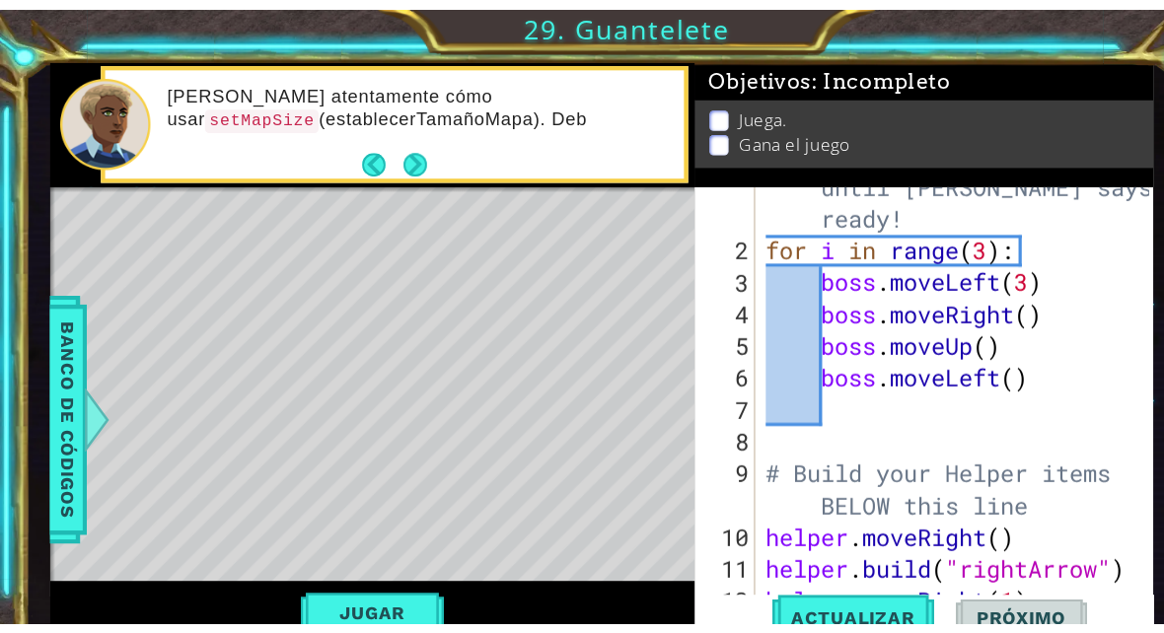
scroll to position [0, 0]
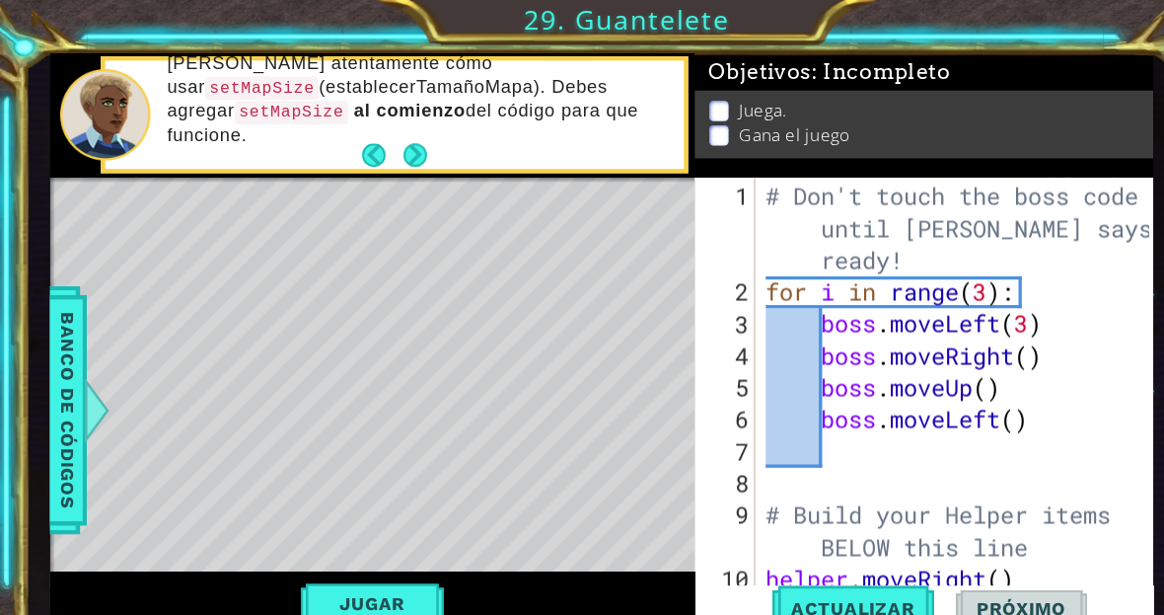
click at [392, 140] on button "Next" at bounding box center [385, 143] width 35 height 35
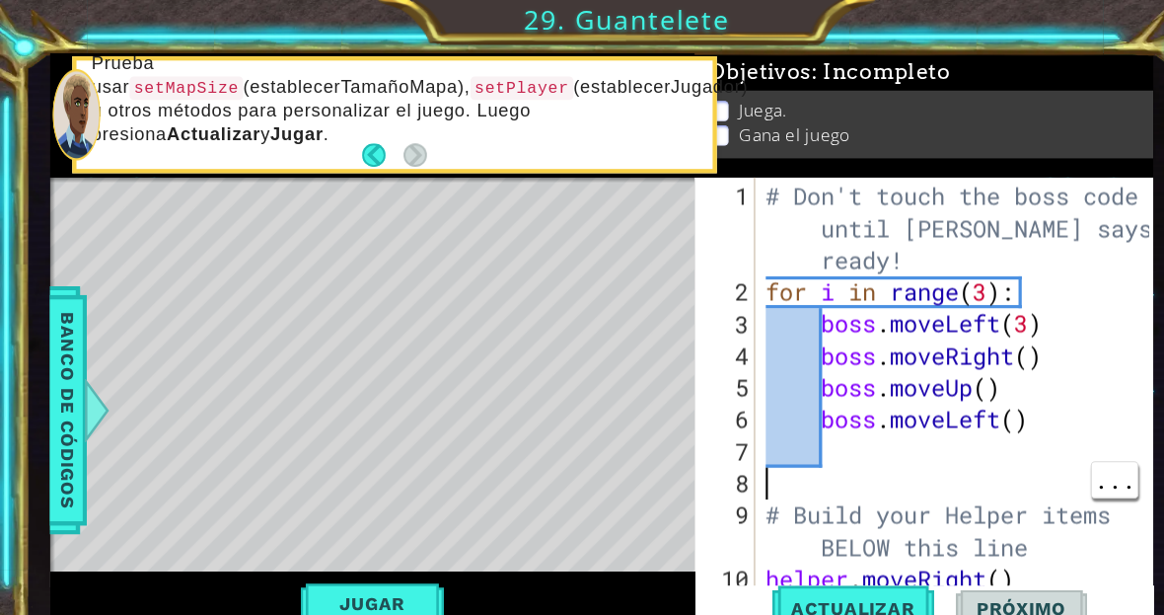
click at [730, 448] on div "# Don't touch the boss code until [PERSON_NAME] says you're ready! for i in ran…" at bounding box center [891, 419] width 369 height 503
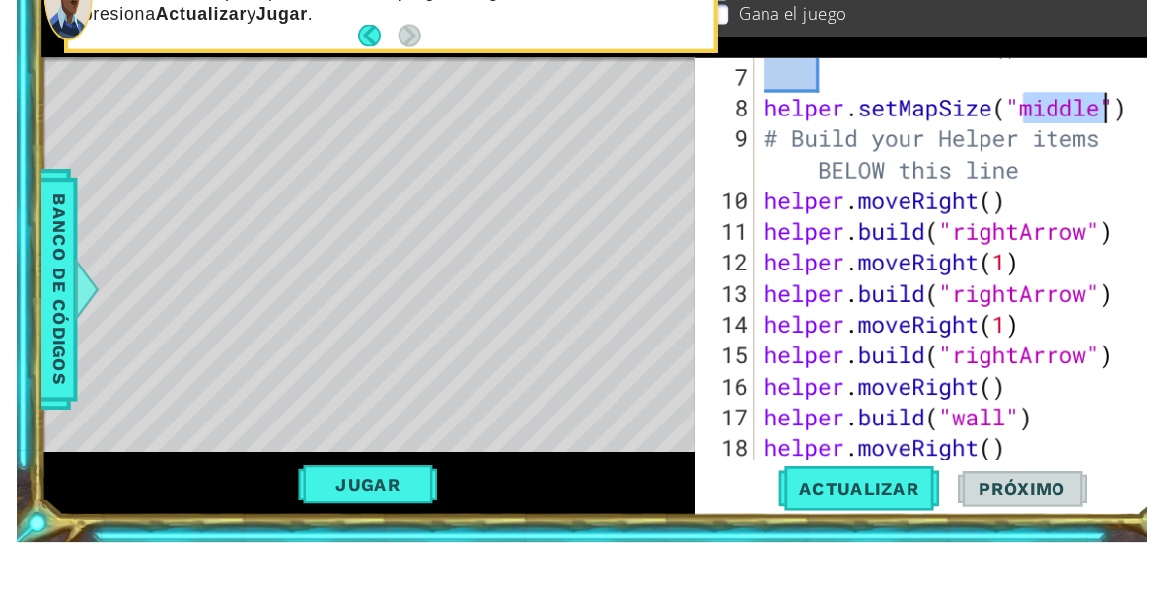
scroll to position [18, 0]
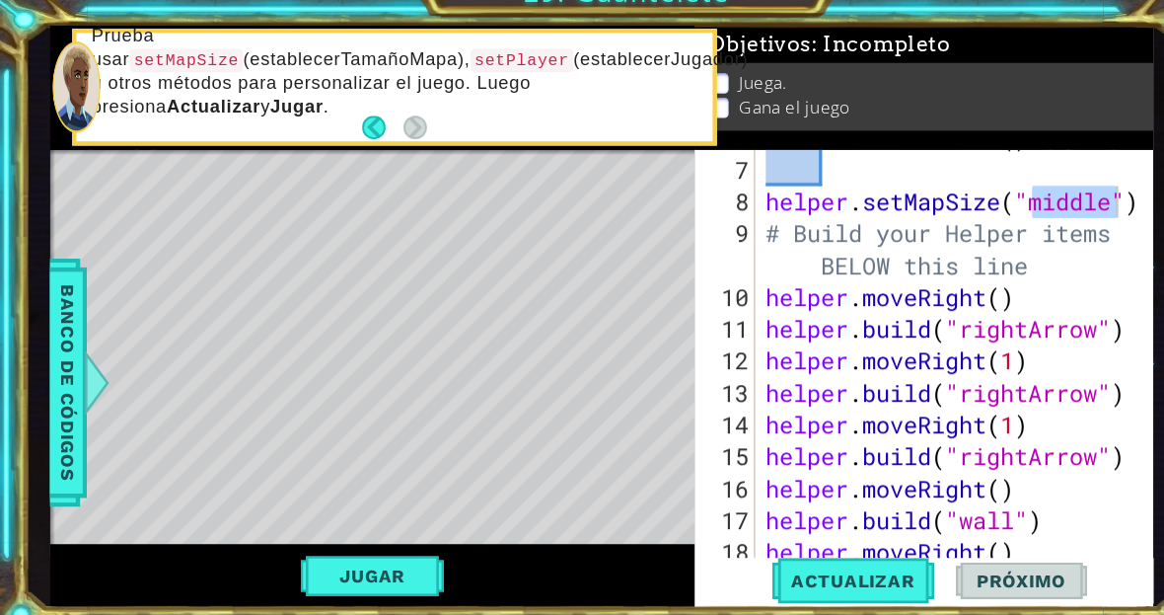
click at [762, 555] on span "Actualizar" at bounding box center [792, 565] width 155 height 20
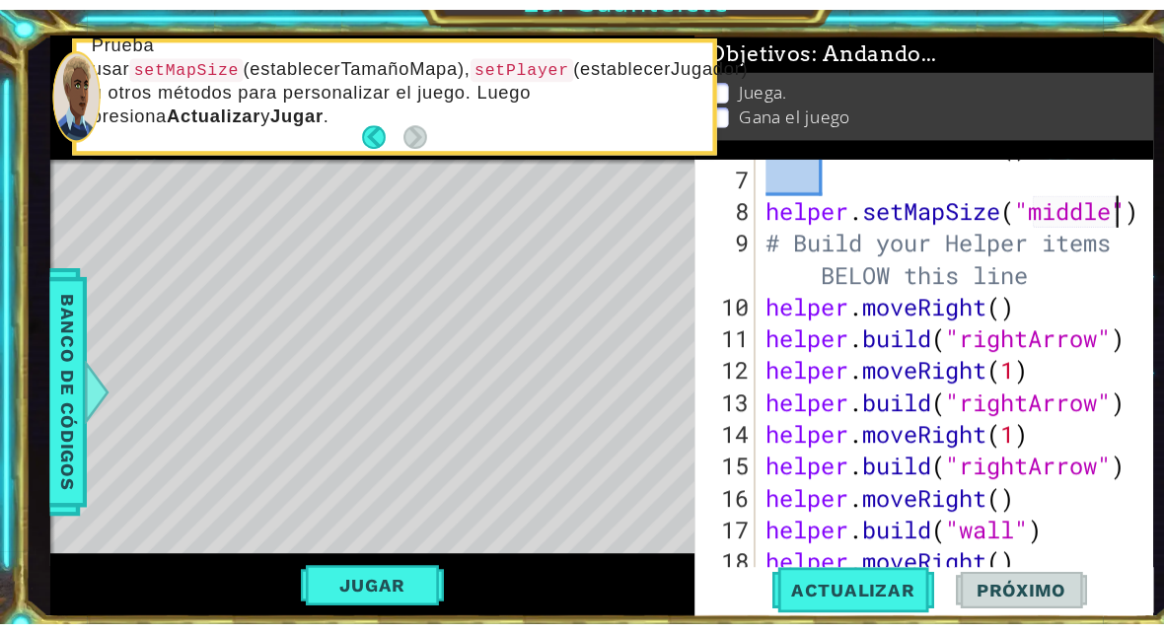
scroll to position [0, 0]
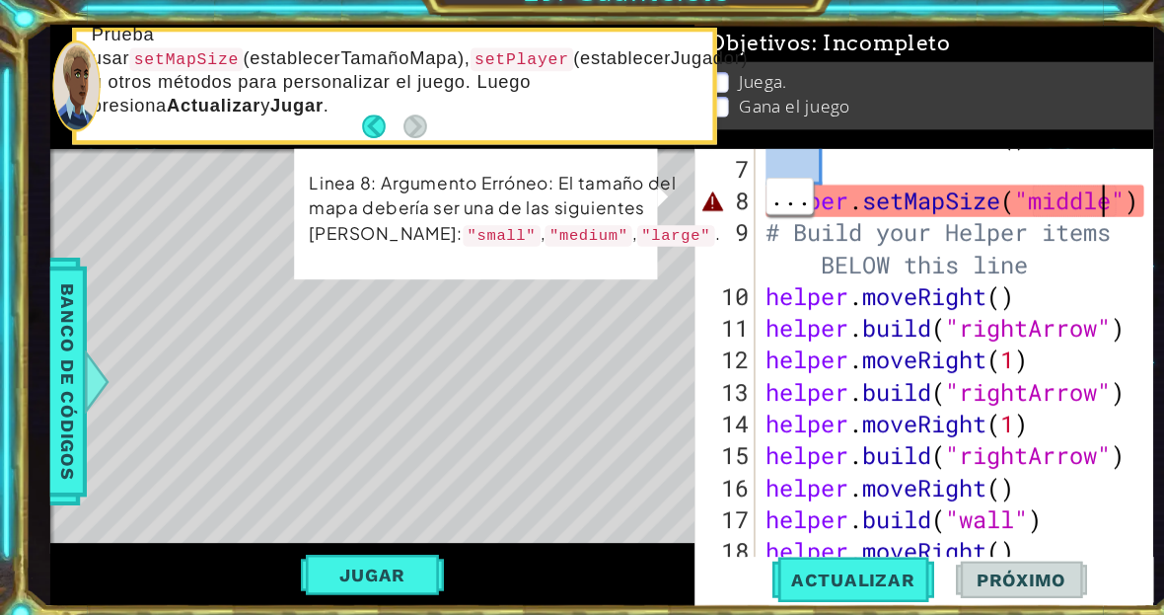
click at [1024, 197] on div "boss . moveLeft ( ) helper . setMapSize ( "middle" ) # Build your Helper items …" at bounding box center [891, 361] width 369 height 444
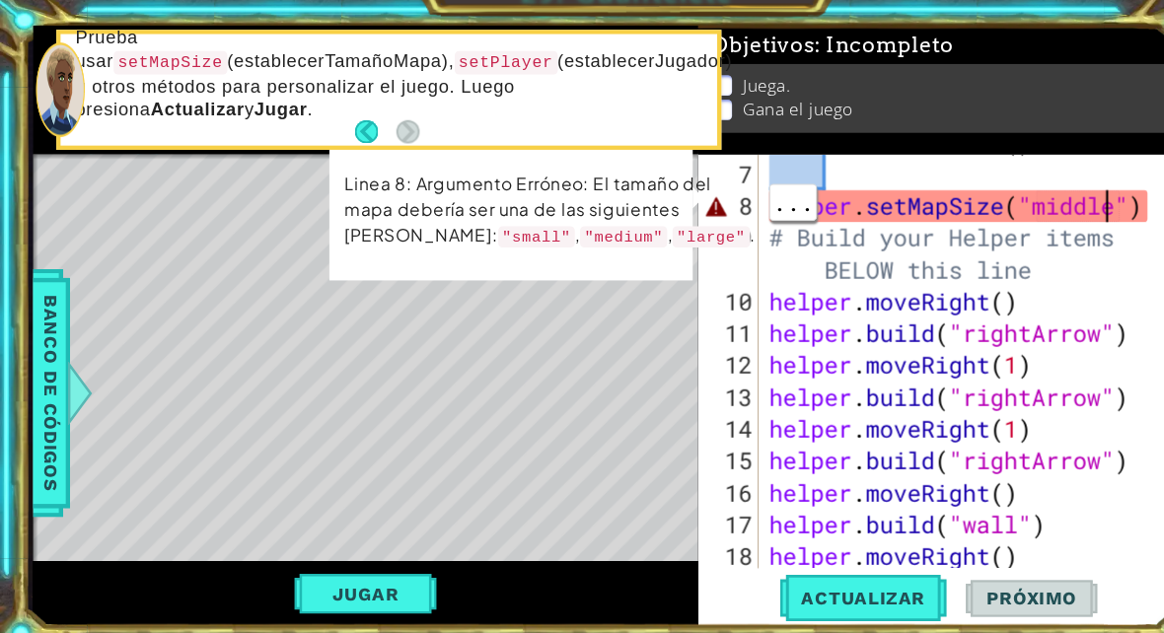
click at [1028, 195] on div "boss . moveLeft ( ) helper . setMapSize ( "middle" ) # Build your Helper items …" at bounding box center [896, 366] width 372 height 444
click at [1044, 191] on div "boss . moveLeft ( ) helper . setMapSize ( "middle" ) # Build your Helper items …" at bounding box center [901, 366] width 382 height 444
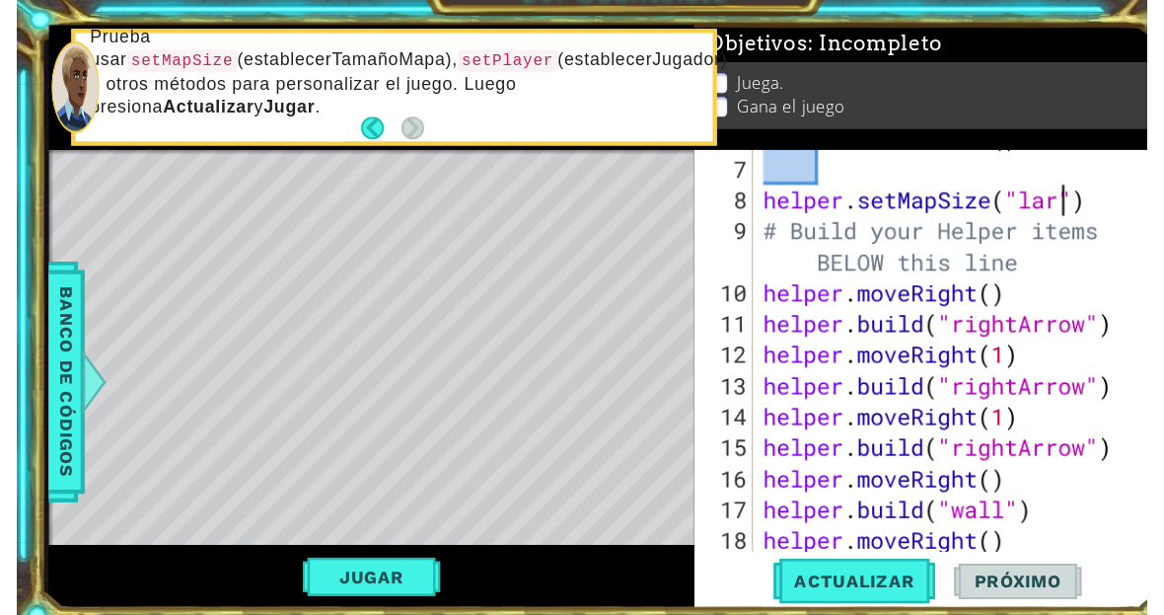
scroll to position [34, 100]
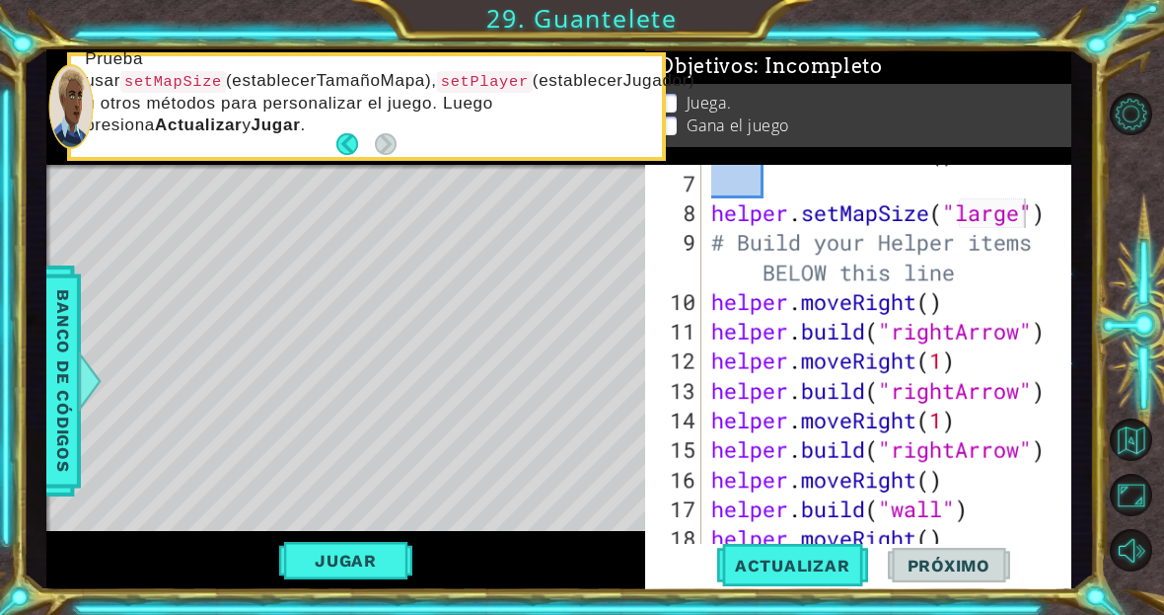
click at [807, 563] on span "Actualizar" at bounding box center [792, 565] width 155 height 20
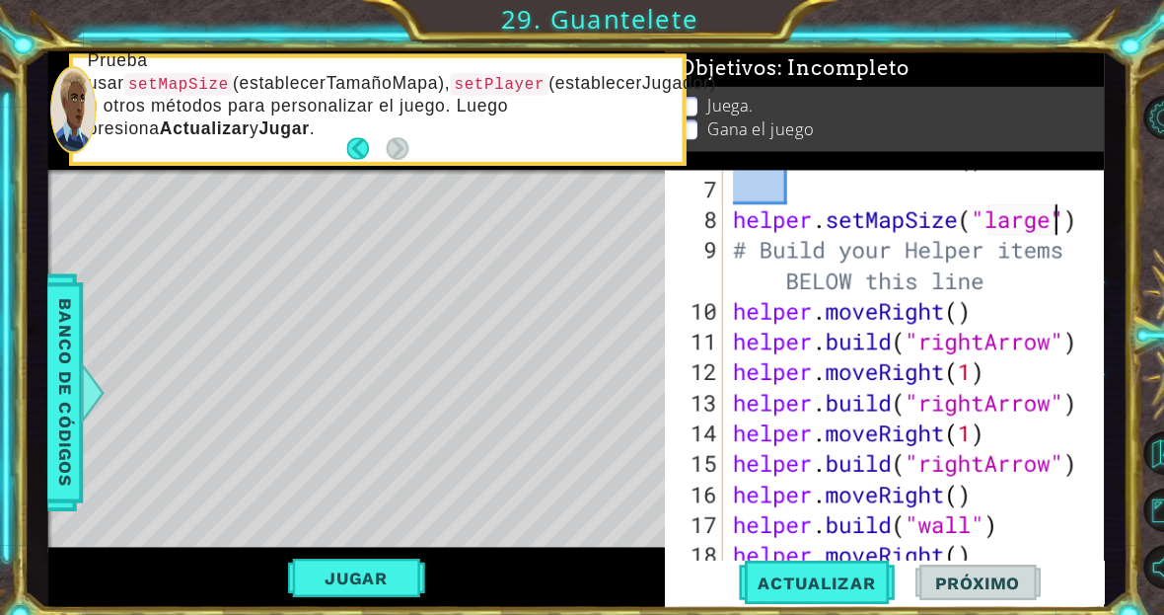
click at [374, 576] on button "Jugar" at bounding box center [345, 560] width 133 height 37
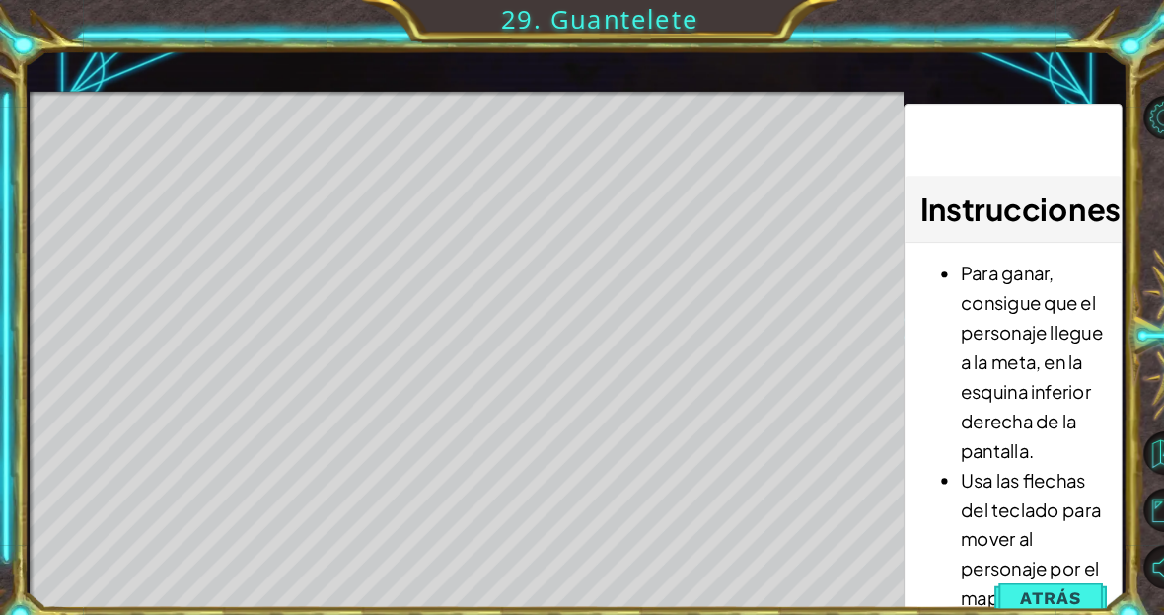
click at [1004, 577] on span "Atrás" at bounding box center [1020, 580] width 60 height 20
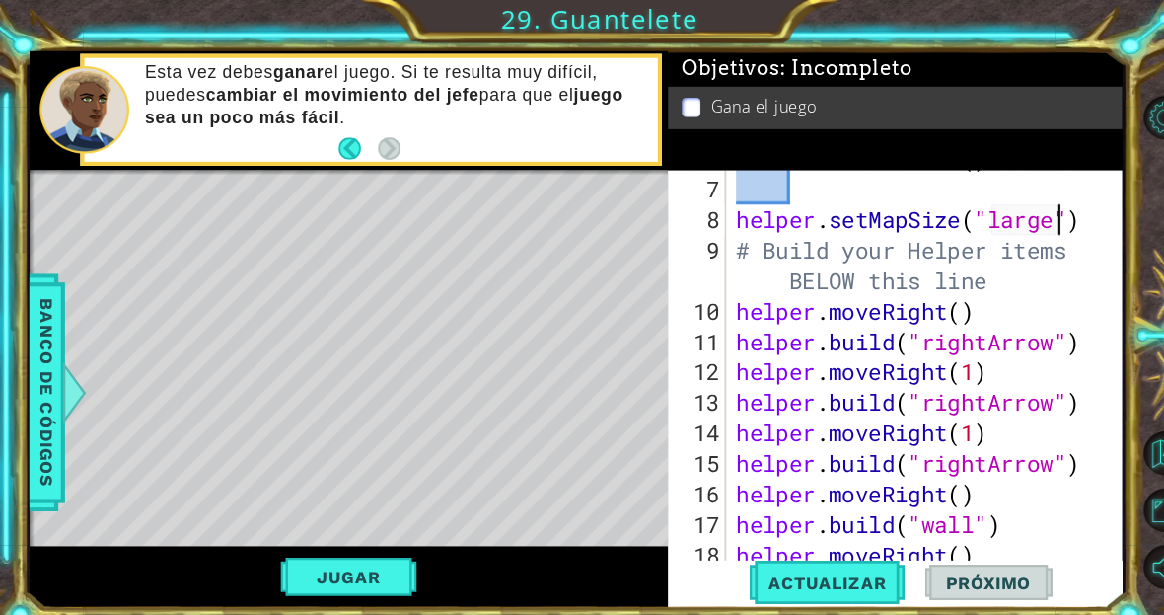
click at [33, 405] on span "Banco de códigos" at bounding box center [46, 380] width 32 height 204
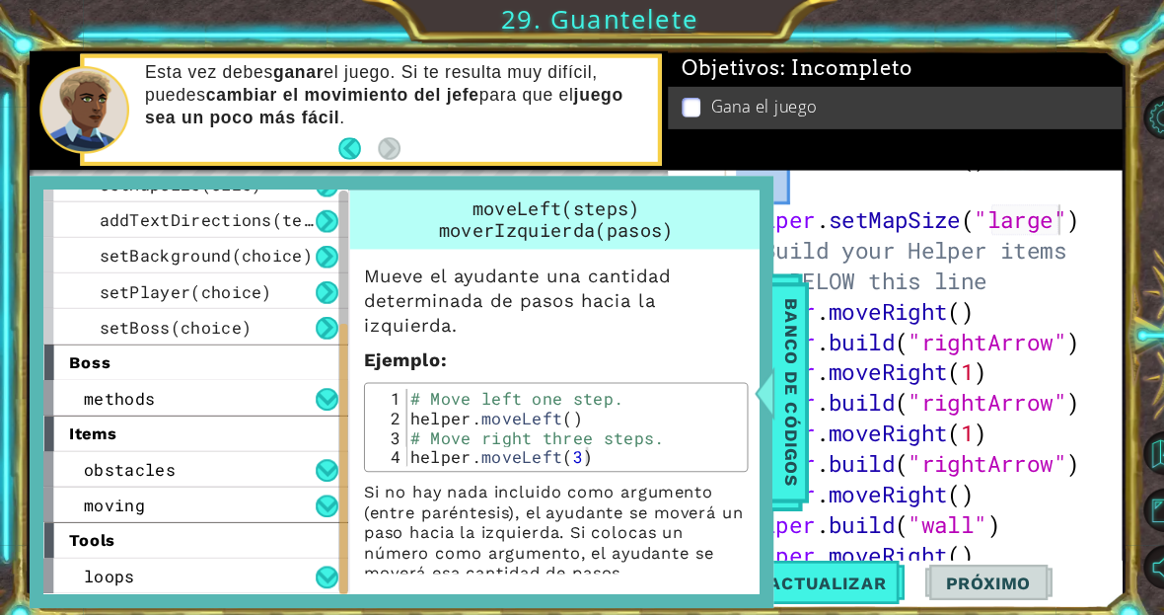
scroll to position [299, 0]
click at [775, 346] on span "Banco de códigos" at bounding box center [768, 380] width 32 height 204
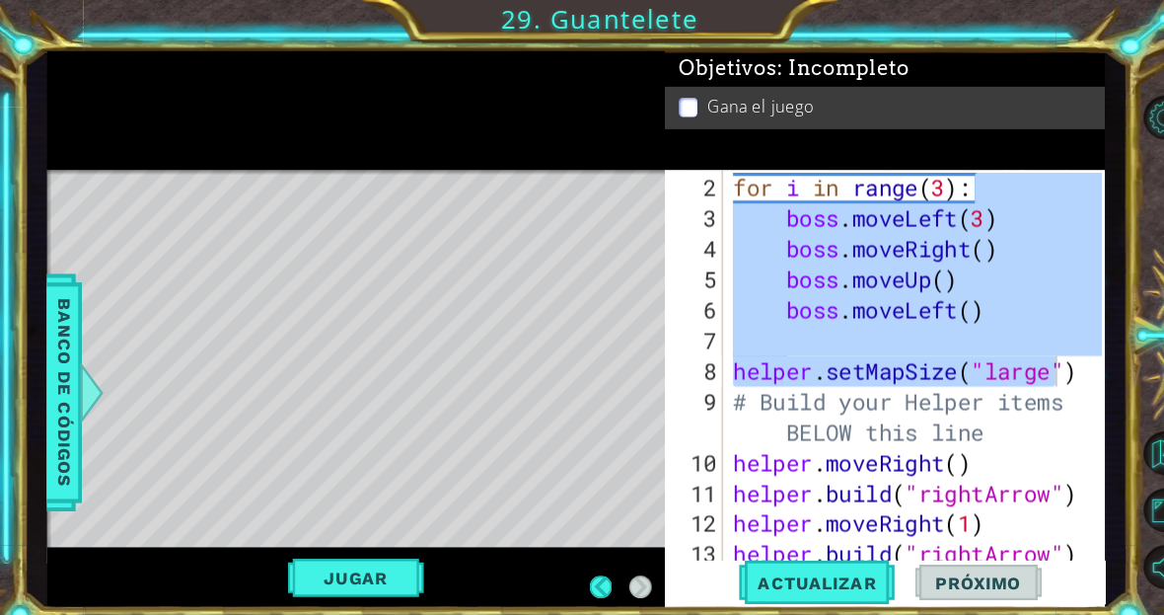
scroll to position [89, 0]
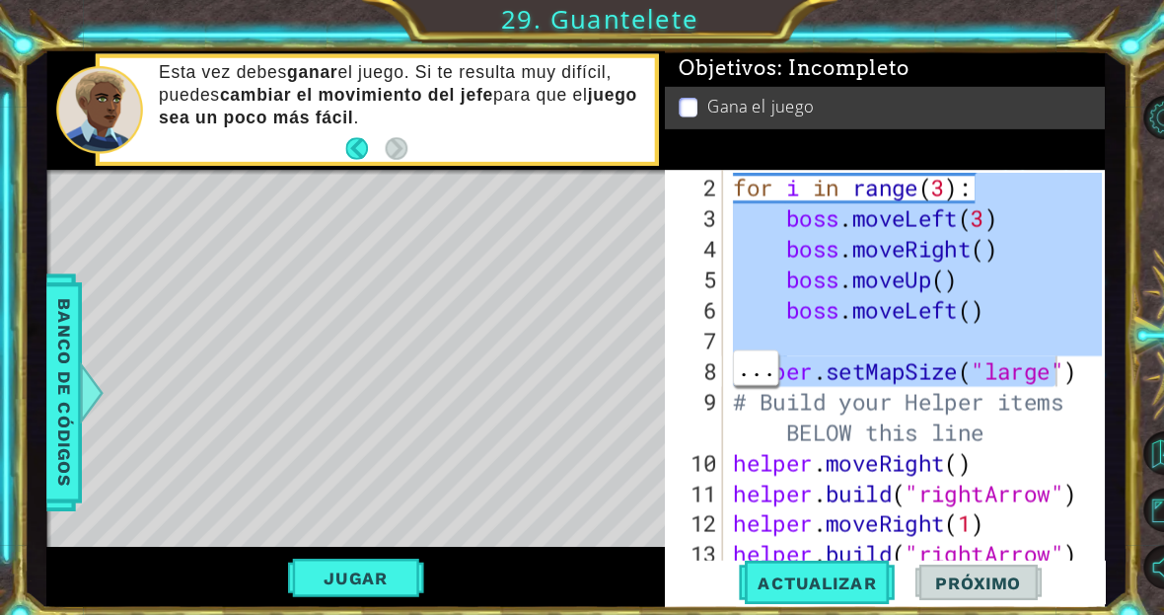
click at [492, 342] on div "Level Map" at bounding box center [501, 455] width 912 height 581
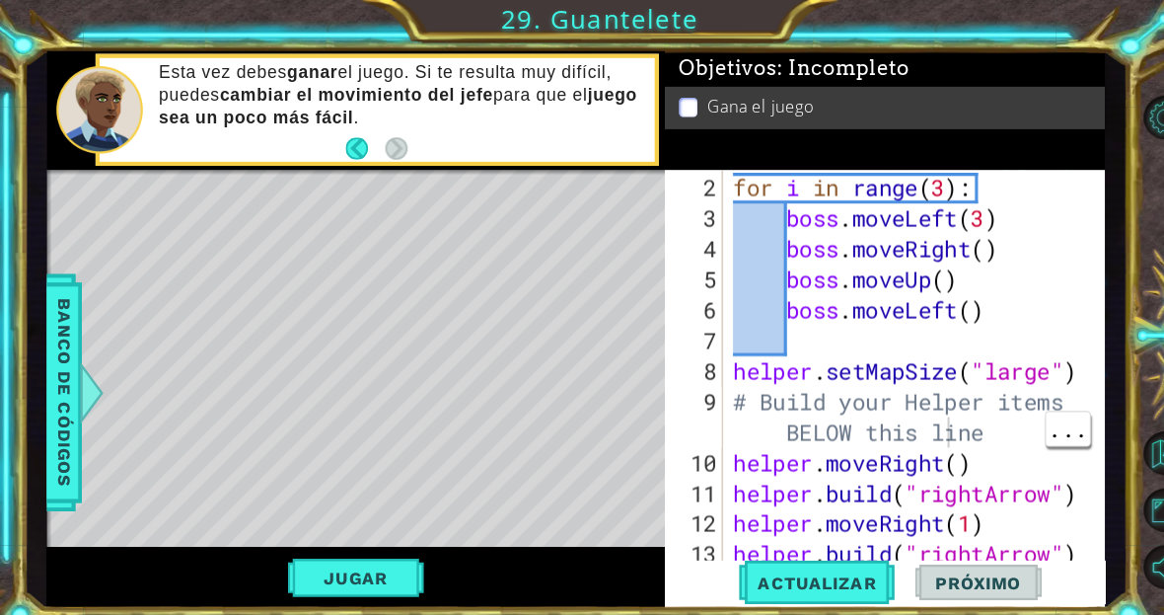
click at [919, 427] on div "for i in range ( 3 ) : boss . moveLeft ( 3 ) boss . moveRight ( ) boss . moveUp…" at bounding box center [892, 390] width 371 height 444
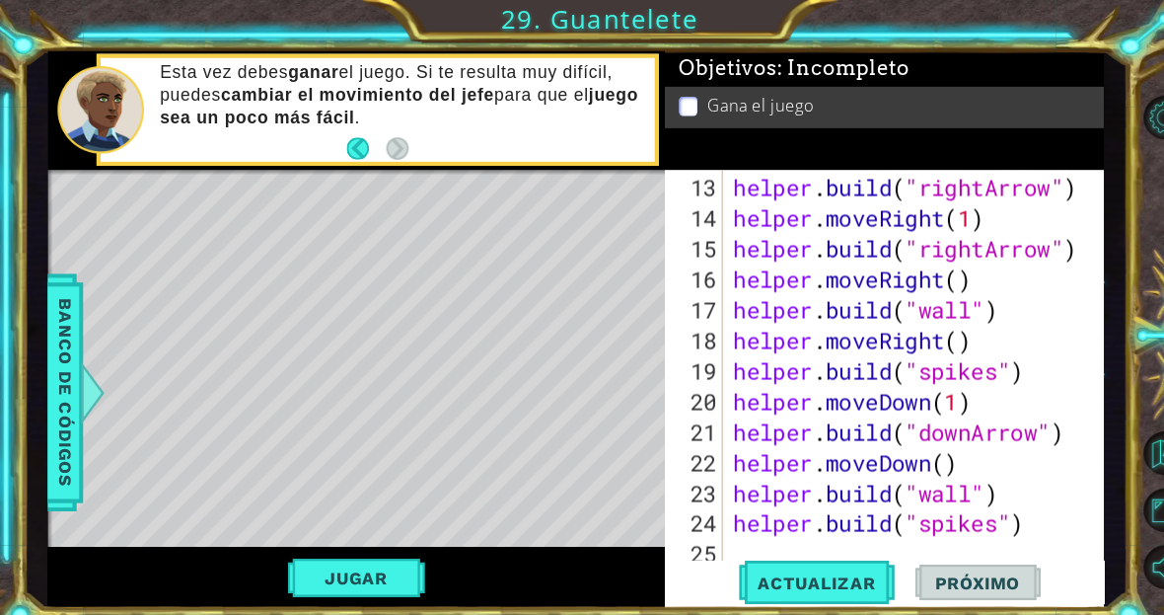
scroll to position [444, 0]
click at [70, 356] on span "Banco de códigos" at bounding box center [63, 380] width 32 height 204
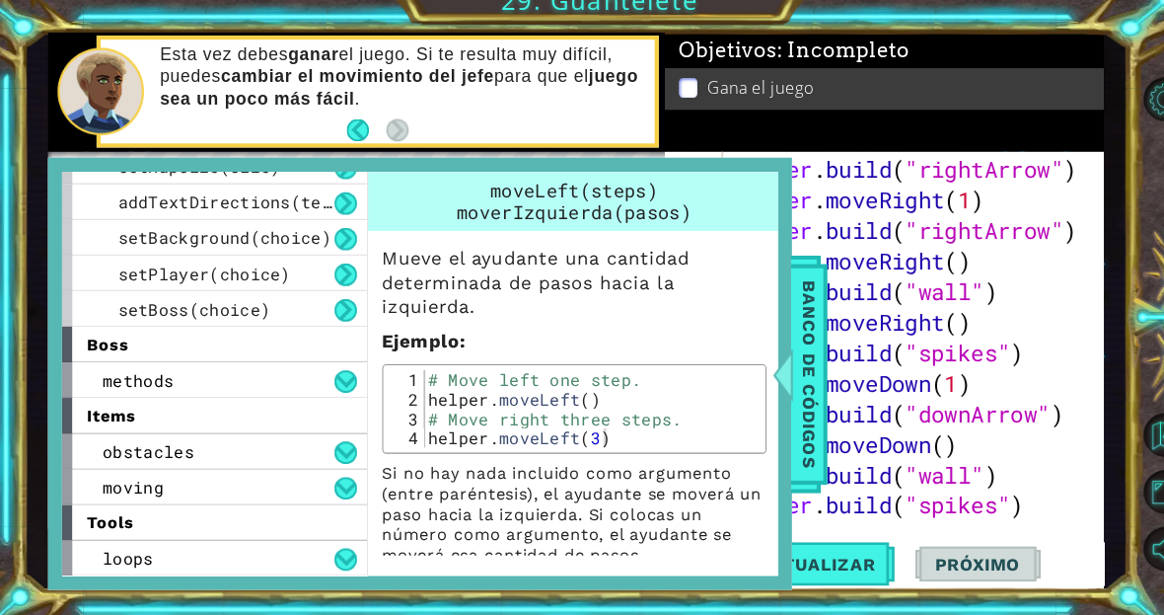
click at [217, 547] on div "loops" at bounding box center [208, 559] width 296 height 35
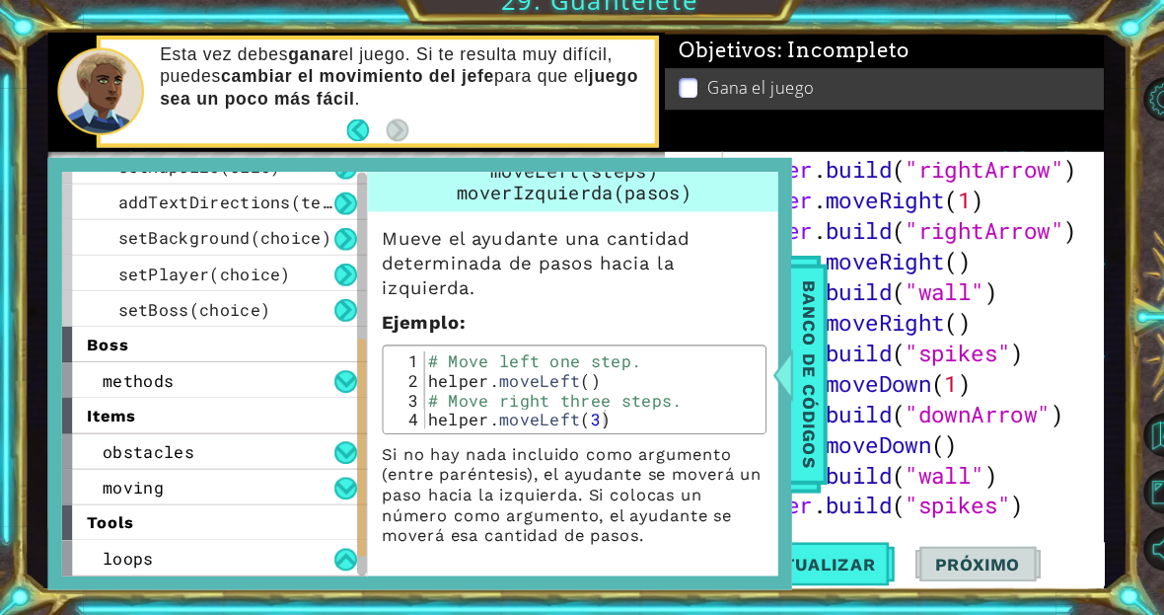
scroll to position [19, 0]
click at [284, 369] on div "methods" at bounding box center [208, 386] width 296 height 35
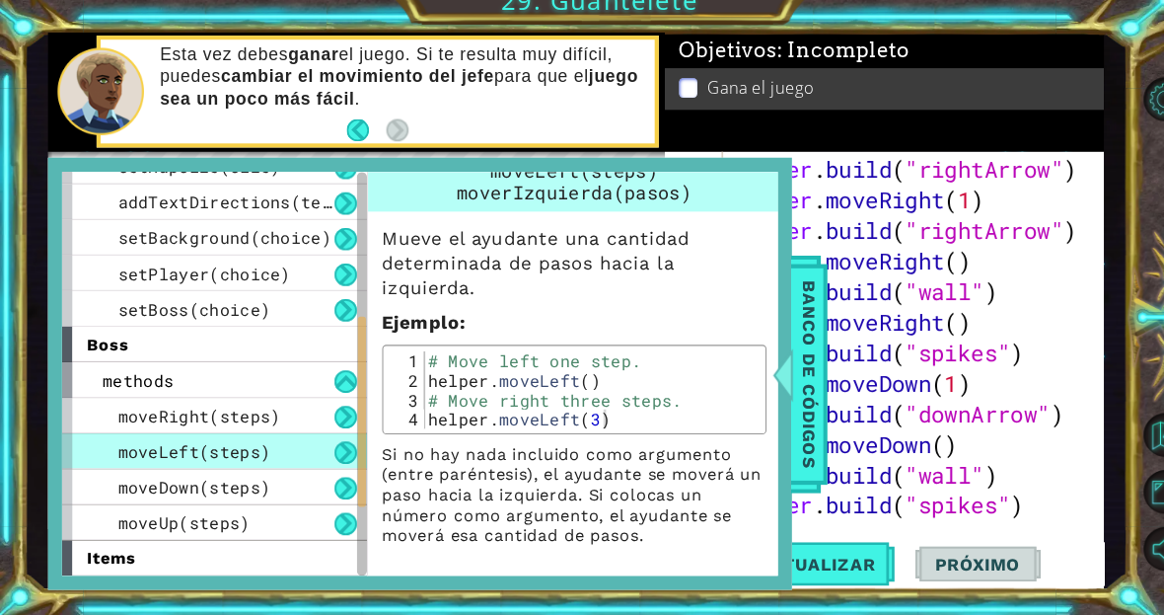
click at [337, 377] on button at bounding box center [336, 388] width 22 height 22
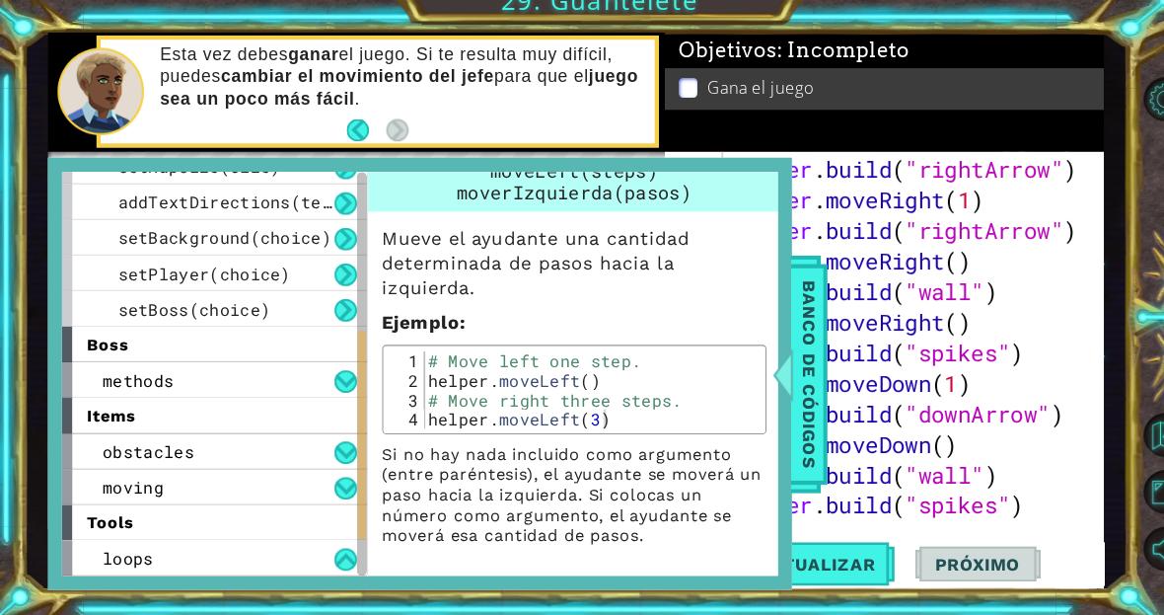
click at [339, 446] on button at bounding box center [336, 457] width 22 height 22
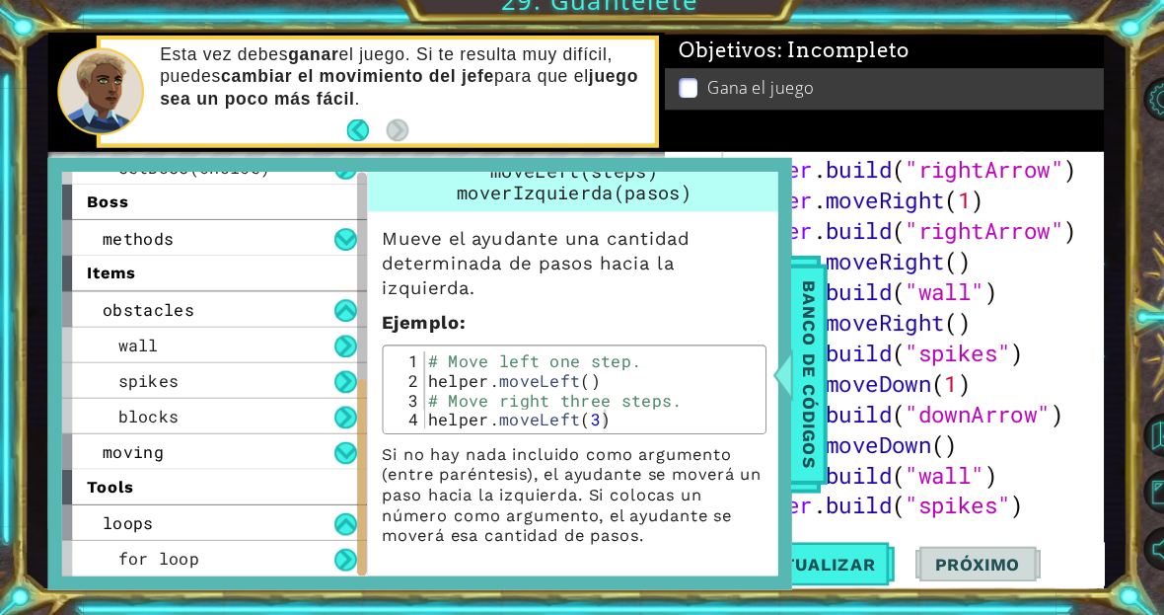
scroll to position [437, 0]
click at [325, 550] on button at bounding box center [336, 561] width 22 height 22
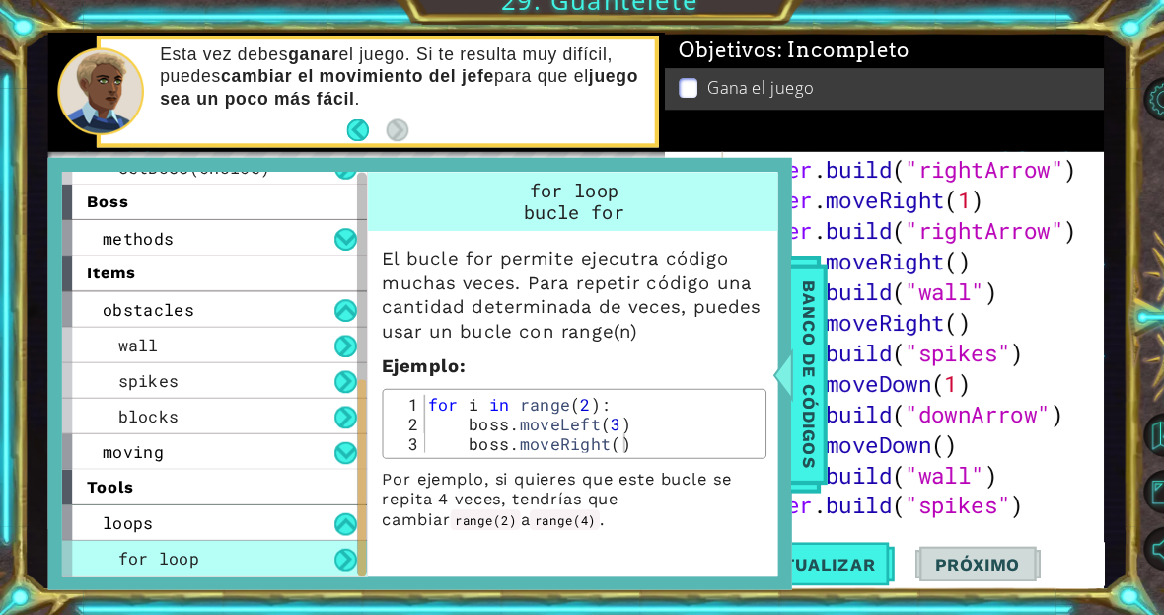
click at [341, 515] on button at bounding box center [336, 526] width 22 height 22
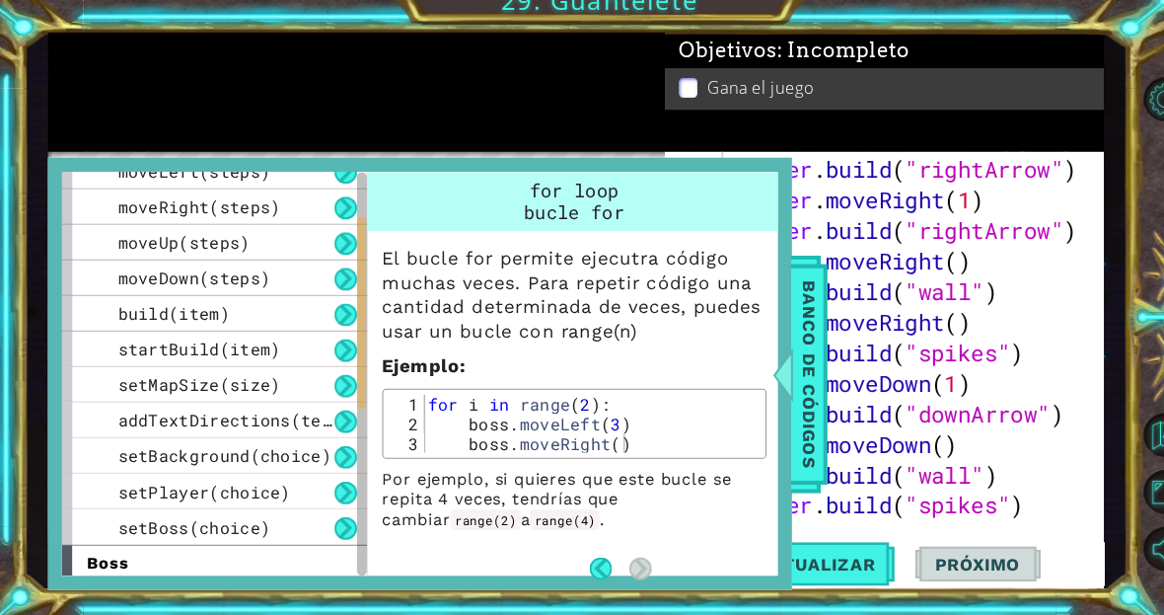
scroll to position [85, 0]
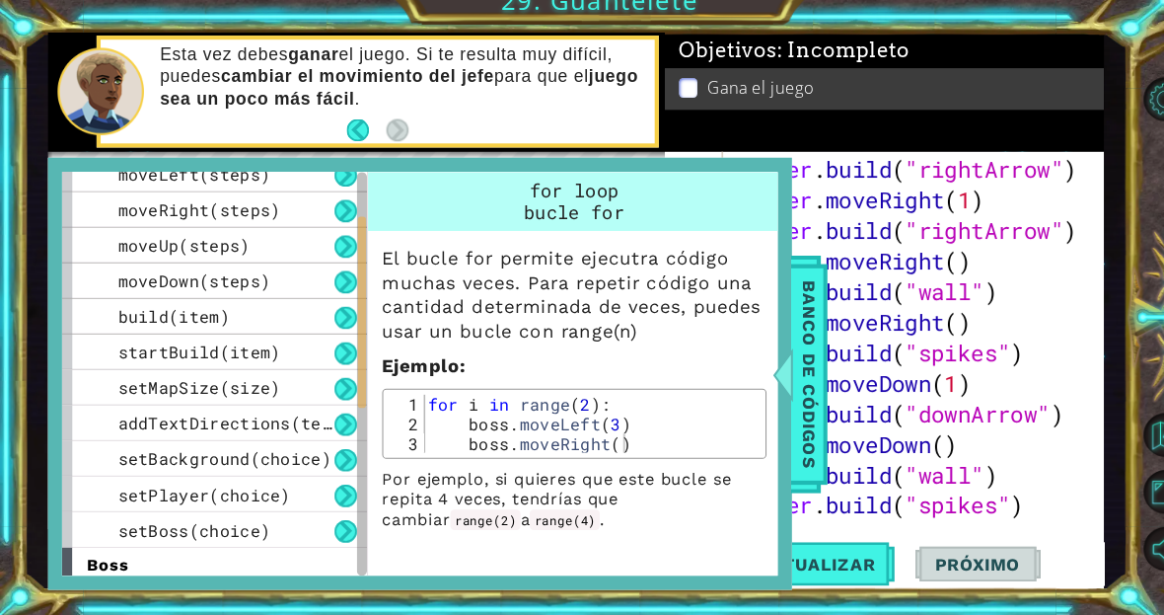
click at [784, 419] on span "Banco de códigos" at bounding box center [786, 380] width 32 height 204
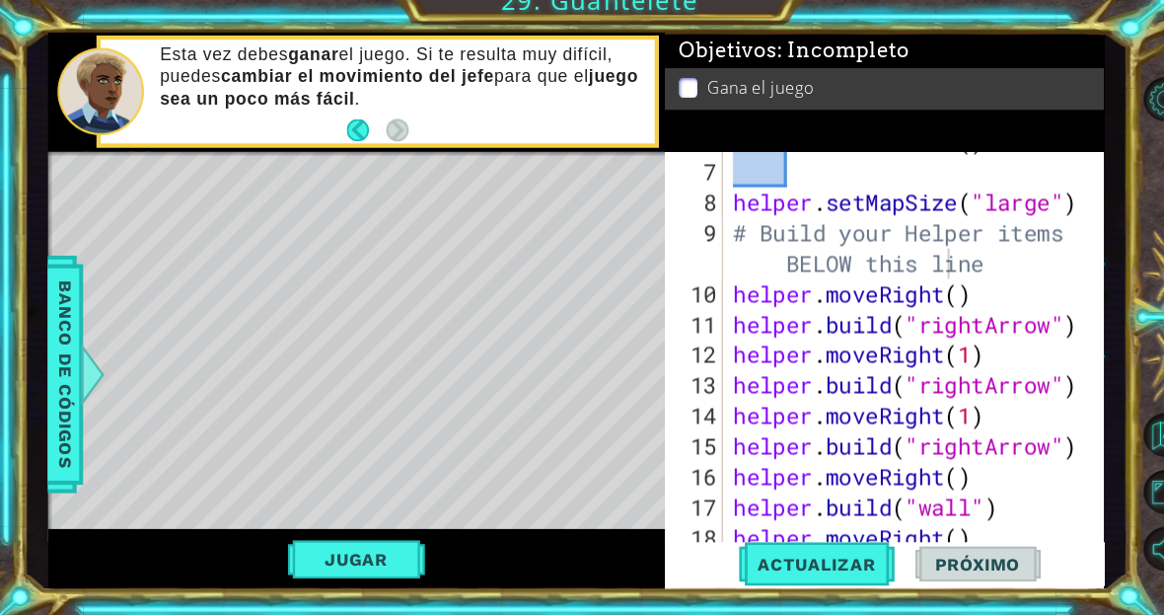
scroll to position [444, 0]
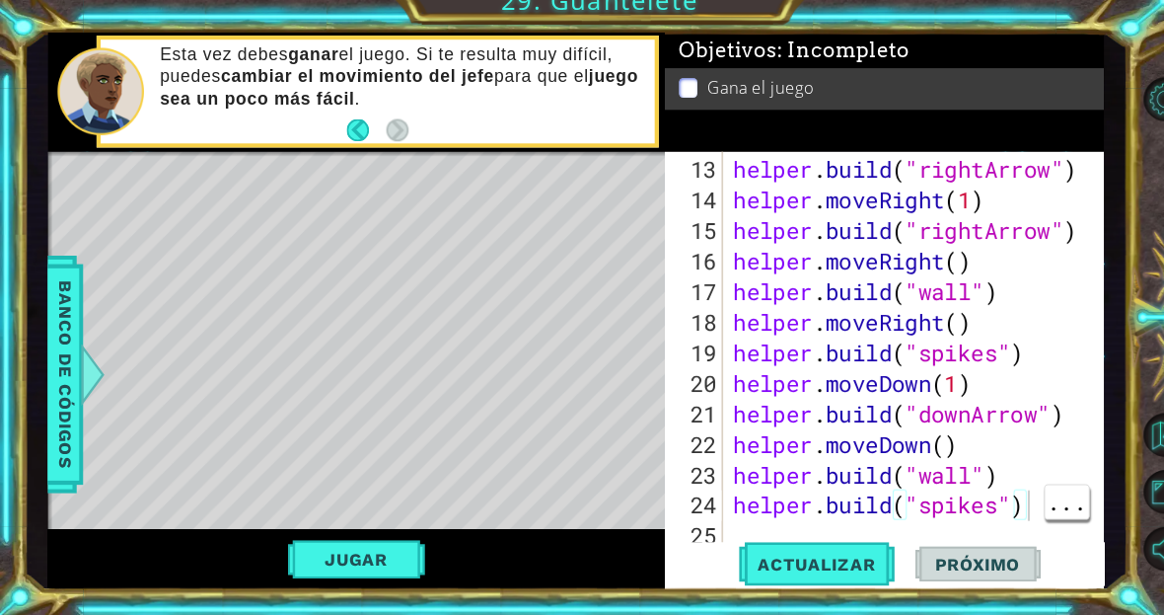
click at [1002, 493] on div "helper . build ( "rightArrow" ) helper . moveRight ( 1 ) helper . build ( "righ…" at bounding box center [891, 390] width 369 height 444
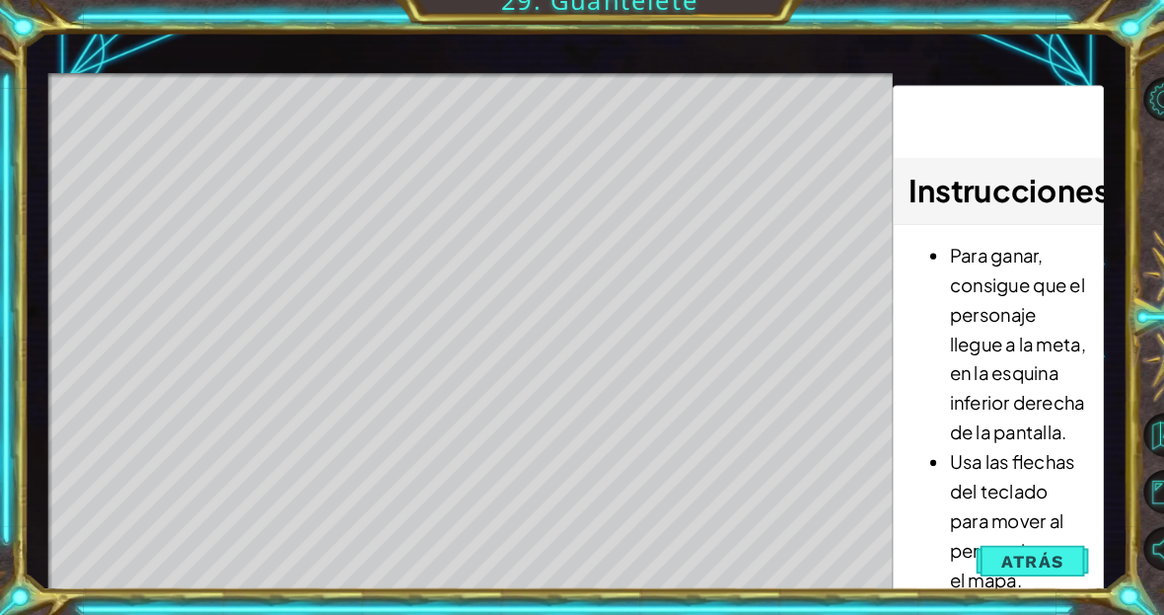
click at [1011, 552] on span "Atrás" at bounding box center [1002, 562] width 60 height 20
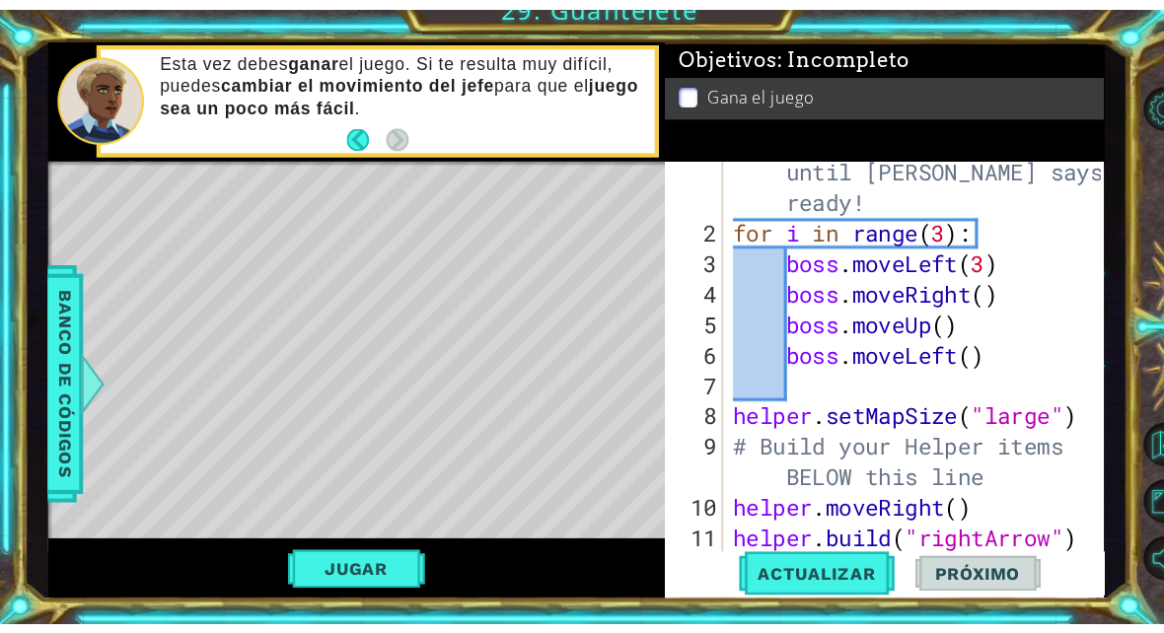
scroll to position [35, 0]
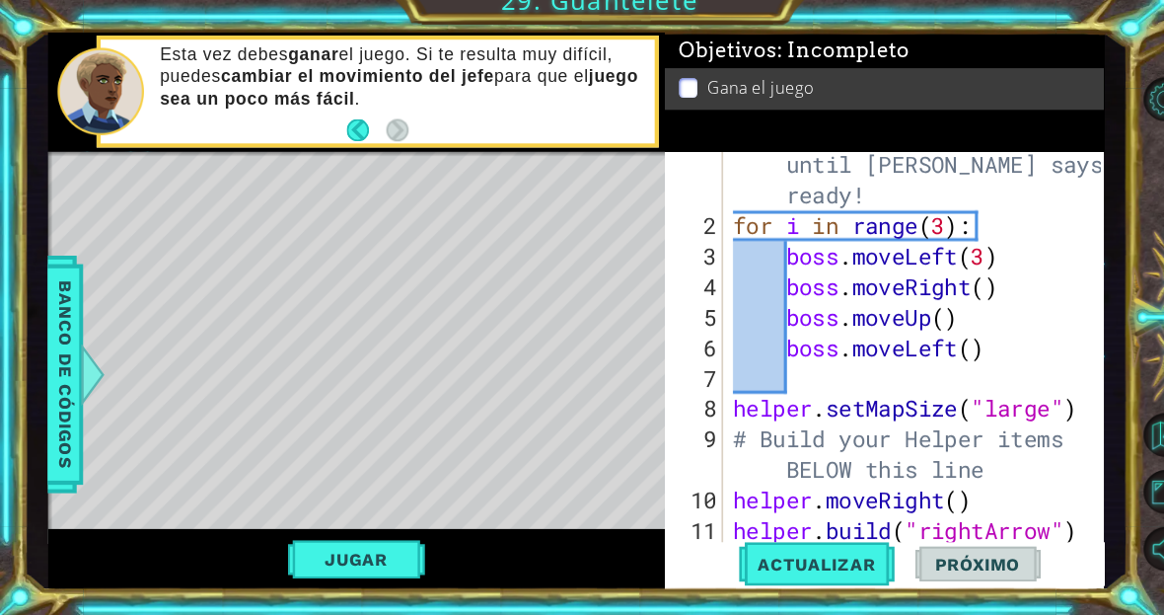
click at [1067, 309] on div at bounding box center [1058, 544] width 20 height 829
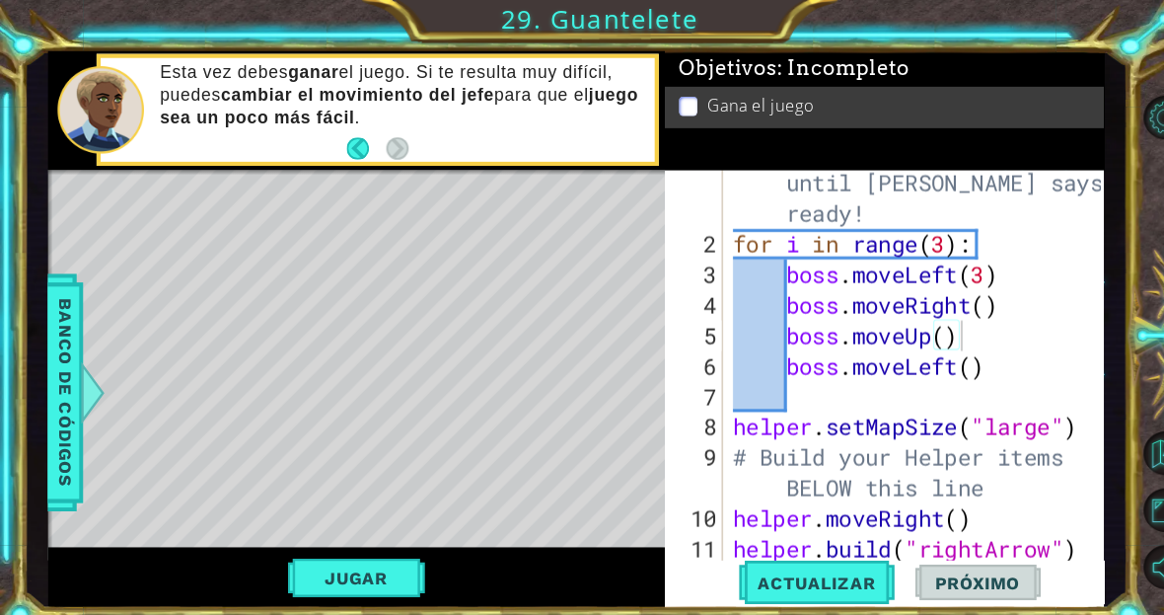
click at [340, 557] on button "Jugar" at bounding box center [345, 560] width 133 height 37
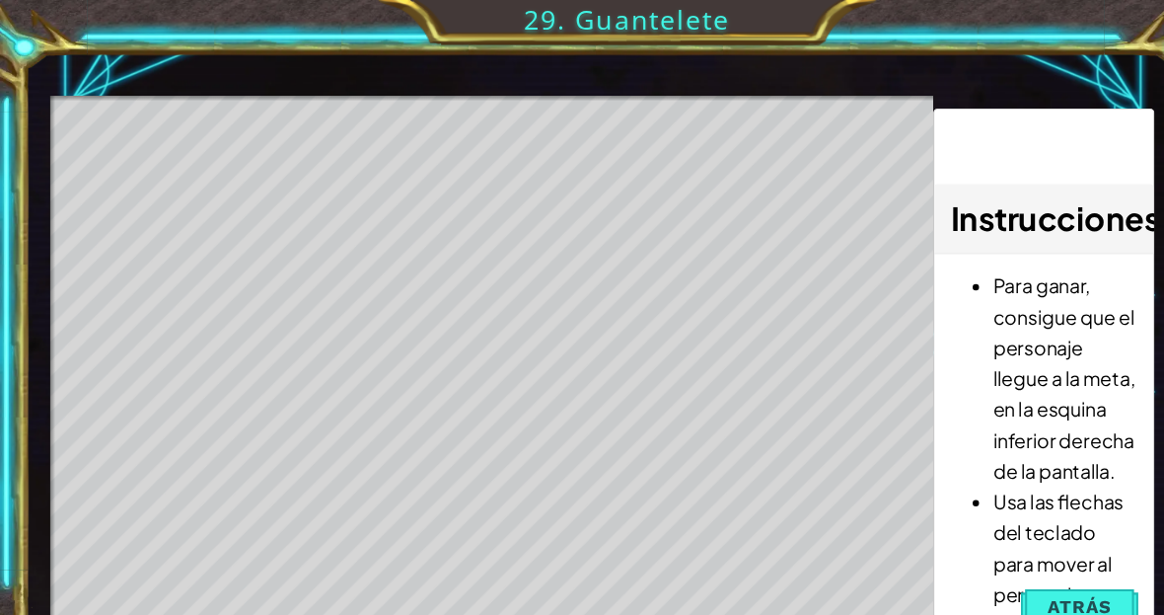
click at [1002, 552] on span "Atrás" at bounding box center [1002, 562] width 60 height 20
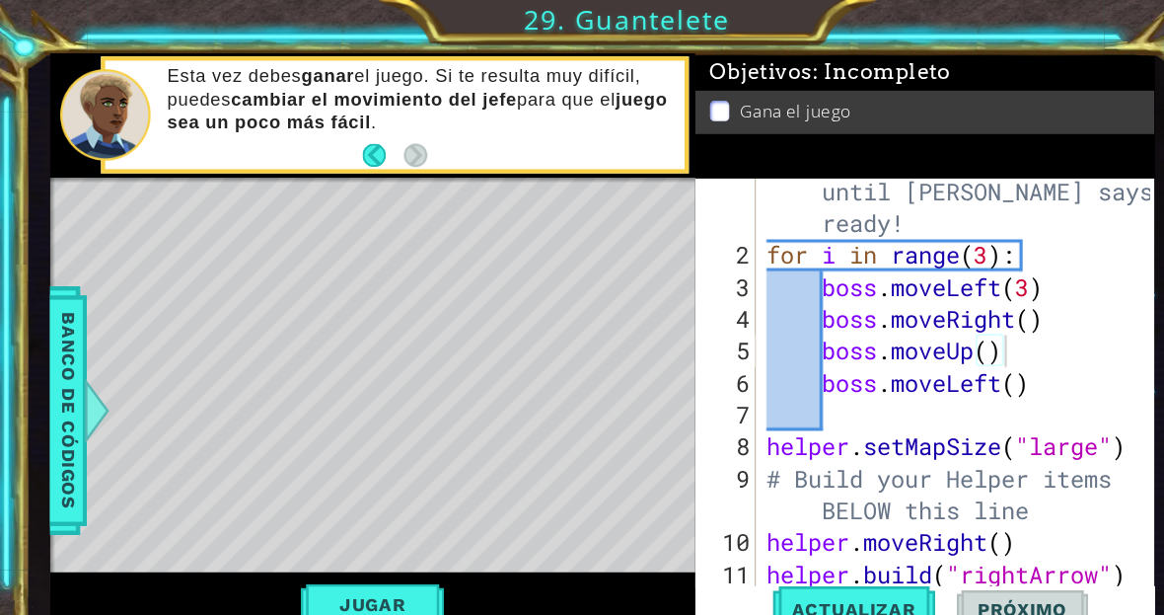
click at [993, 552] on button "Próximo" at bounding box center [949, 565] width 122 height 42
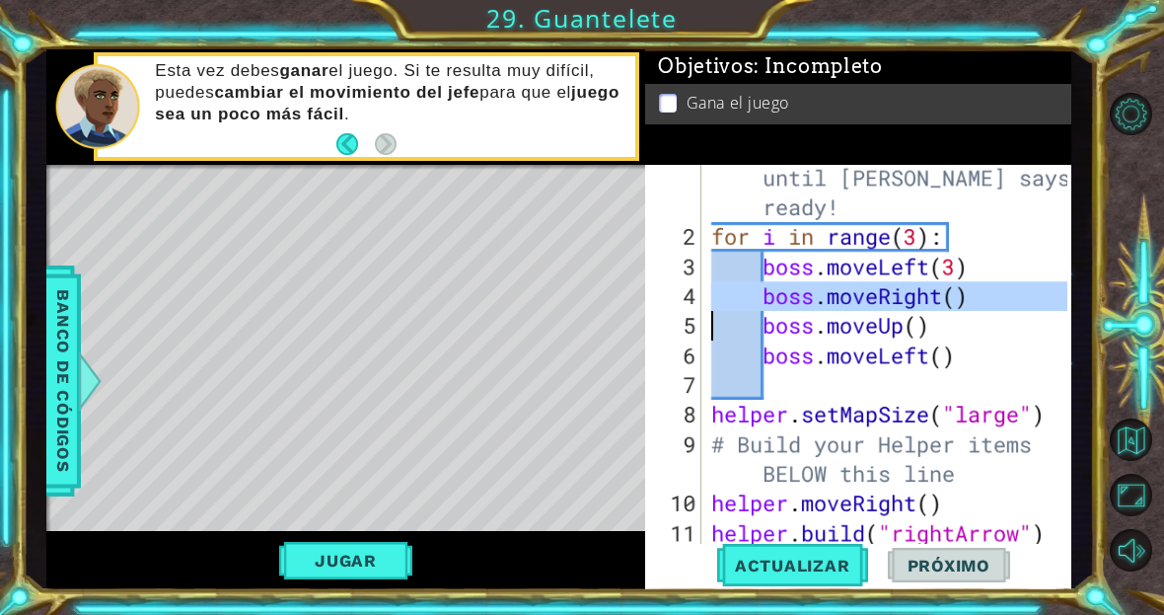
click at [965, 303] on div "# Don't touch the boss code until [PERSON_NAME] says you're ready! for i in ran…" at bounding box center [891, 384] width 369 height 503
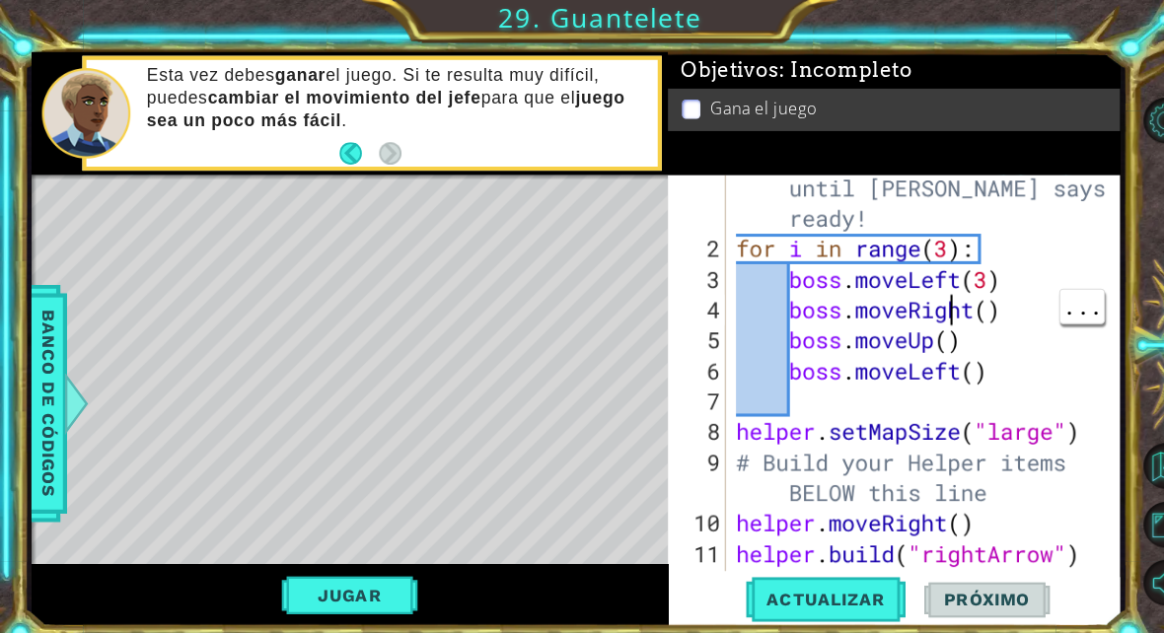
click at [922, 302] on div "# Don't touch the boss code until [PERSON_NAME] says you're ready! for i in ran…" at bounding box center [901, 389] width 382 height 503
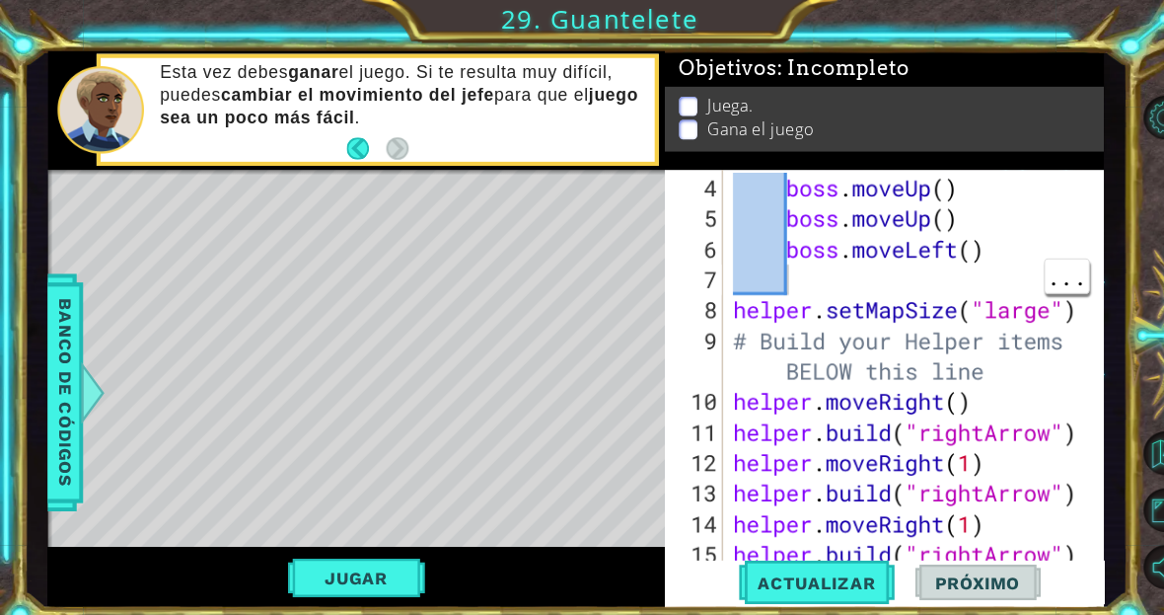
scroll to position [0, 1]
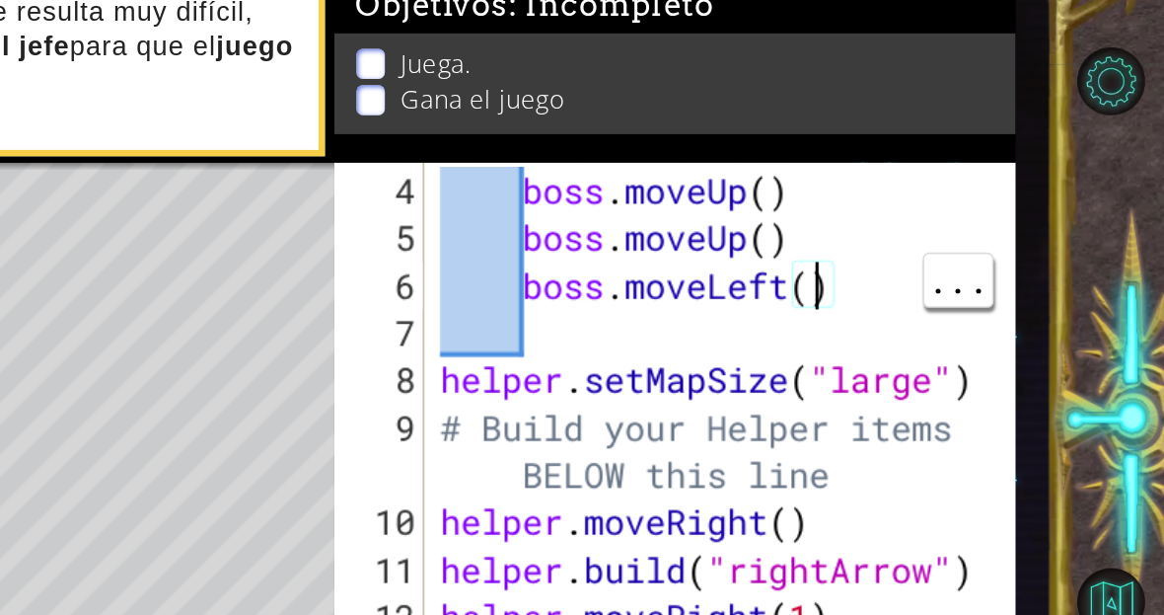
click at [707, 181] on div "boss . moveUp ( ) boss . moveUp ( ) boss . moveLeft ( ) helper . setMapSize ( "…" at bounding box center [891, 390] width 369 height 444
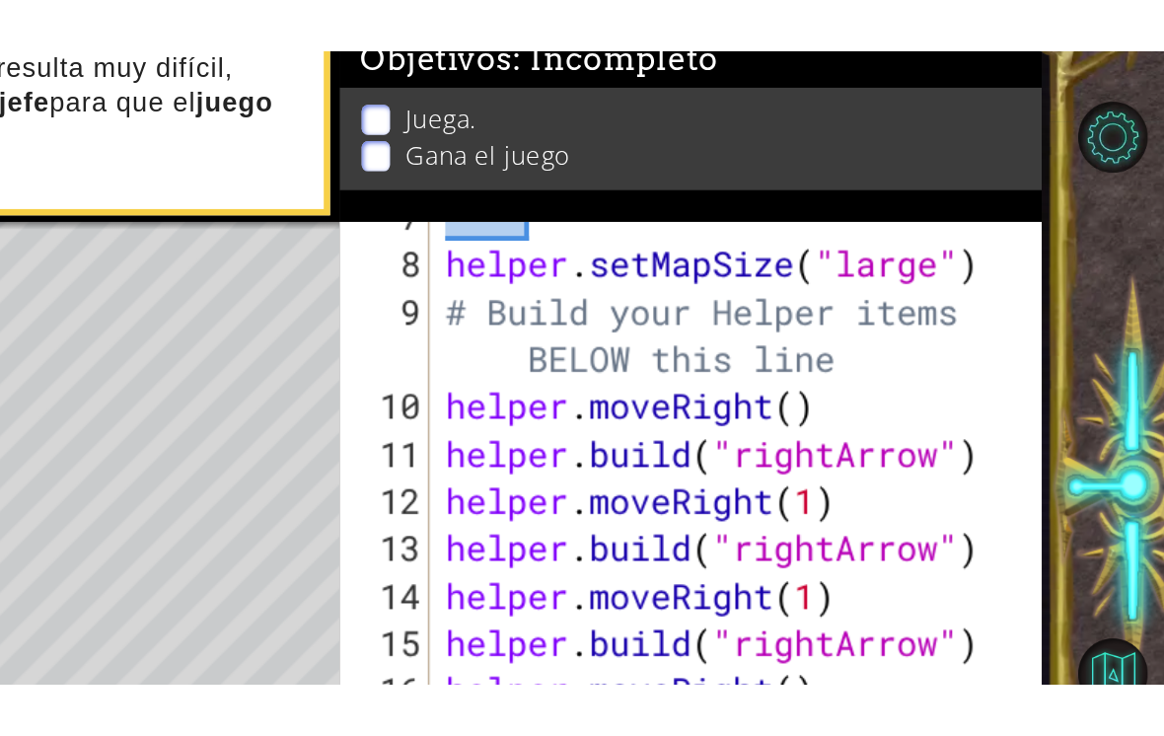
scroll to position [256, 0]
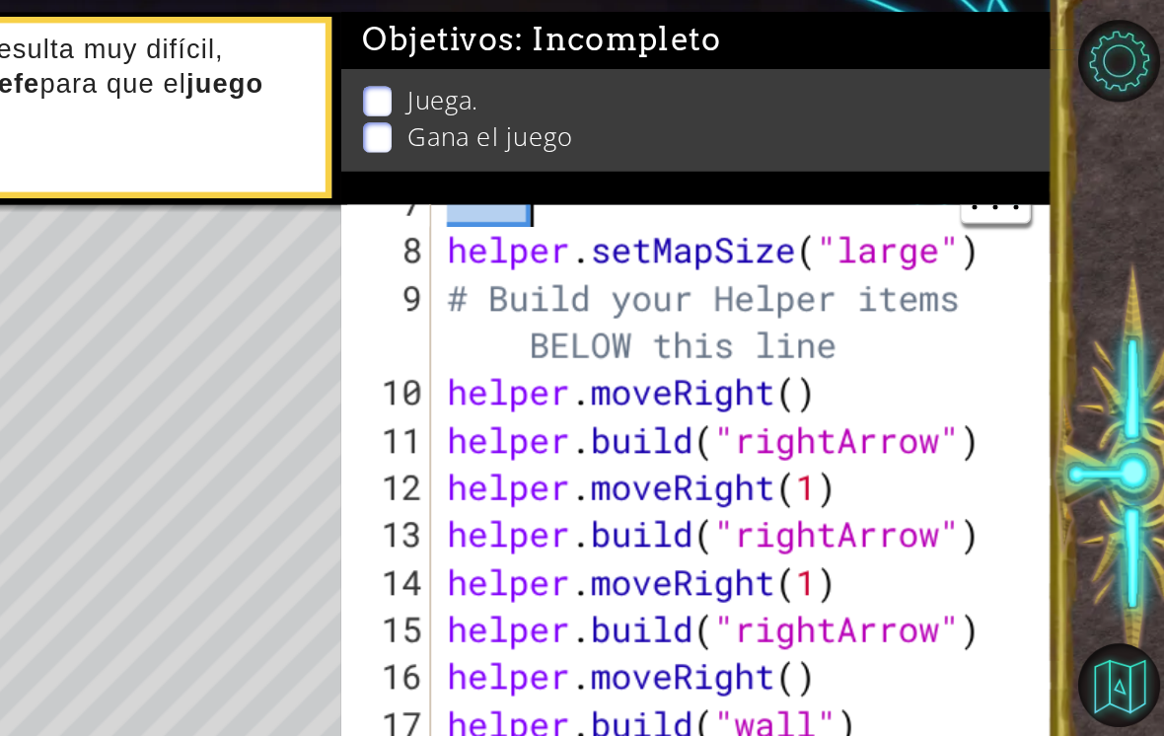
click at [711, 205] on div "helper . setMapSize ( "large" ) # Build your Helper items BELOW this line helpe…" at bounding box center [905, 427] width 389 height 444
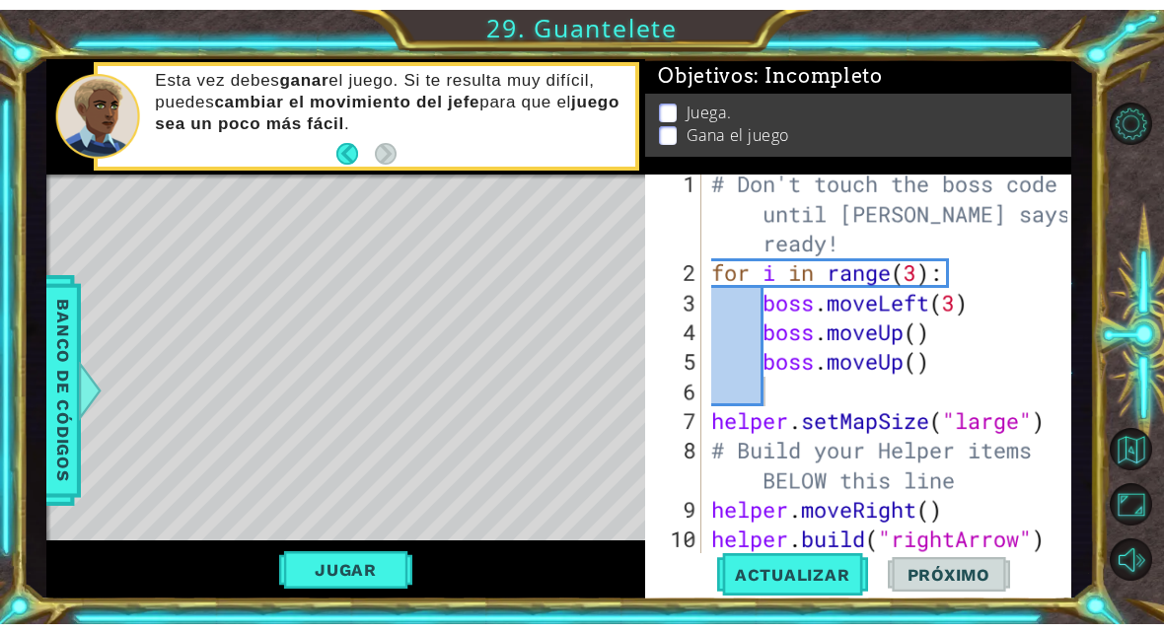
scroll to position [7, 0]
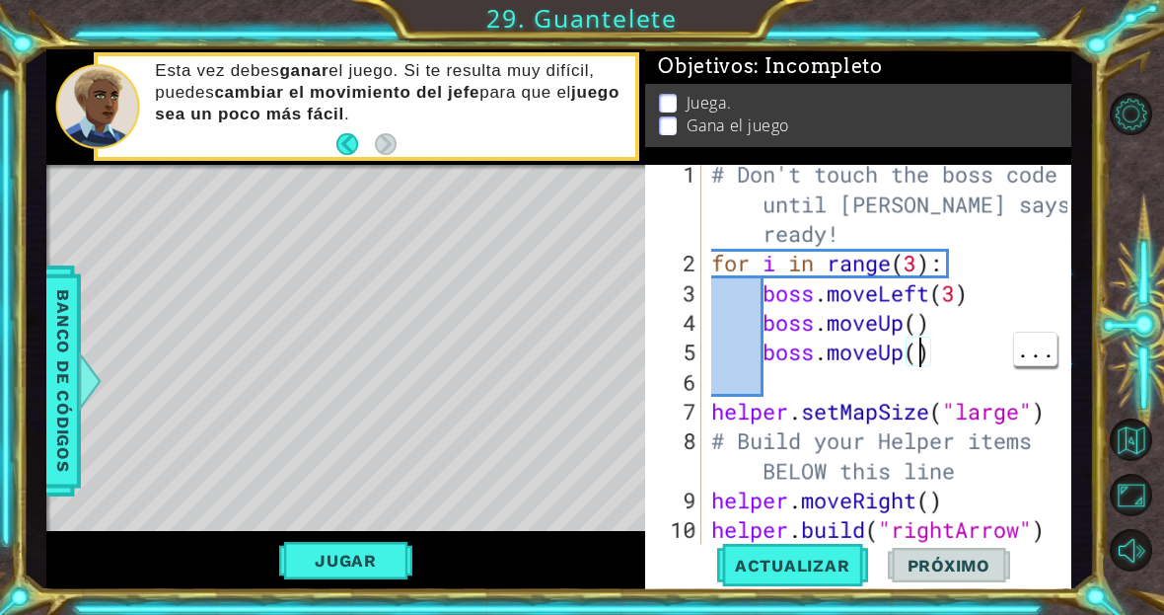
click at [921, 353] on div "# Don't touch the boss code until [PERSON_NAME] says you're ready! for i in ran…" at bounding box center [891, 426] width 369 height 533
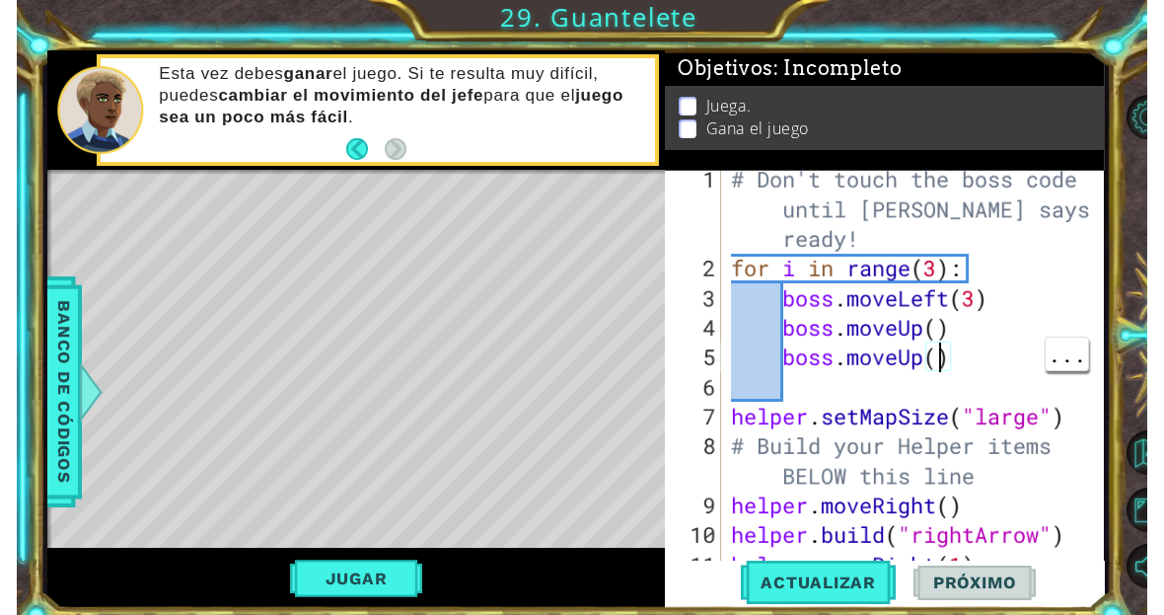
scroll to position [34, 47]
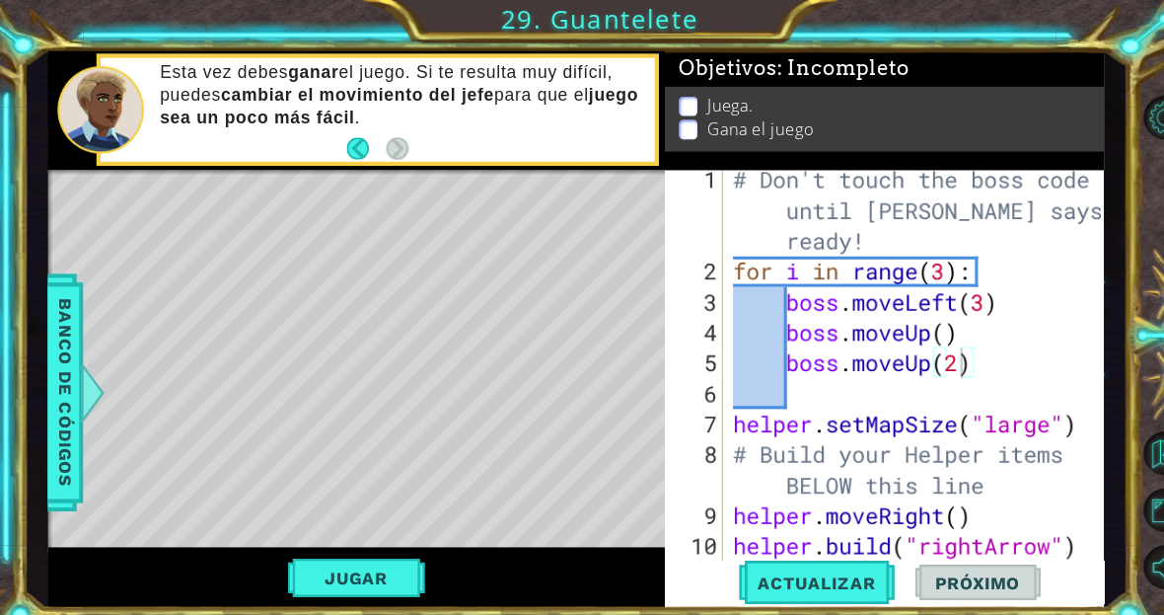
click at [311, 574] on button "Jugar" at bounding box center [345, 560] width 133 height 37
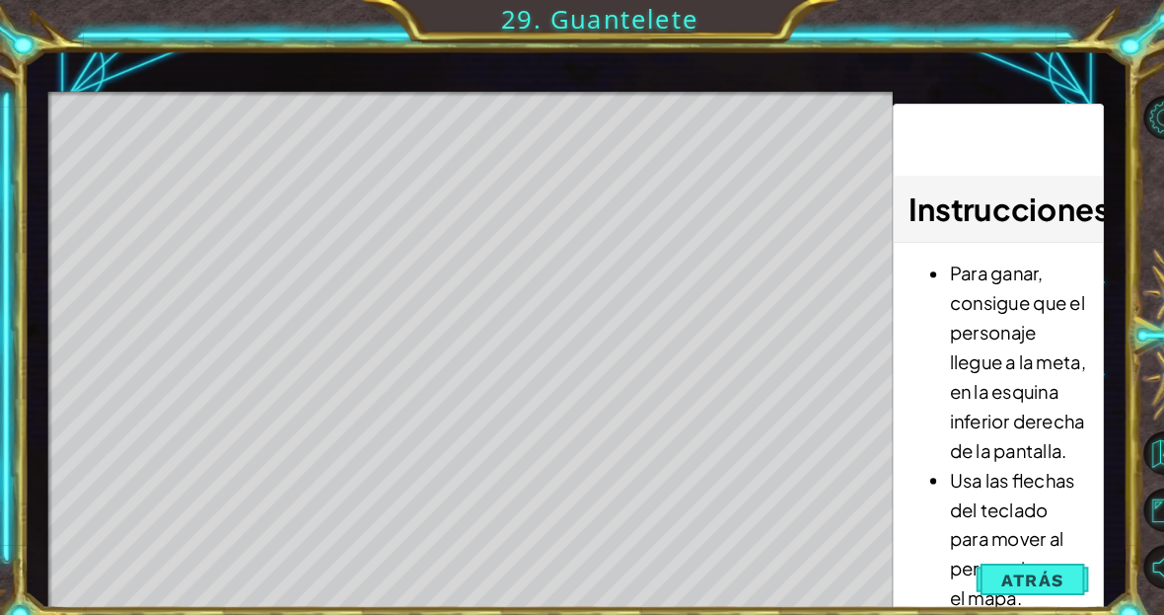
click at [1021, 558] on span "Atrás" at bounding box center [1002, 562] width 60 height 20
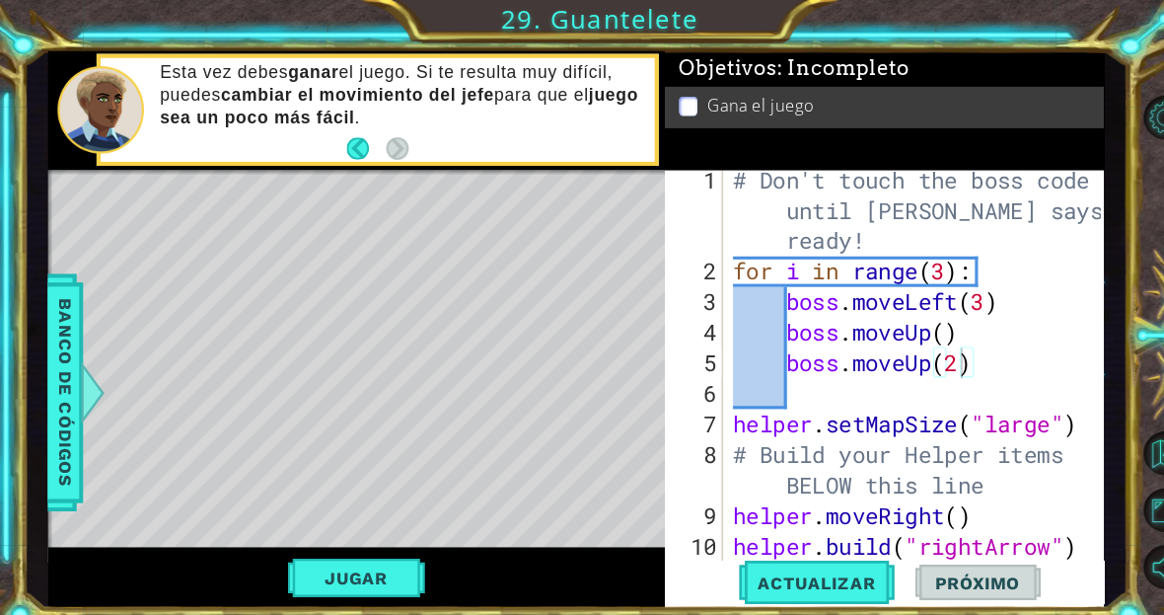
click at [825, 573] on span "Actualizar" at bounding box center [792, 565] width 155 height 20
click at [318, 576] on button "Jugar" at bounding box center [345, 560] width 133 height 37
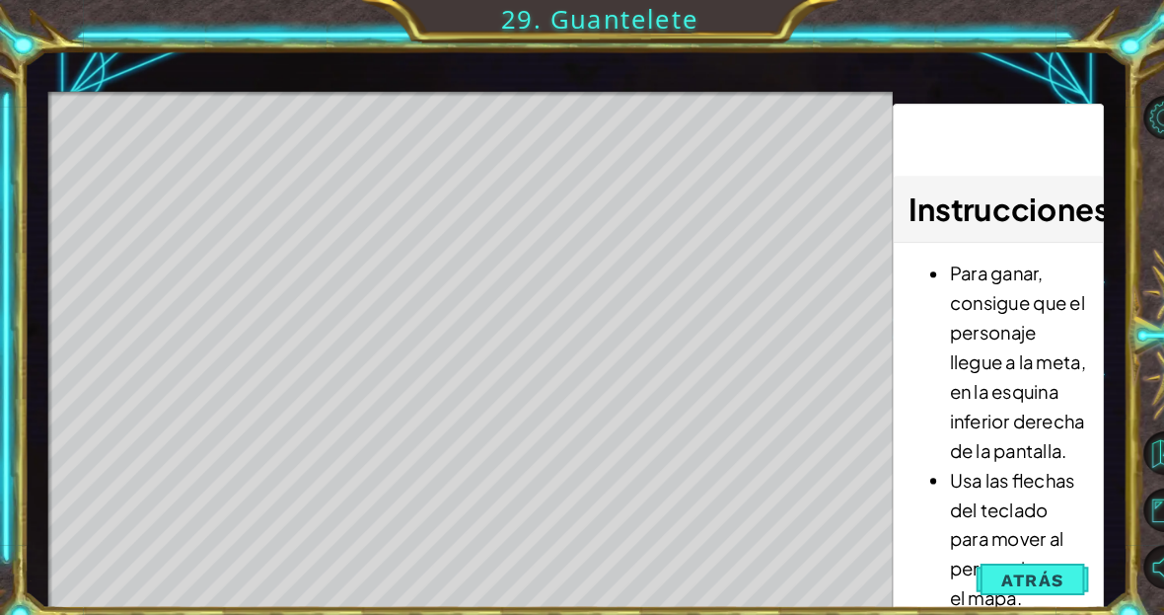
click at [977, 566] on span "Atrás" at bounding box center [1002, 562] width 60 height 20
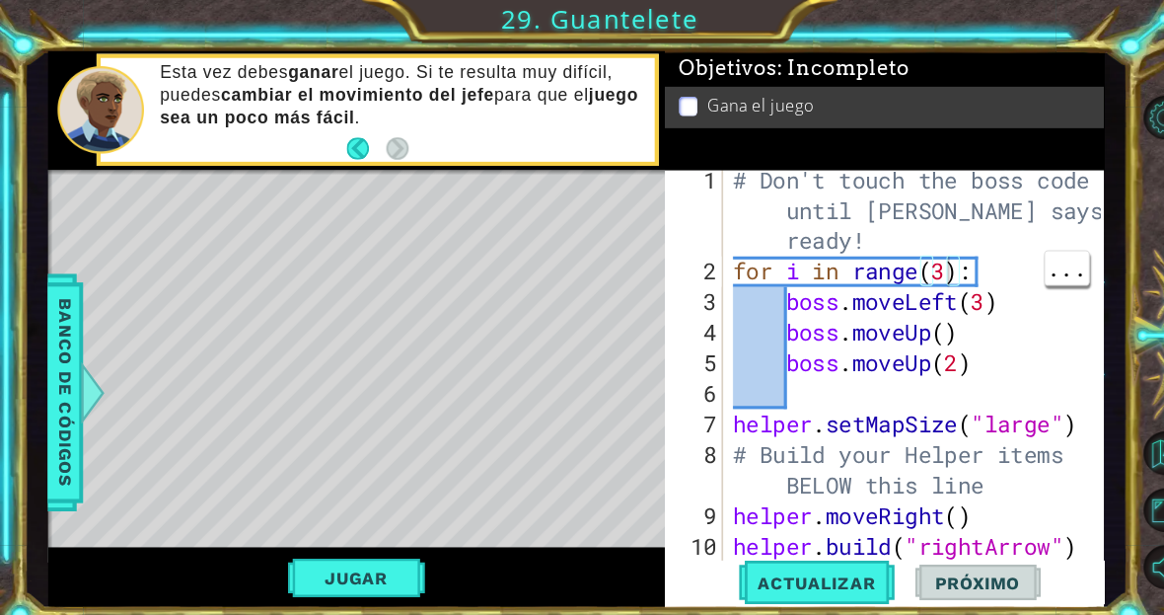
click at [918, 258] on div "# Don't touch the boss code until [PERSON_NAME] says you're ready! for i in ran…" at bounding box center [891, 426] width 369 height 533
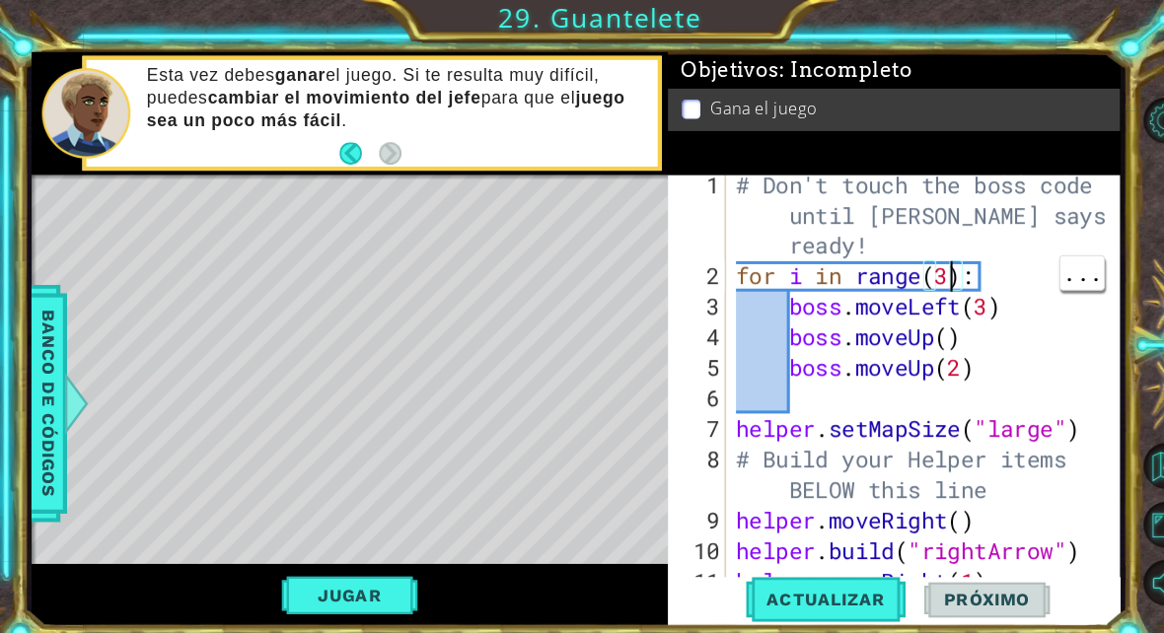
click at [917, 263] on div "# Don't touch the boss code until [PERSON_NAME] says you're ready! for i in ran…" at bounding box center [896, 431] width 372 height 533
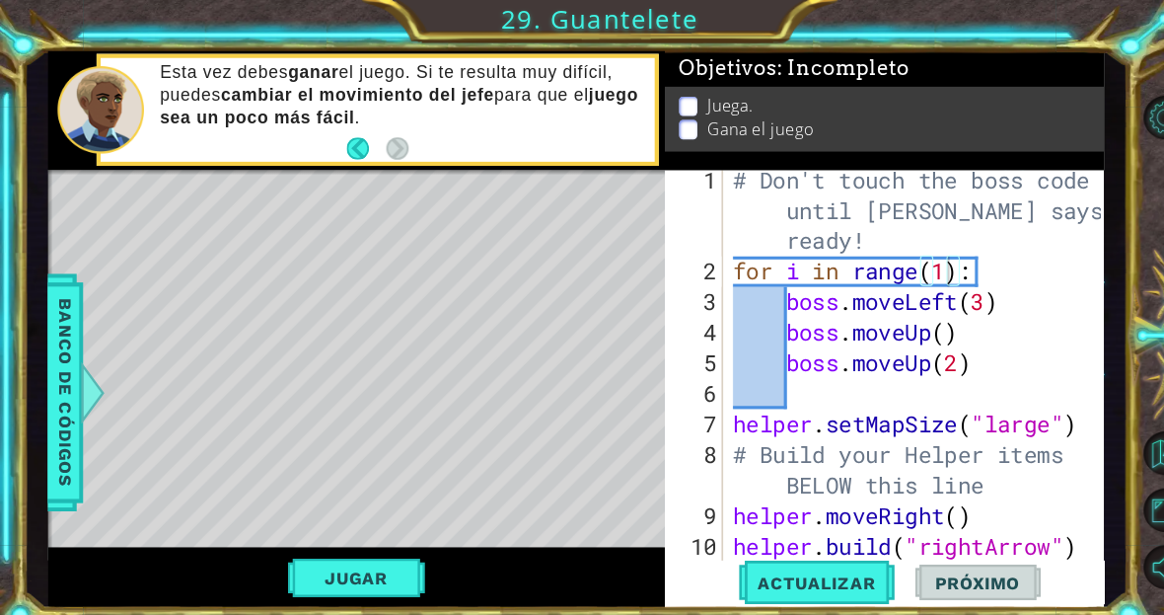
click at [356, 569] on button "Jugar" at bounding box center [345, 560] width 133 height 37
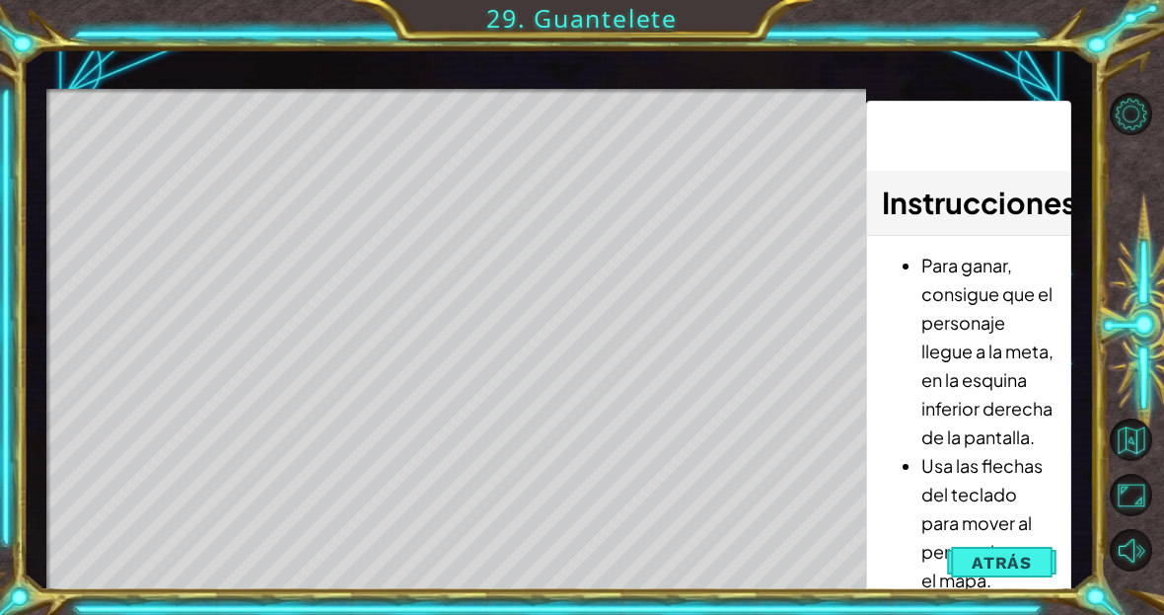
click at [1012, 561] on span "Atrás" at bounding box center [1002, 562] width 60 height 20
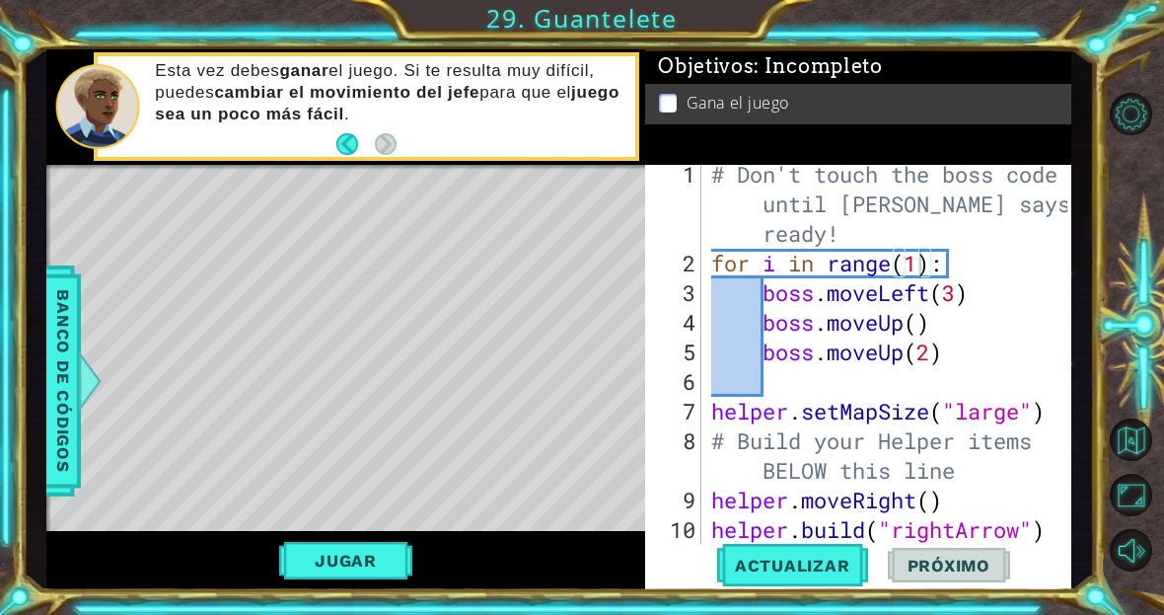
click at [1140, 118] on button "Opciones de nivel" at bounding box center [1131, 114] width 43 height 43
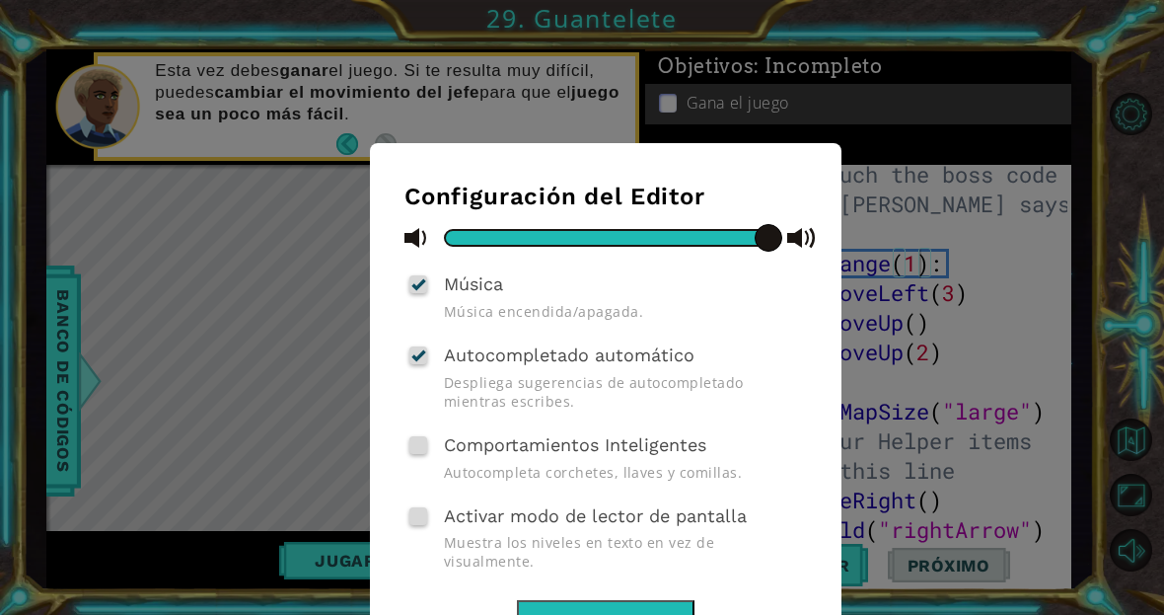
click at [659, 600] on button "Listo" at bounding box center [606, 622] width 178 height 44
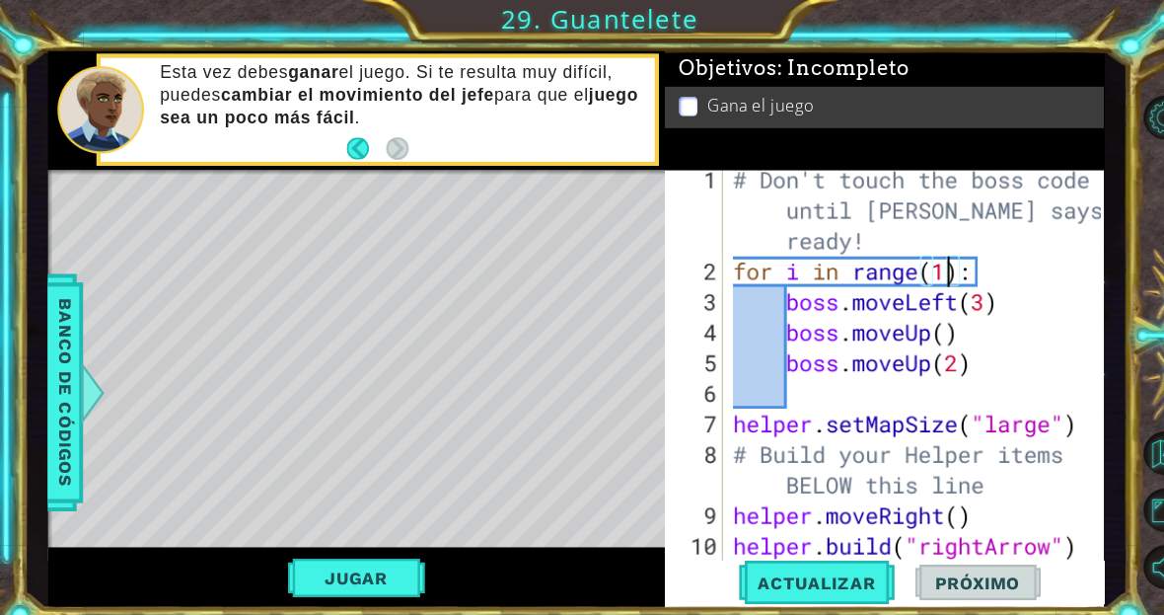
click at [71, 403] on span "Banco de códigos" at bounding box center [63, 380] width 32 height 204
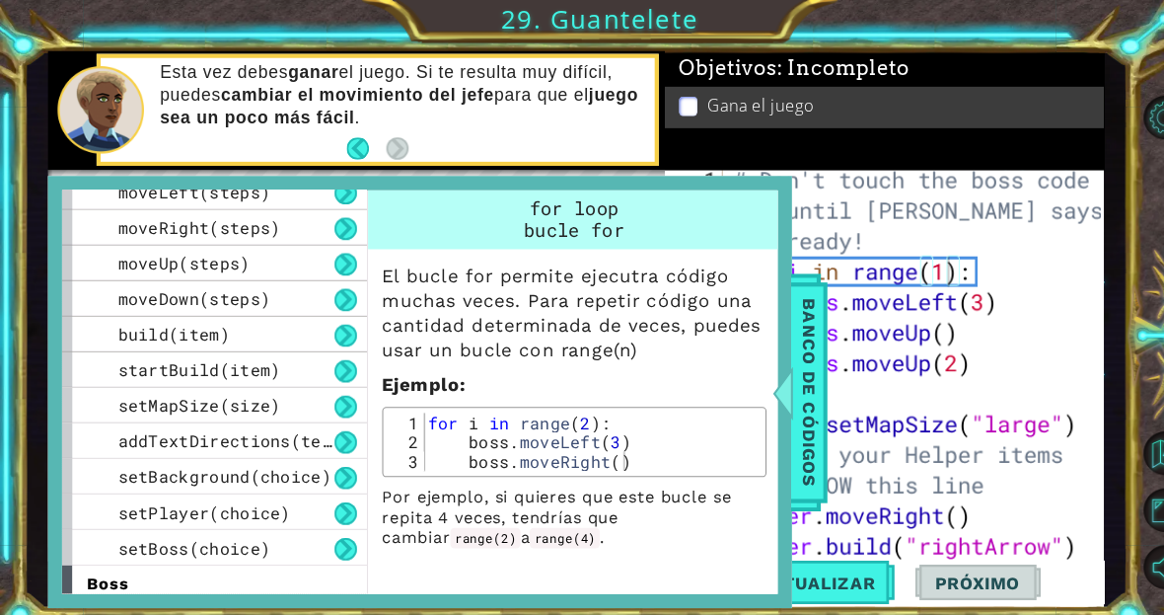
click at [75, 399] on div "setMapSize(size)" at bounding box center [208, 393] width 296 height 35
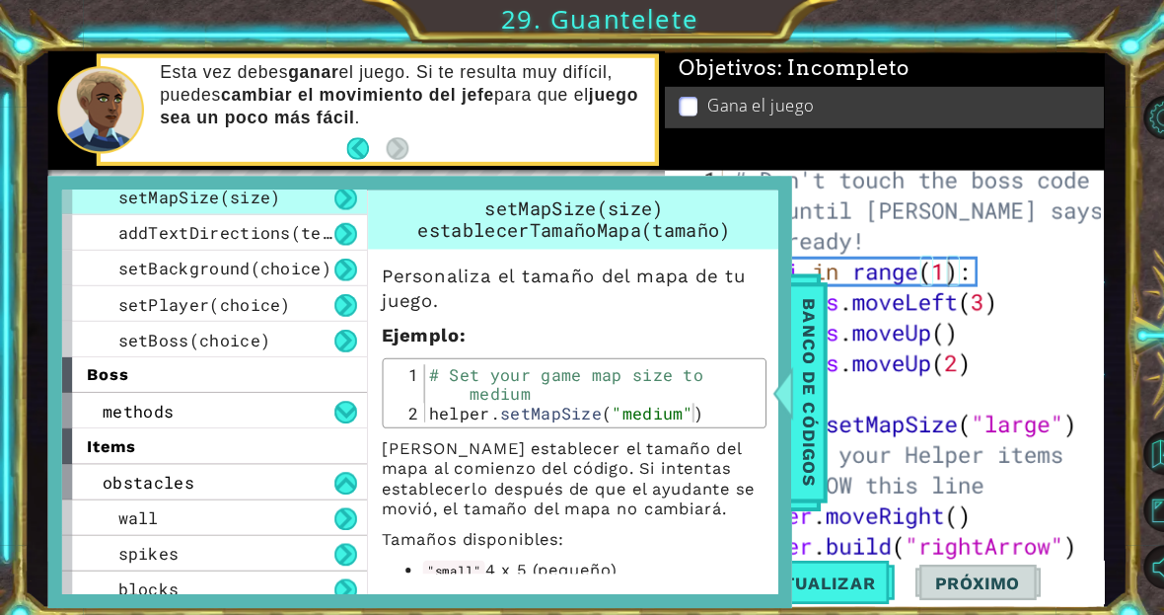
scroll to position [300, 0]
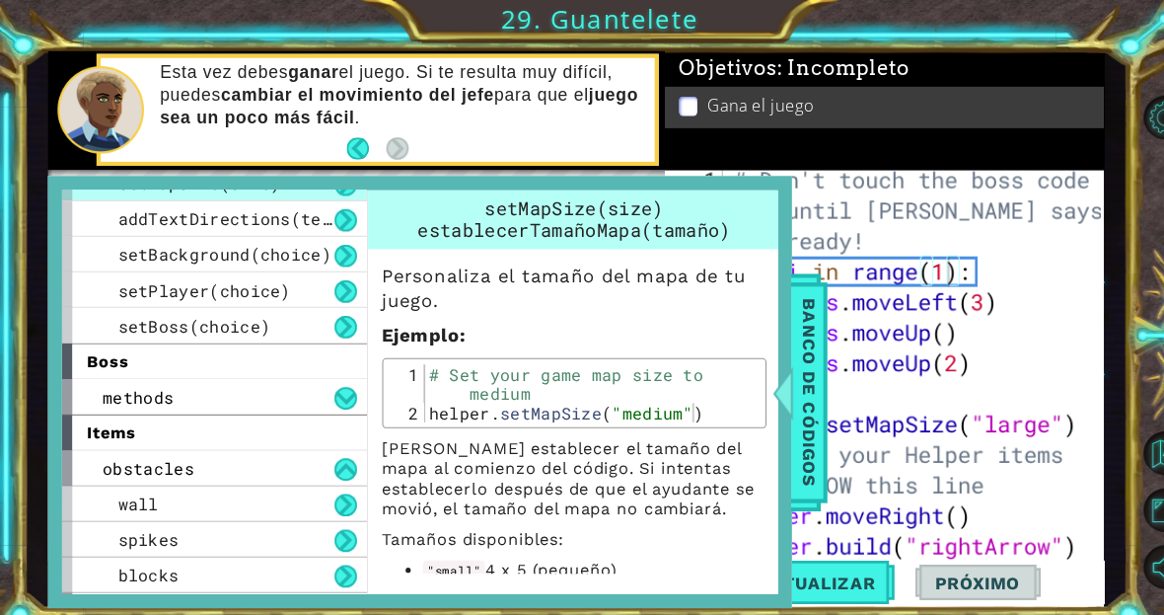
click at [149, 382] on span "methods" at bounding box center [134, 385] width 69 height 21
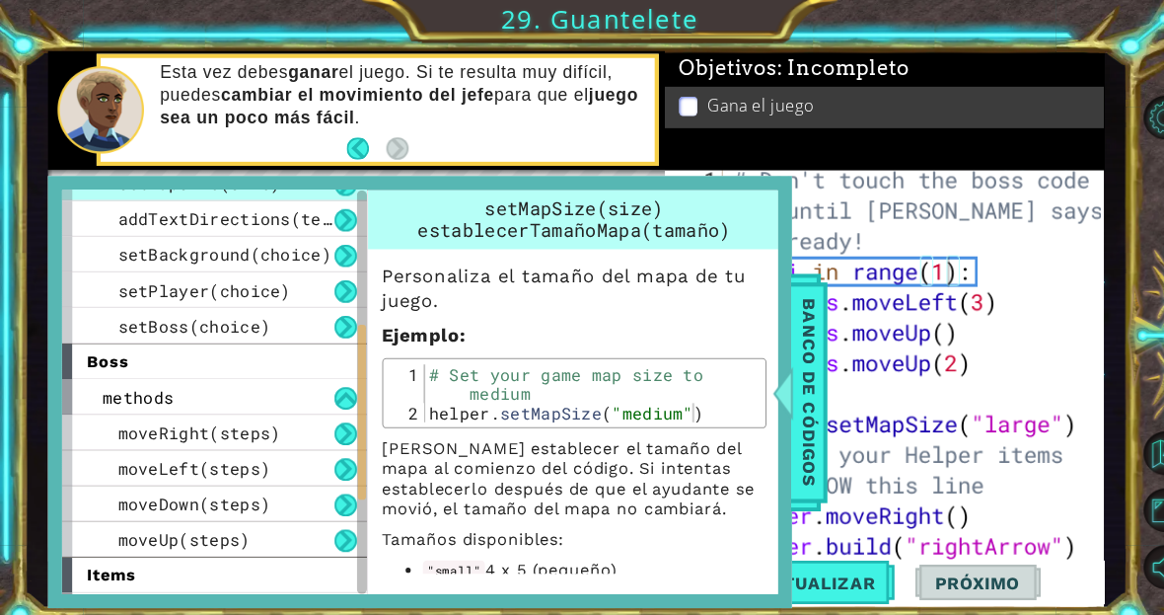
click at [145, 377] on span "methods" at bounding box center [134, 385] width 69 height 21
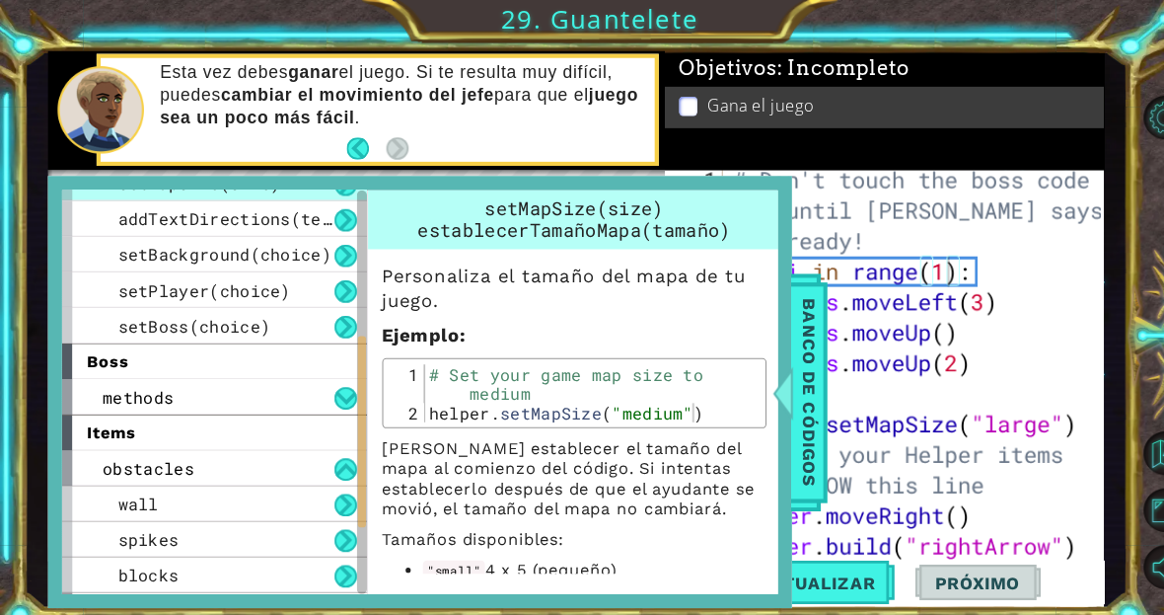
click at [147, 376] on span "methods" at bounding box center [134, 385] width 69 height 21
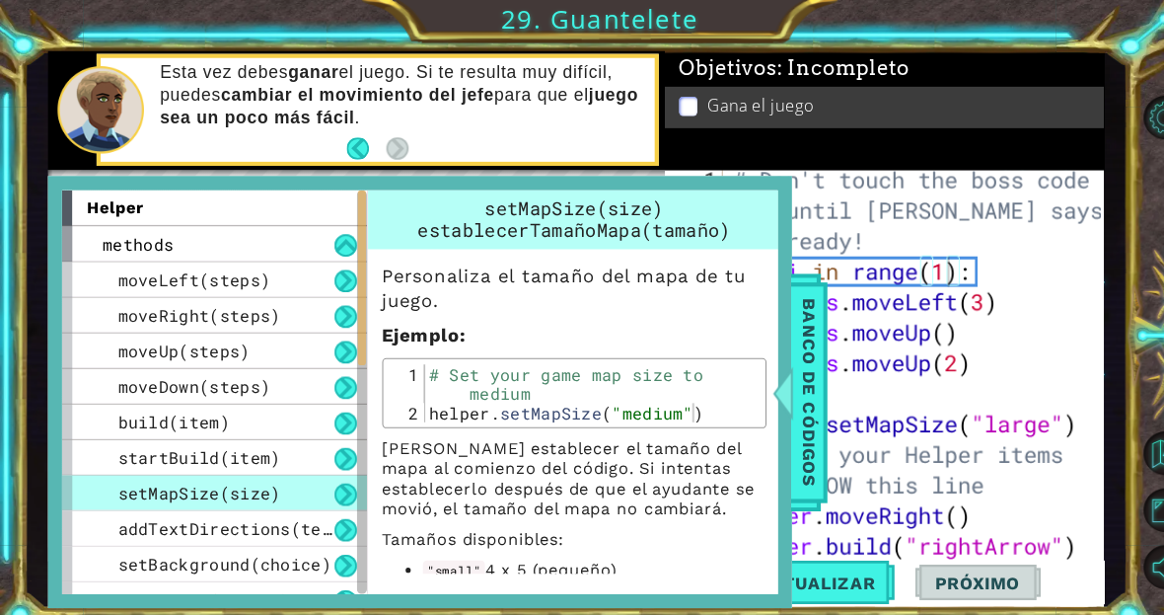
scroll to position [0, 0]
click at [151, 458] on div "startBuild(item)" at bounding box center [208, 443] width 296 height 35
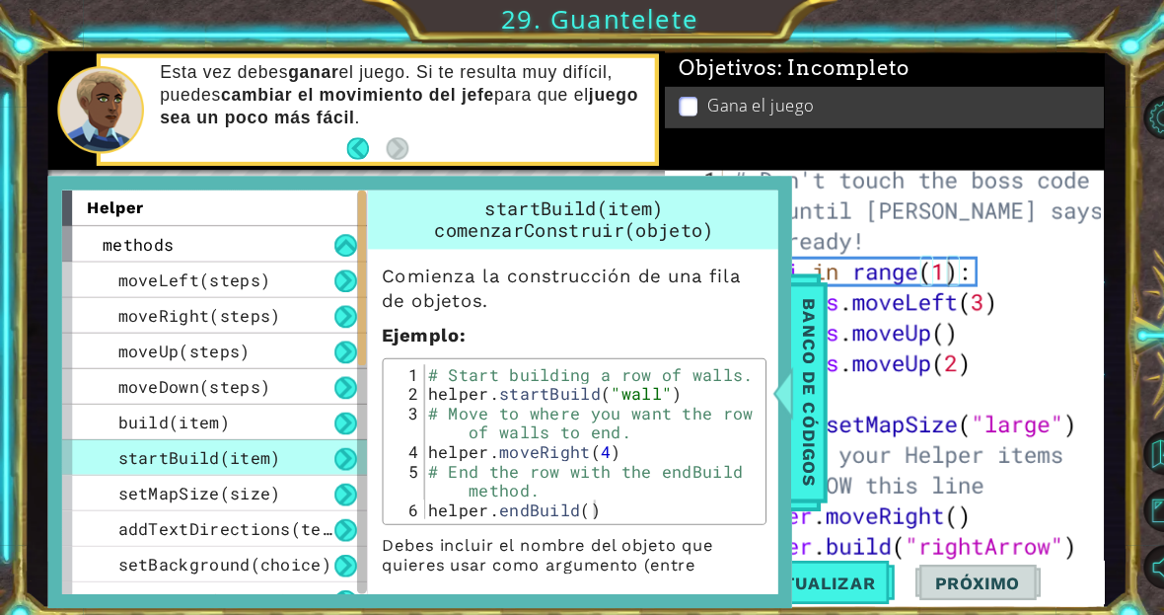
click at [151, 479] on span "setMapSize(size)" at bounding box center [193, 478] width 158 height 21
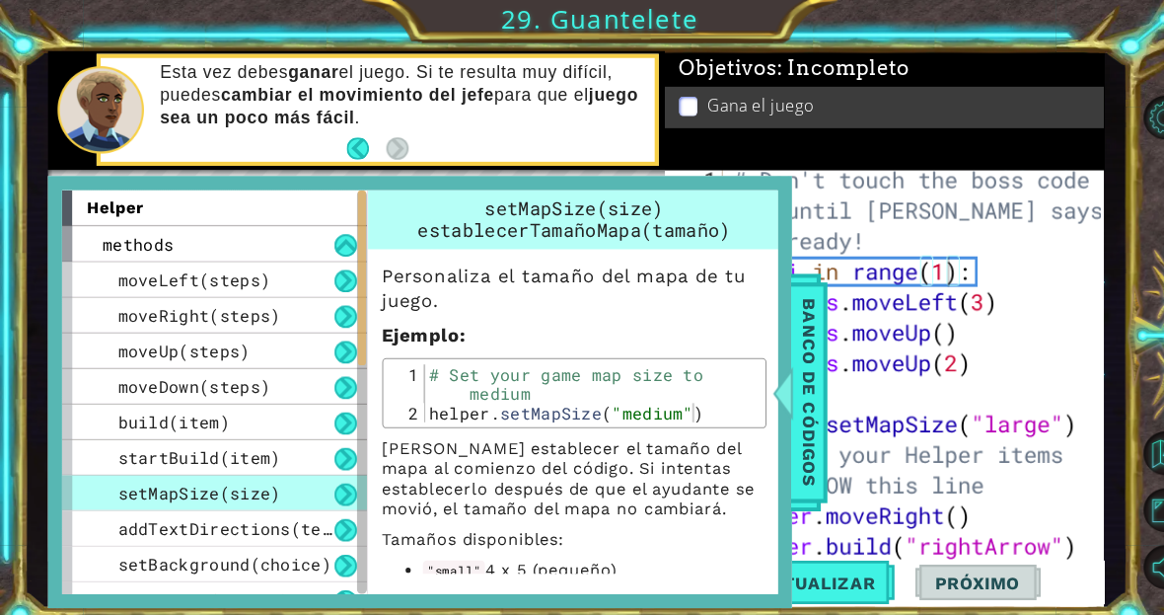
click at [173, 503] on span "addTextDirections(text)" at bounding box center [227, 512] width 227 height 21
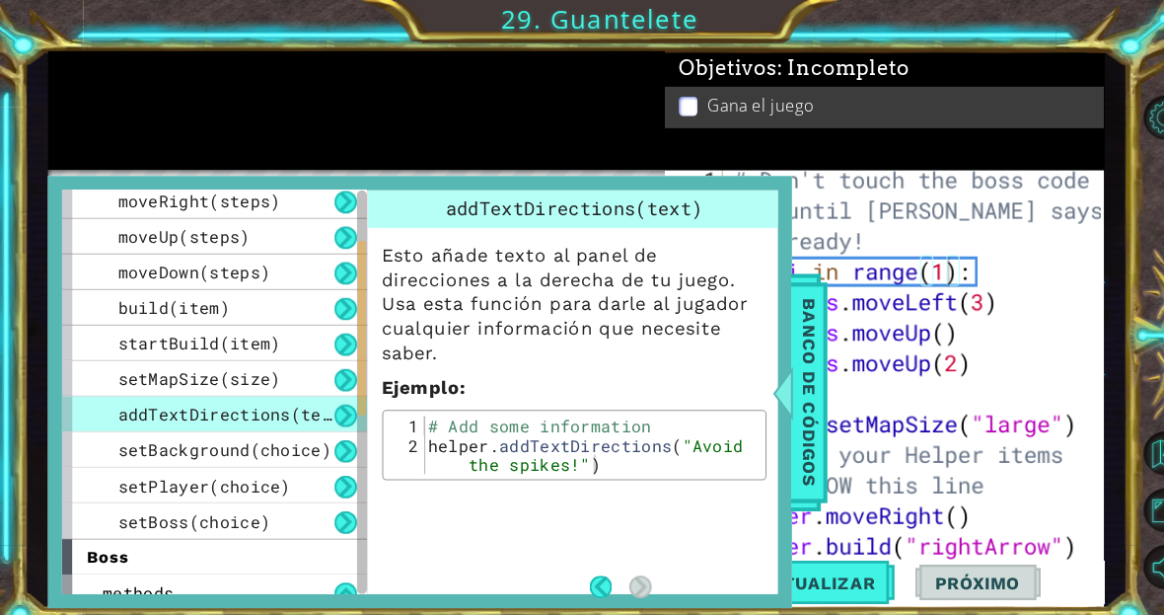
scroll to position [121, 0]
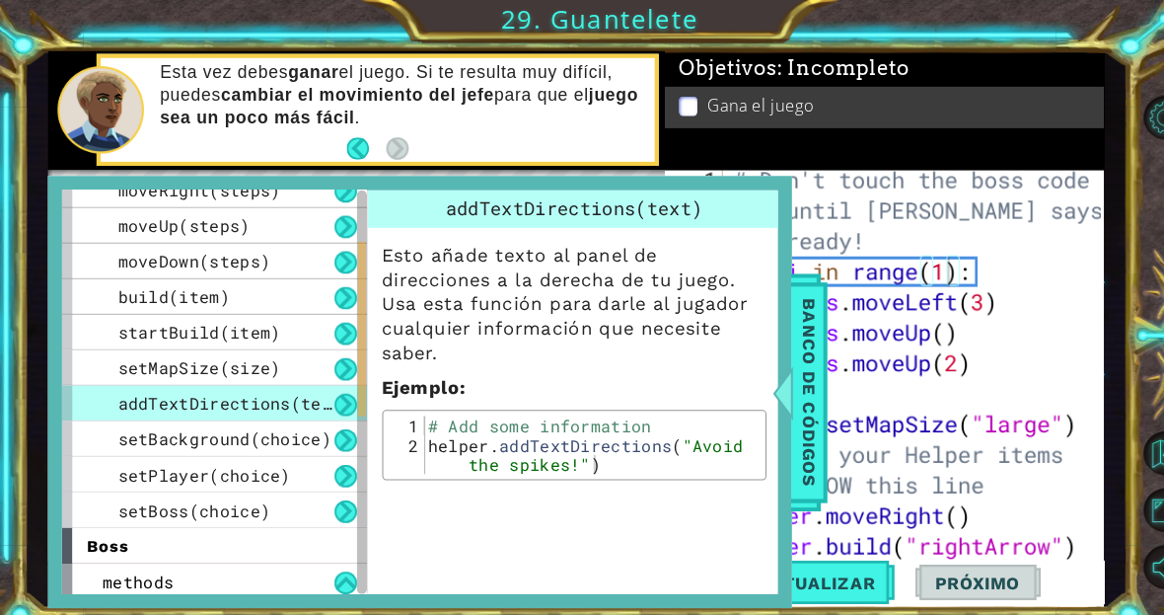
click at [775, 421] on span "Banco de códigos" at bounding box center [786, 380] width 32 height 204
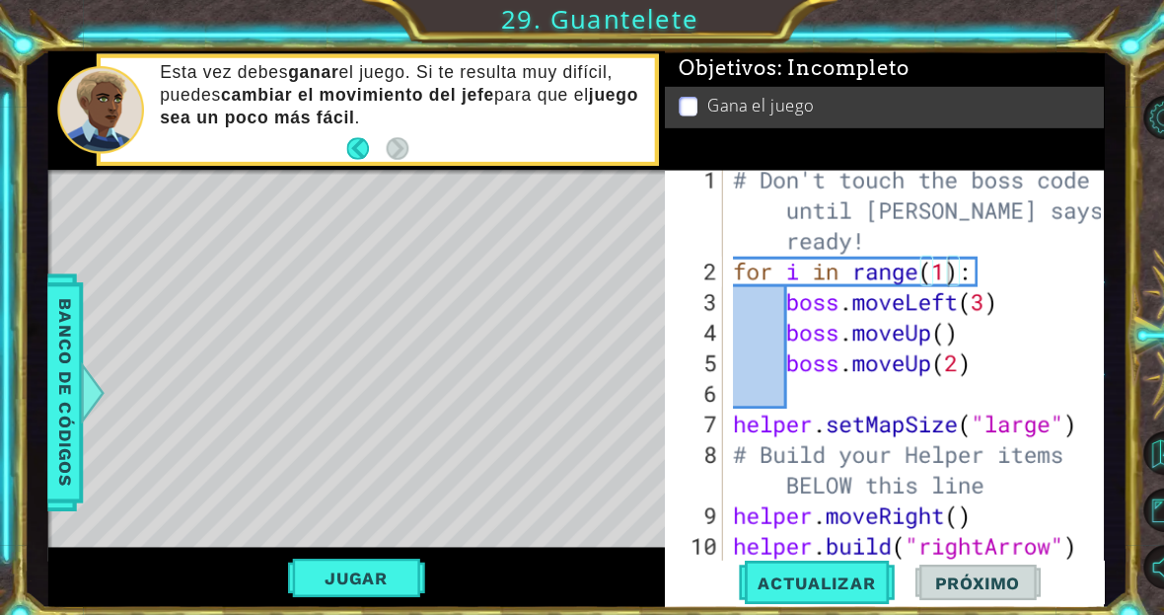
click at [51, 333] on span "Banco de códigos" at bounding box center [63, 380] width 32 height 204
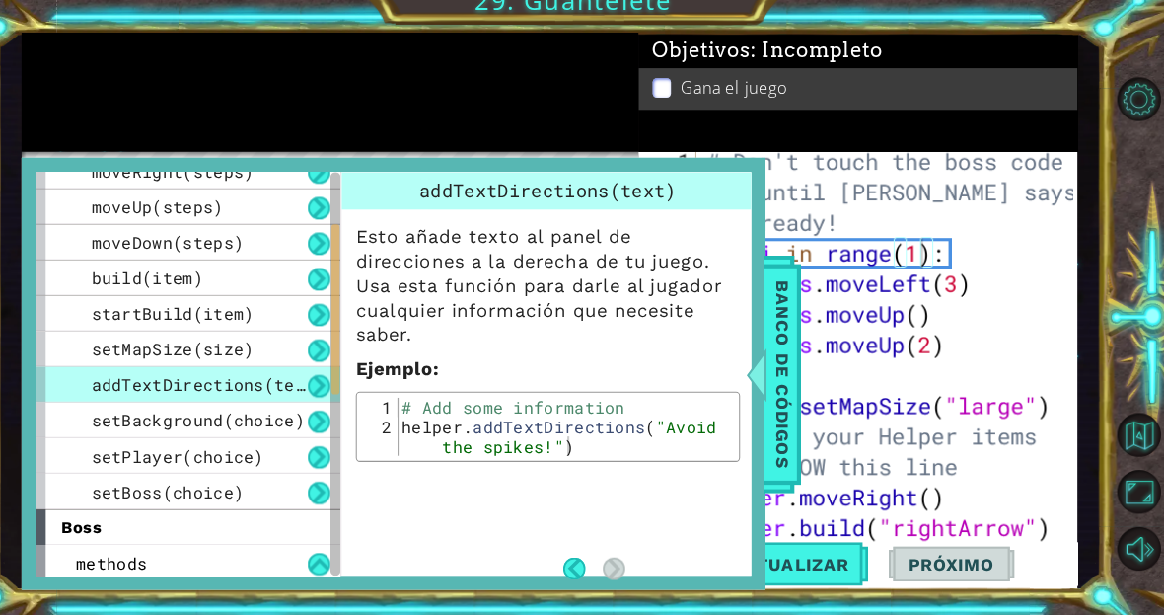
scroll to position [0, 0]
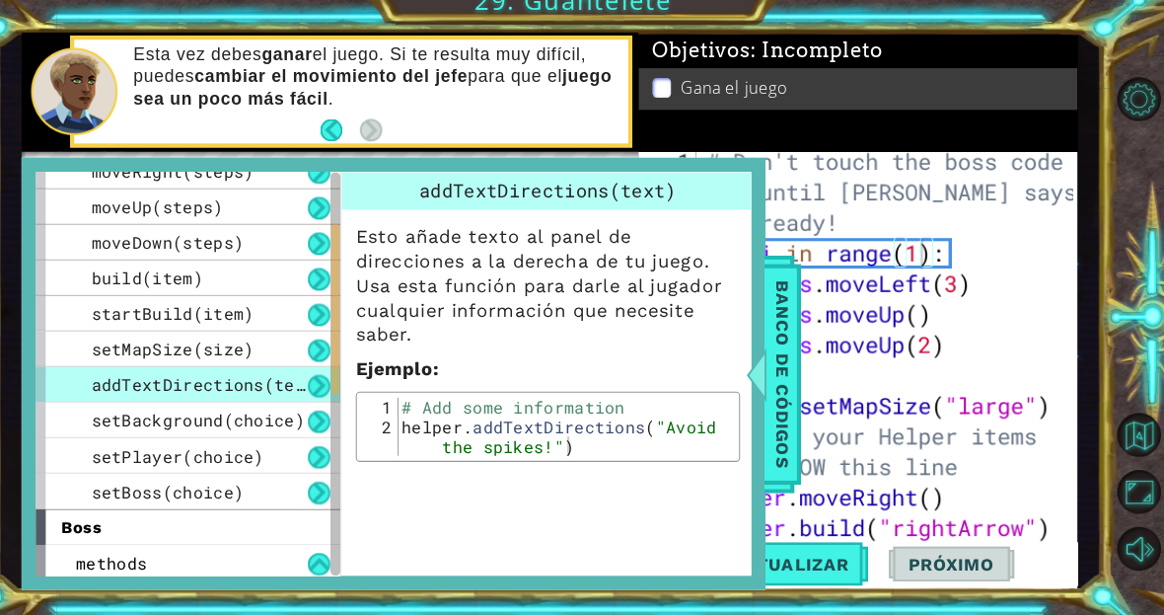
click at [178, 484] on span "setBoss(choice)" at bounding box center [188, 494] width 148 height 21
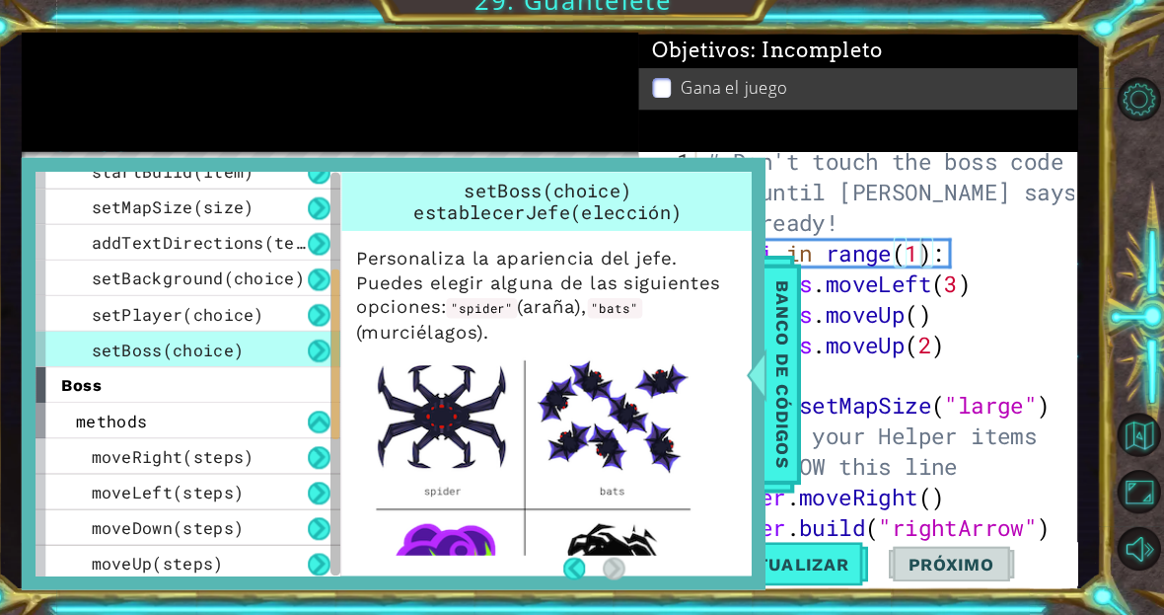
scroll to position [269, 0]
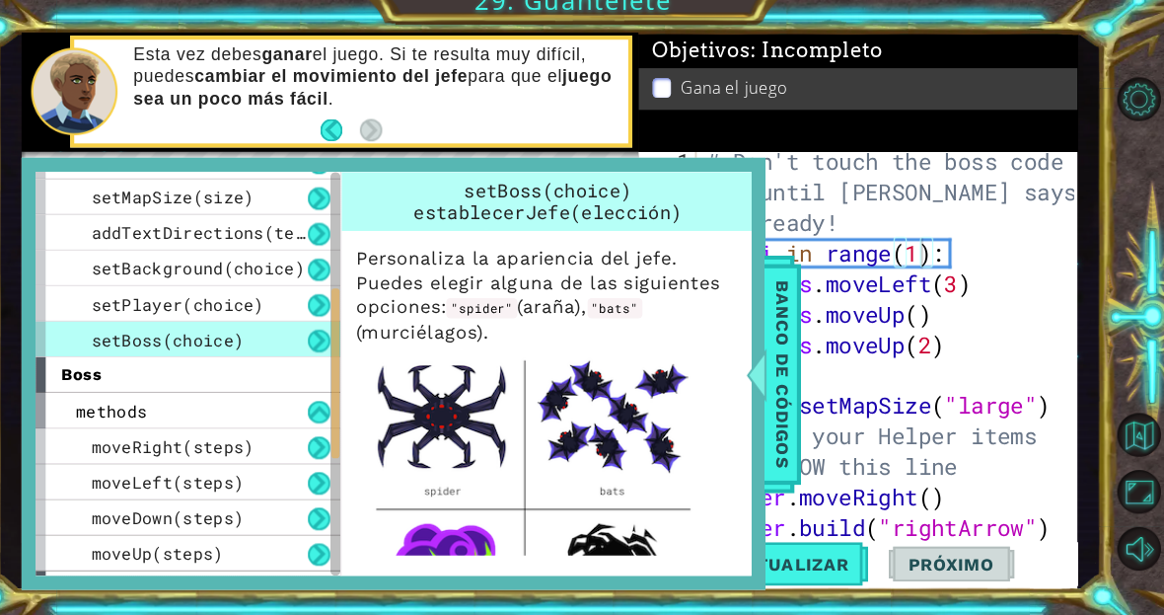
click at [253, 408] on div "methods" at bounding box center [208, 416] width 296 height 35
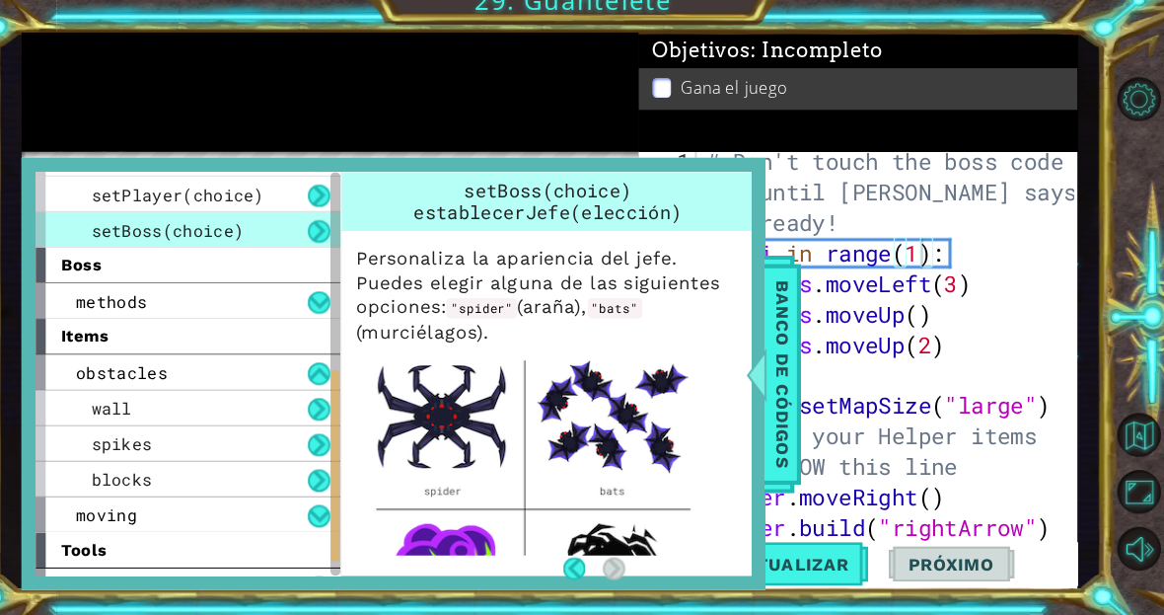
scroll to position [375, 0]
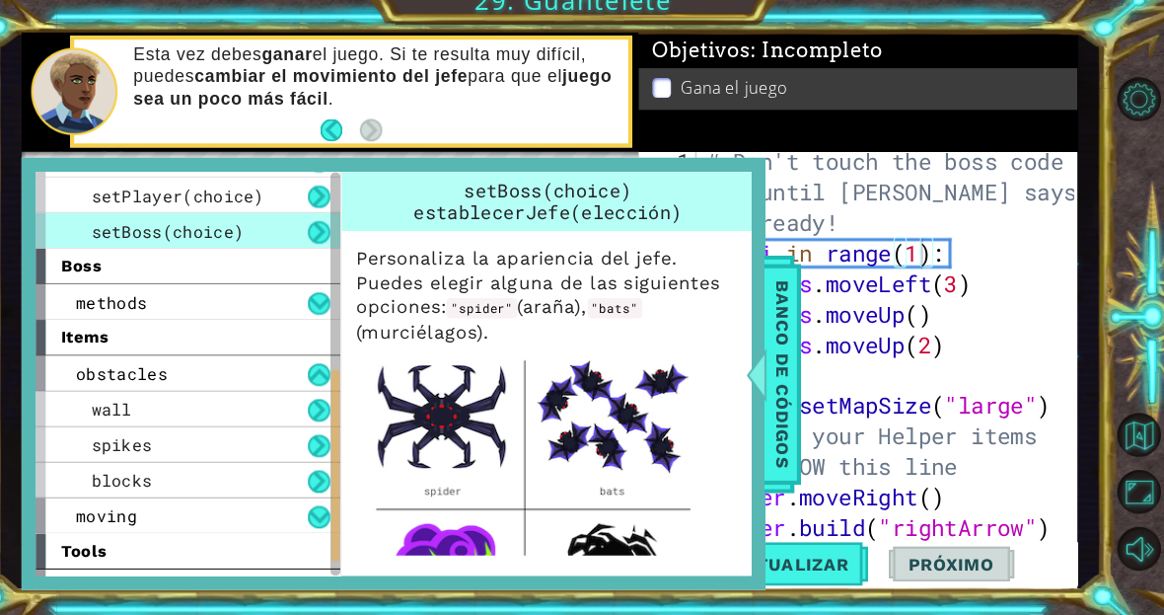
click at [325, 301] on button at bounding box center [336, 312] width 22 height 22
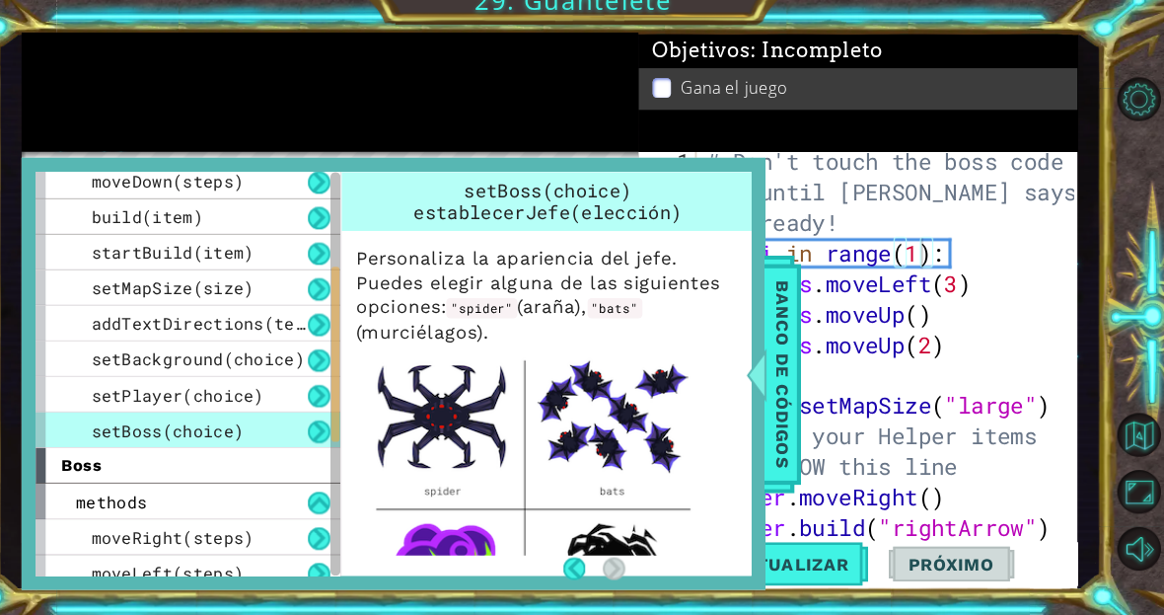
scroll to position [168, 0]
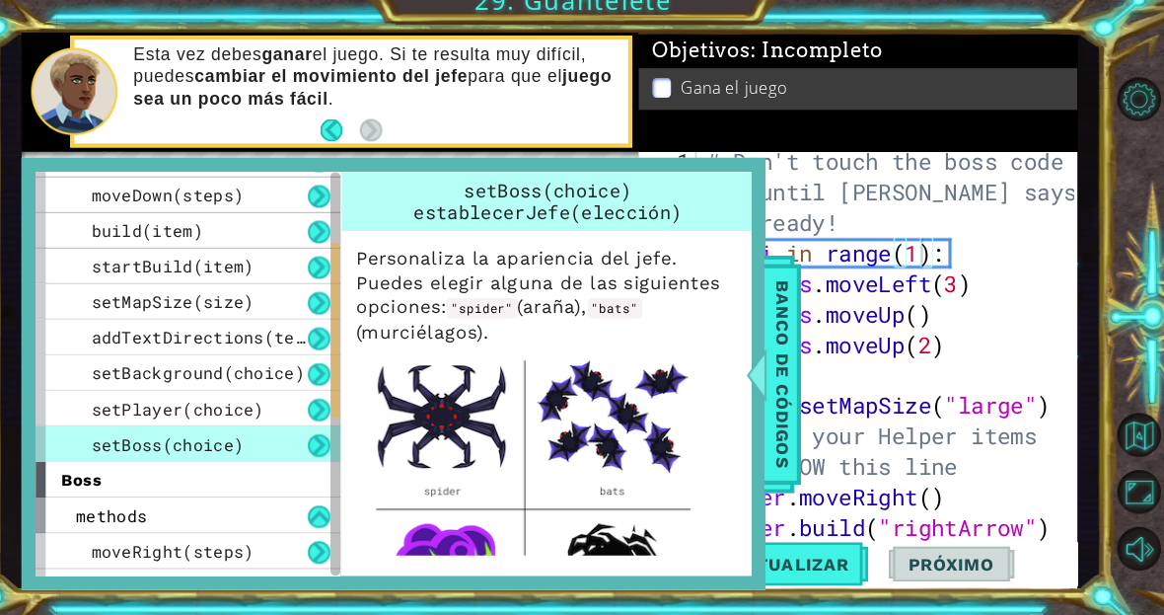
click at [270, 397] on div "setPlayer(choice)" at bounding box center [208, 414] width 296 height 35
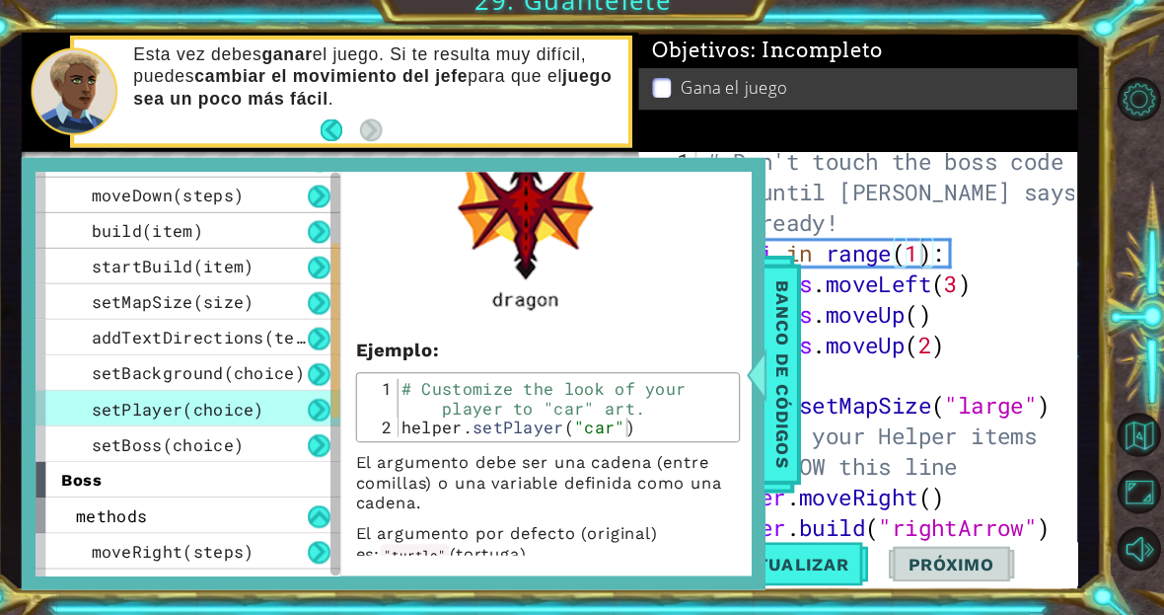
scroll to position [922, 0]
click at [770, 338] on span "Banco de códigos" at bounding box center [786, 380] width 32 height 204
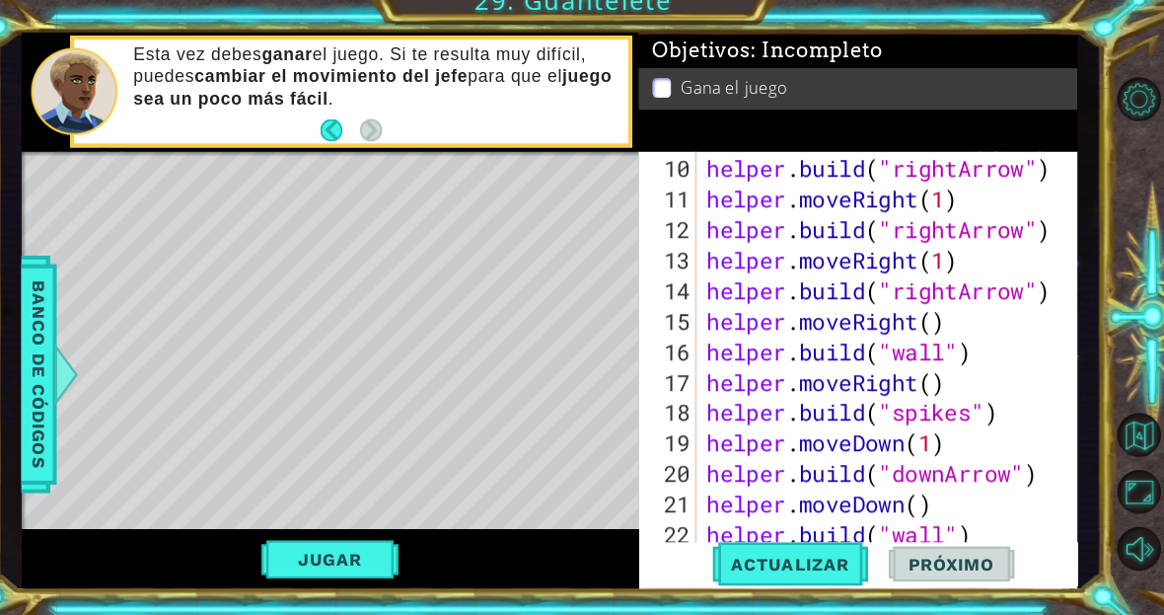
scroll to position [385, 0]
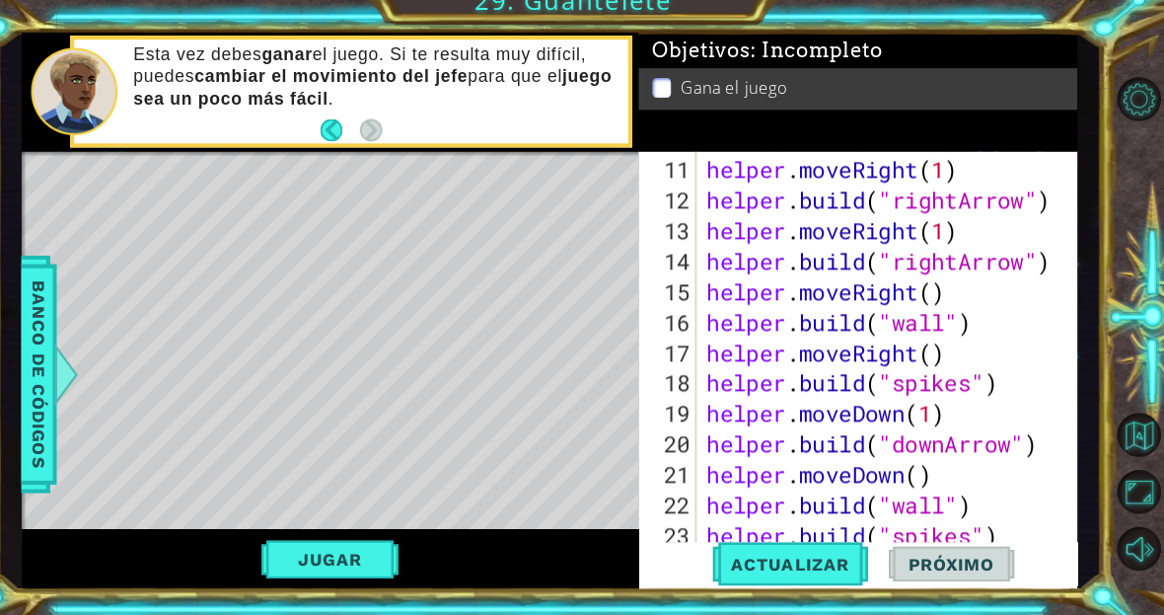
click at [808, 555] on span "Actualizar" at bounding box center [792, 565] width 155 height 20
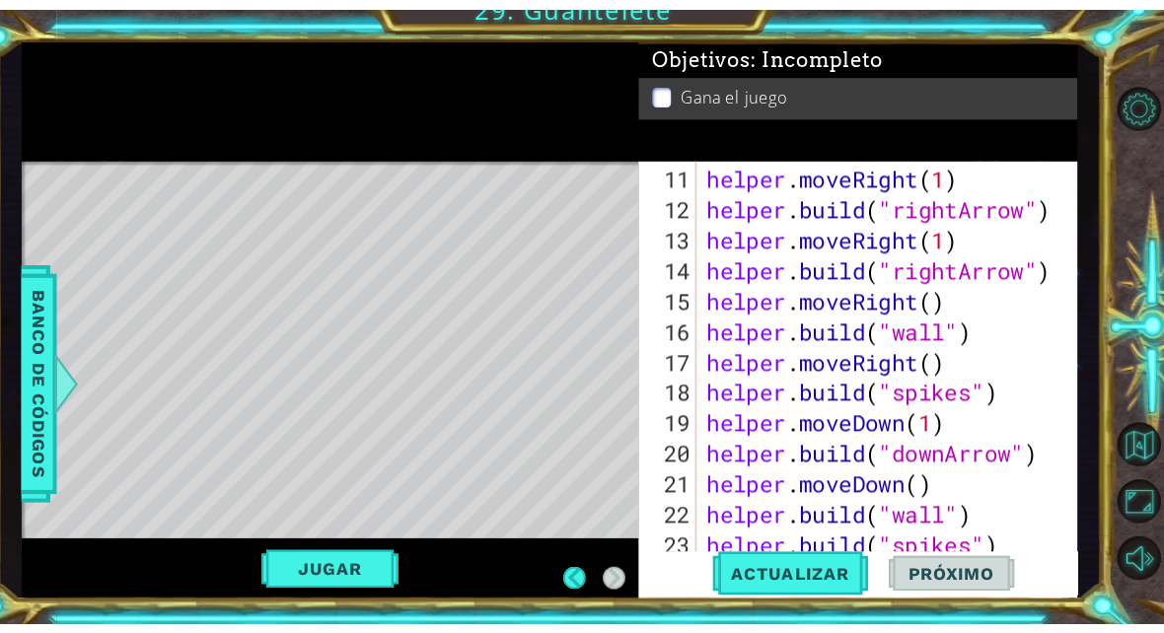
scroll to position [0, 0]
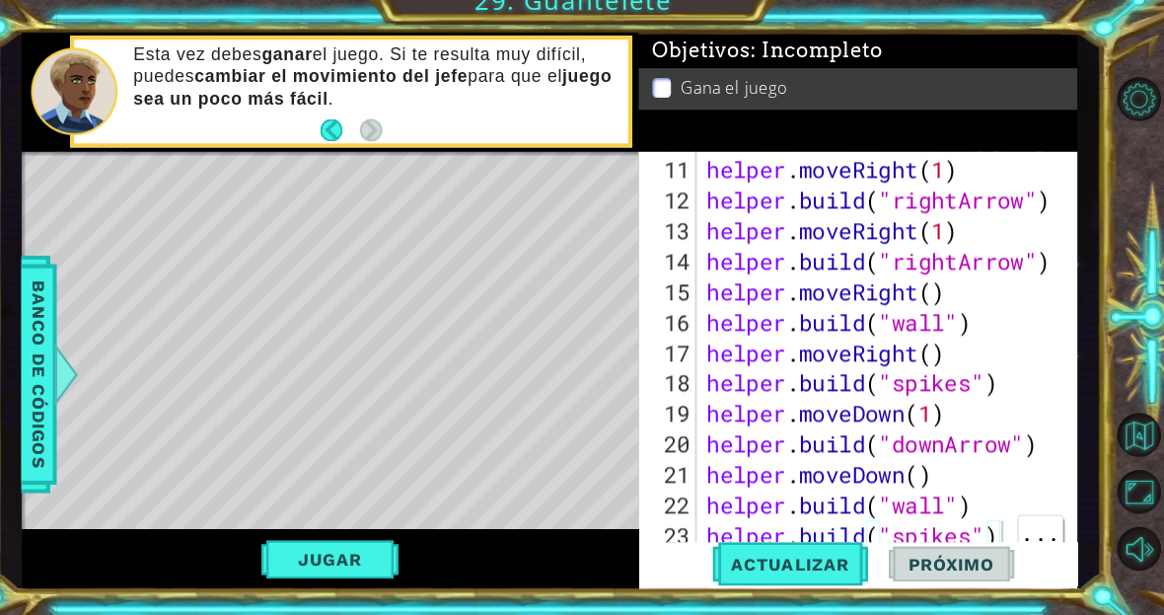
click at [983, 507] on div "helper . moveRight ( 1 ) helper . build ( "rightArrow" ) helper . moveRight ( 1…" at bounding box center [891, 405] width 369 height 474
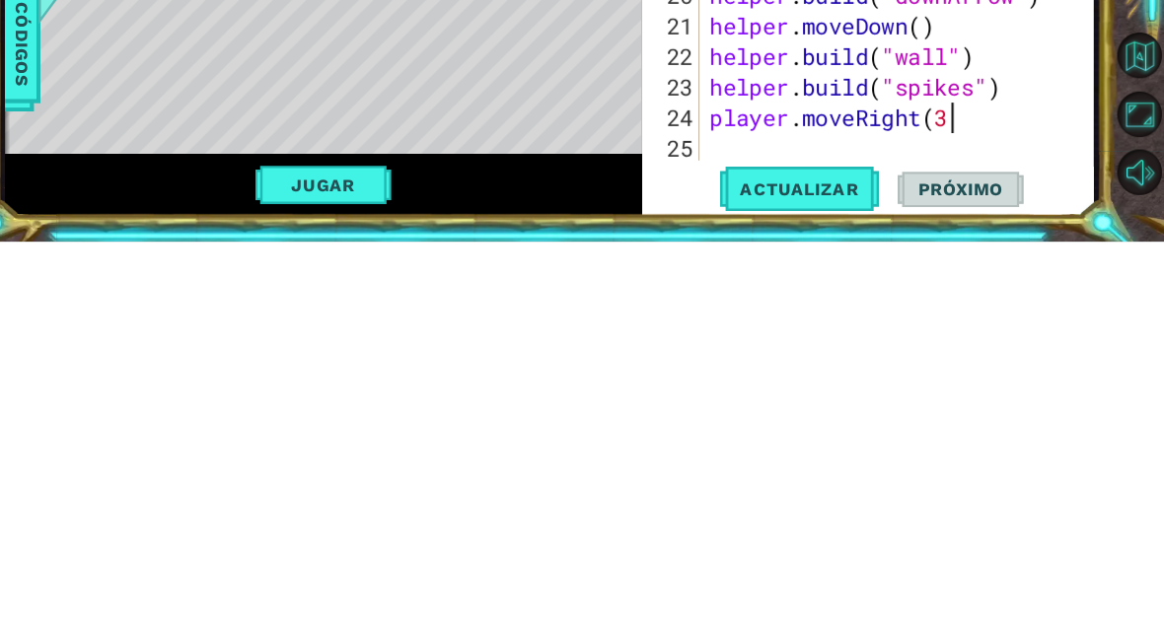
scroll to position [34, 282]
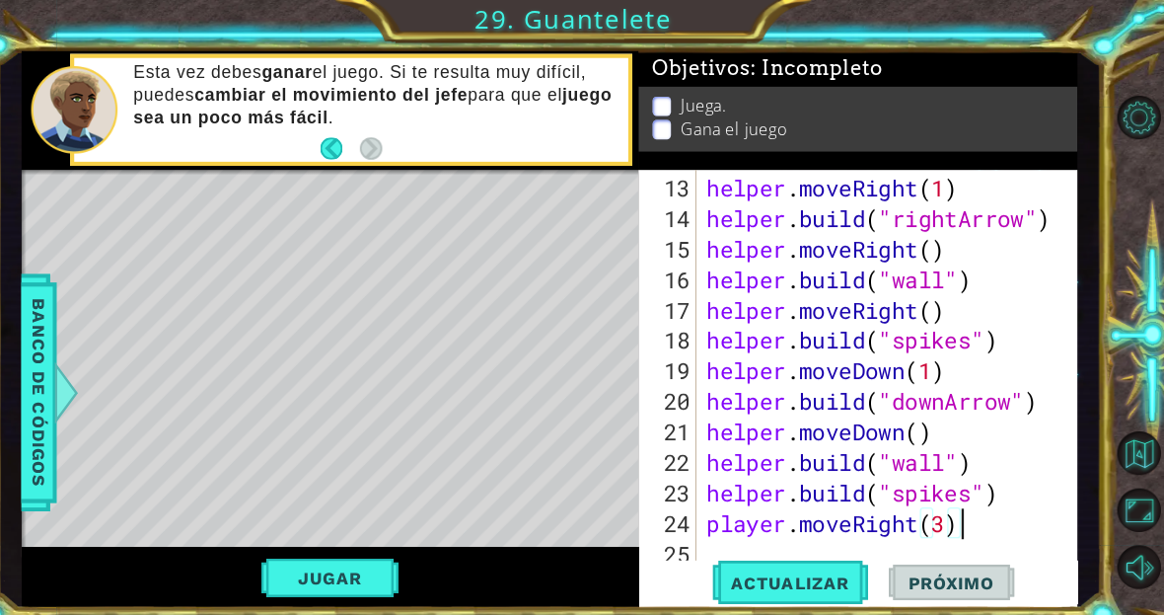
click at [794, 568] on span "Actualizar" at bounding box center [792, 565] width 155 height 20
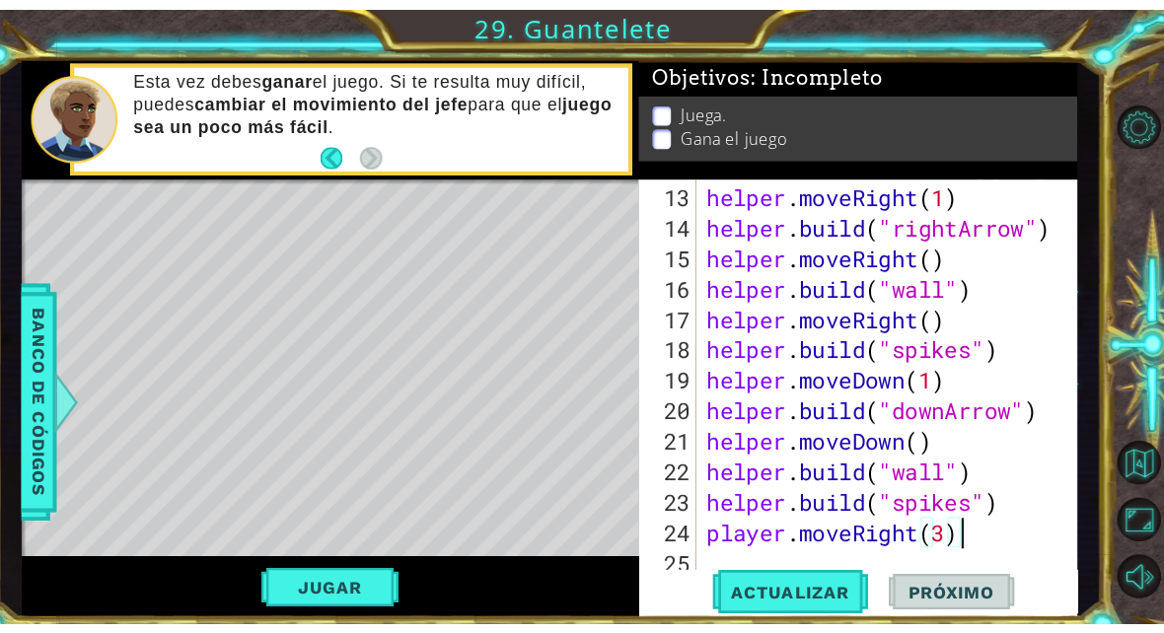
scroll to position [34, 108]
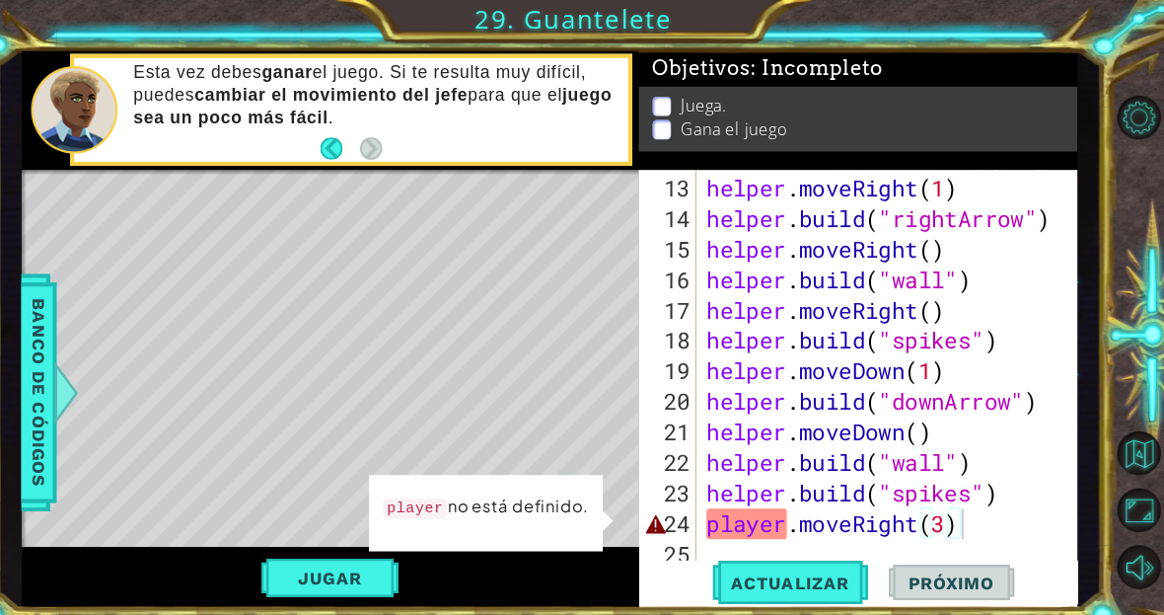
click at [319, 551] on button "Jugar" at bounding box center [345, 560] width 133 height 37
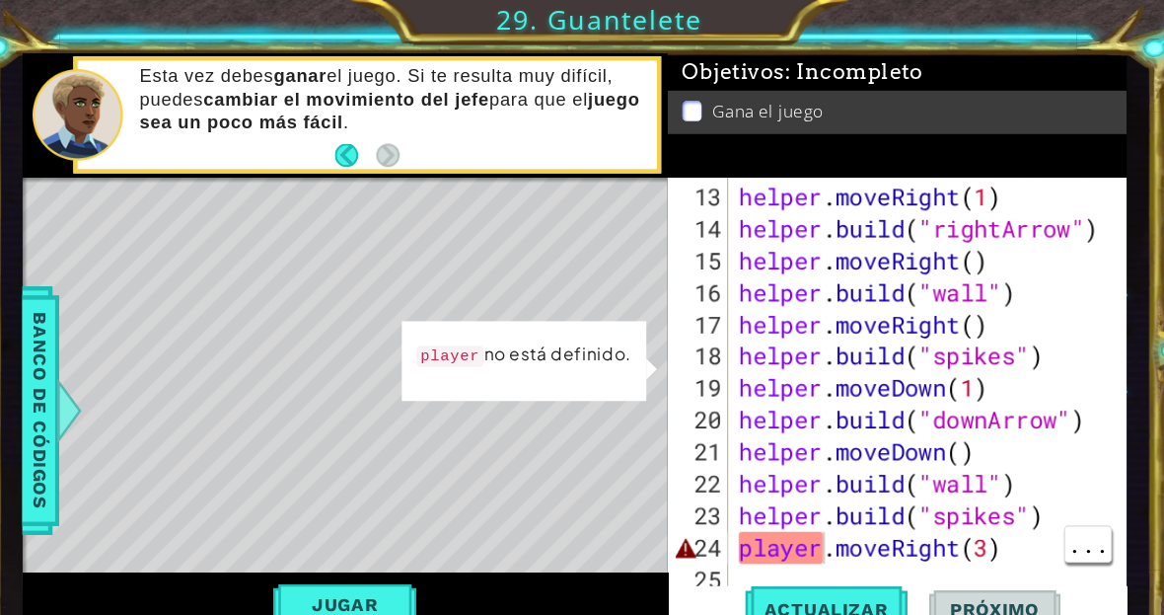
click at [47, 360] on span "Banco de códigos" at bounding box center [63, 380] width 32 height 204
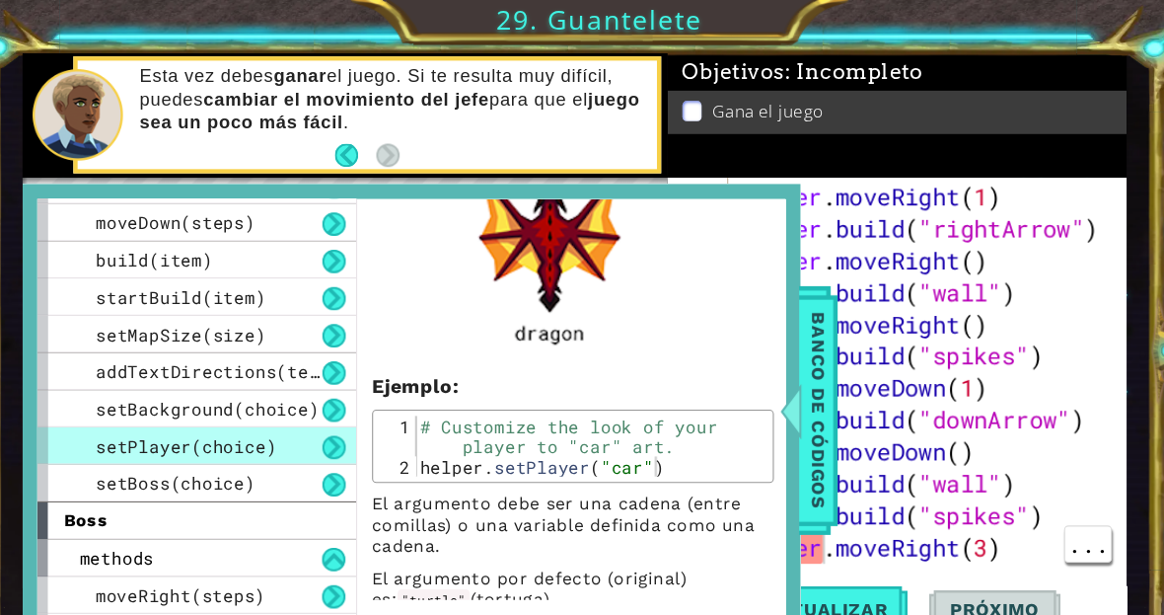
click at [770, 376] on span "Banco de códigos" at bounding box center [786, 380] width 32 height 204
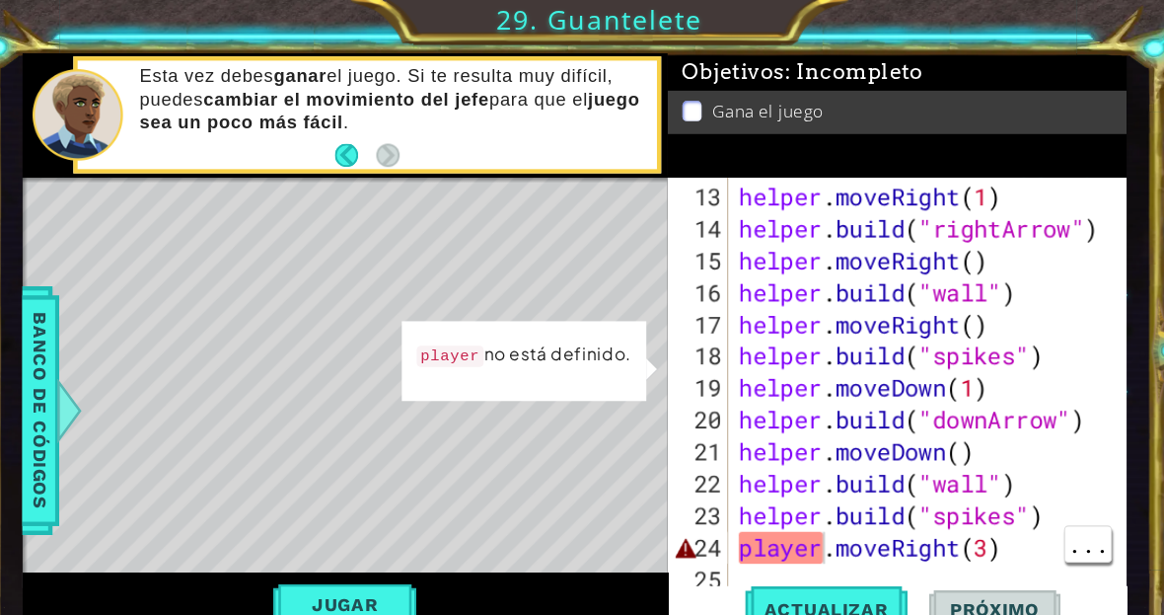
click at [1014, 488] on span "..." at bounding box center [1035, 504] width 42 height 33
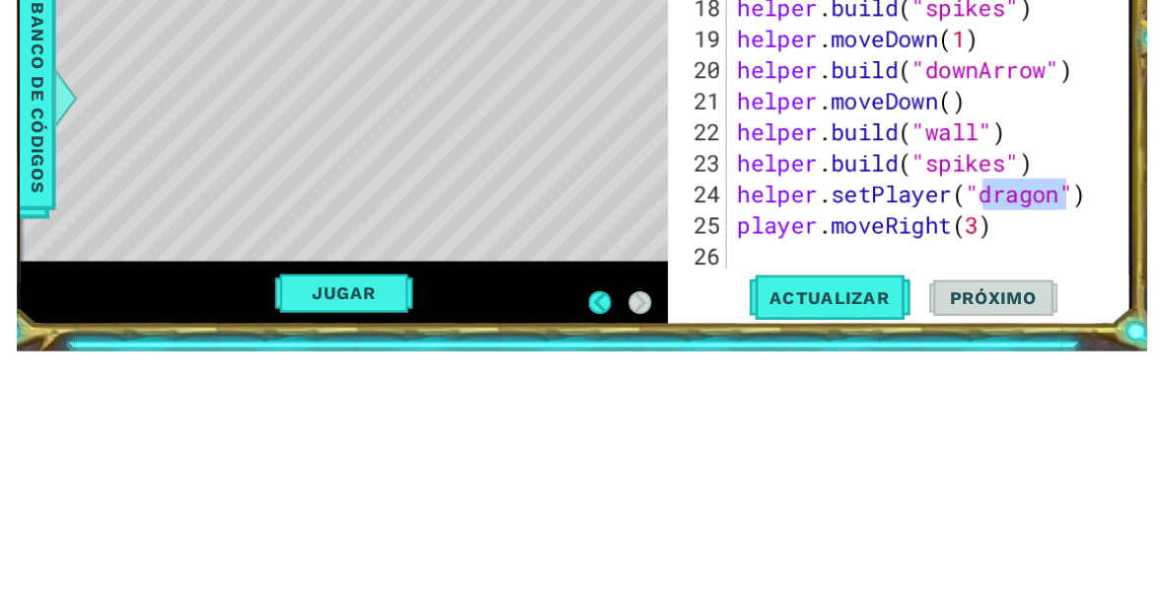
scroll to position [19, 0]
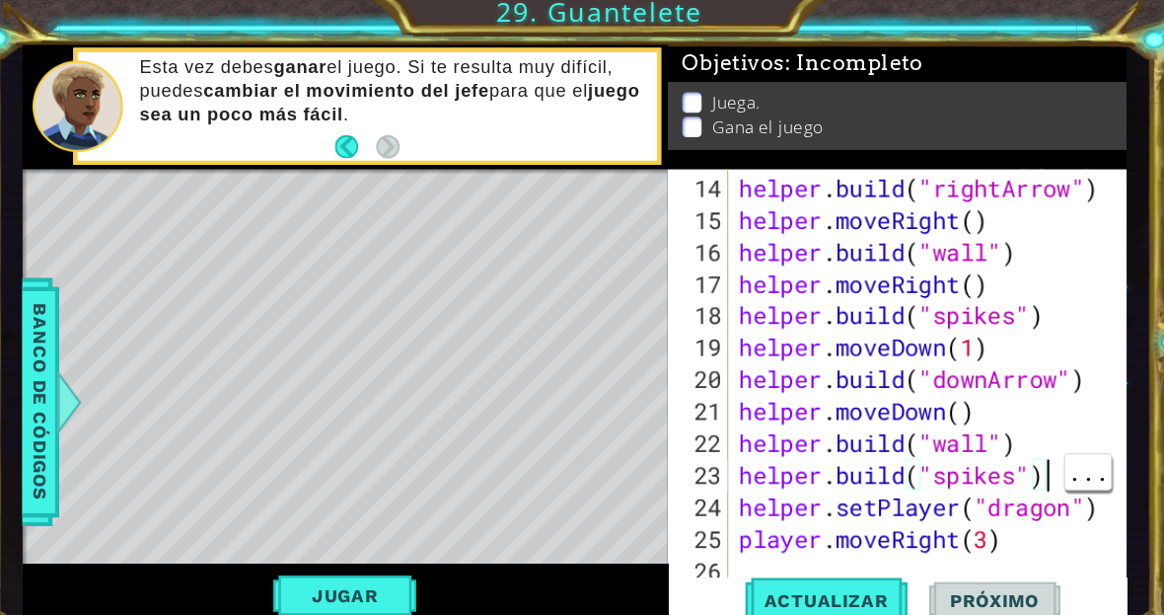
click at [976, 451] on div "helper . build ( "rightArrow" ) helper . moveRight ( ) helper . build ( "wall" …" at bounding box center [891, 390] width 369 height 444
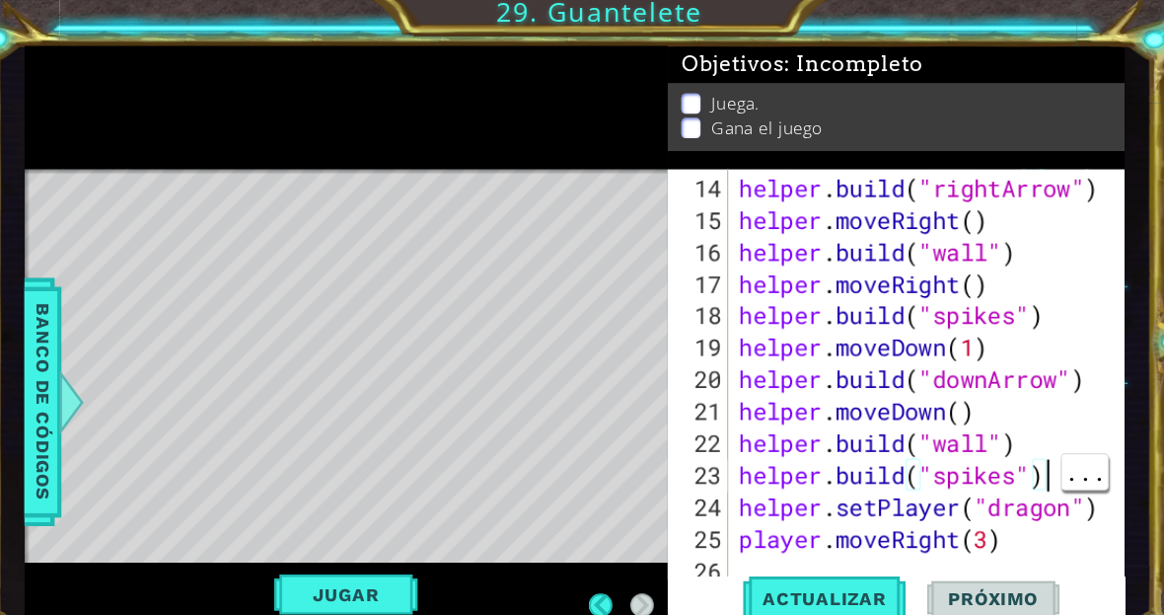
scroll to position [0, 0]
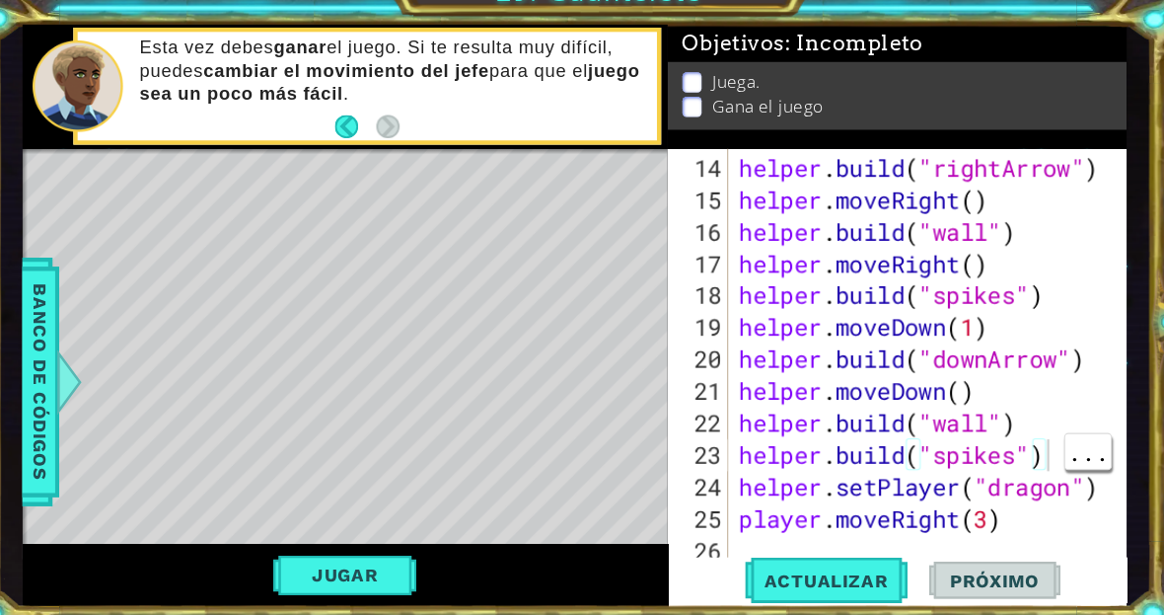
click at [799, 550] on button "Actualizar" at bounding box center [792, 565] width 155 height 42
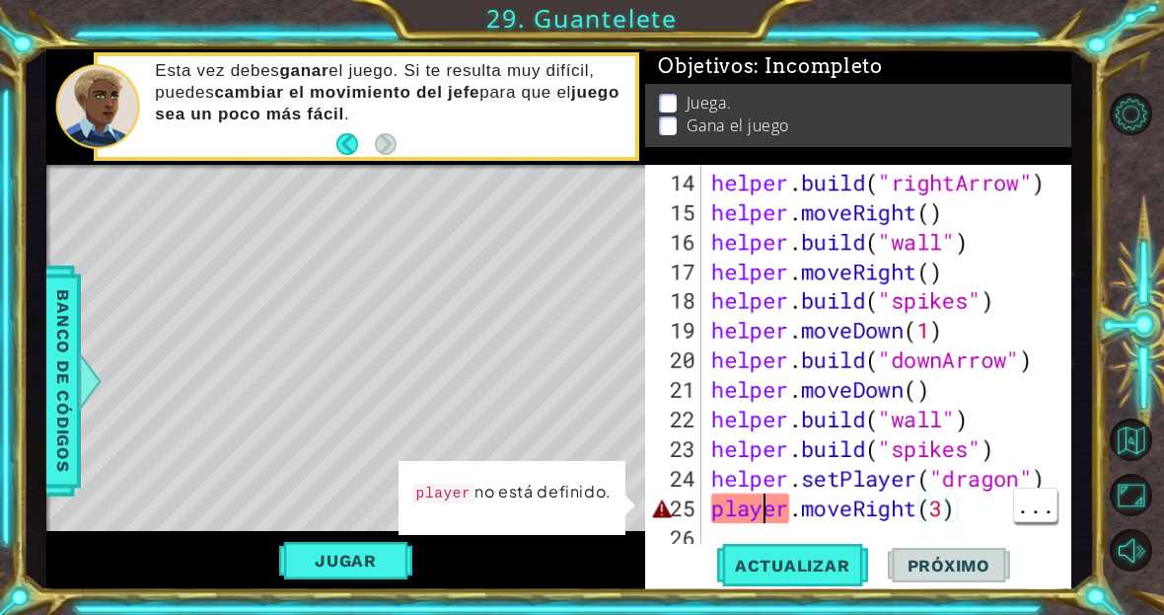
click at [771, 509] on div "helper . build ( "rightArrow" ) helper . moveRight ( ) helper . build ( "wall" …" at bounding box center [891, 390] width 369 height 444
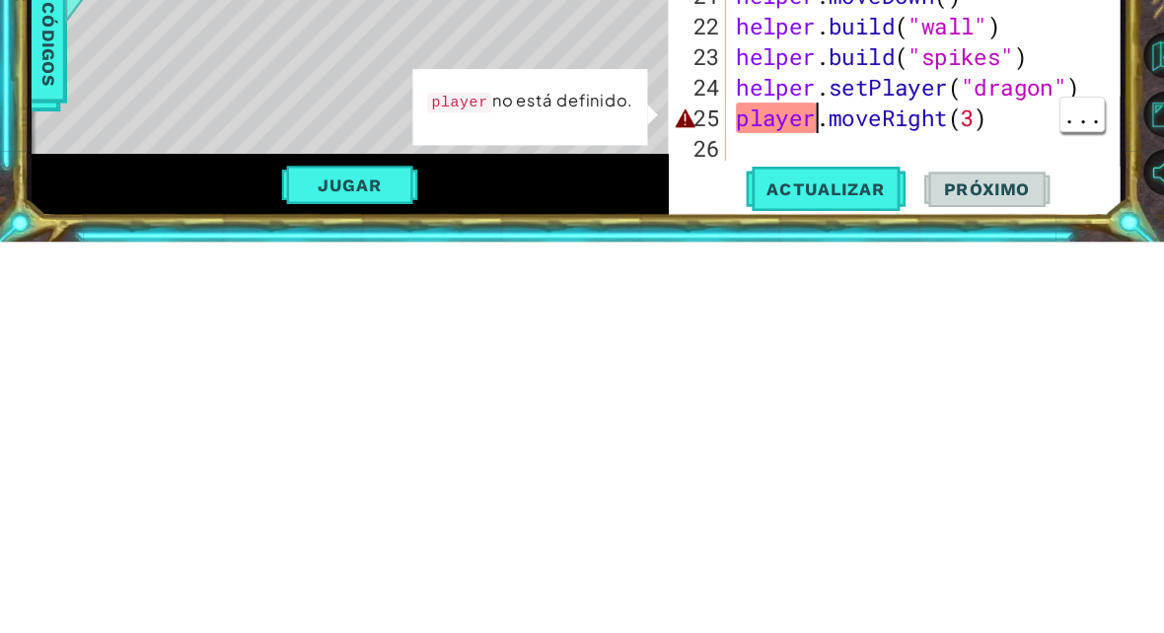
click at [787, 173] on div "helper . build ( "rightArrow" ) helper . moveRight ( ) helper . build ( "wall" …" at bounding box center [901, 395] width 382 height 444
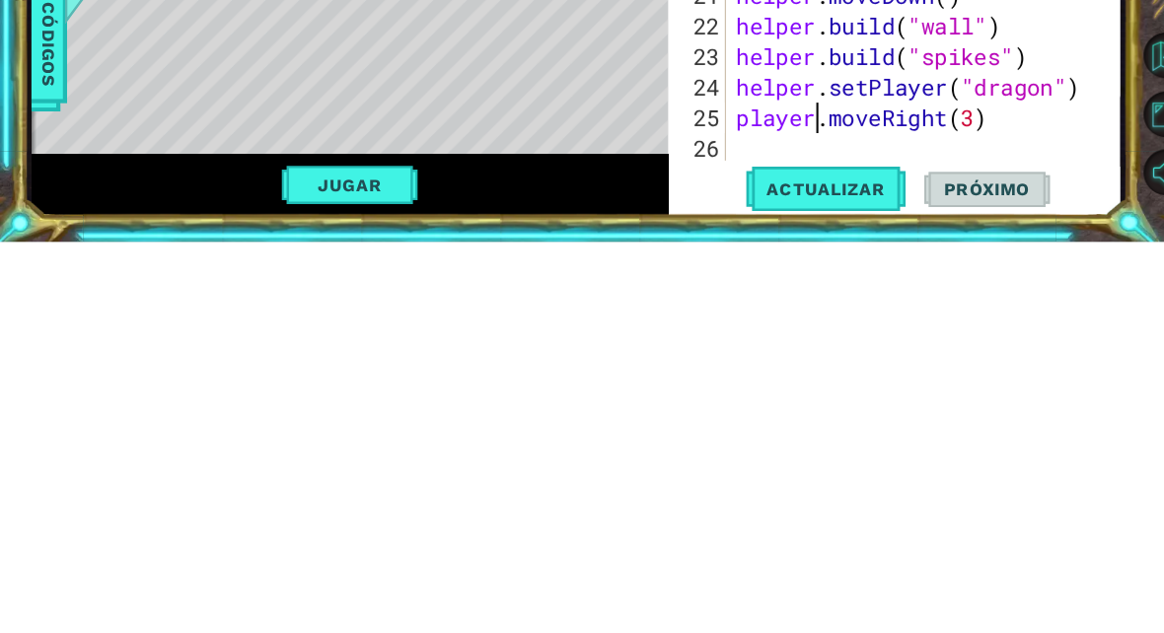
scroll to position [34, 108]
click at [1003, 173] on div "helper . build ( "rightArrow" ) helper . moveRight ( ) helper . build ( "wall" …" at bounding box center [901, 395] width 382 height 444
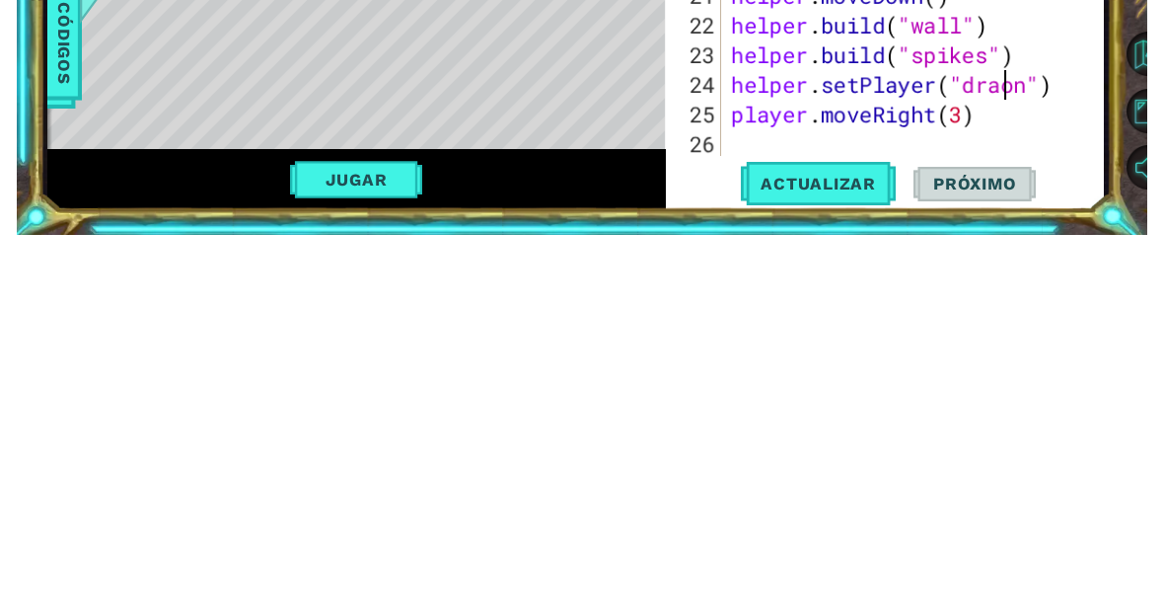
scroll to position [34, 47]
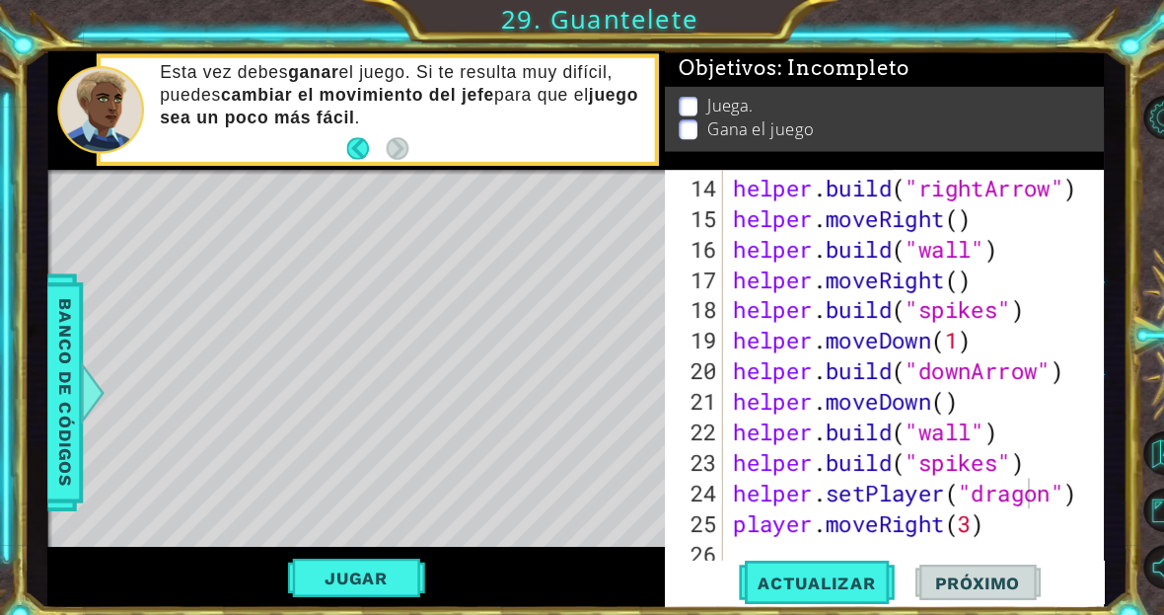
click at [331, 551] on button "Jugar" at bounding box center [345, 560] width 133 height 37
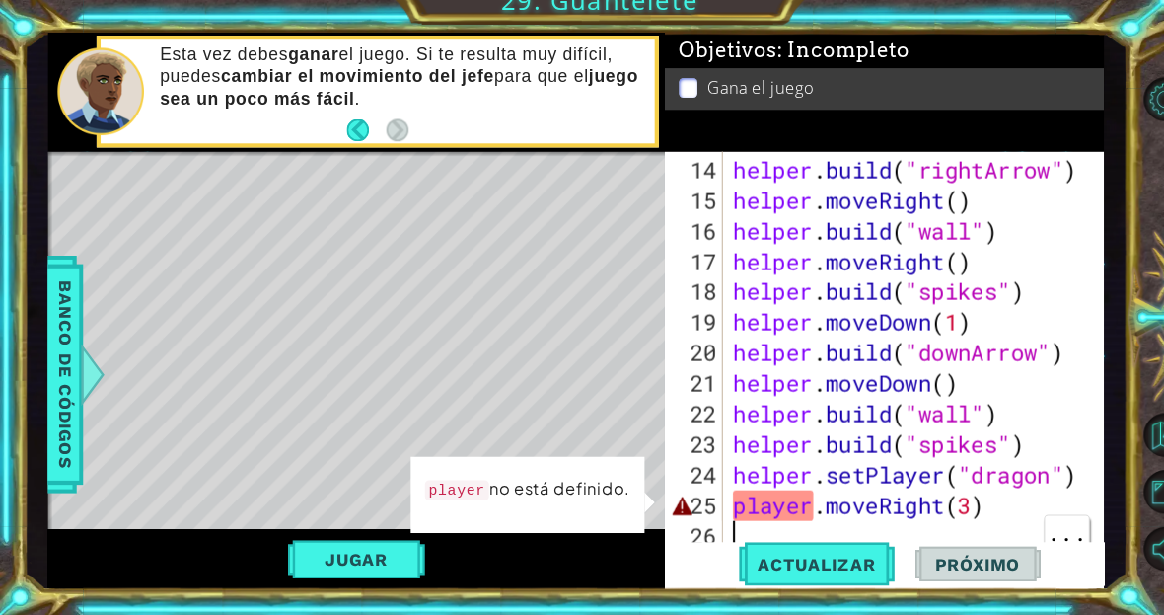
scroll to position [0, 1]
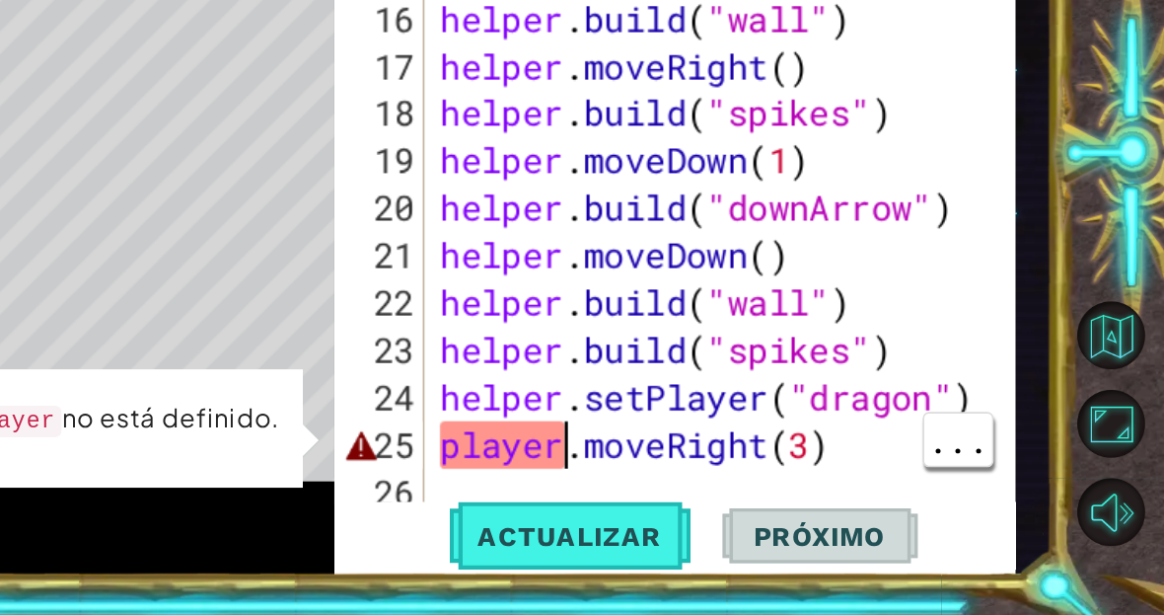
click at [707, 279] on div "helper . build ( "rightArrow" ) helper . moveRight ( ) helper . build ( "wall" …" at bounding box center [891, 390] width 369 height 444
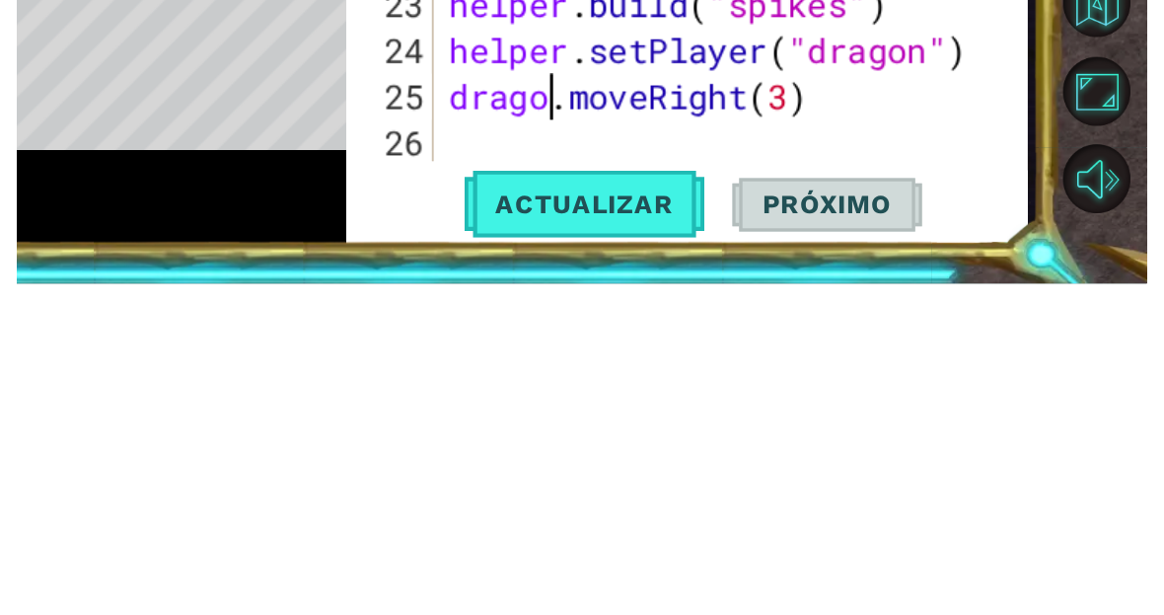
scroll to position [34, 112]
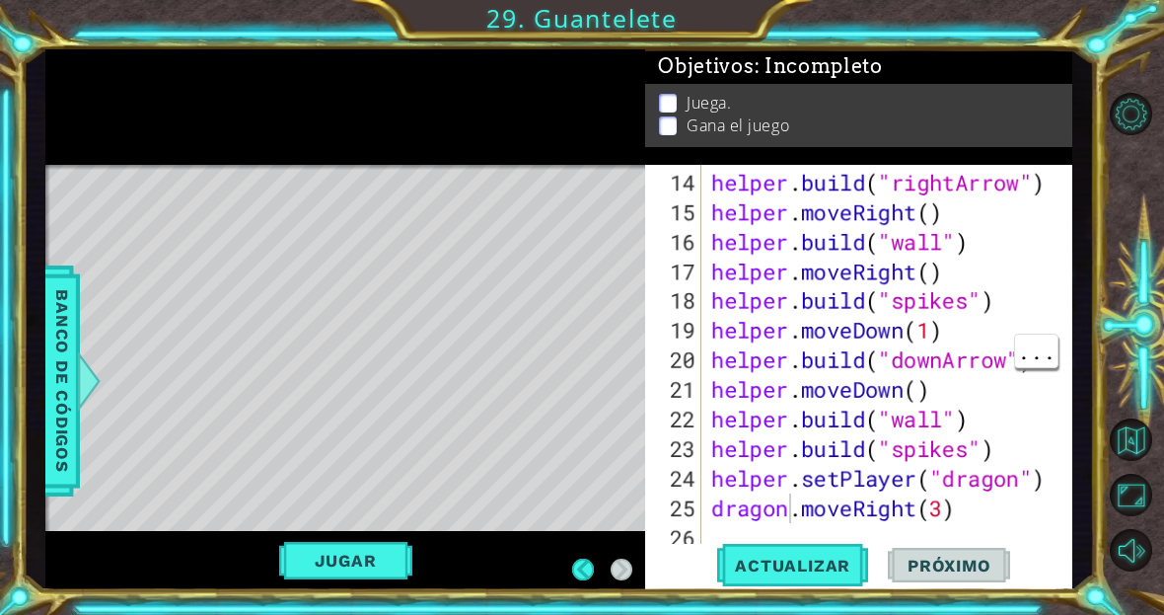
click at [345, 558] on button "Jugar" at bounding box center [345, 560] width 133 height 37
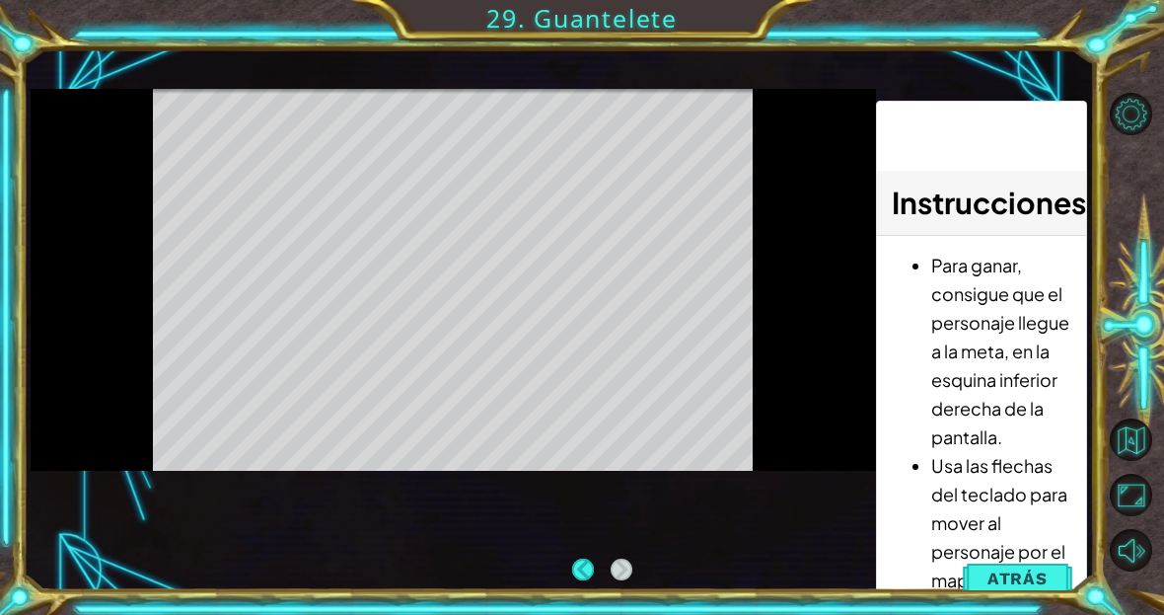
scroll to position [34, 108]
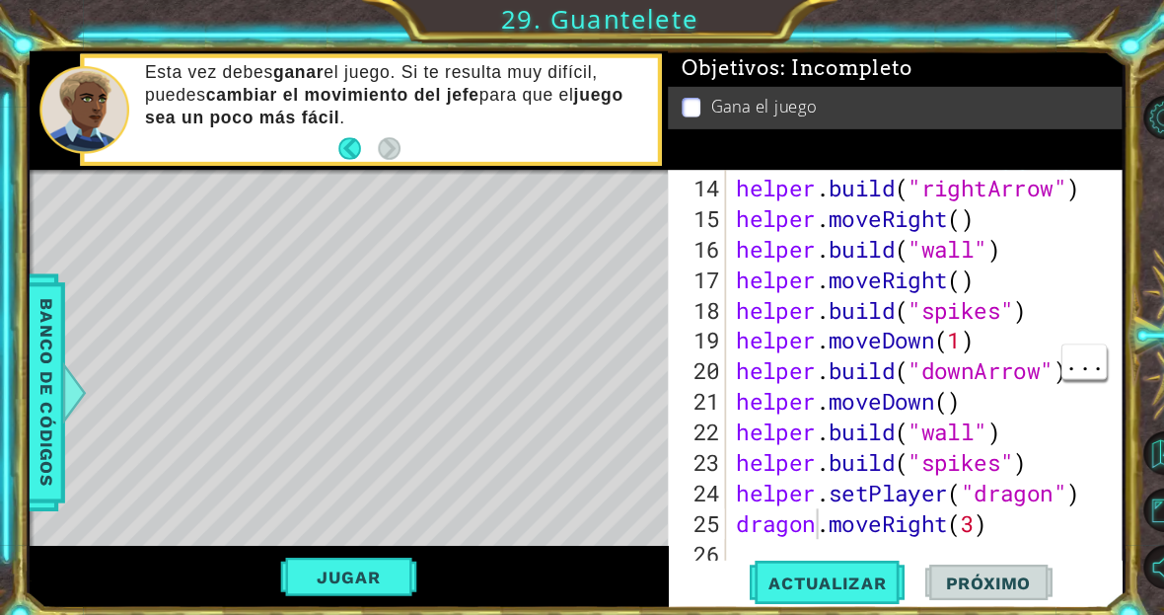
click at [284, 553] on button "Jugar" at bounding box center [338, 559] width 133 height 37
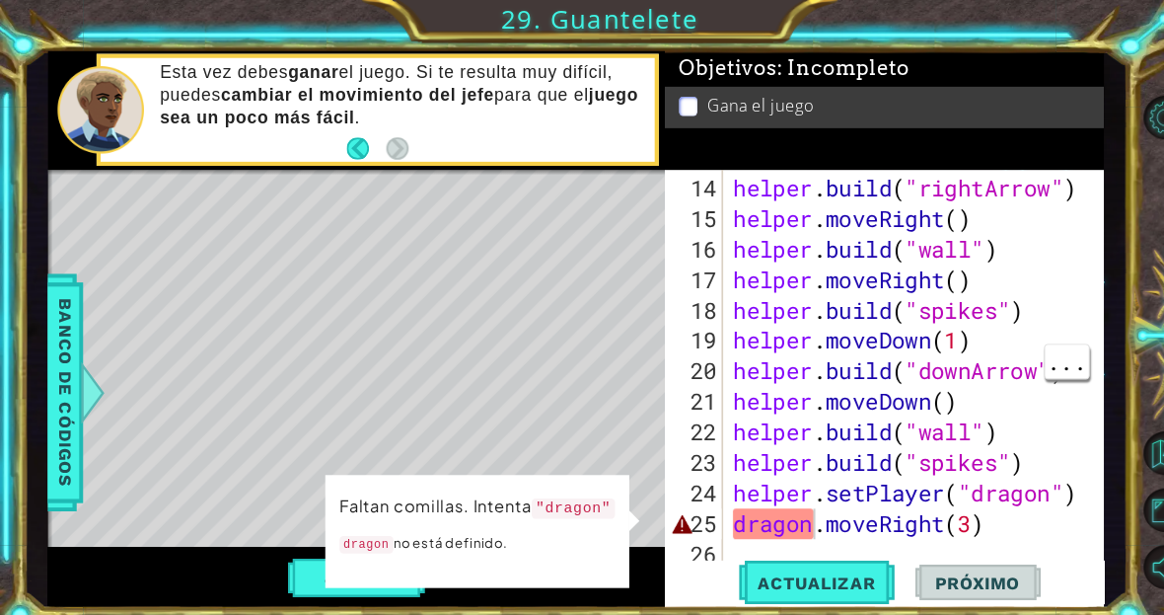
click at [39, 358] on div "1 ההההההההההההההההההההההההההההההההההההההההההההההההההההההההההההההההההההההההההההה…" at bounding box center [559, 319] width 1071 height 541
click at [75, 361] on span "Banco de códigos" at bounding box center [63, 380] width 32 height 204
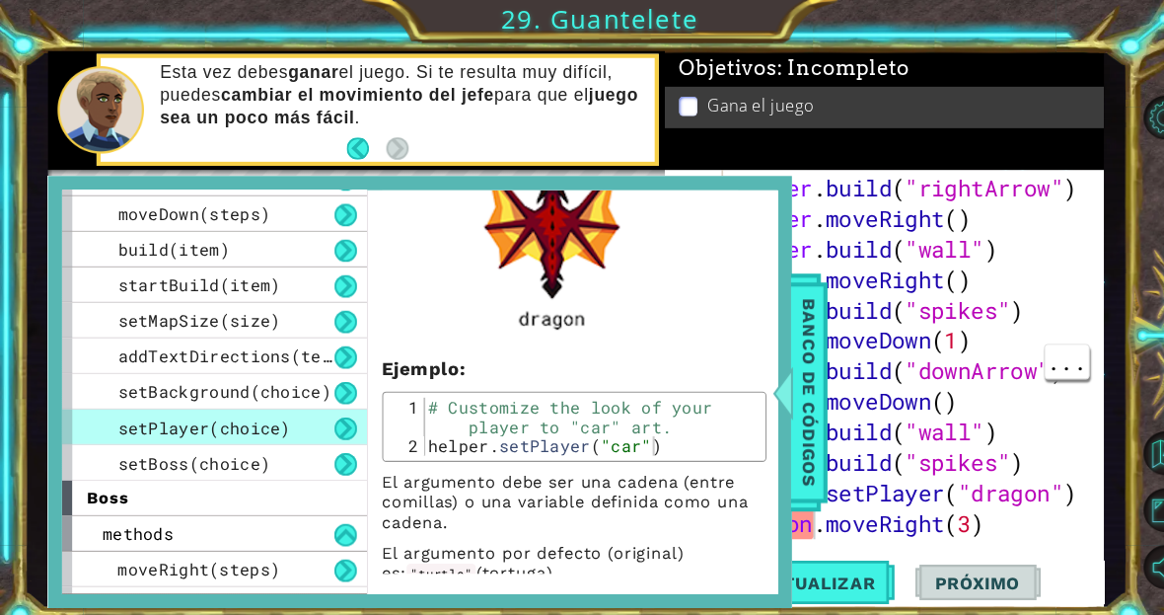
click at [75, 357] on div "addTextDirections(text)" at bounding box center [208, 345] width 296 height 35
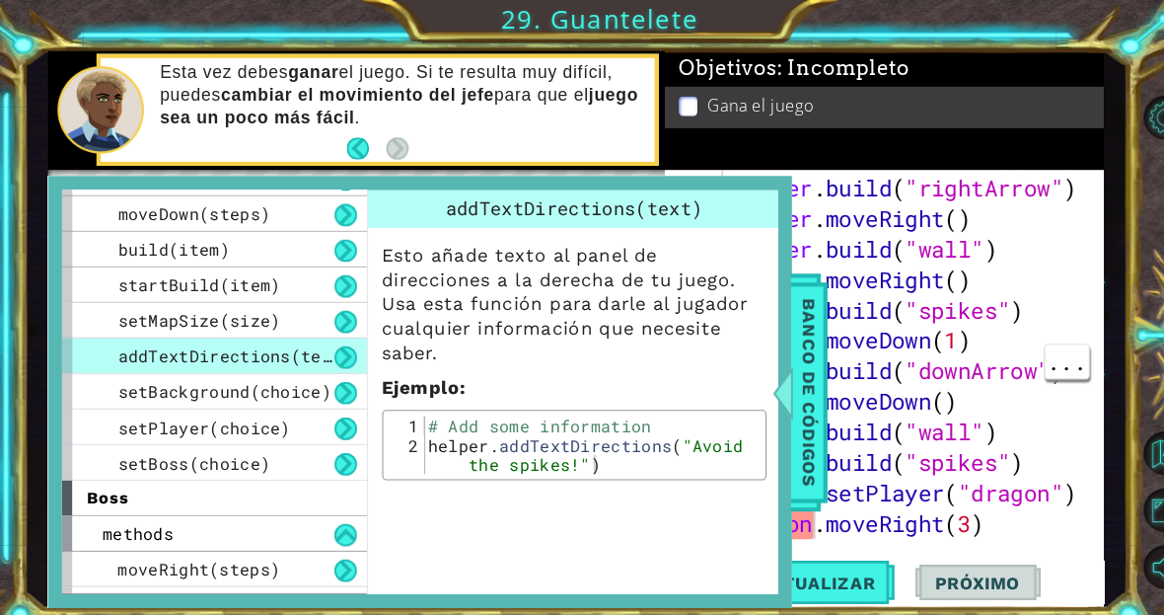
scroll to position [0, 0]
click at [335, 425] on button at bounding box center [336, 416] width 22 height 22
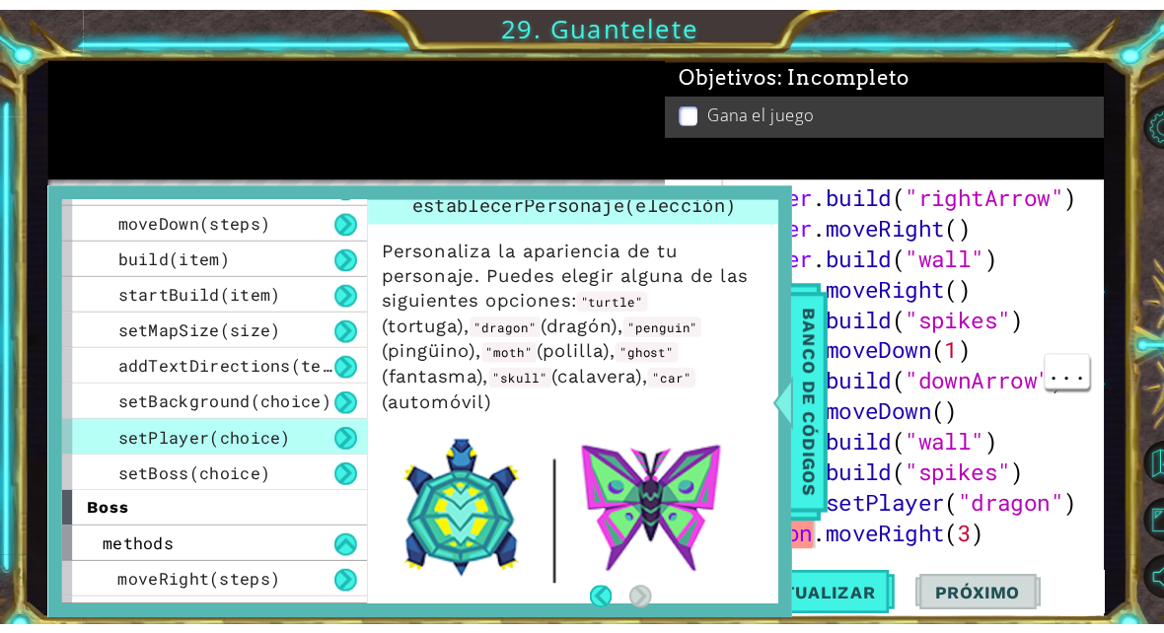
scroll to position [35, 0]
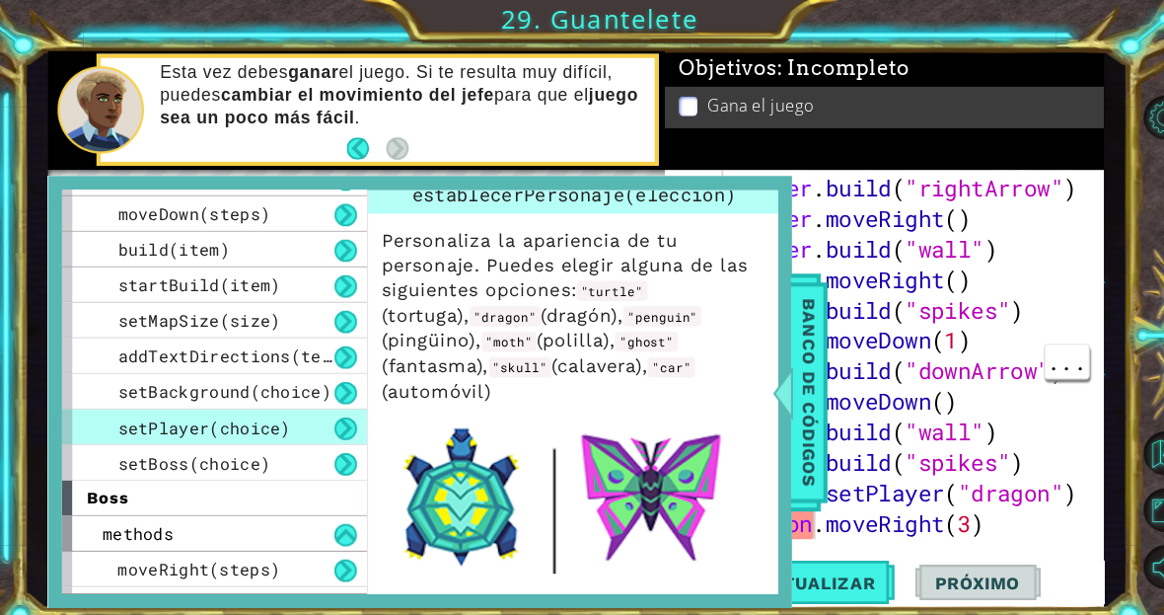
click at [785, 376] on span "Banco de códigos" at bounding box center [786, 380] width 32 height 204
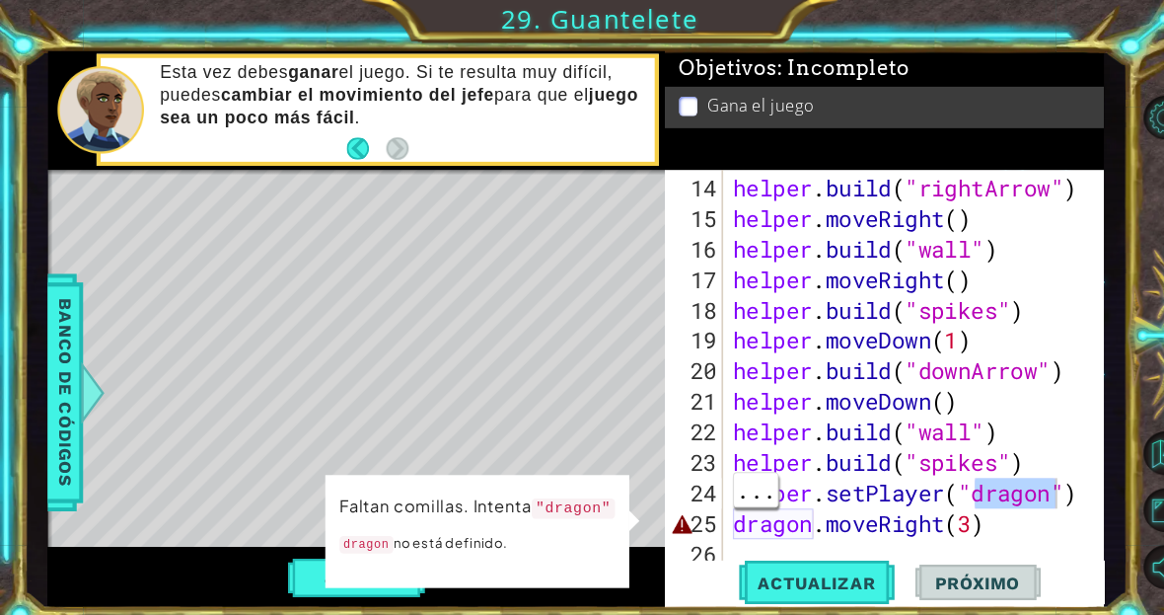
click at [593, 507] on td "Faltan comillas. Intenta "dragon" dragon no está definido." at bounding box center [463, 515] width 269 height 73
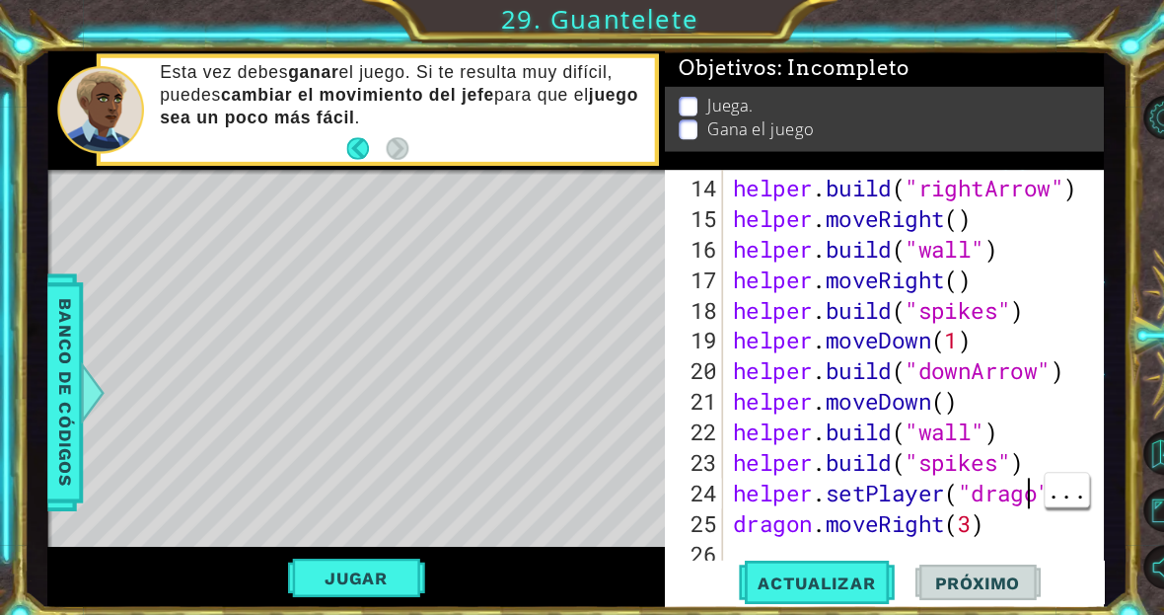
click at [997, 474] on div "helper . build ( "rightArrow" ) helper . moveRight ( ) helper . build ( "wall" …" at bounding box center [891, 390] width 369 height 444
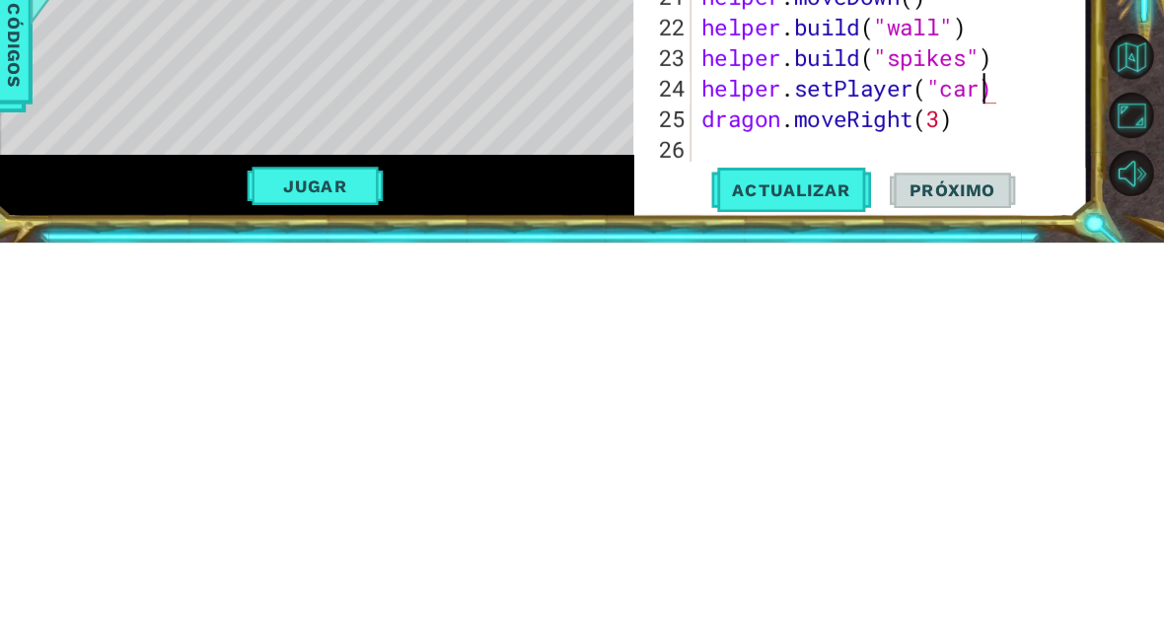
scroll to position [34, 87]
click at [767, 173] on div "helper . build ( "rightArrow" ) helper . moveRight ( ) helper . build ( "wall" …" at bounding box center [901, 395] width 382 height 444
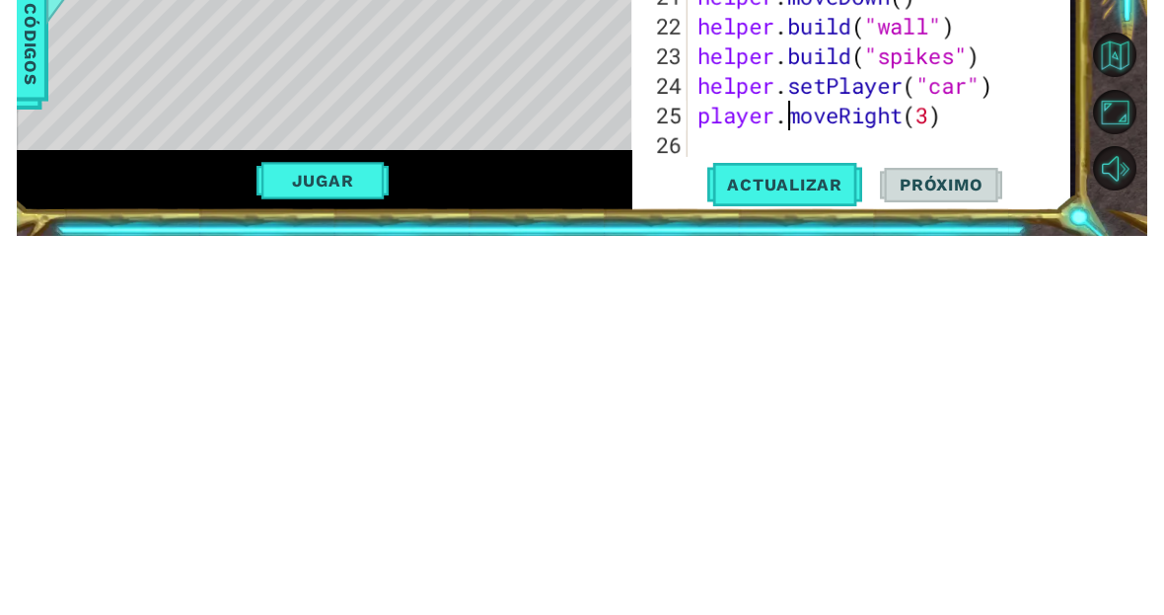
scroll to position [0, 0]
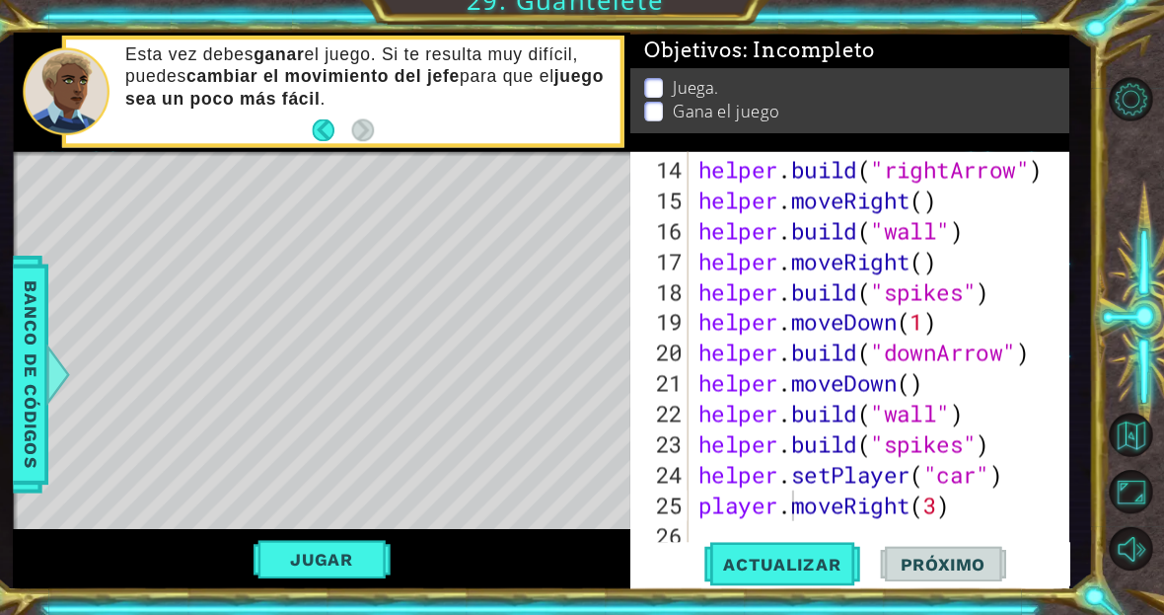
click at [283, 549] on button "Jugar" at bounding box center [345, 560] width 133 height 37
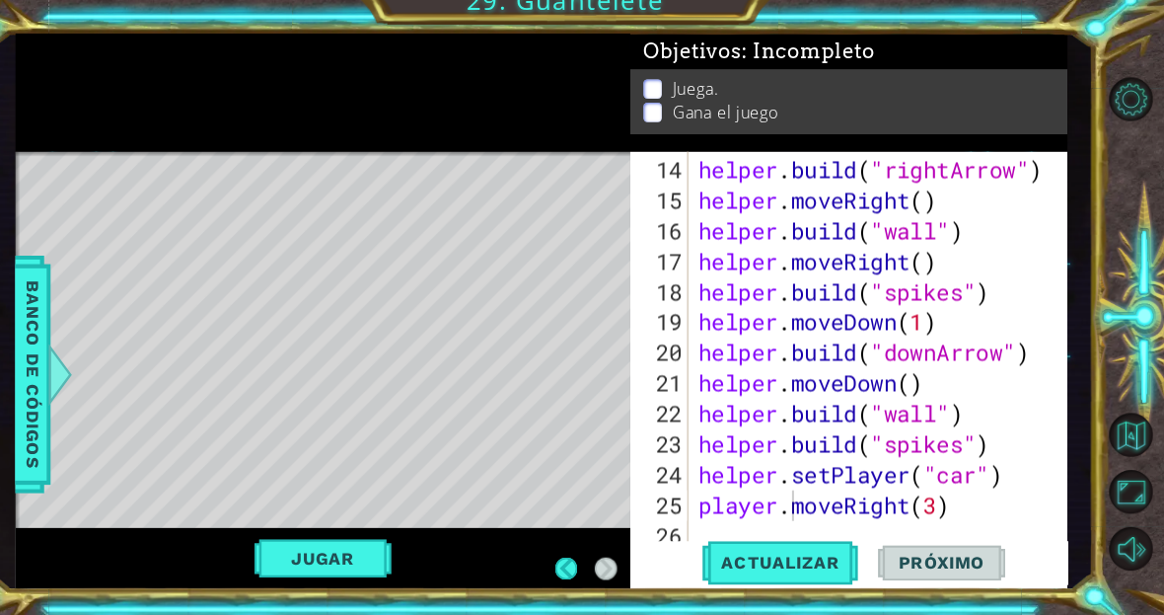
scroll to position [34, 108]
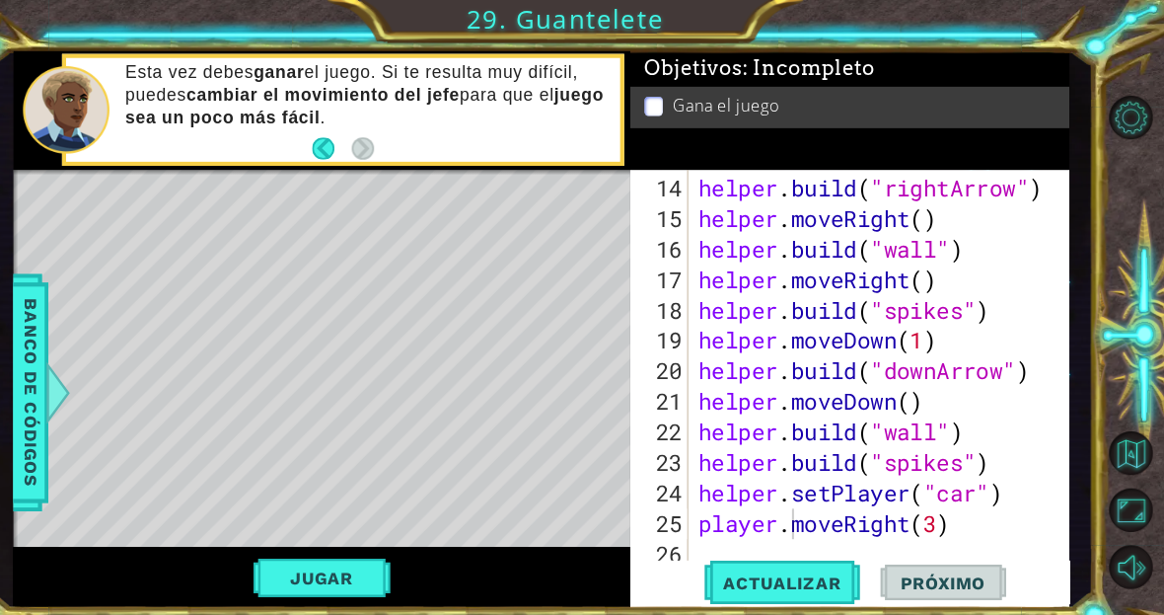
click at [789, 583] on button "Actualizar" at bounding box center [792, 565] width 155 height 42
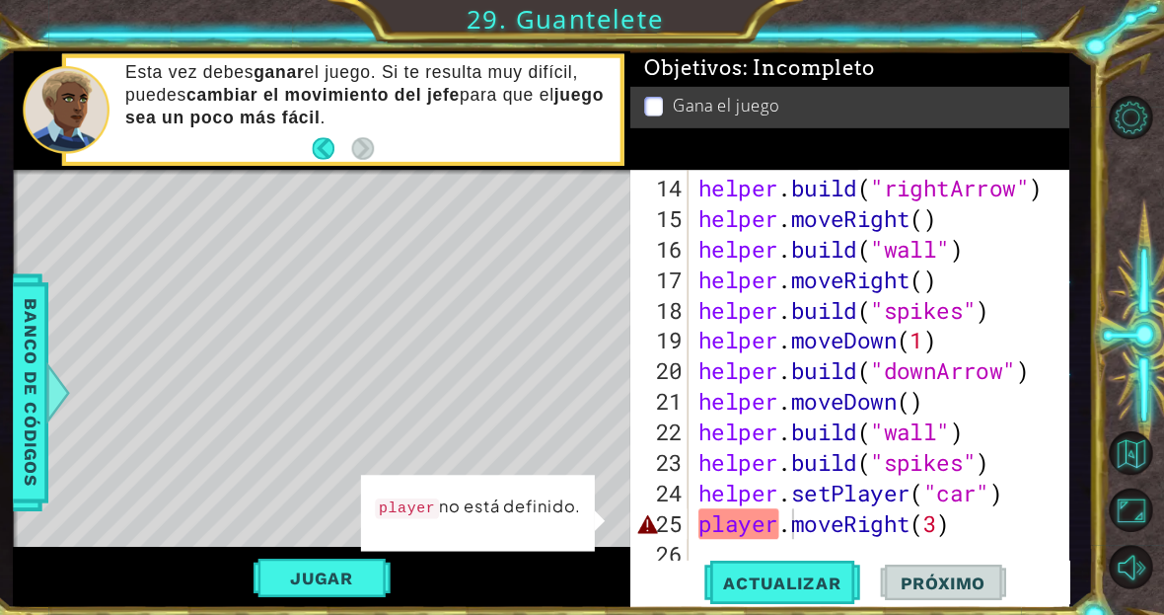
click at [47, 333] on span "Banco de códigos" at bounding box center [63, 380] width 32 height 204
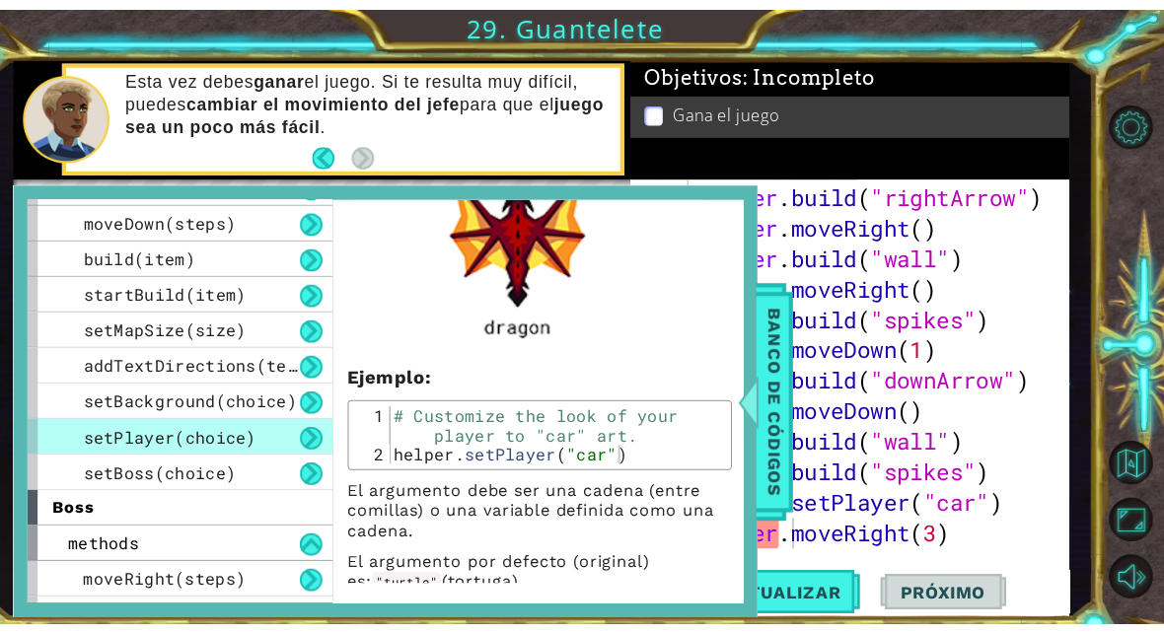
scroll to position [922, 0]
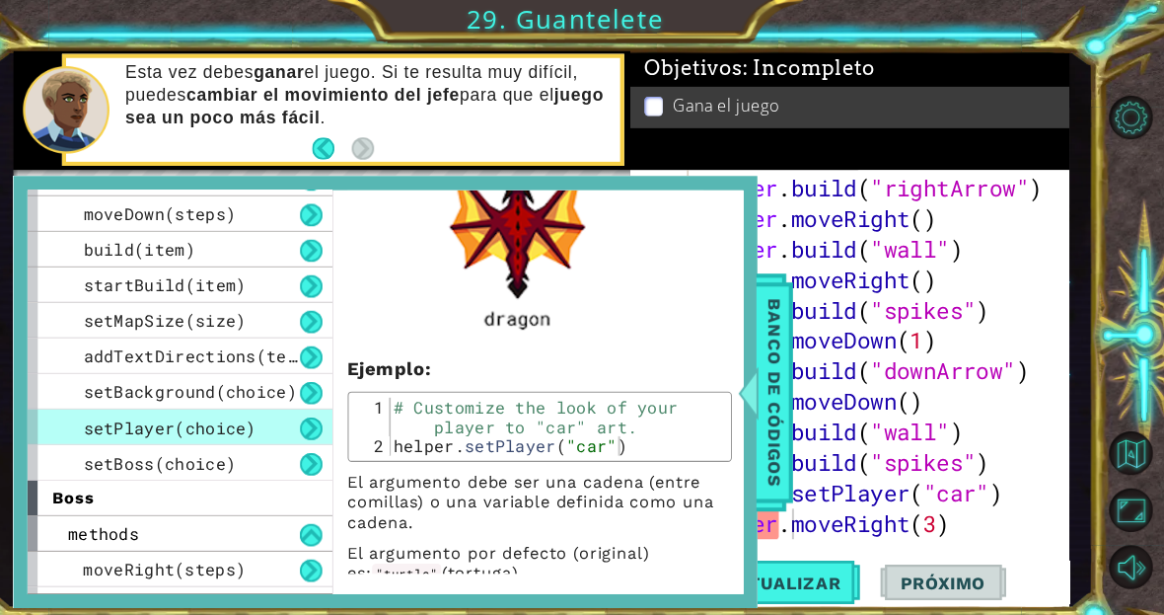
click at [770, 386] on span "Banco de códigos" at bounding box center [786, 380] width 32 height 204
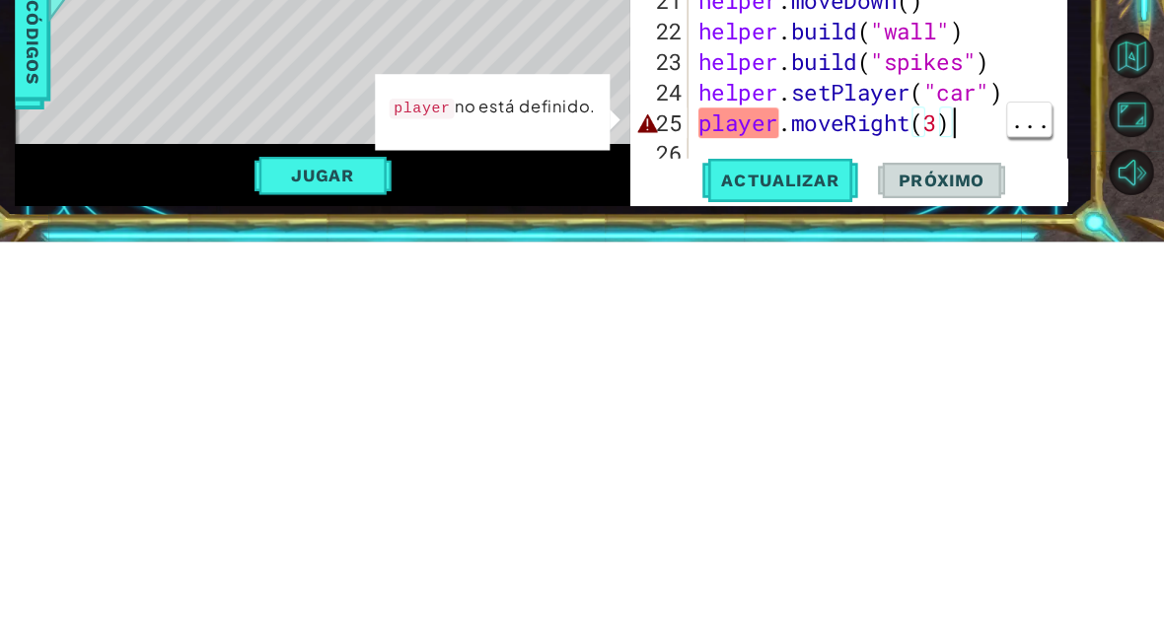
click at [958, 178] on div "helper . build ( "rightArrow" ) helper . moveRight ( ) helper . build ( "wall" …" at bounding box center [891, 400] width 368 height 444
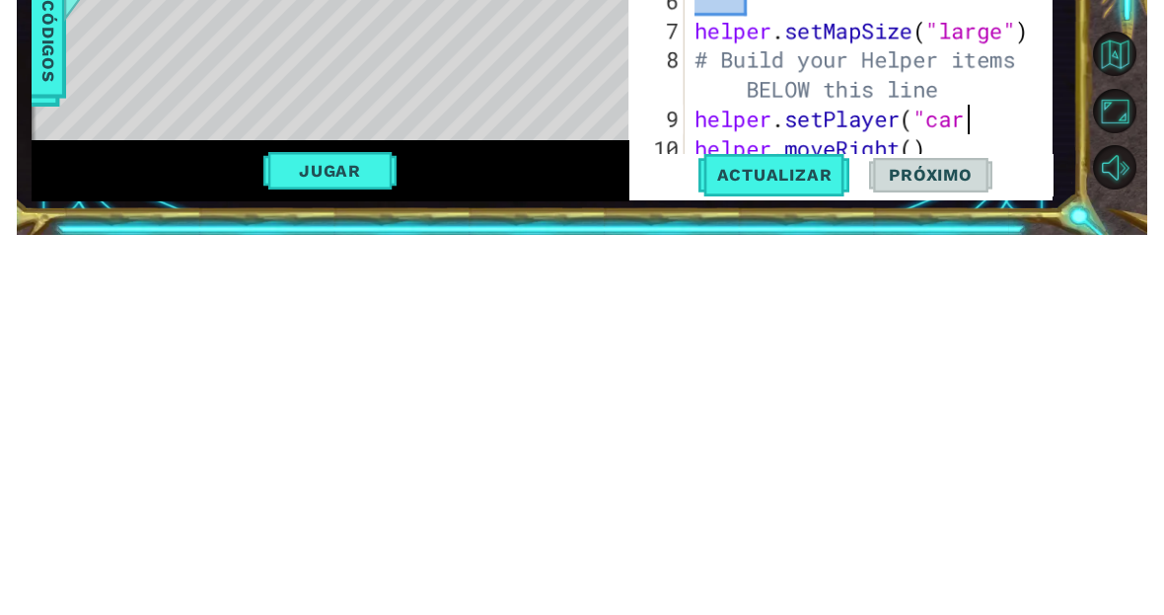
scroll to position [34, 321]
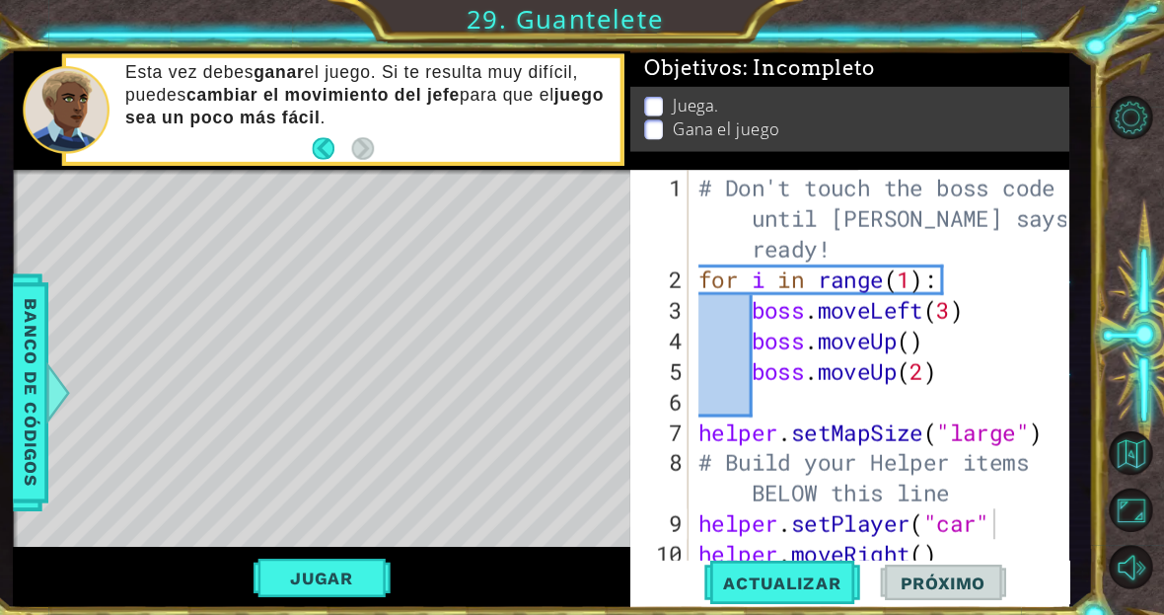
click at [797, 575] on button "Actualizar" at bounding box center [792, 565] width 155 height 42
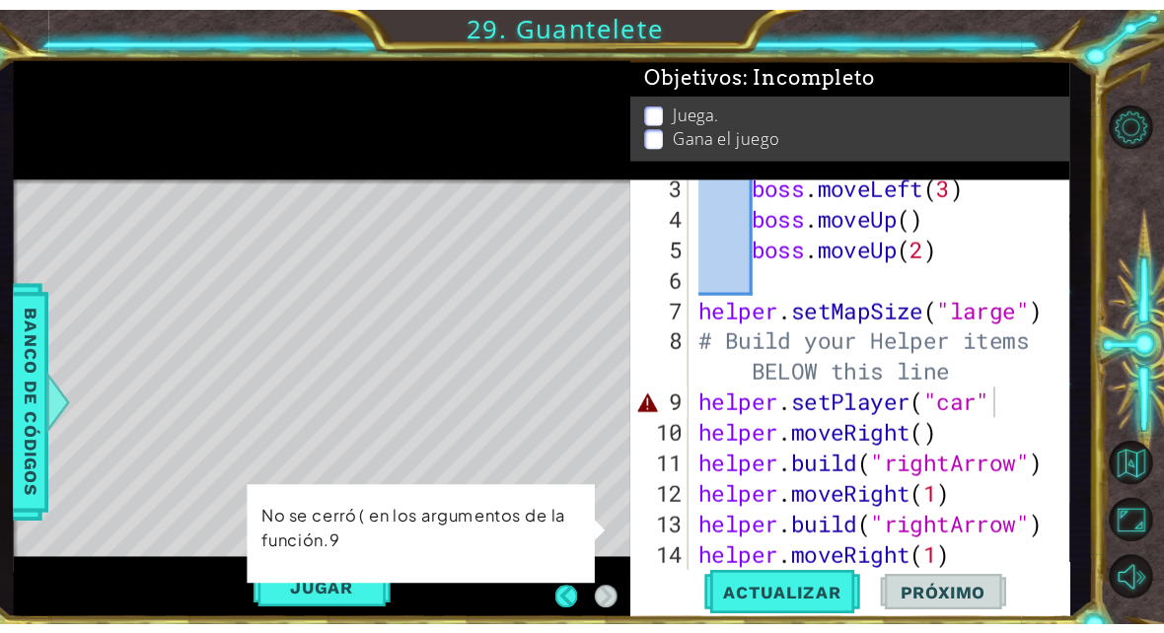
scroll to position [128, 0]
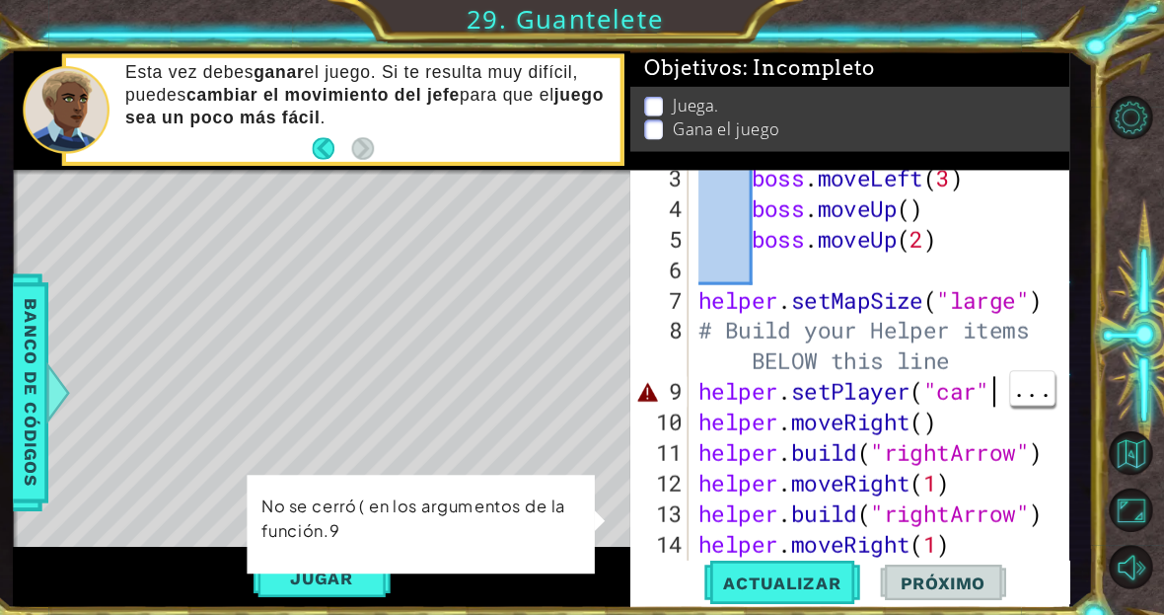
click at [975, 372] on div "boss . moveLeft ( 3 ) boss . moveUp ( ) boss . moveUp ( 2 ) helper . setMapSize…" at bounding box center [891, 380] width 369 height 444
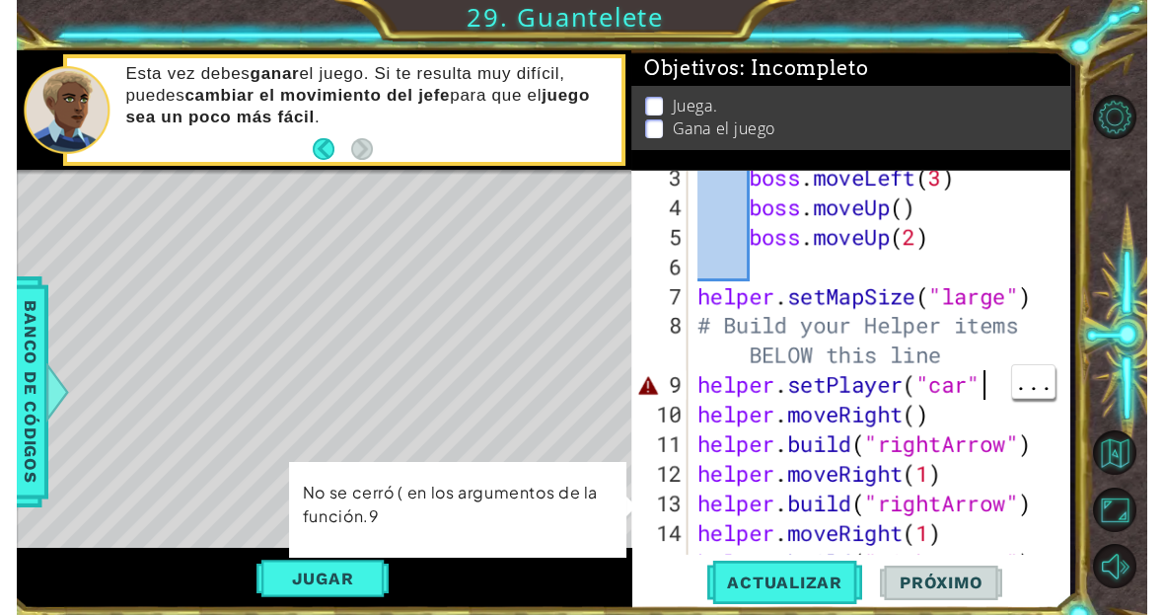
scroll to position [34, 47]
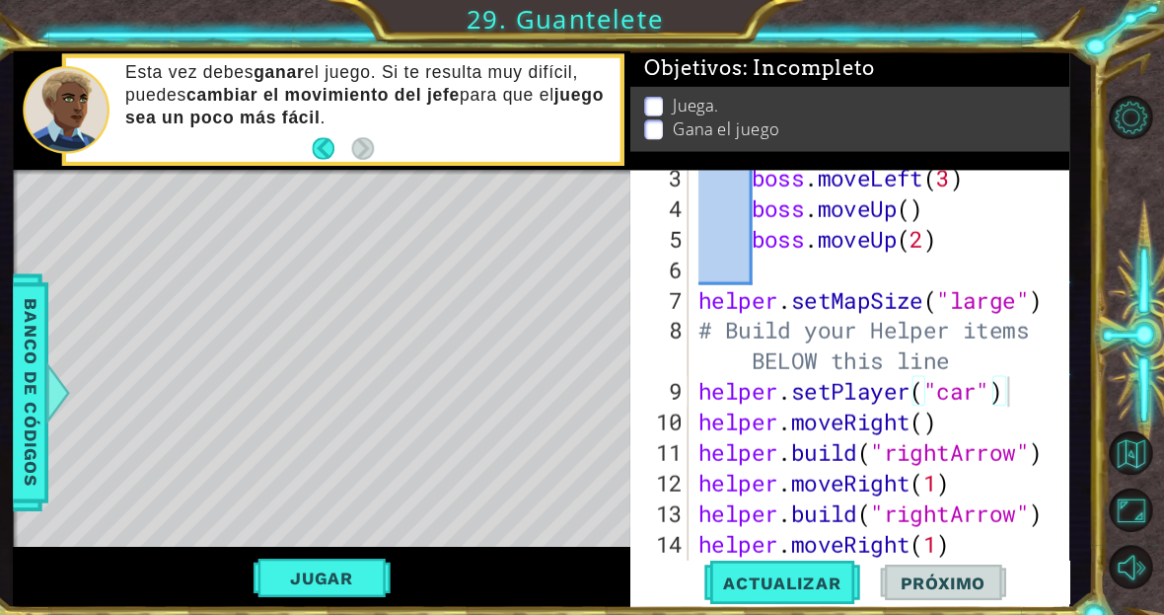
click at [793, 570] on span "Actualizar" at bounding box center [792, 565] width 155 height 20
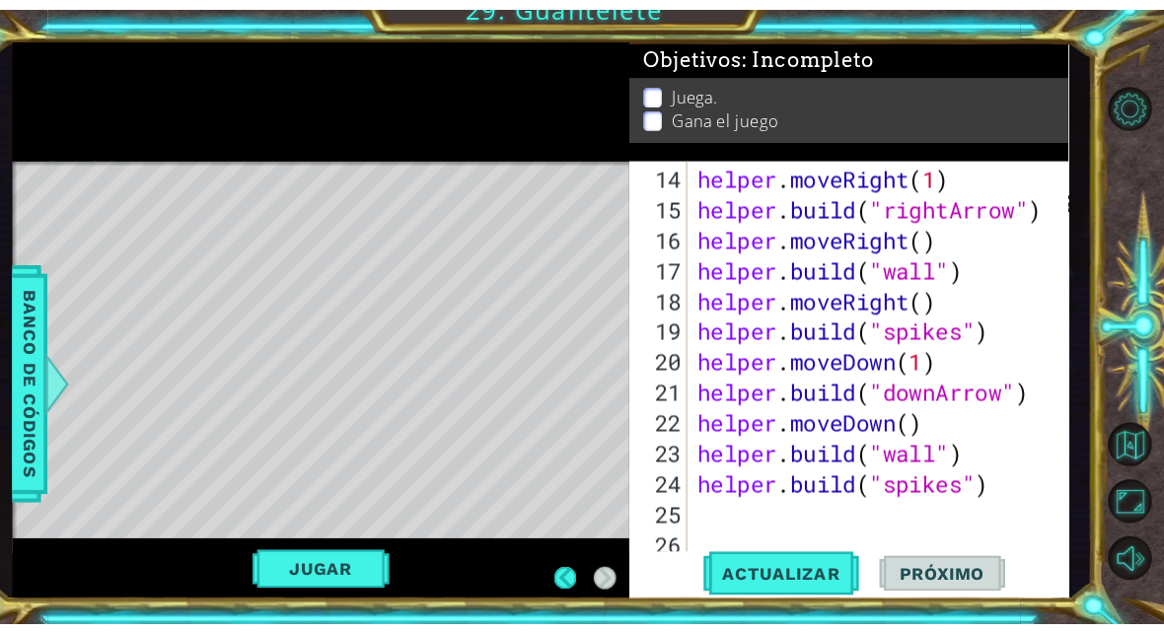
scroll to position [0, 0]
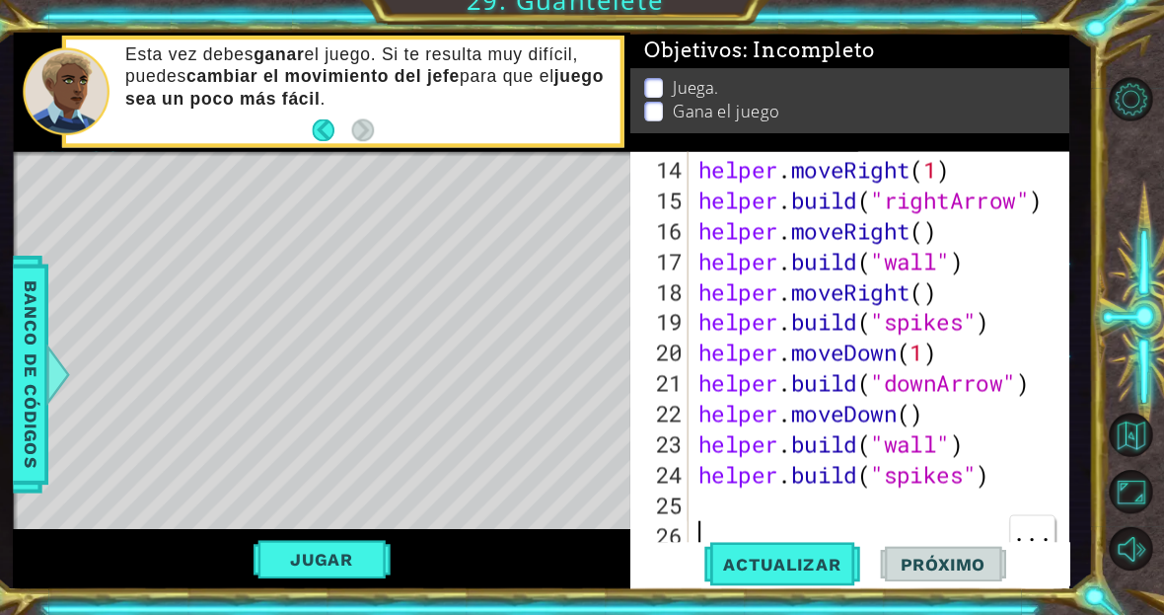
click at [707, 503] on div "helper . moveRight ( 1 ) helper . build ( "rightArrow" ) helper . moveRight ( )…" at bounding box center [891, 390] width 369 height 444
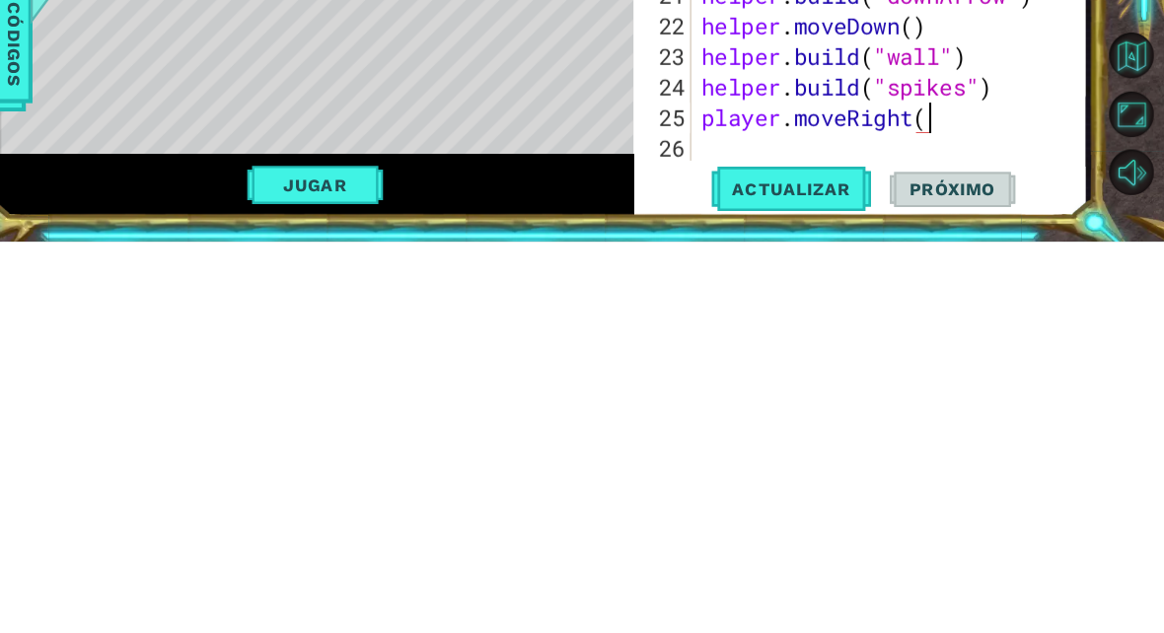
scroll to position [34, 87]
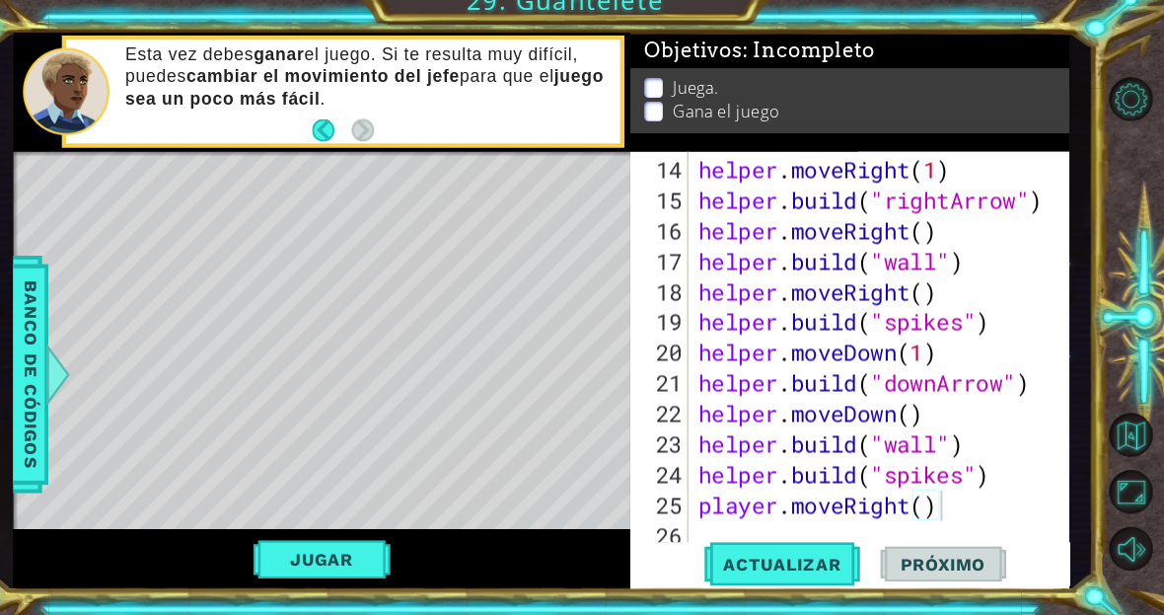
click at [757, 555] on span "Actualizar" at bounding box center [792, 565] width 155 height 20
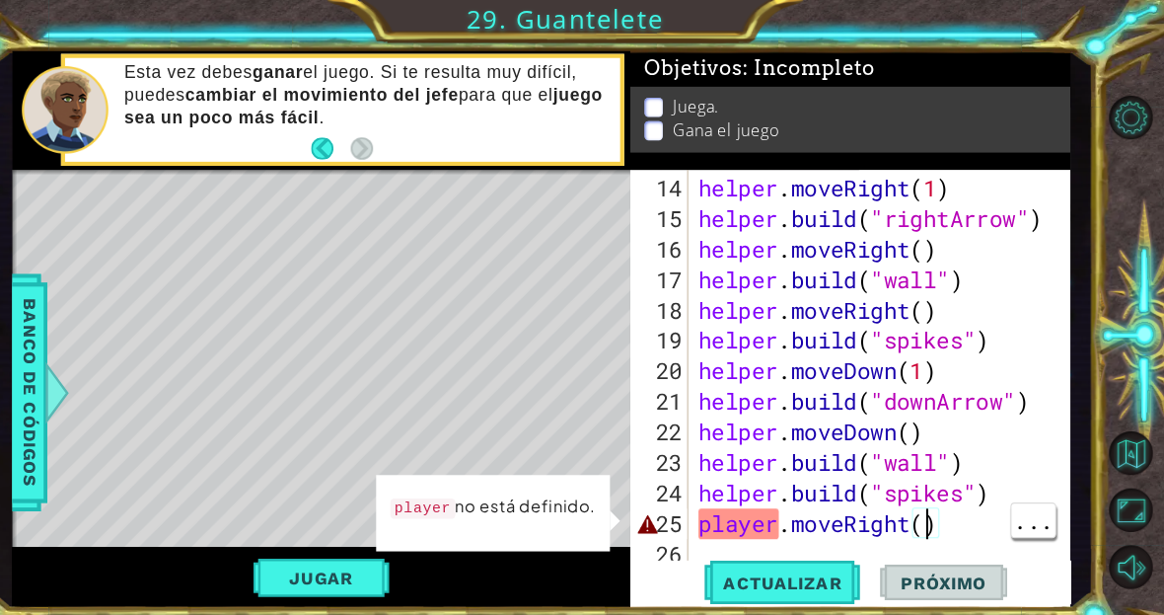
click at [896, 506] on div "helper . moveRight ( 1 ) helper . build ( "rightArrow" ) helper . moveRight ( )…" at bounding box center [892, 390] width 371 height 444
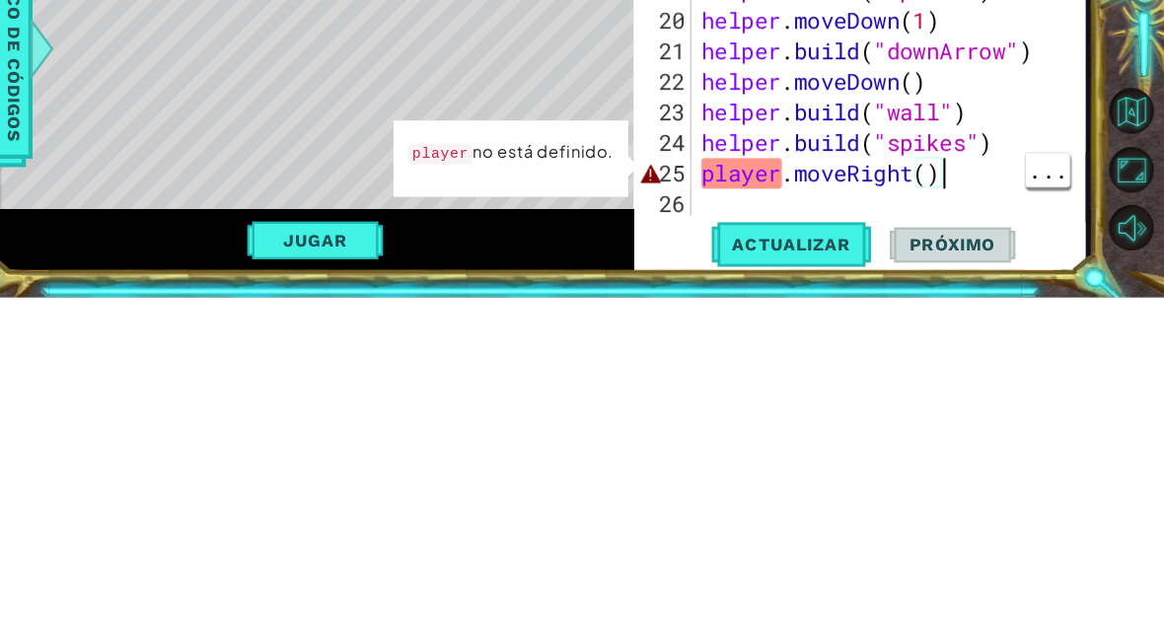
click at [936, 174] on div "helper . moveRight ( 1 ) helper . build ( "rightArrow" ) helper . moveRight ( )…" at bounding box center [901, 395] width 382 height 444
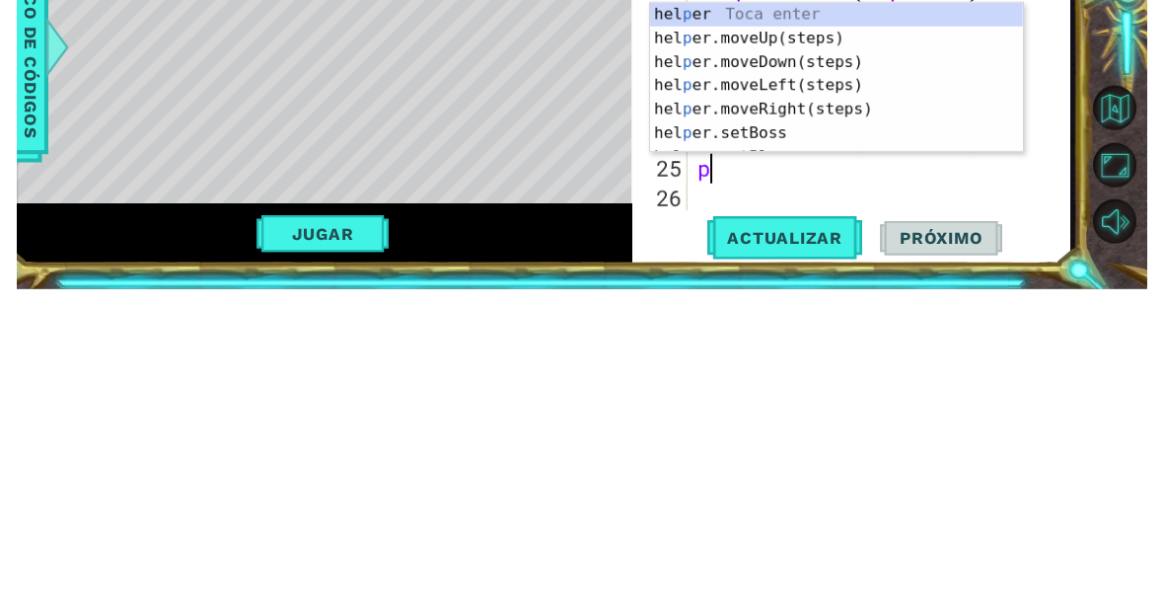
scroll to position [34, 73]
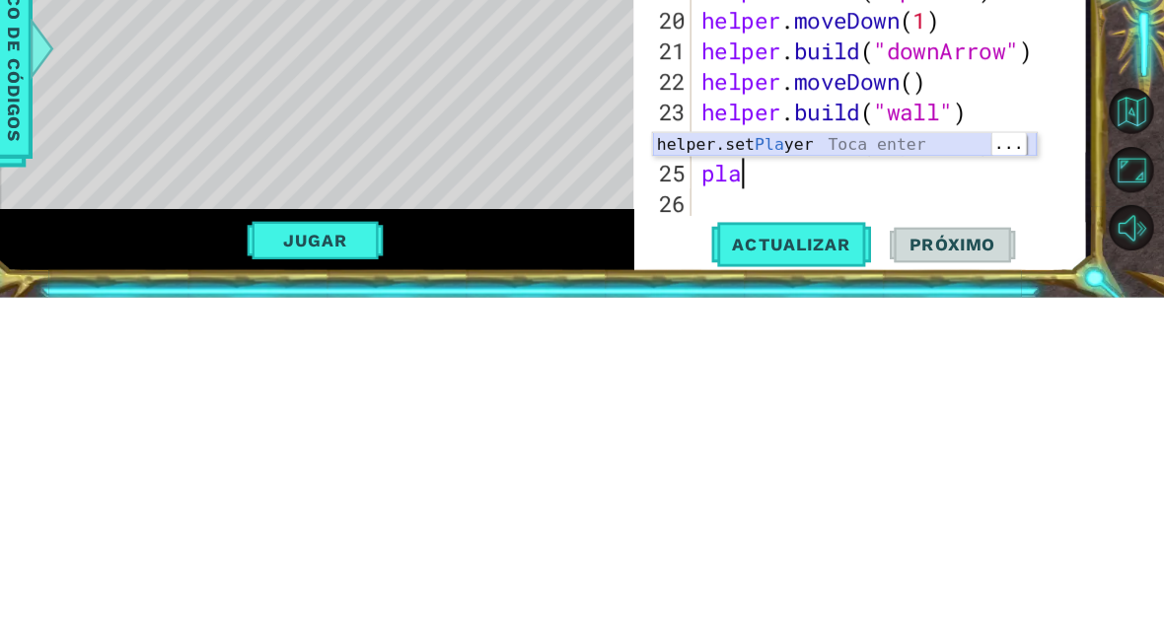
click at [935, 474] on div "helper.set Pla yer Toca enter" at bounding box center [853, 509] width 373 height 71
type textarea "abcde fg"
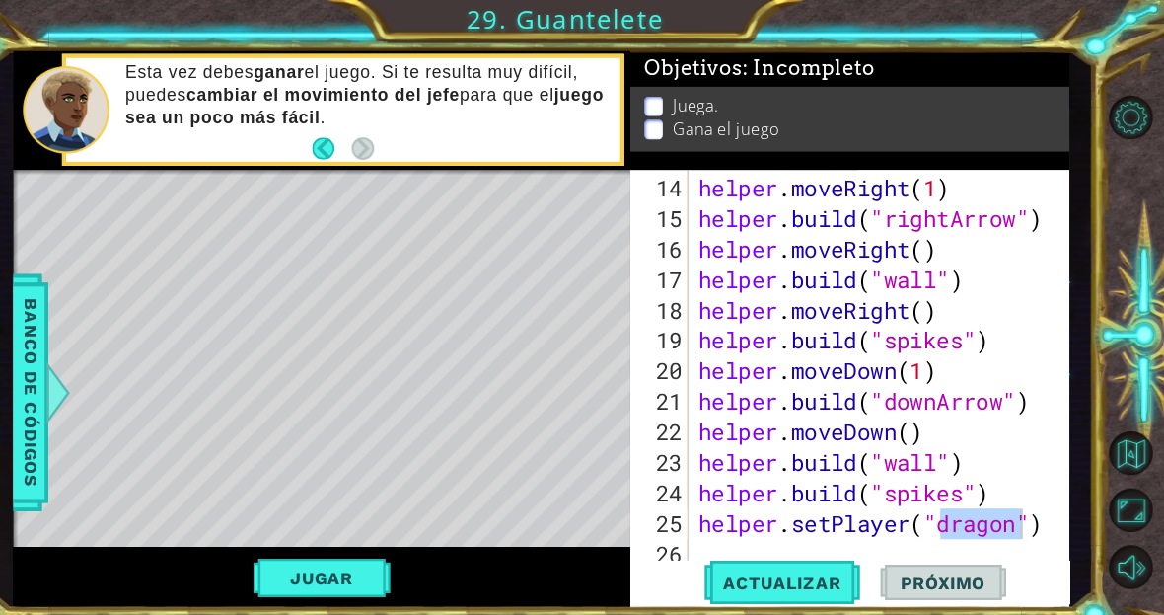
click at [808, 564] on span "Actualizar" at bounding box center [792, 565] width 155 height 20
